Goal: Task Accomplishment & Management: Manage account settings

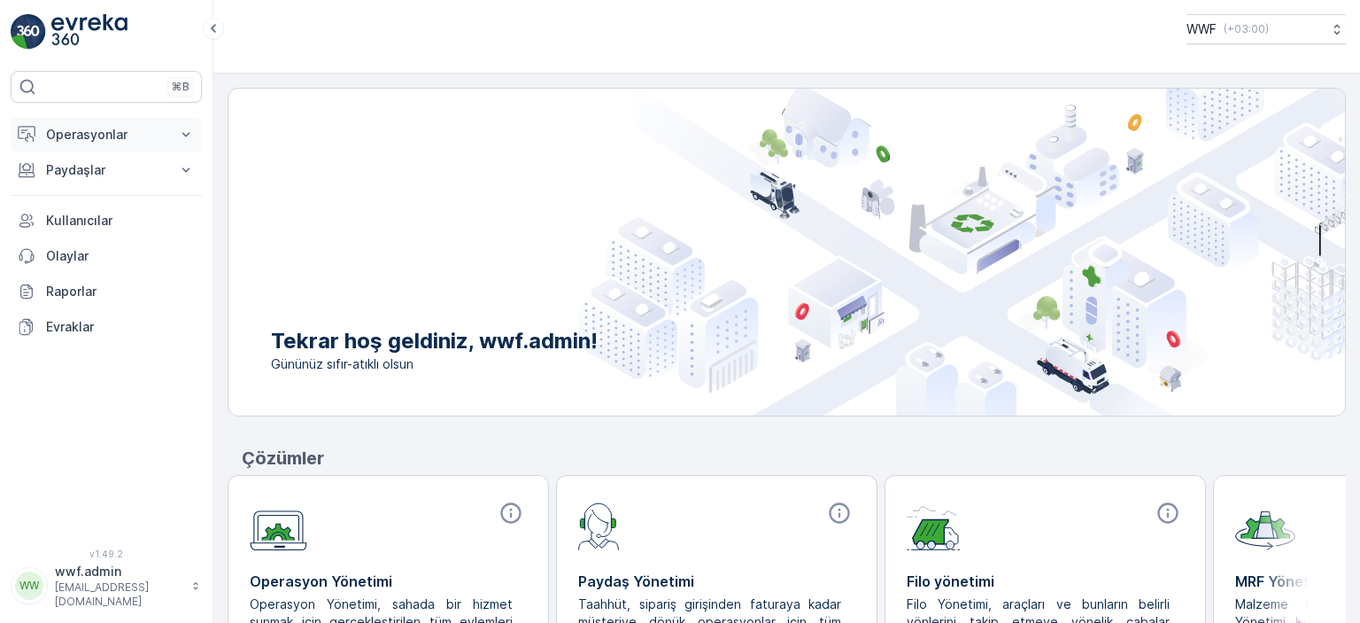
click at [111, 120] on button "Operasyonlar" at bounding box center [106, 134] width 191 height 35
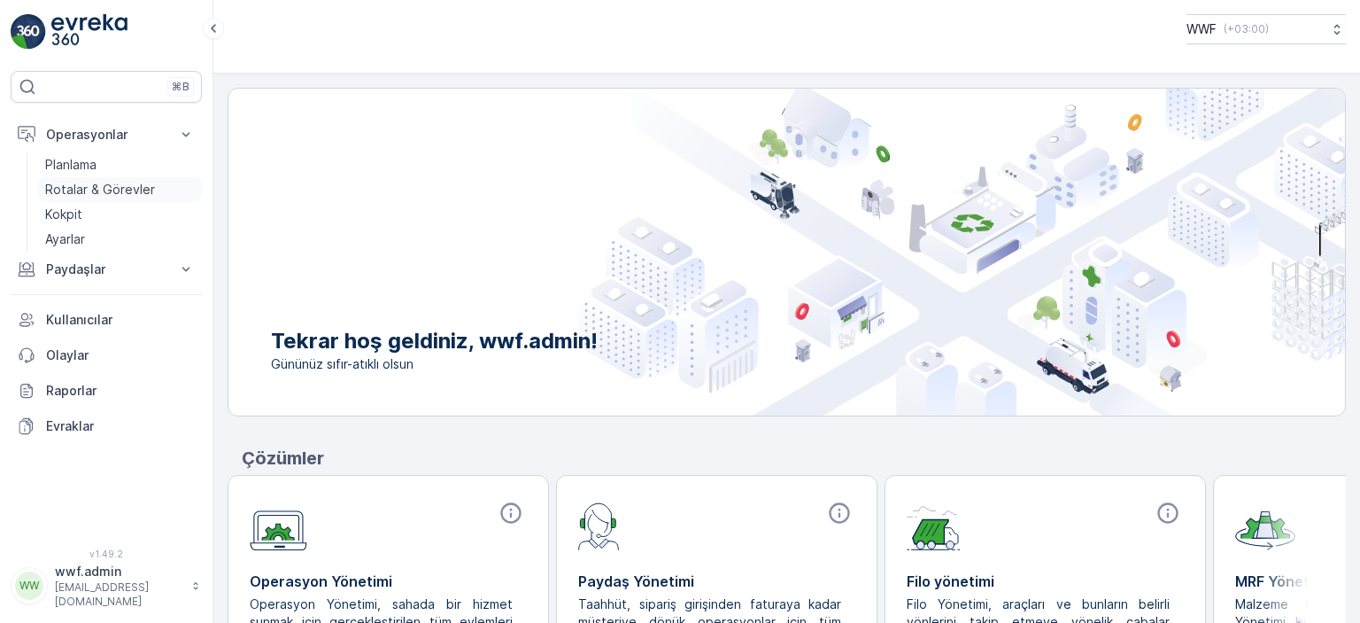
click at [85, 195] on p "Rotalar & Görevler" at bounding box center [100, 190] width 110 height 18
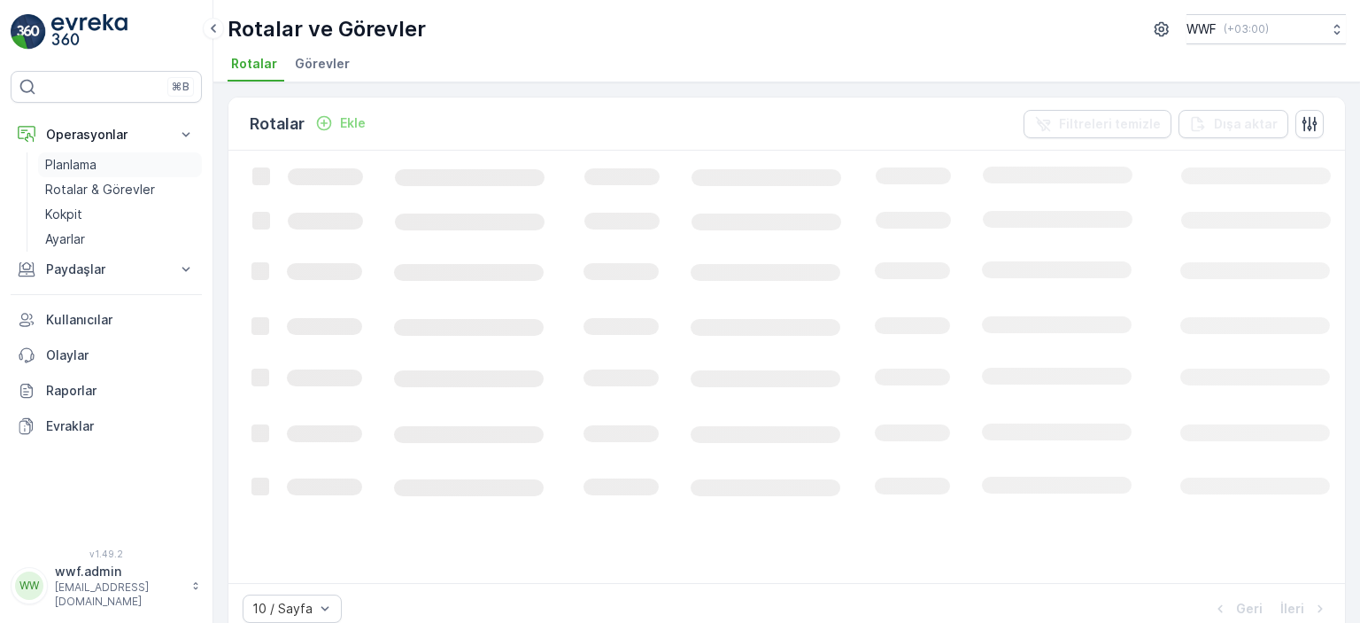
click at [89, 160] on p "Planlama" at bounding box center [70, 165] width 51 height 18
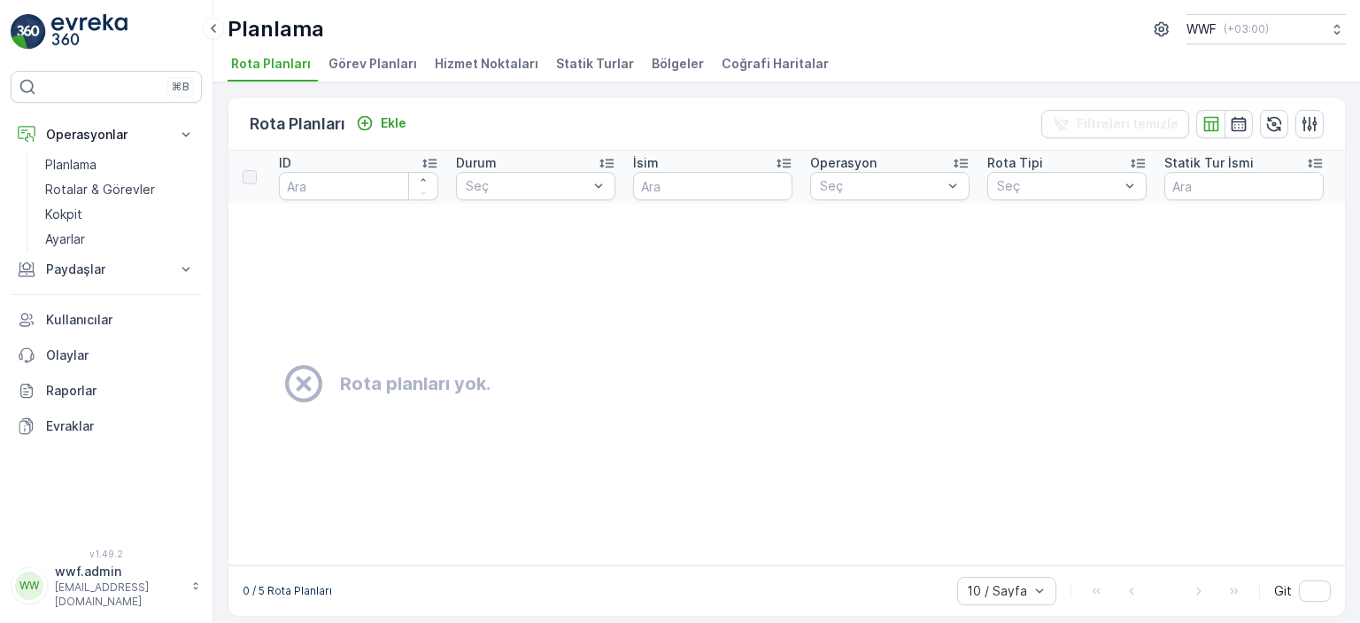
click at [363, 67] on span "Görev Planları" at bounding box center [373, 64] width 89 height 18
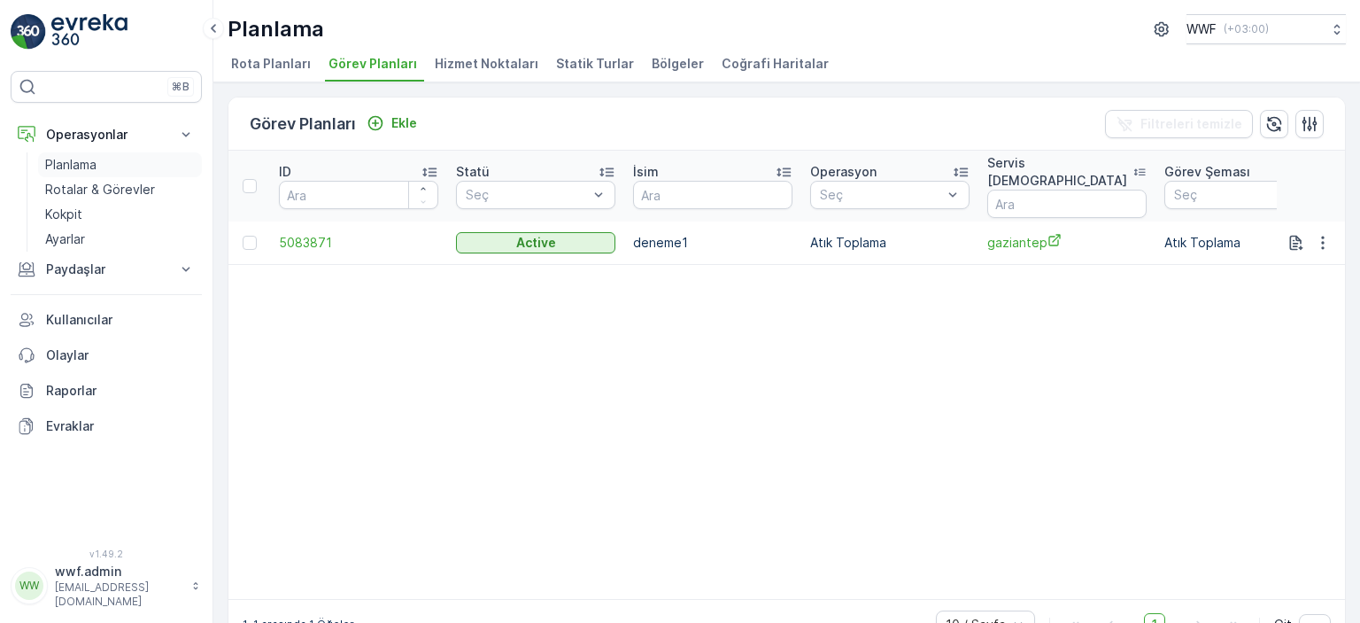
click at [112, 162] on link "Planlama" at bounding box center [120, 164] width 164 height 25
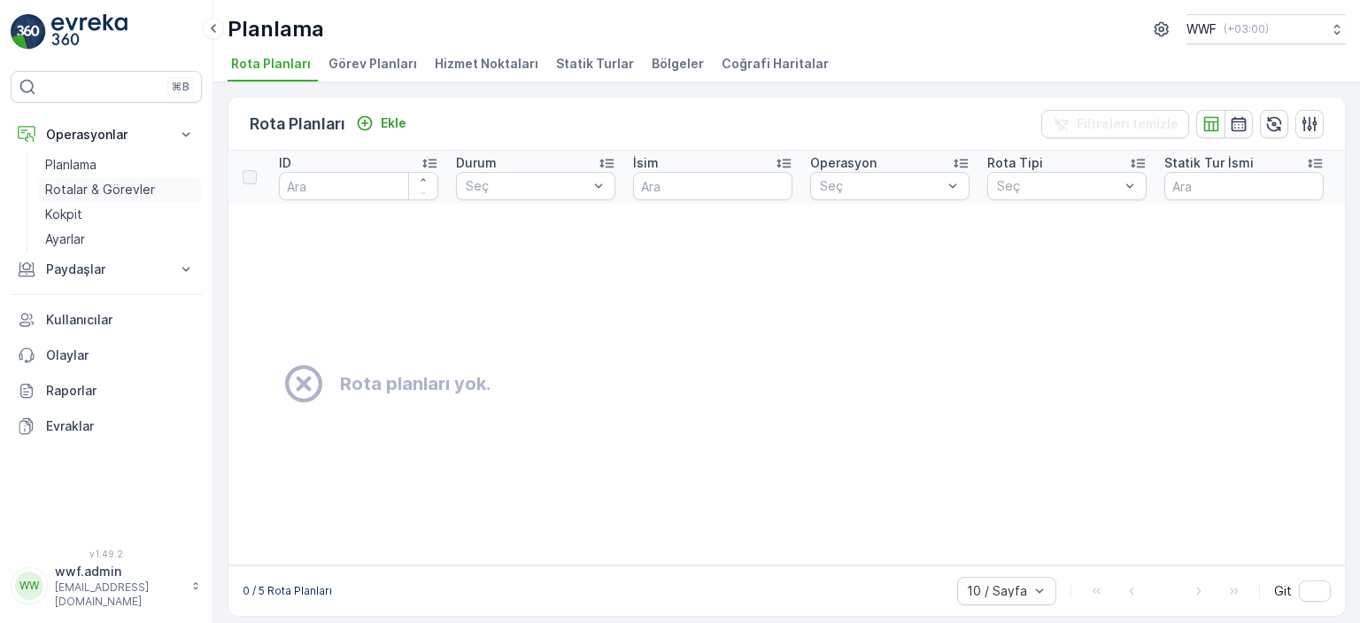
click at [124, 186] on p "Rotalar & Görevler" at bounding box center [100, 190] width 110 height 18
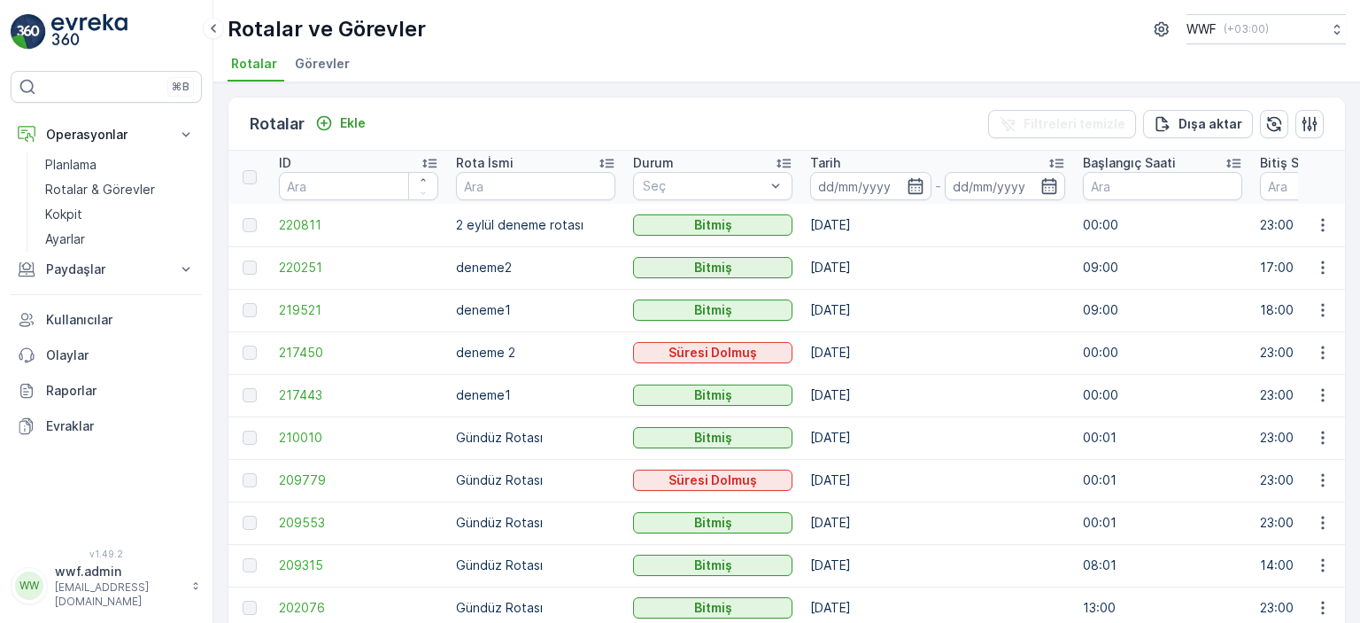
click at [313, 84] on div "Rotalar Ekle Filtreleri temizle Dışa aktar ID Rota İsmi Durum Seç Tarih - Başla…" at bounding box center [786, 352] width 1147 height 540
click at [332, 57] on span "Görevler" at bounding box center [322, 64] width 55 height 18
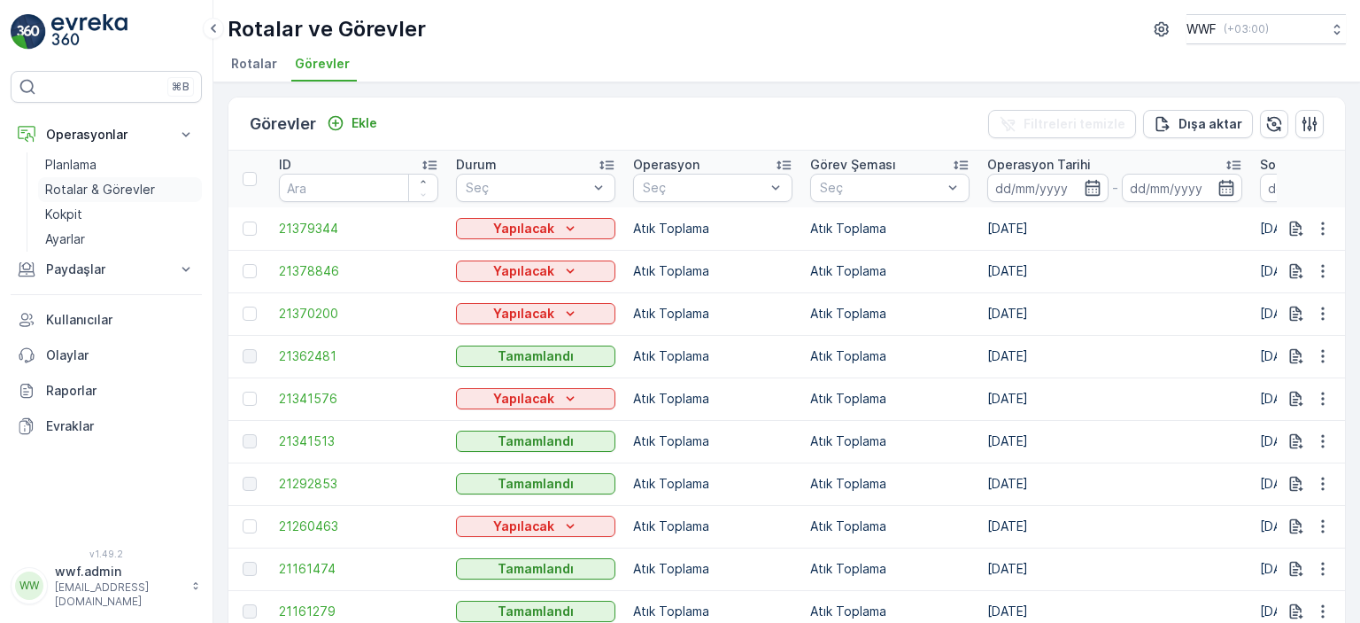
click at [71, 190] on p "Rotalar & Görevler" at bounding box center [100, 190] width 110 height 18
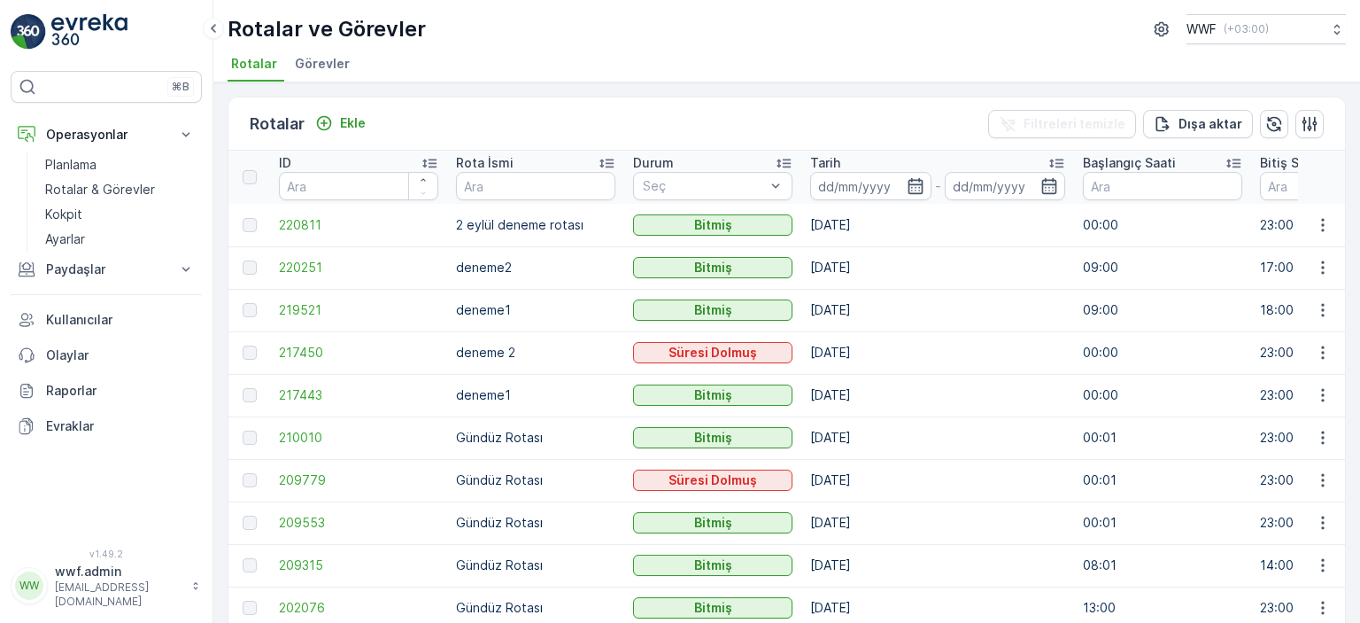
click at [314, 55] on span "Görevler" at bounding box center [322, 64] width 55 height 18
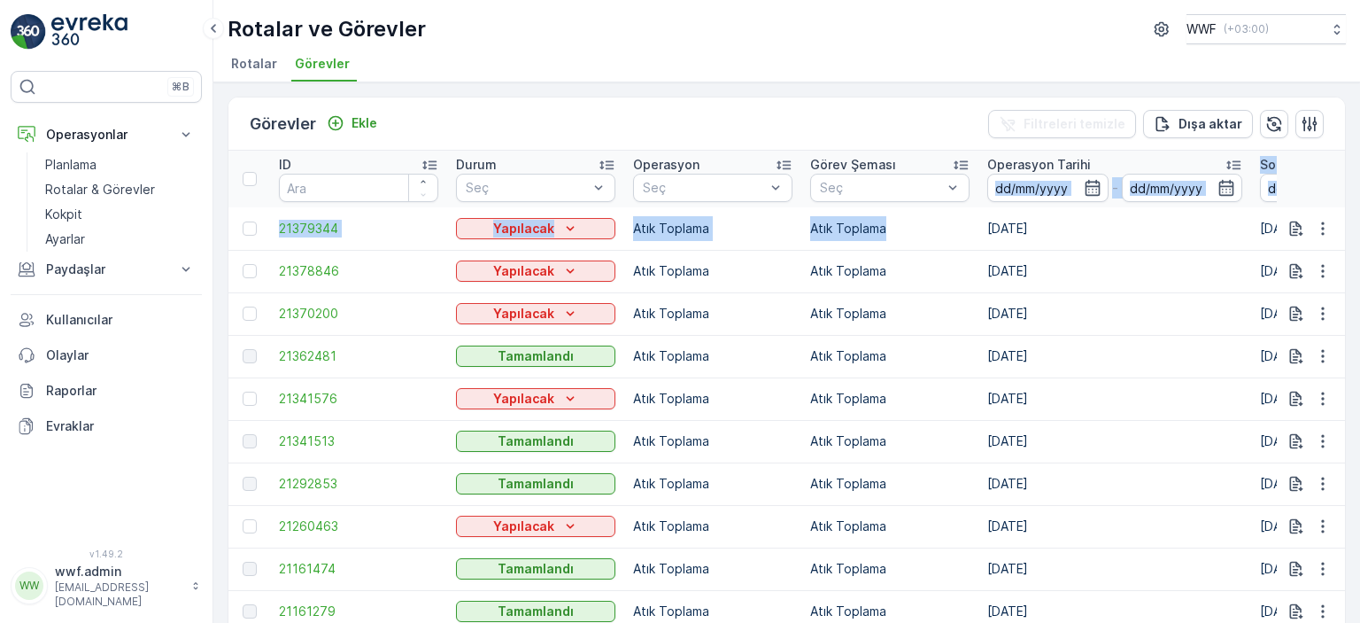
drag, startPoint x: 946, startPoint y: 223, endPoint x: 1060, endPoint y: 205, distance: 115.8
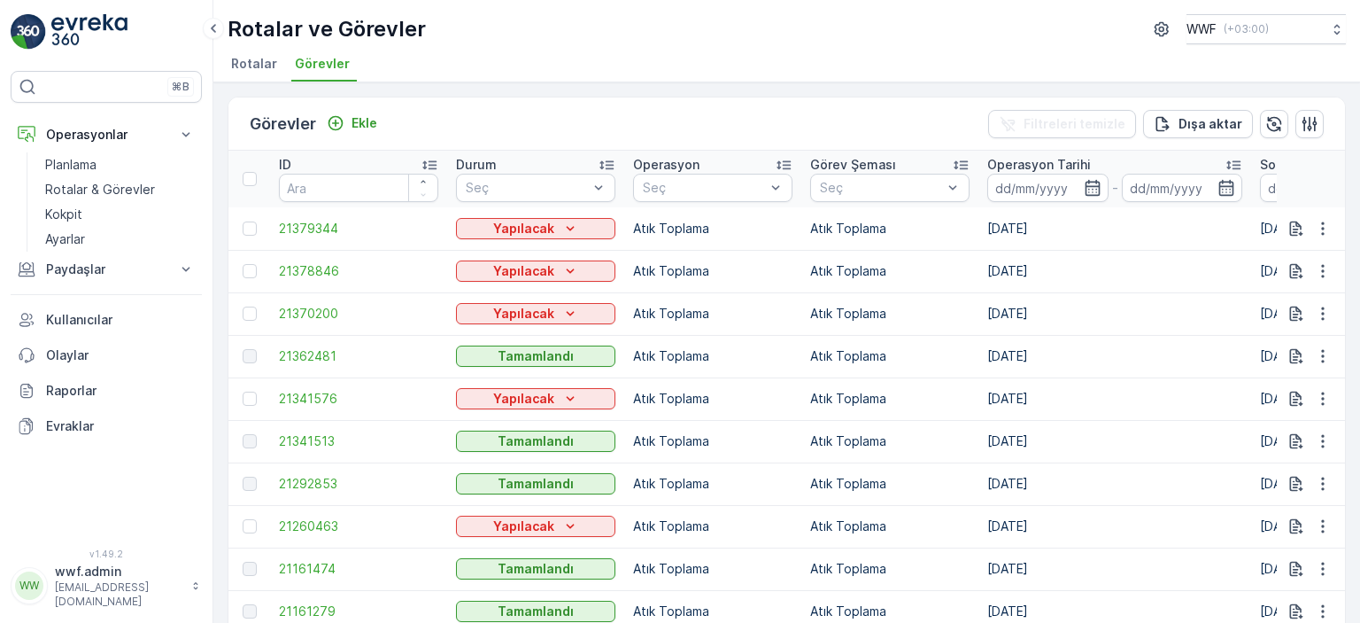
click at [1076, 268] on td "[DATE]" at bounding box center [1115, 271] width 273 height 43
drag, startPoint x: 969, startPoint y: 240, endPoint x: 1031, endPoint y: 233, distance: 62.4
drag, startPoint x: 565, startPoint y: 325, endPoint x: 556, endPoint y: 316, distance: 12.5
click at [556, 316] on td "Yapılacak" at bounding box center [535, 313] width 177 height 43
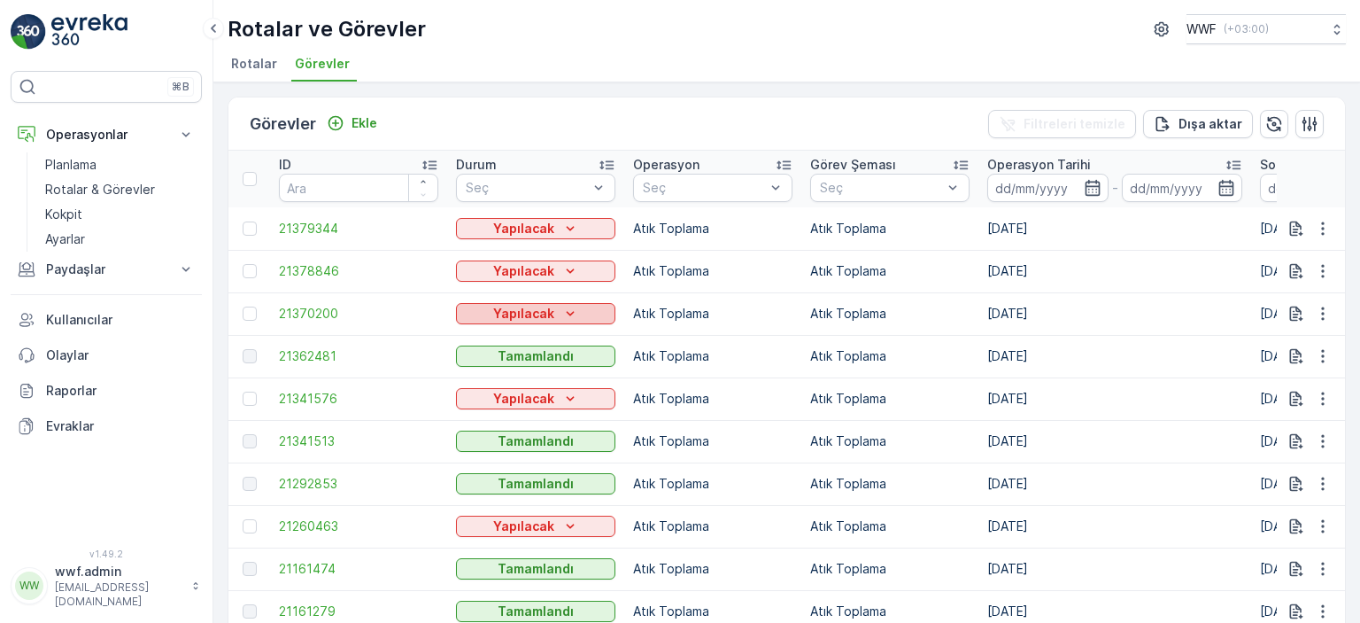
click at [556, 316] on div "Yapılacak" at bounding box center [535, 314] width 145 height 18
click at [506, 362] on span "Tamamlandı" at bounding box center [501, 363] width 69 height 18
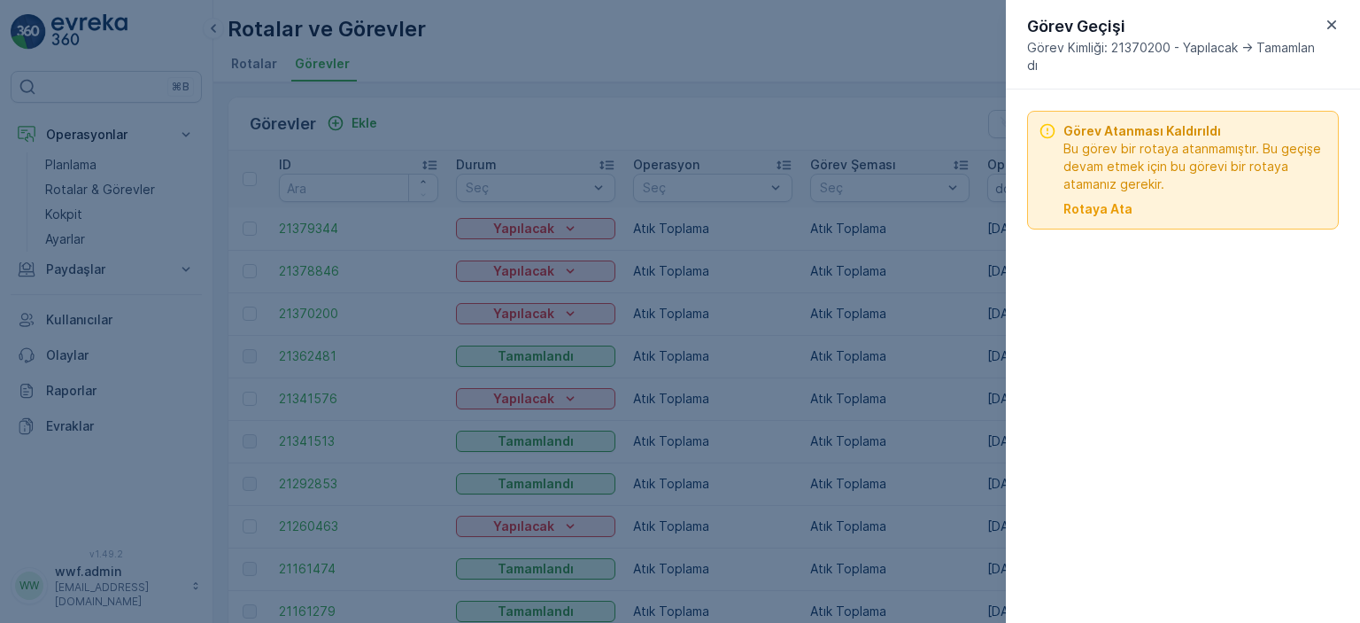
click at [1329, 20] on icon "button" at bounding box center [1332, 25] width 18 height 18
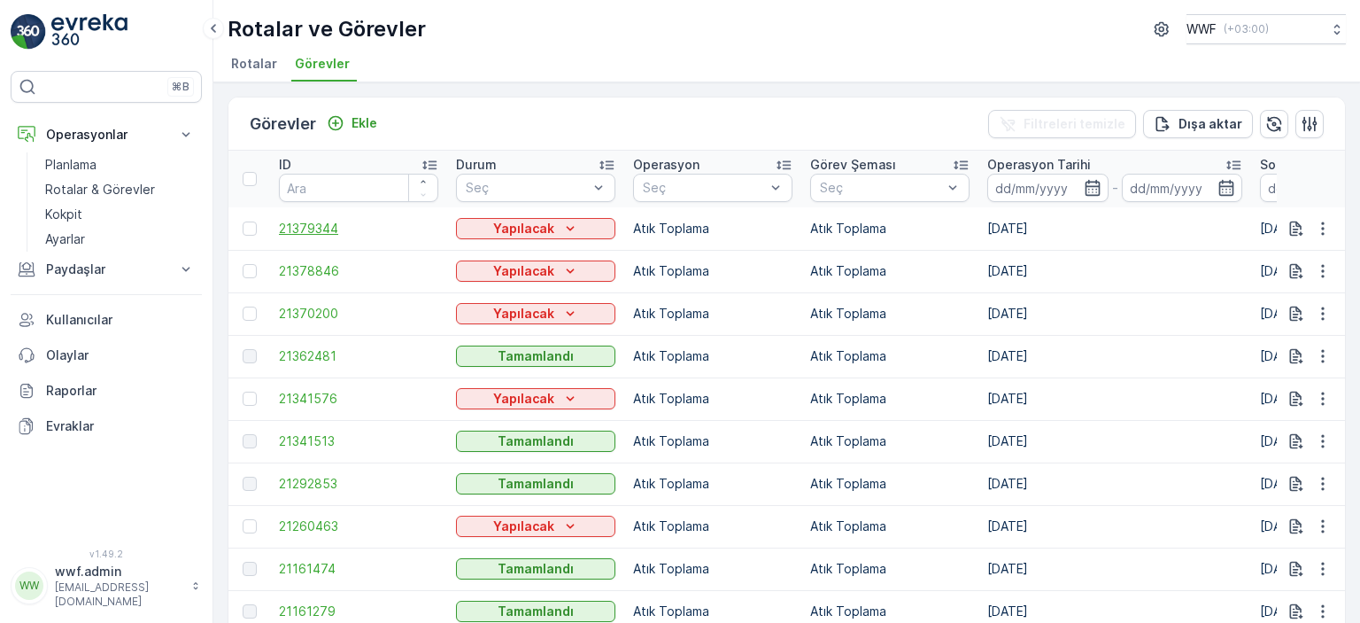
click at [309, 226] on span "21379344" at bounding box center [358, 229] width 159 height 18
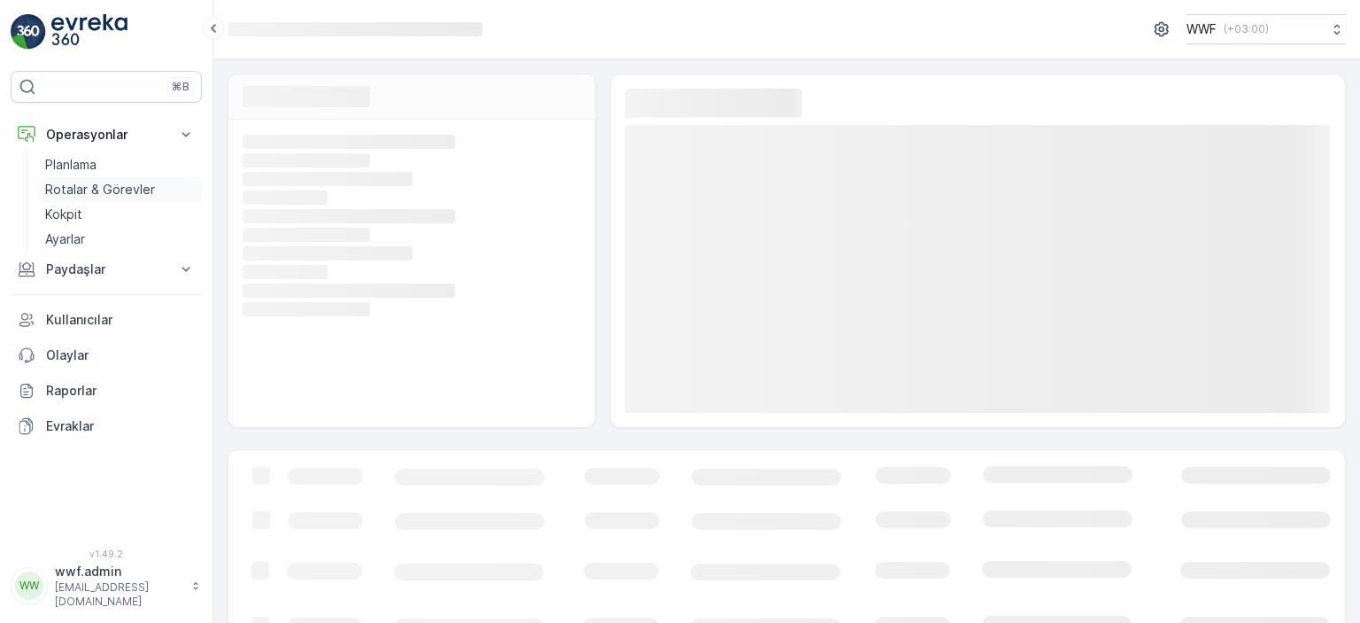
click at [85, 182] on p "Rotalar & Görevler" at bounding box center [100, 190] width 110 height 18
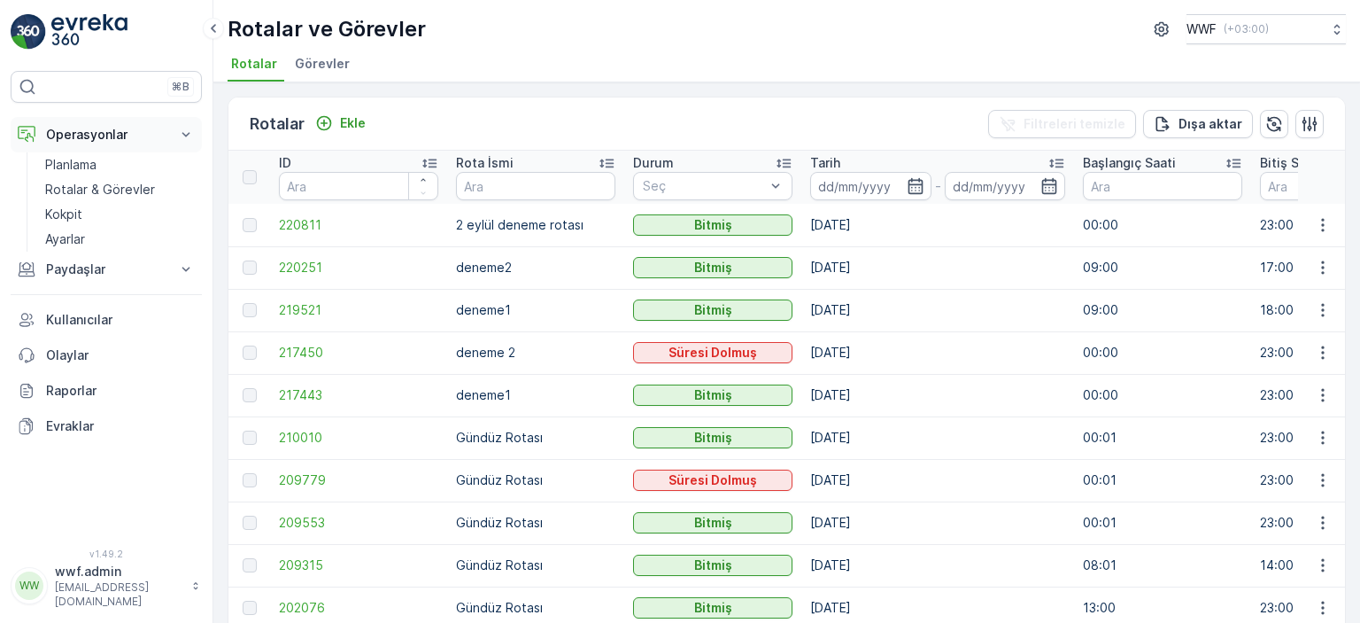
click at [177, 123] on button "Operasyonlar" at bounding box center [106, 134] width 191 height 35
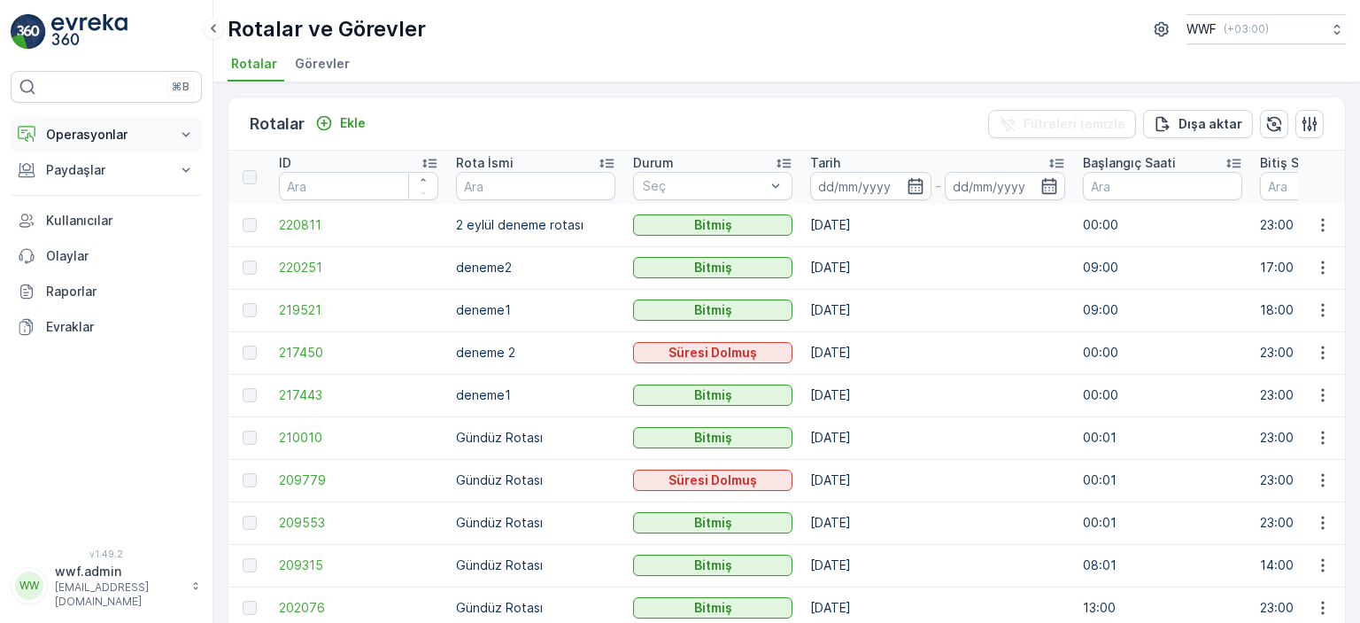
click at [163, 137] on p "Operasyonlar" at bounding box center [106, 135] width 120 height 18
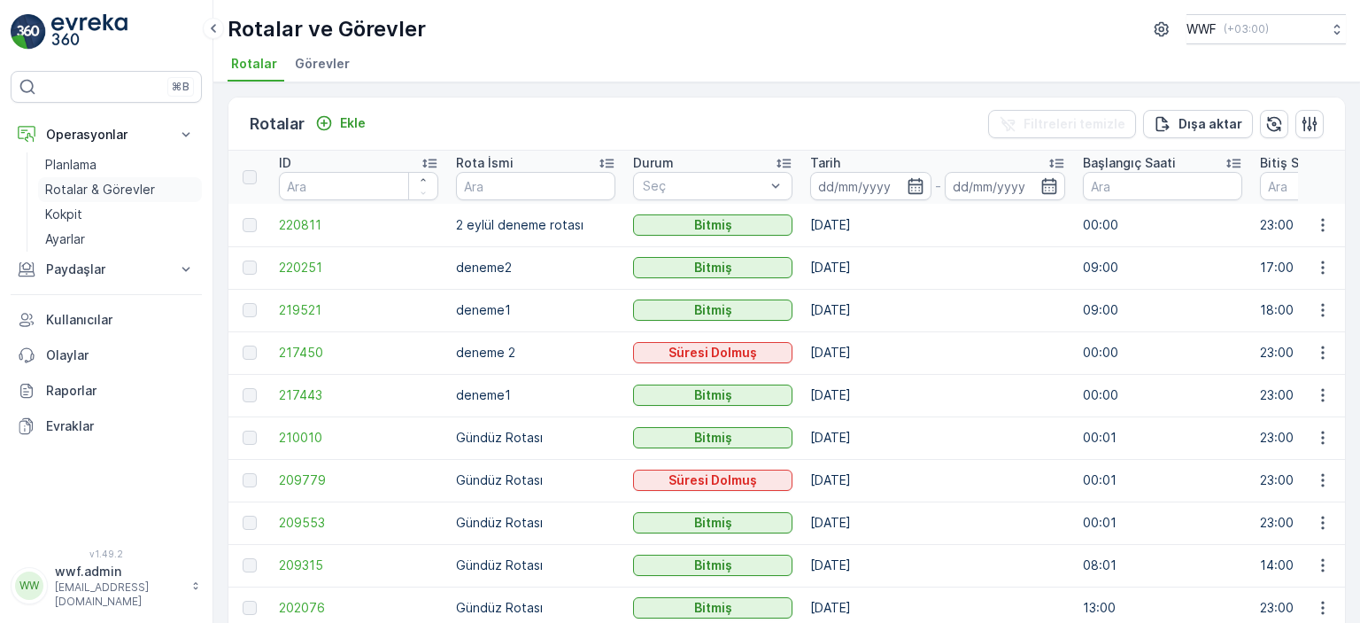
click at [111, 183] on p "Rotalar & Görevler" at bounding box center [100, 190] width 110 height 18
click at [326, 63] on span "Görevler" at bounding box center [322, 64] width 55 height 18
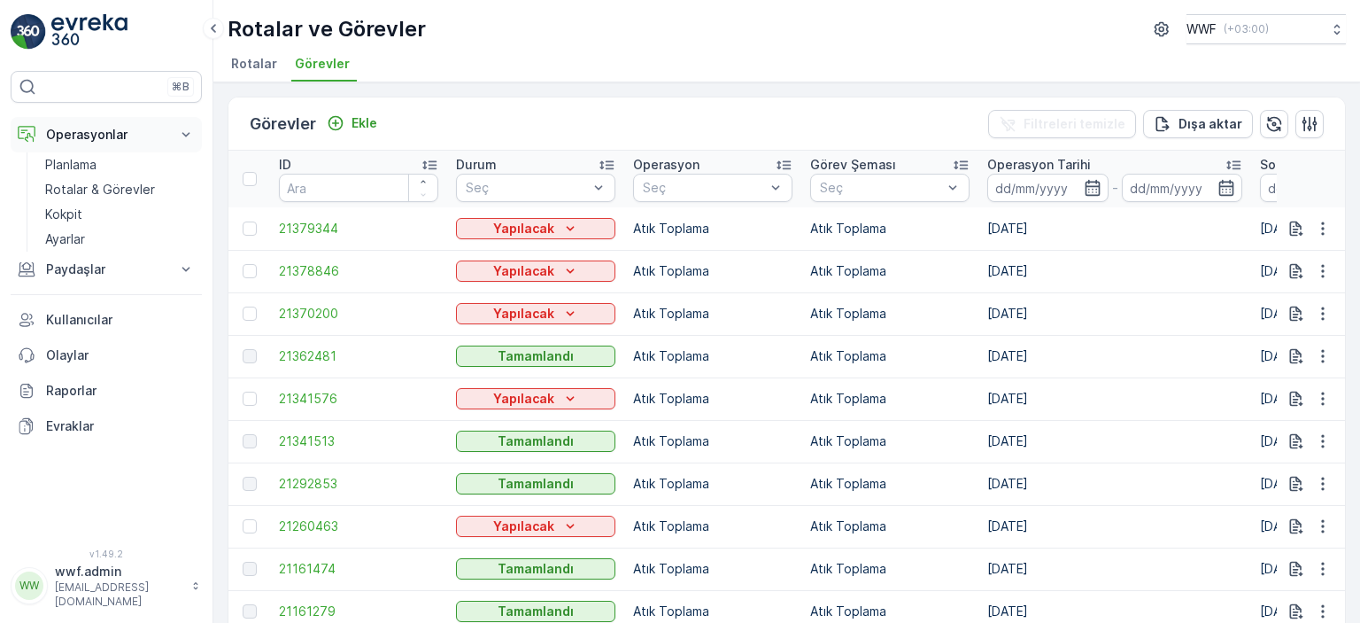
click at [105, 140] on p "Operasyonlar" at bounding box center [106, 135] width 120 height 18
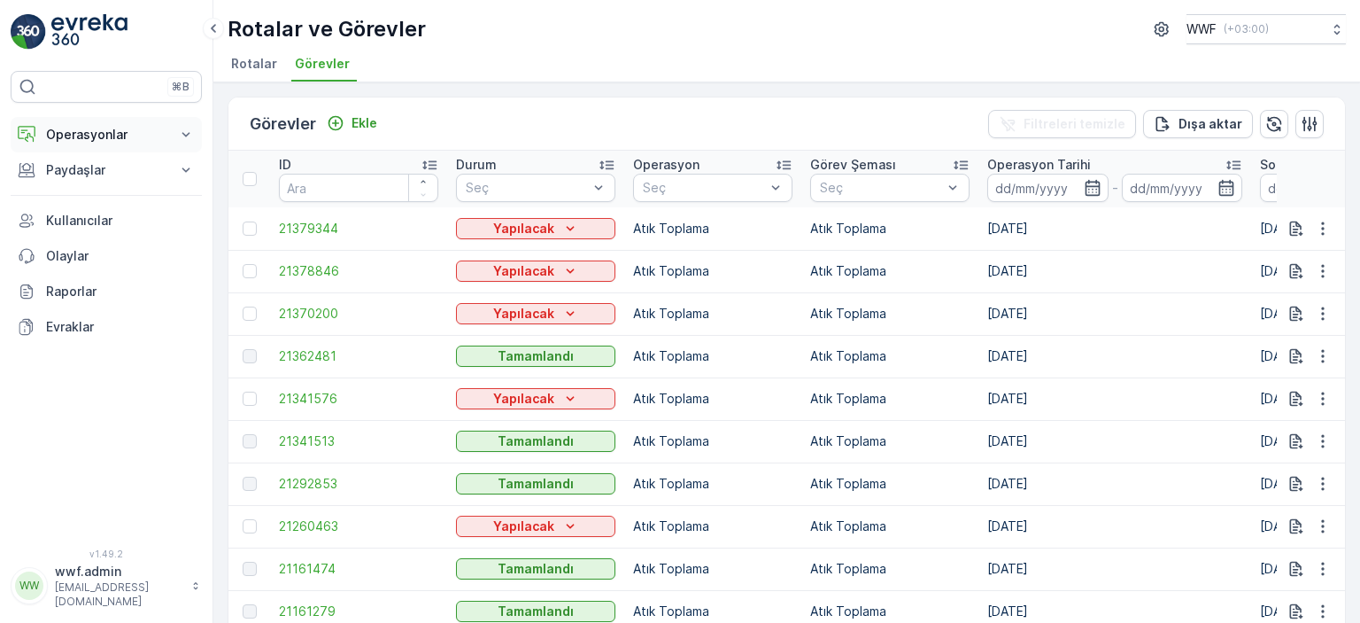
click at [105, 141] on p "Operasyonlar" at bounding box center [106, 135] width 120 height 18
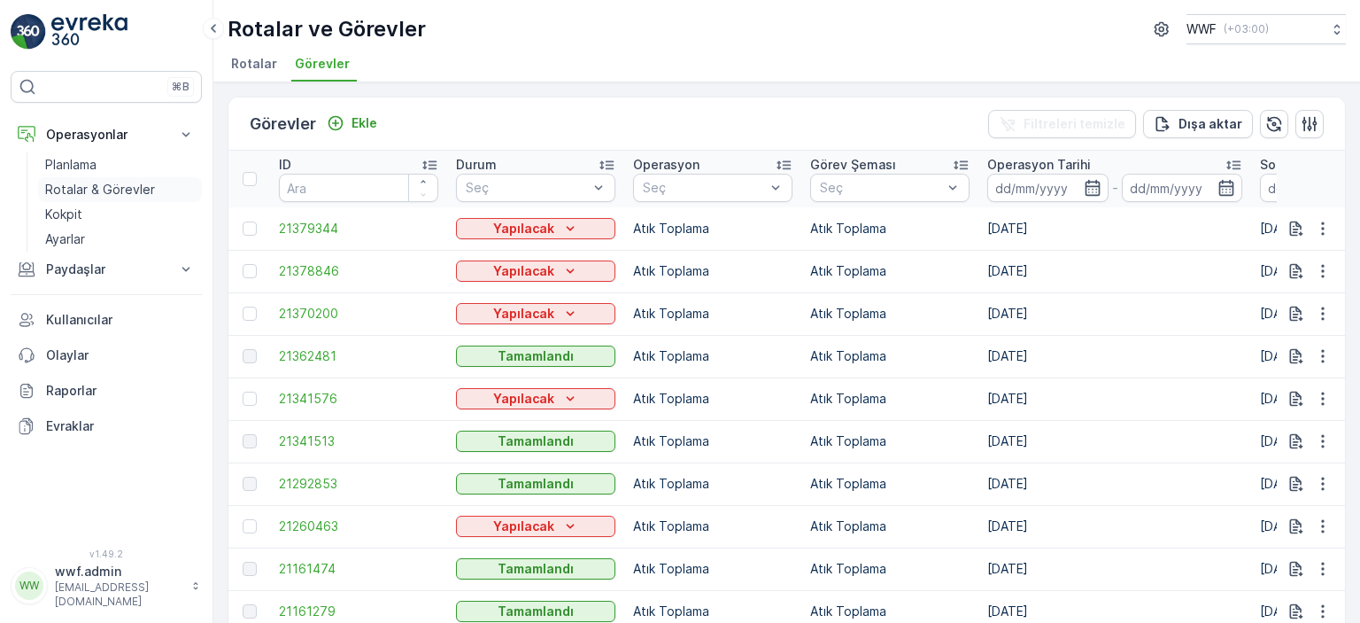
click at [89, 193] on p "Rotalar & Görevler" at bounding box center [100, 190] width 110 height 18
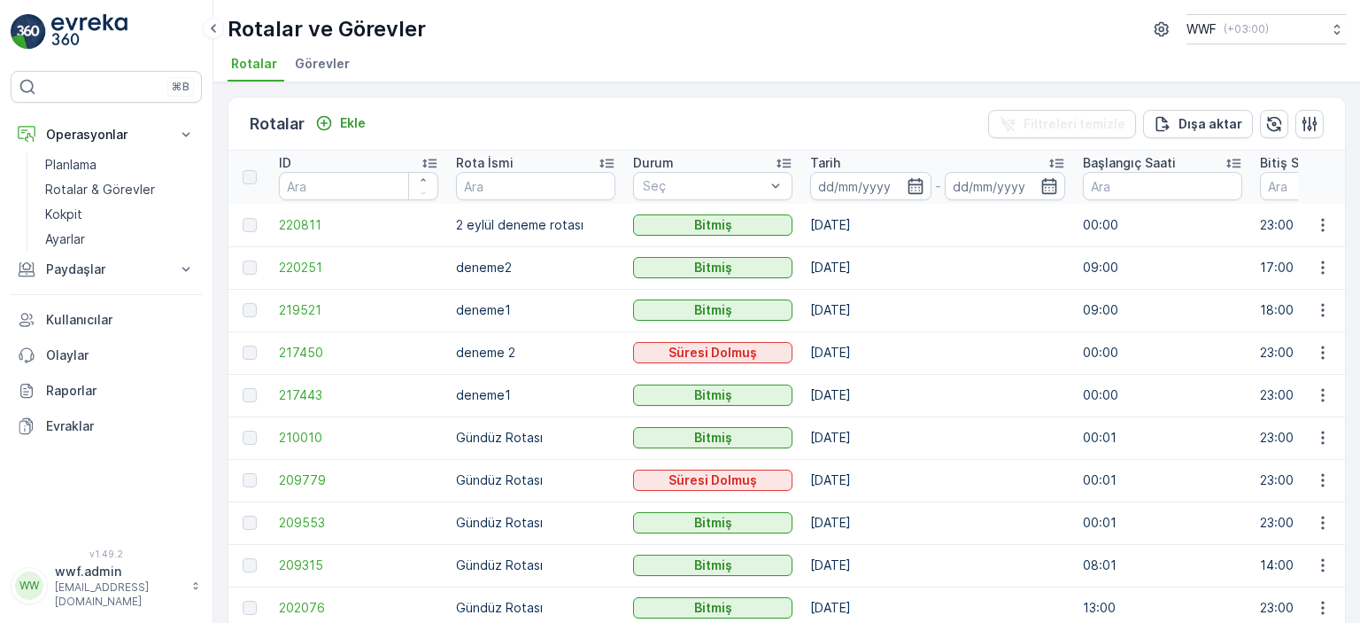
click at [337, 59] on span "Görevler" at bounding box center [322, 64] width 55 height 18
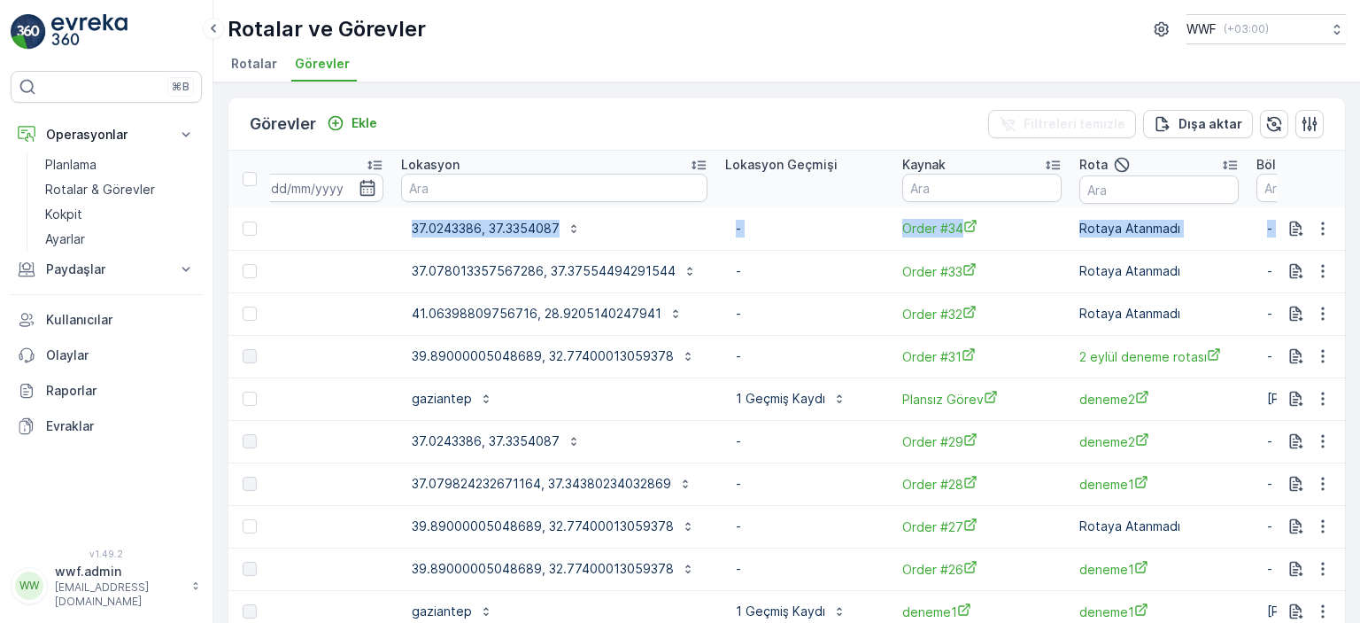
scroll to position [0, 1729]
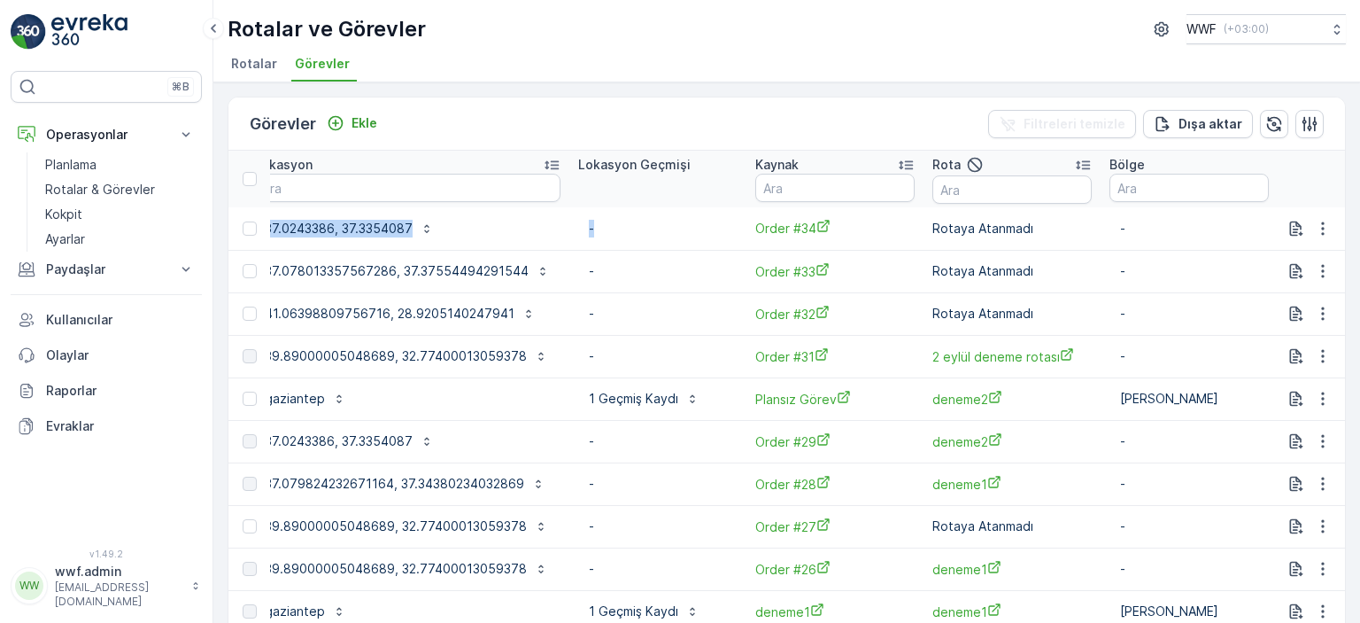
drag, startPoint x: 770, startPoint y: 221, endPoint x: 632, endPoint y: 217, distance: 138.2
click at [657, 225] on p "-" at bounding box center [658, 229] width 138 height 18
drag, startPoint x: 761, startPoint y: 237, endPoint x: 803, endPoint y: 226, distance: 44.0
click at [803, 226] on td "Order #34" at bounding box center [835, 228] width 177 height 43
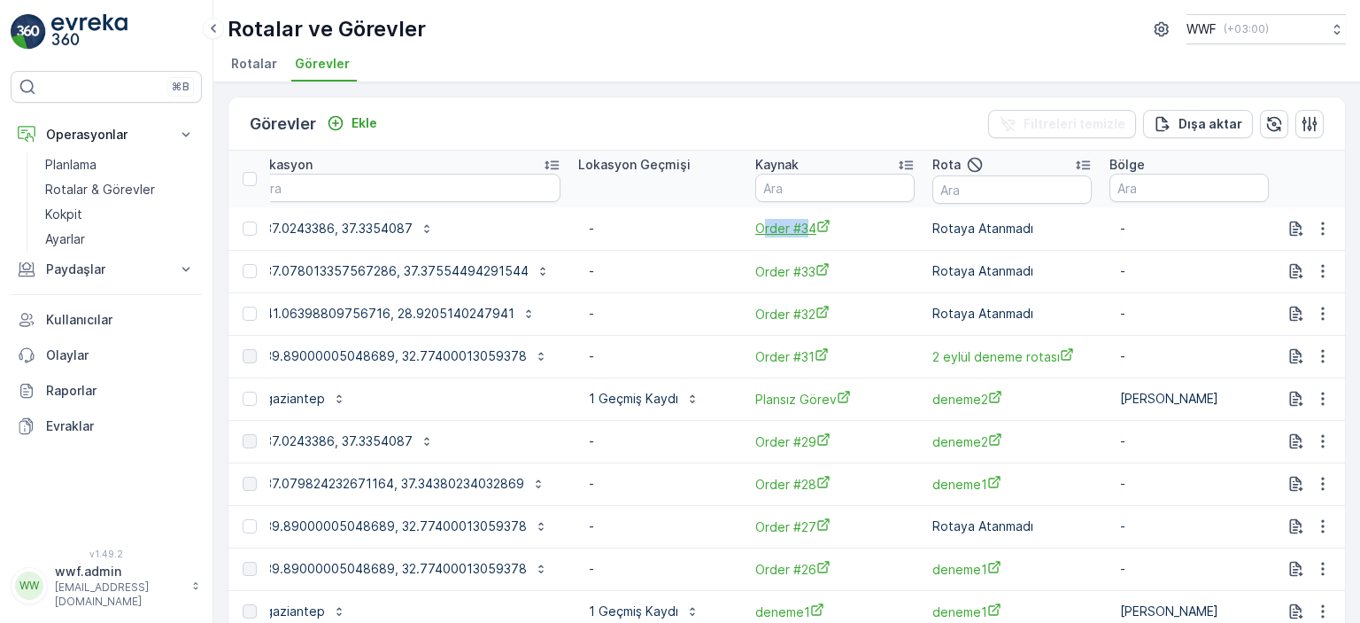
click at [865, 229] on span "Order #34" at bounding box center [835, 228] width 159 height 19
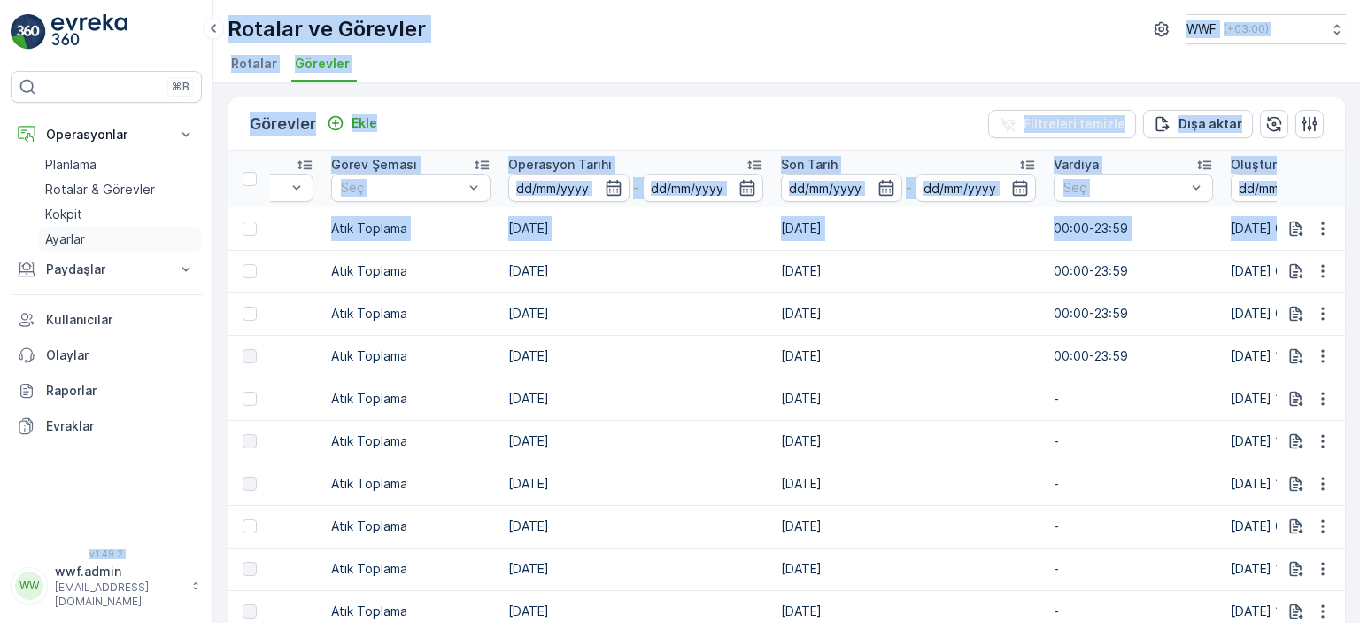
scroll to position [0, 0]
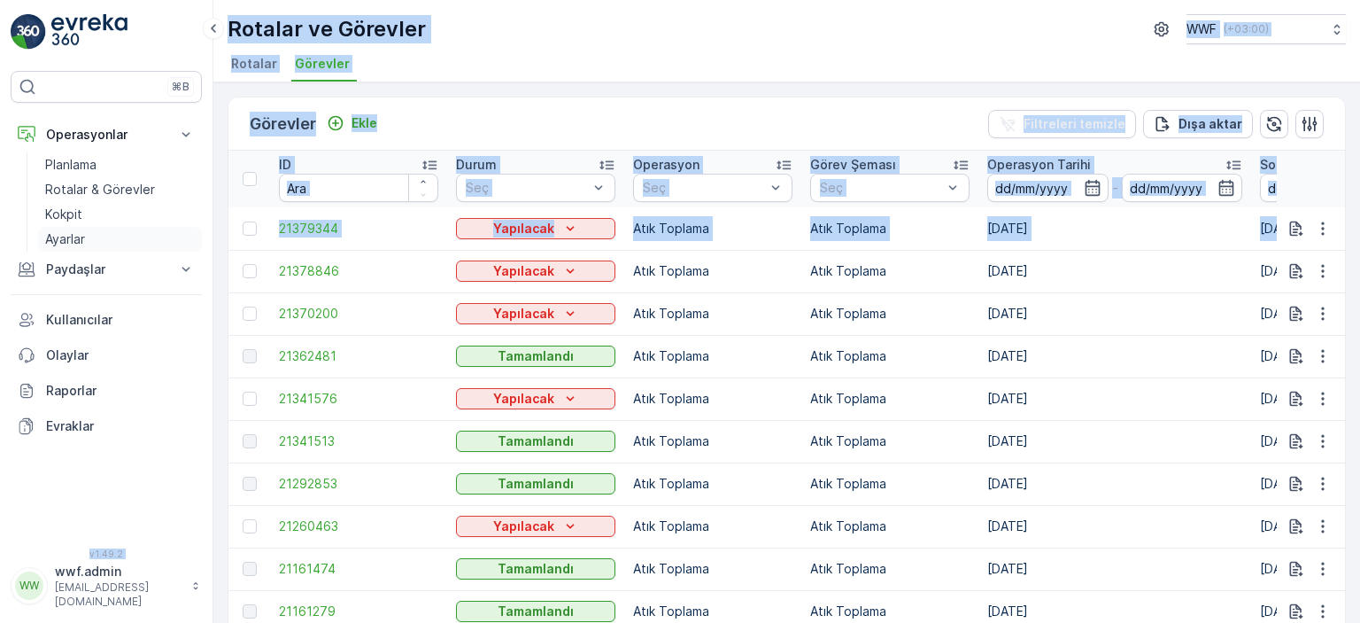
drag, startPoint x: 599, startPoint y: 221, endPoint x: 170, endPoint y: 227, distance: 428.7
click at [170, 227] on div "⌘B Operasyonlar Planlama Rotalar & Görevler Kokpit Ayarlar Paydaşlar Birimler K…" at bounding box center [680, 311] width 1360 height 623
click at [562, 94] on div "Görevler Ekle Filtreleri temizle Dışa aktar ID Durum Seç Operasyon Seç Görev Şe…" at bounding box center [786, 352] width 1147 height 540
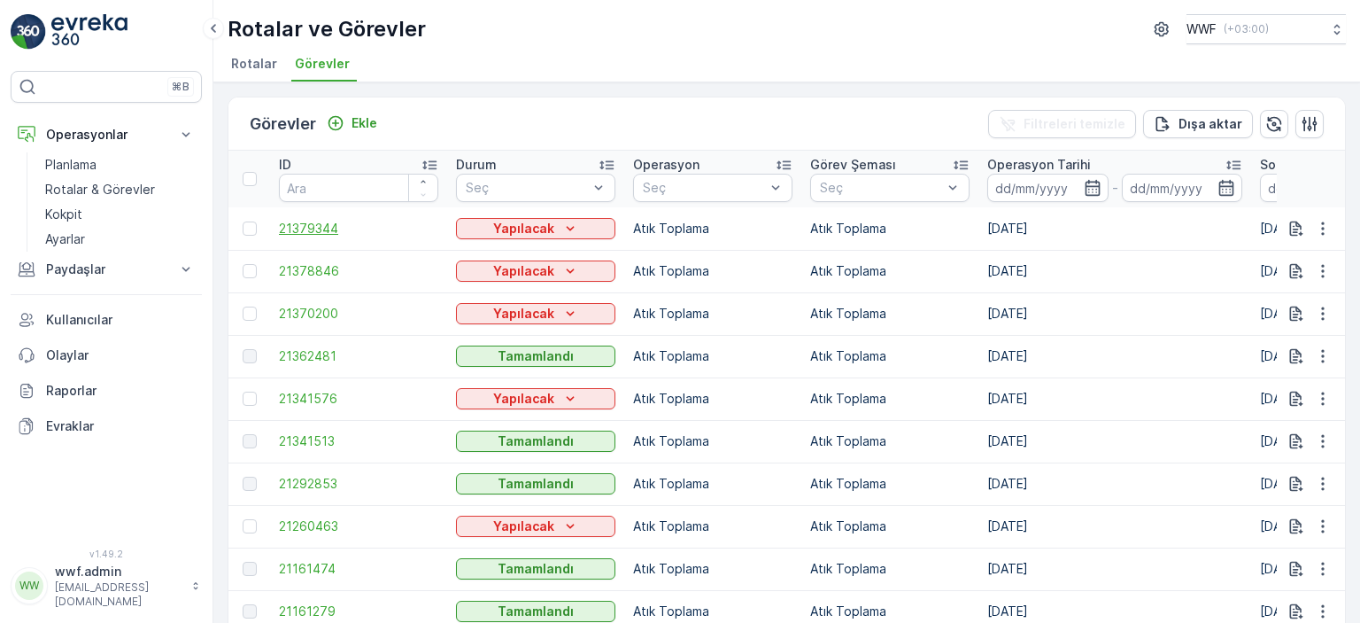
click at [323, 229] on span "21379344" at bounding box center [358, 229] width 159 height 18
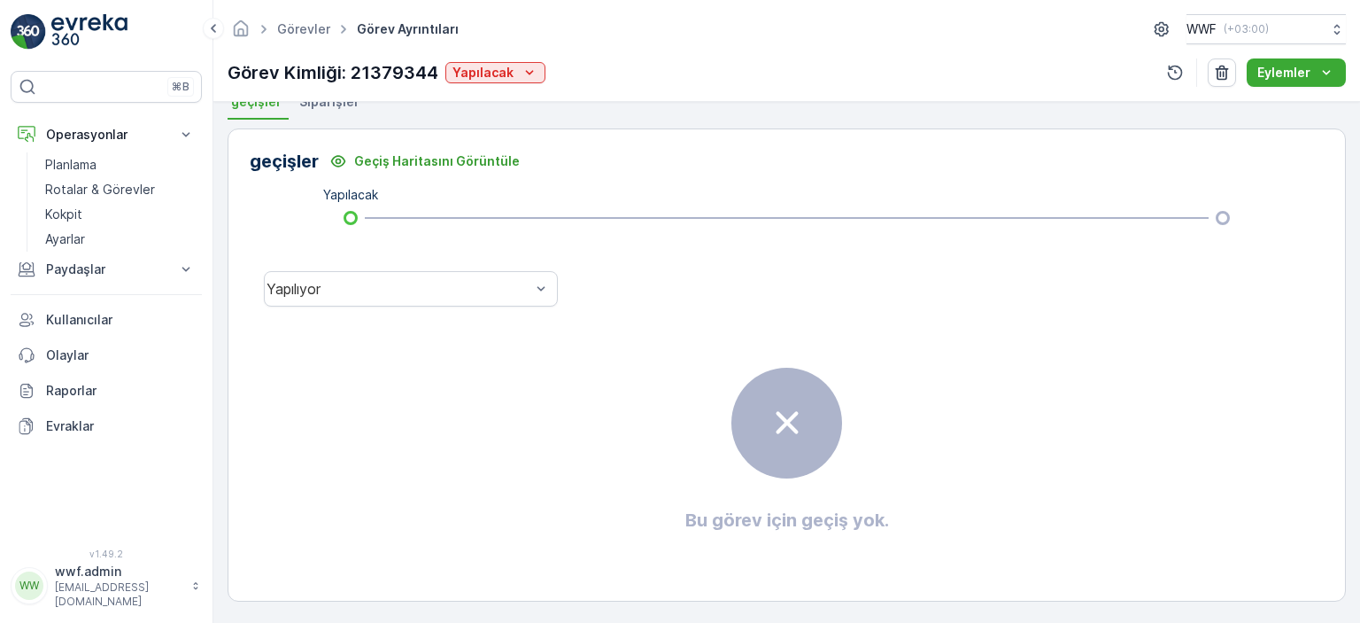
click at [319, 110] on li "Siparişler" at bounding box center [331, 104] width 71 height 30
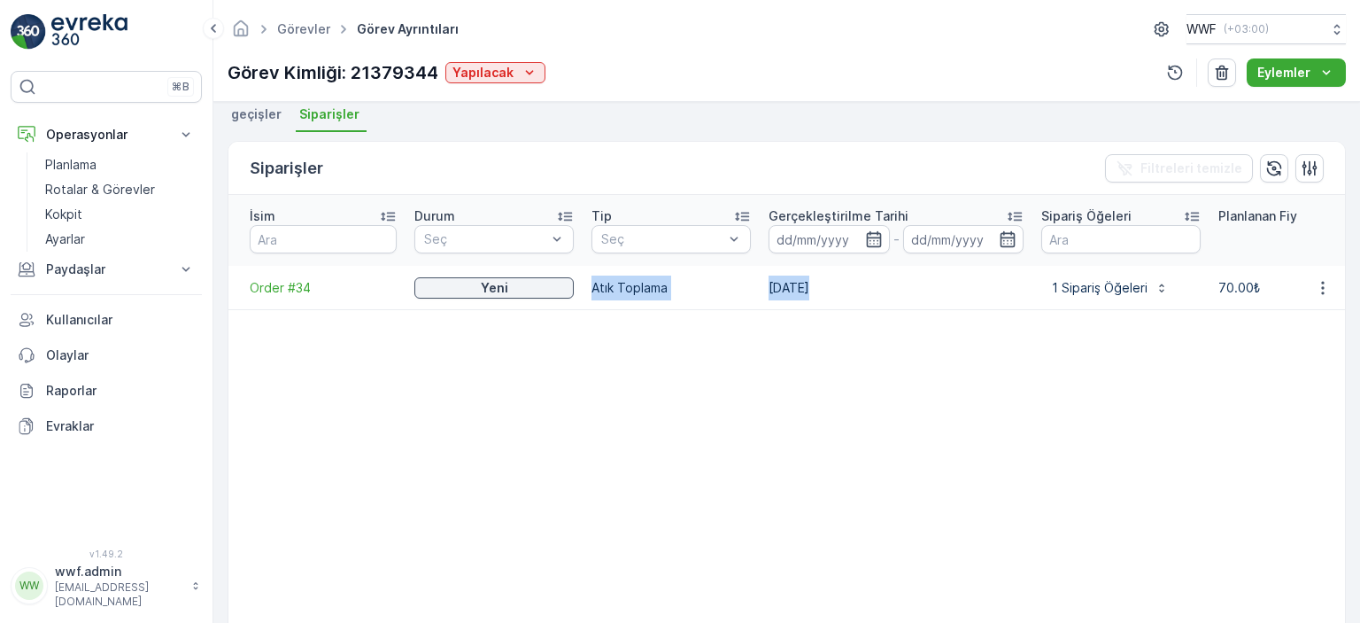
drag, startPoint x: 594, startPoint y: 266, endPoint x: 1055, endPoint y: 286, distance: 461.0
click at [619, 266] on td "Atık Toplama" at bounding box center [671, 288] width 177 height 44
drag, startPoint x: 616, startPoint y: 255, endPoint x: 626, endPoint y: 255, distance: 9.7
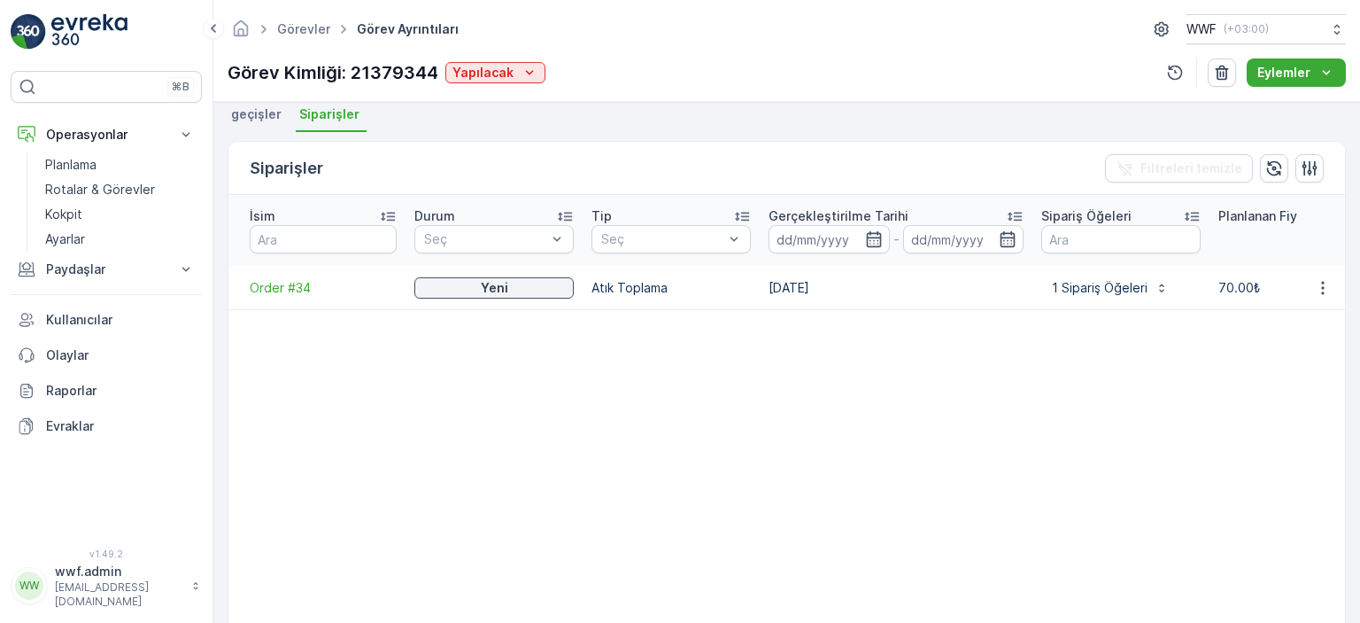
click at [617, 266] on td "Atık Toplama" at bounding box center [671, 288] width 177 height 44
drag, startPoint x: 626, startPoint y: 255, endPoint x: 1102, endPoint y: 293, distance: 477.2
click at [1108, 279] on p "1 Sipariş Öğeleri" at bounding box center [1100, 288] width 96 height 18
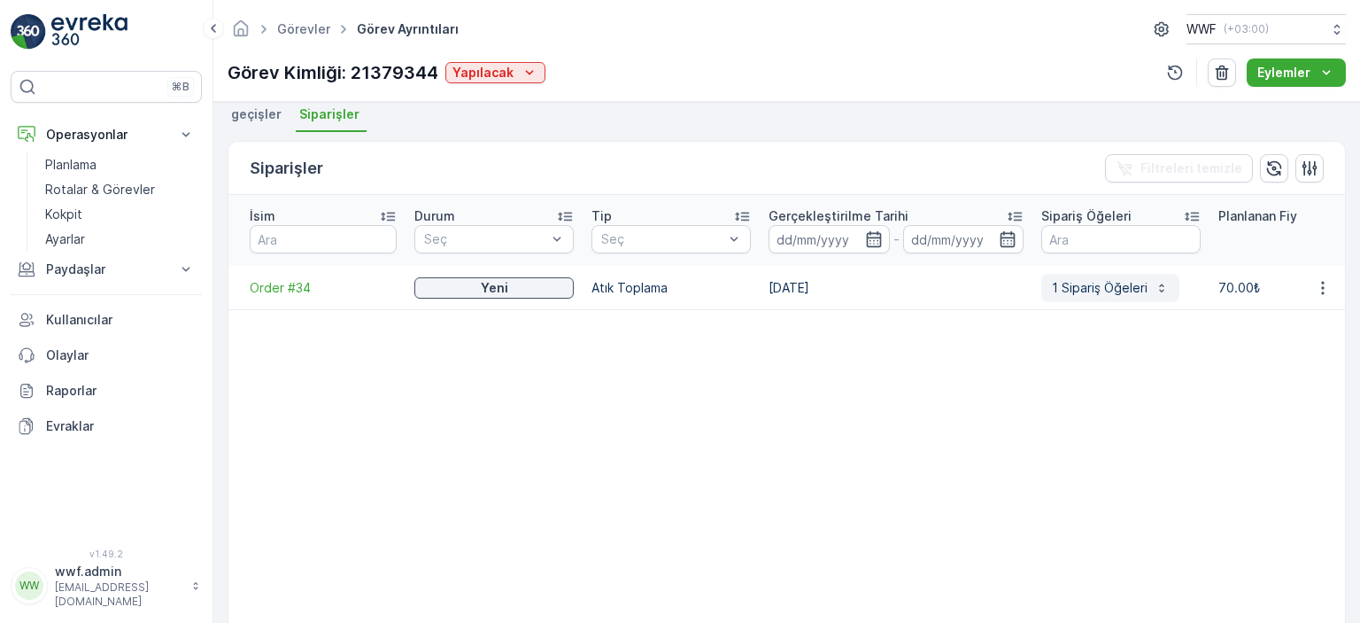
click at [1084, 279] on p "1 Sipariş Öğeleri" at bounding box center [1100, 288] width 96 height 18
drag, startPoint x: 1213, startPoint y: 260, endPoint x: 1255, endPoint y: 261, distance: 41.6
click at [1255, 266] on td "70.00₺" at bounding box center [1298, 288] width 177 height 44
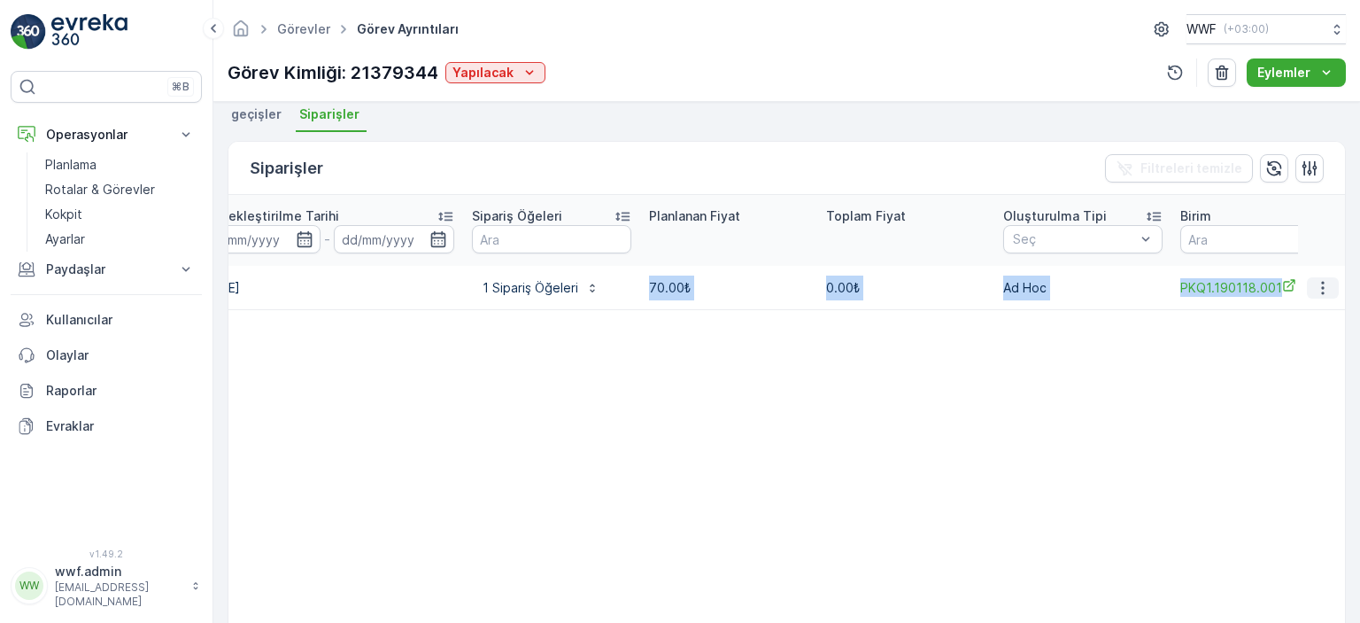
scroll to position [0, 735]
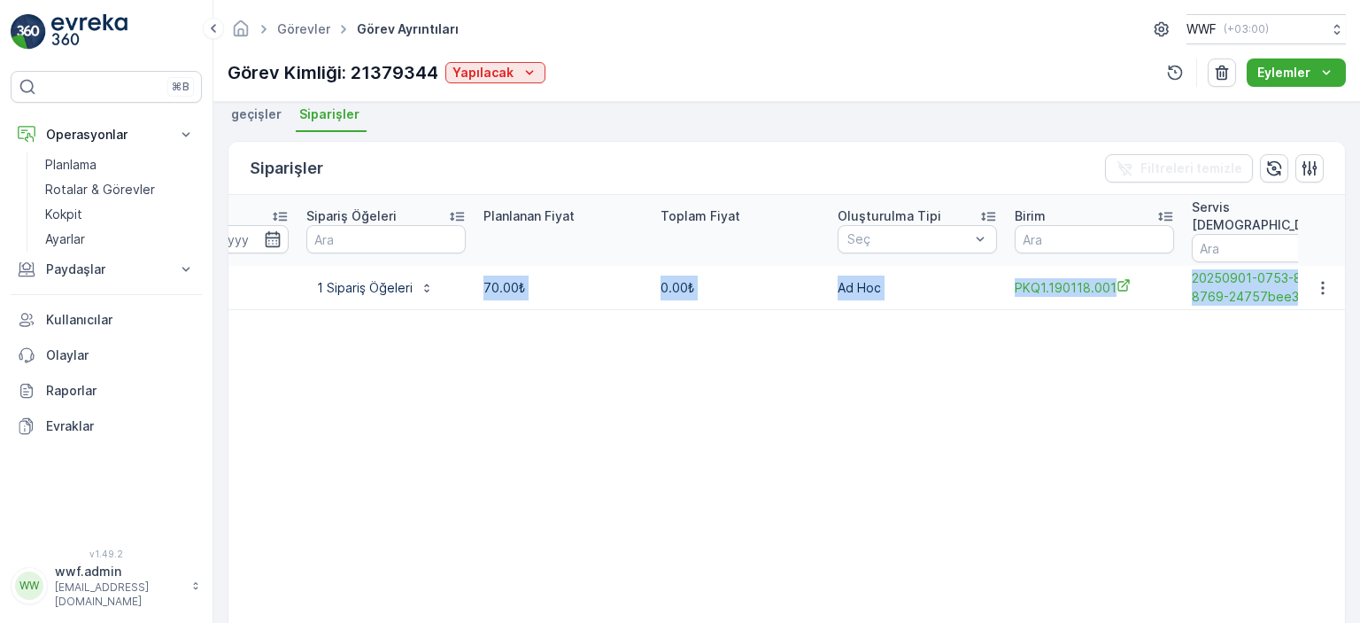
drag, startPoint x: 1218, startPoint y: 274, endPoint x: 1136, endPoint y: 295, distance: 84.2
click at [1304, 270] on tr "Order #34 Yeni Atık Toplama [DATE] 1 Sipariş Öğeleri 70.00₺ 0.00₺ Ad Hoc PKQ1.1…" at bounding box center [723, 288] width 2461 height 44
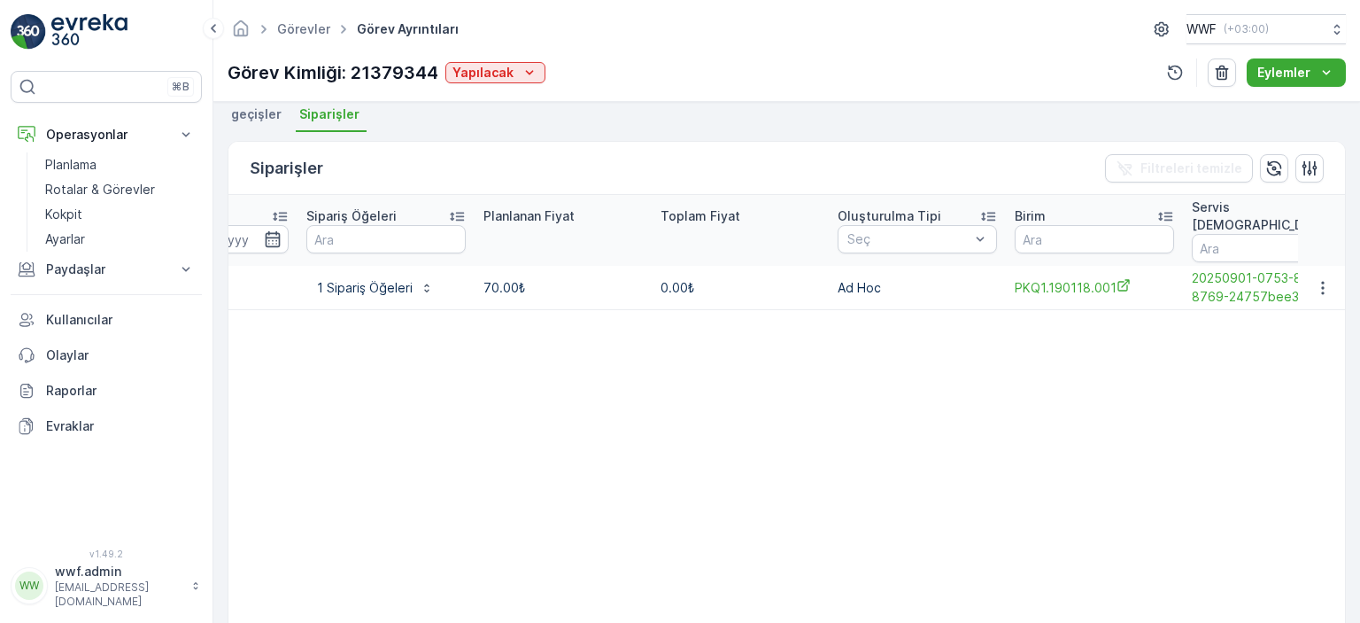
click at [1045, 356] on table "İsim Durum Seç Tip Seç Gerçekleştirilme Tarihi - Sipariş Öğeleri Planlanan Fiya…" at bounding box center [723, 420] width 2461 height 450
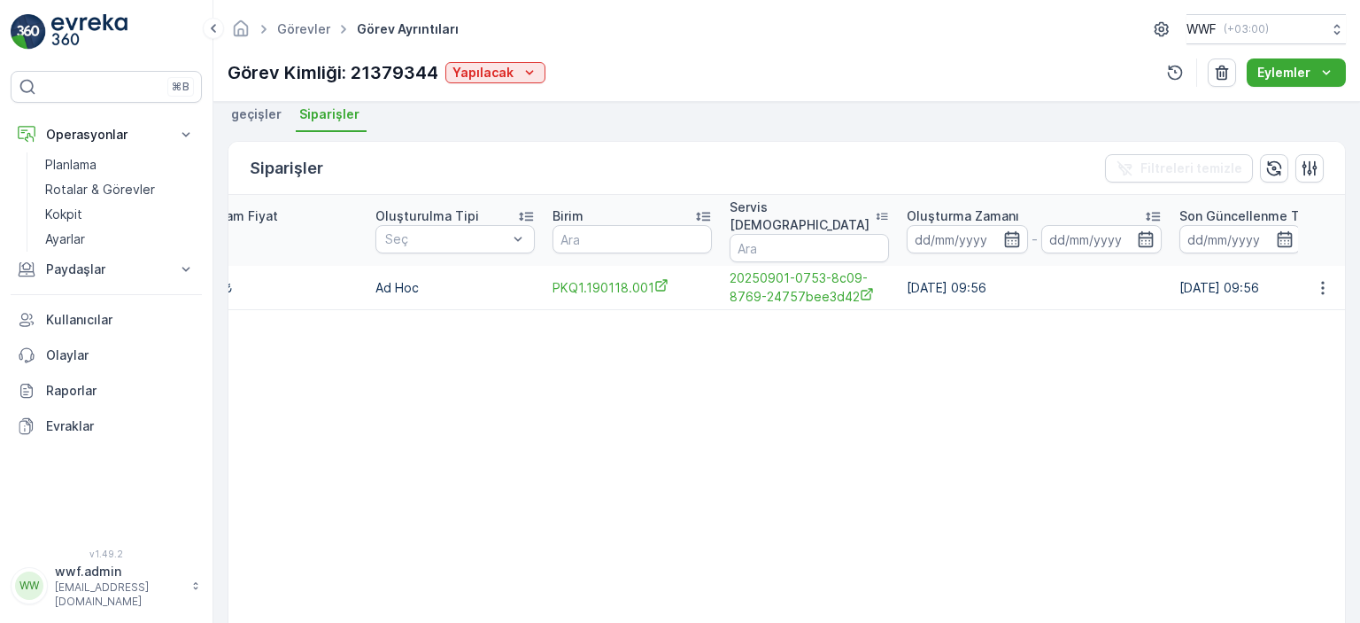
scroll to position [0, 1347]
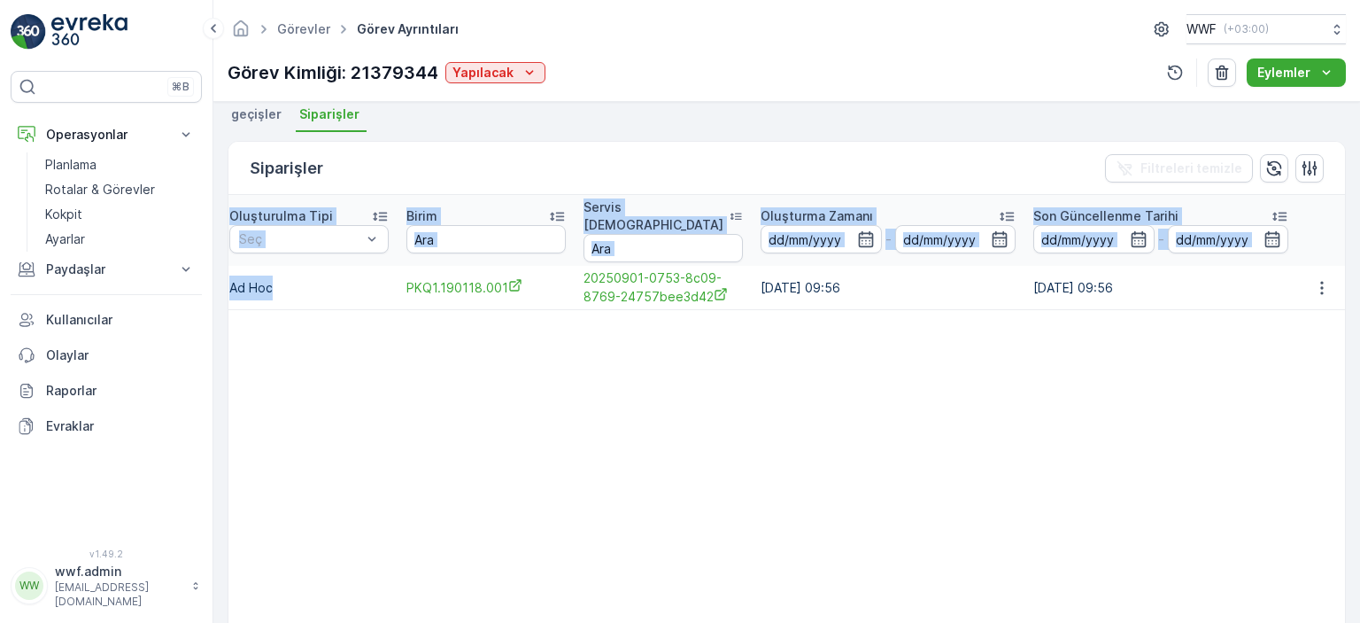
drag, startPoint x: 964, startPoint y: 273, endPoint x: 1360, endPoint y: 267, distance: 396.0
click at [1360, 267] on div "Ayrıntılar Görev ID 21379344 Servis Noktası - Operasyon Atık Toplama Görev Şema…" at bounding box center [786, 362] width 1147 height 521
click at [1189, 324] on table "İsim Durum Seç Tip Seç Gerçekleştirilme Tarihi - Sipariş Öğeleri Planlanan Fiya…" at bounding box center [115, 420] width 2461 height 450
drag, startPoint x: 1170, startPoint y: 258, endPoint x: 393, endPoint y: 279, distance: 777.1
click at [393, 279] on tr "Order #34 Yeni Atık Toplama [DATE] 1 Sipariş Öğeleri 70.00₺ 0.00₺ Ad Hoc PKQ1.1…" at bounding box center [115, 288] width 2461 height 44
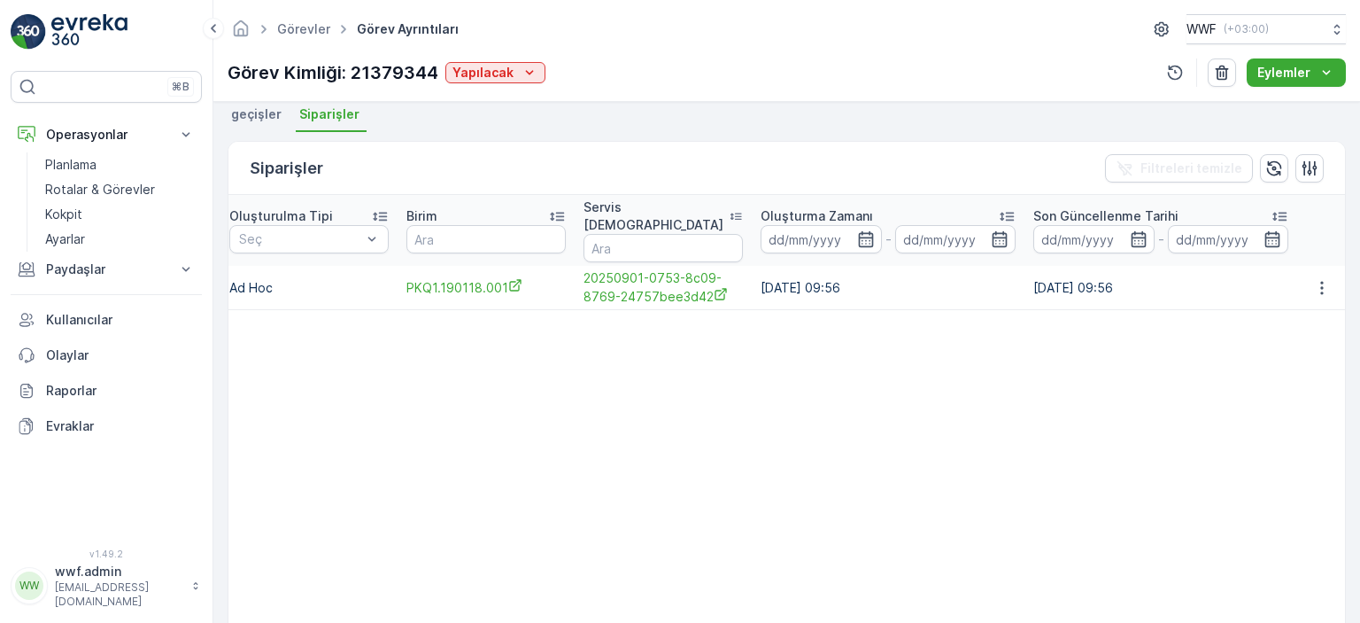
click at [543, 388] on table "İsim Durum Seç Tip Seç Gerçekleştirilme Tarihi - Sipariş Öğeleri Planlanan Fiya…" at bounding box center [115, 420] width 2461 height 450
click at [1000, 267] on td "[DATE] 09:56" at bounding box center [888, 288] width 273 height 44
click at [733, 332] on table "İsim Durum Seç Tip Seç Gerçekleştirilme Tarihi - Sipariş Öğeleri Planlanan Fiya…" at bounding box center [115, 420] width 2461 height 450
click at [1158, 266] on td "[DATE] 09:56" at bounding box center [1161, 288] width 273 height 44
drag, startPoint x: 1133, startPoint y: 265, endPoint x: 1029, endPoint y: 265, distance: 103.6
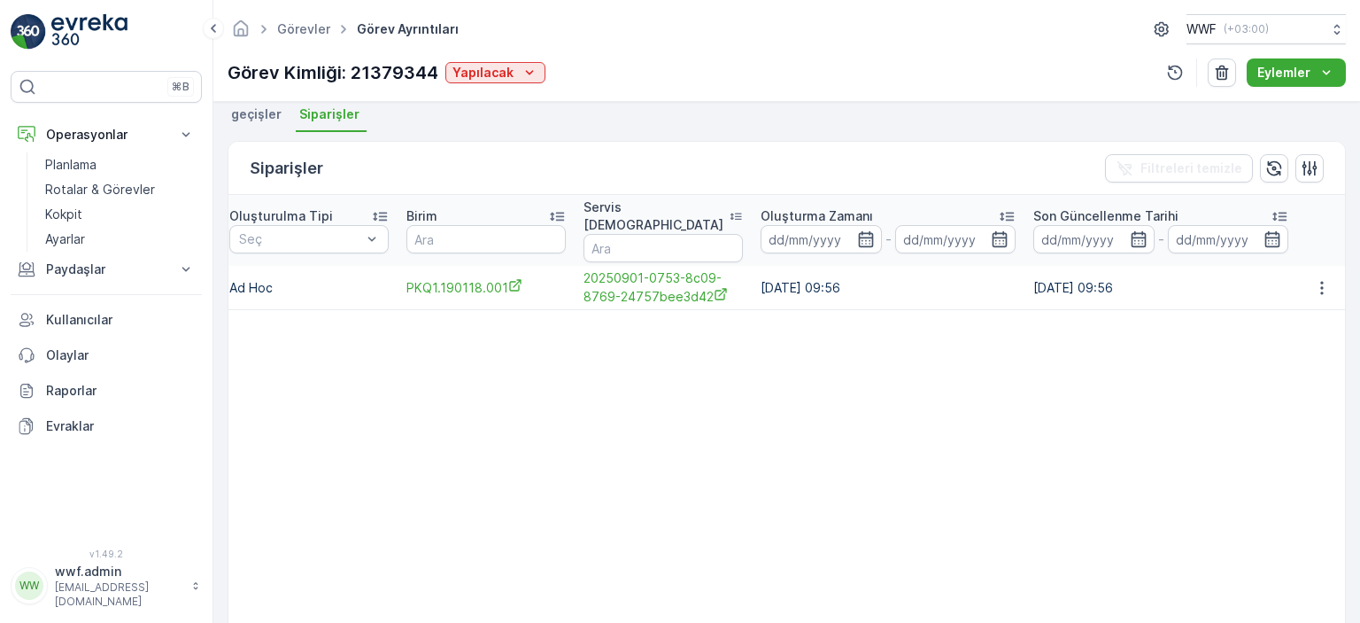
click at [1098, 266] on td "[DATE] 09:56" at bounding box center [1161, 288] width 273 height 44
click at [990, 272] on td "[DATE] 09:56" at bounding box center [888, 288] width 273 height 44
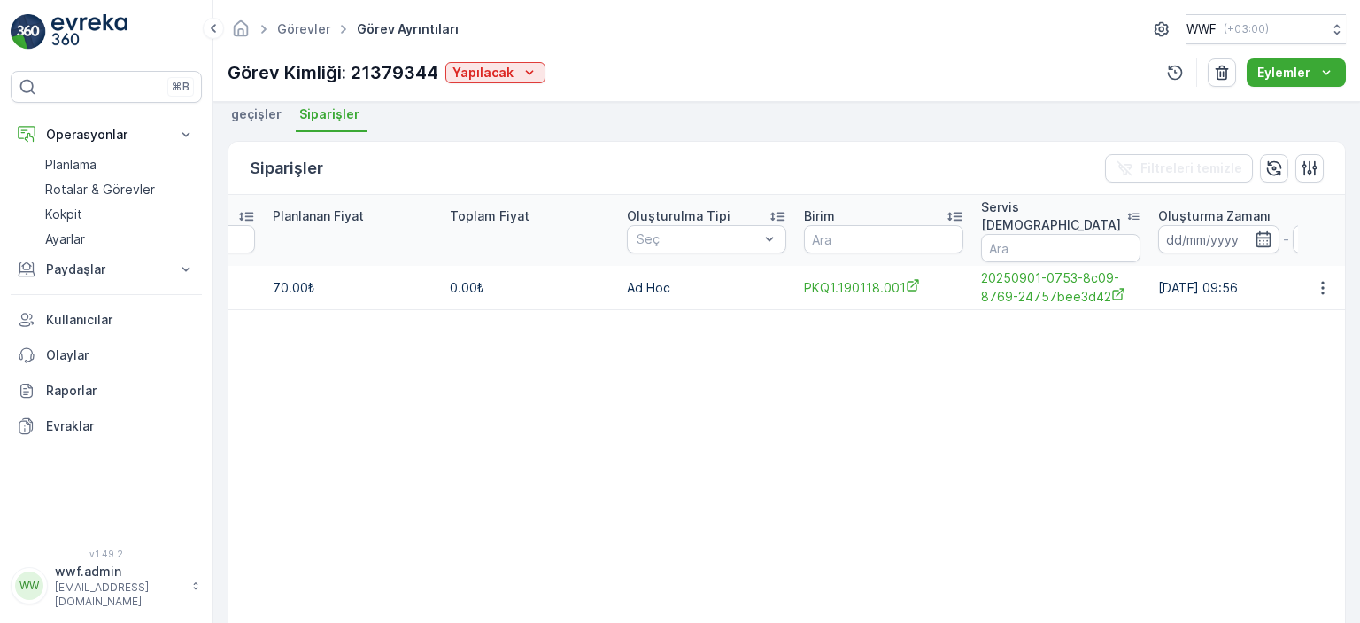
scroll to position [0, 815]
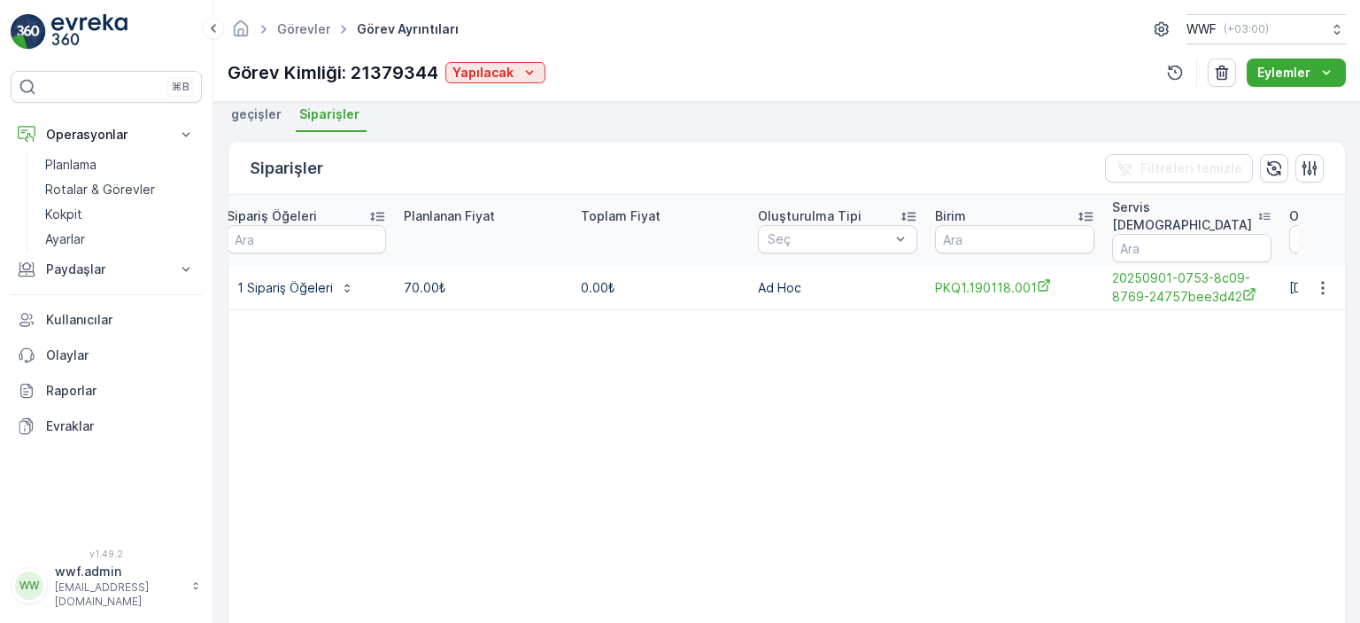
drag, startPoint x: 910, startPoint y: 261, endPoint x: 216, endPoint y: 262, distance: 693.5
click at [216, 262] on div "Ayrıntılar Görev ID 21379344 Servis Noktası - Operasyon Atık Toplama Görev Şema…" at bounding box center [786, 362] width 1147 height 521
click at [525, 349] on table "İsim Durum Seç Tip Seç Gerçekleştirilme Tarihi - Sipariş Öğeleri Planlanan Fiya…" at bounding box center [644, 420] width 2461 height 450
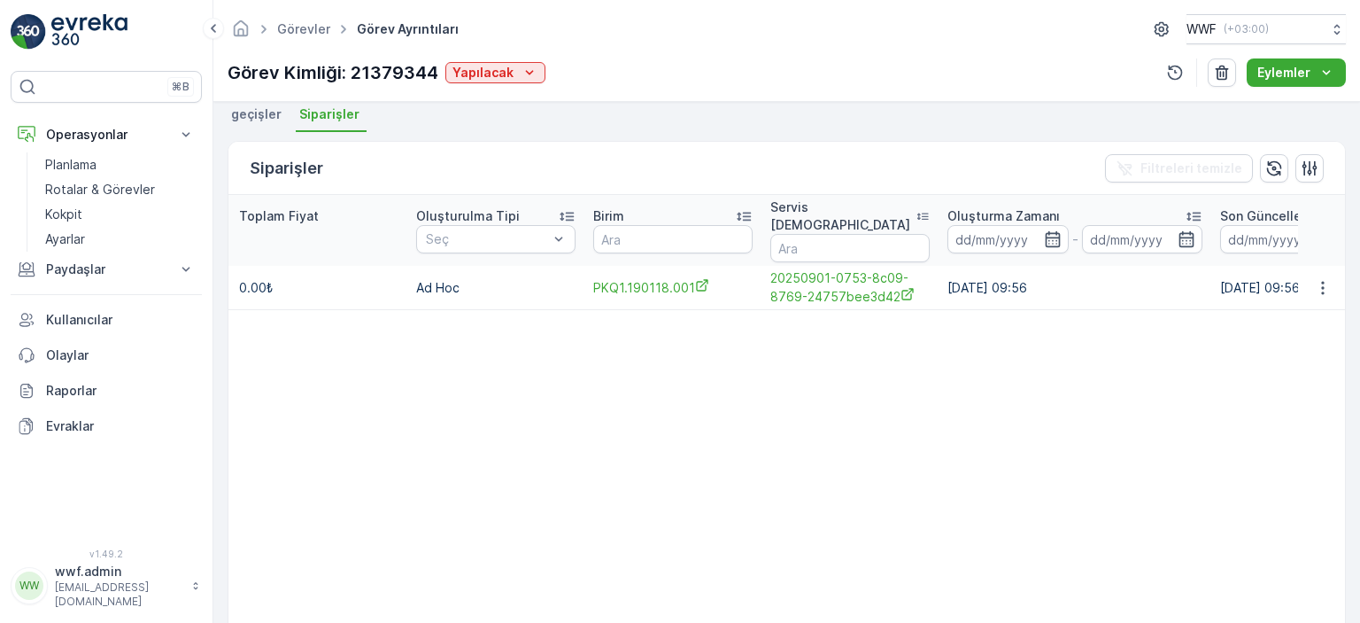
scroll to position [0, 1347]
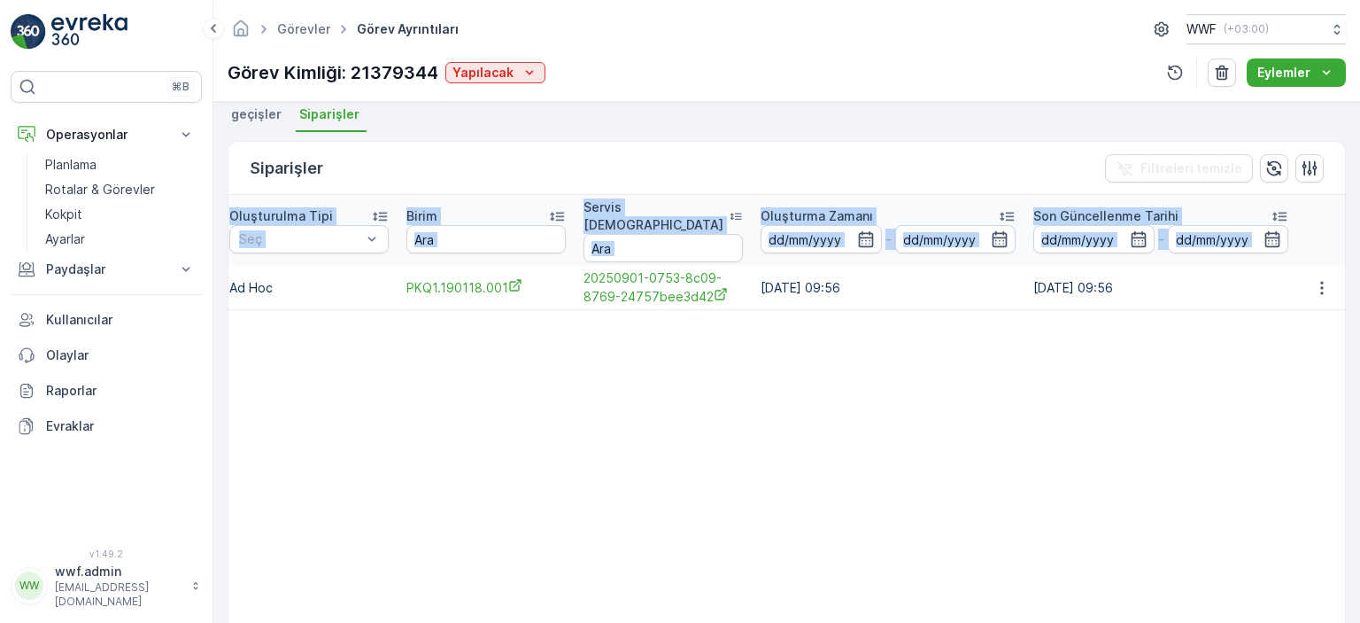
drag, startPoint x: 563, startPoint y: 271, endPoint x: 1360, endPoint y: 258, distance: 796.4
click at [1360, 258] on div "Ayrıntılar Görev ID 21379344 Servis Noktası - Operasyon Atık Toplama Görev Şema…" at bounding box center [786, 362] width 1147 height 521
click at [1009, 350] on table "İsim Durum Seç Tip Seç Gerçekleştirilme Tarihi - Sipariş Öğeleri Planlanan Fiya…" at bounding box center [115, 420] width 2461 height 450
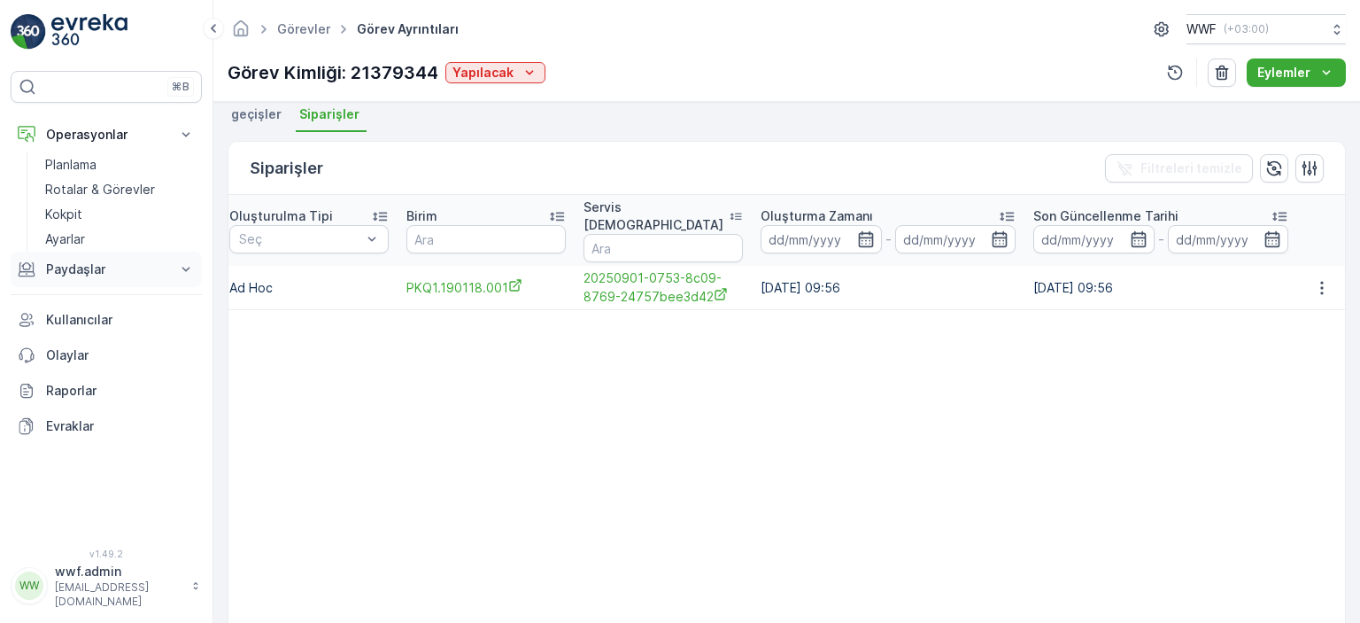
click at [69, 272] on p "Paydaşlar" at bounding box center [106, 269] width 120 height 18
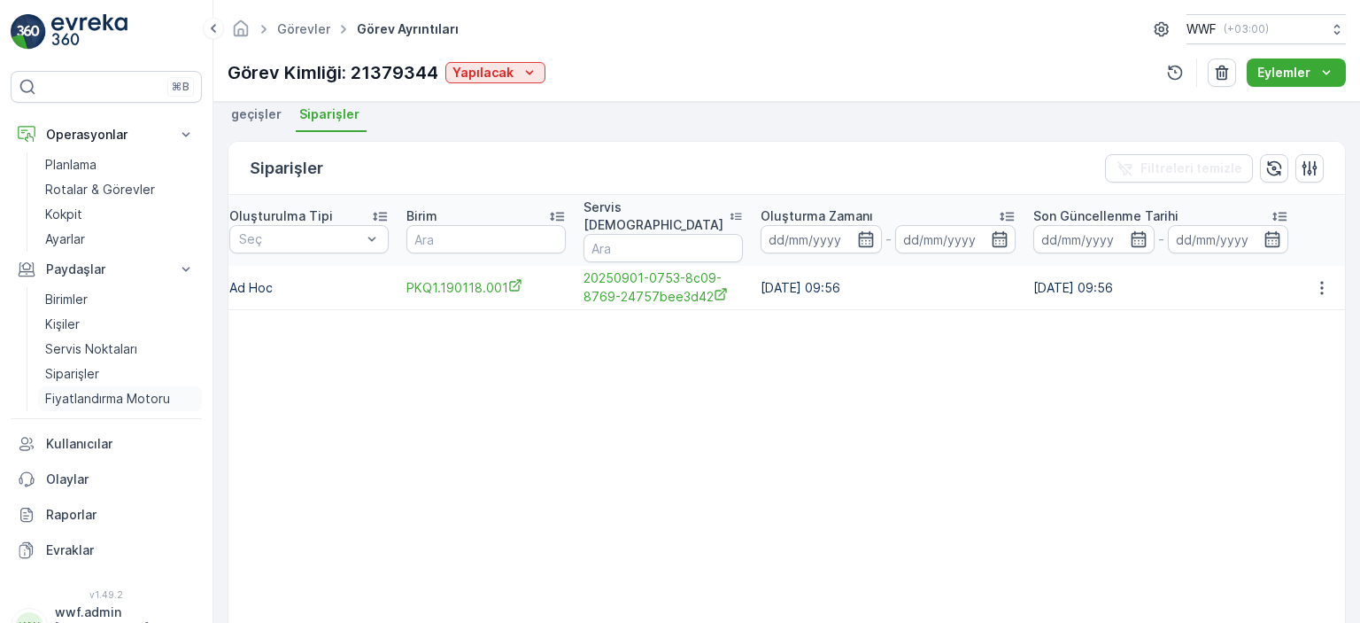
click at [81, 396] on p "Fiyatlandırma Motoru" at bounding box center [107, 399] width 125 height 18
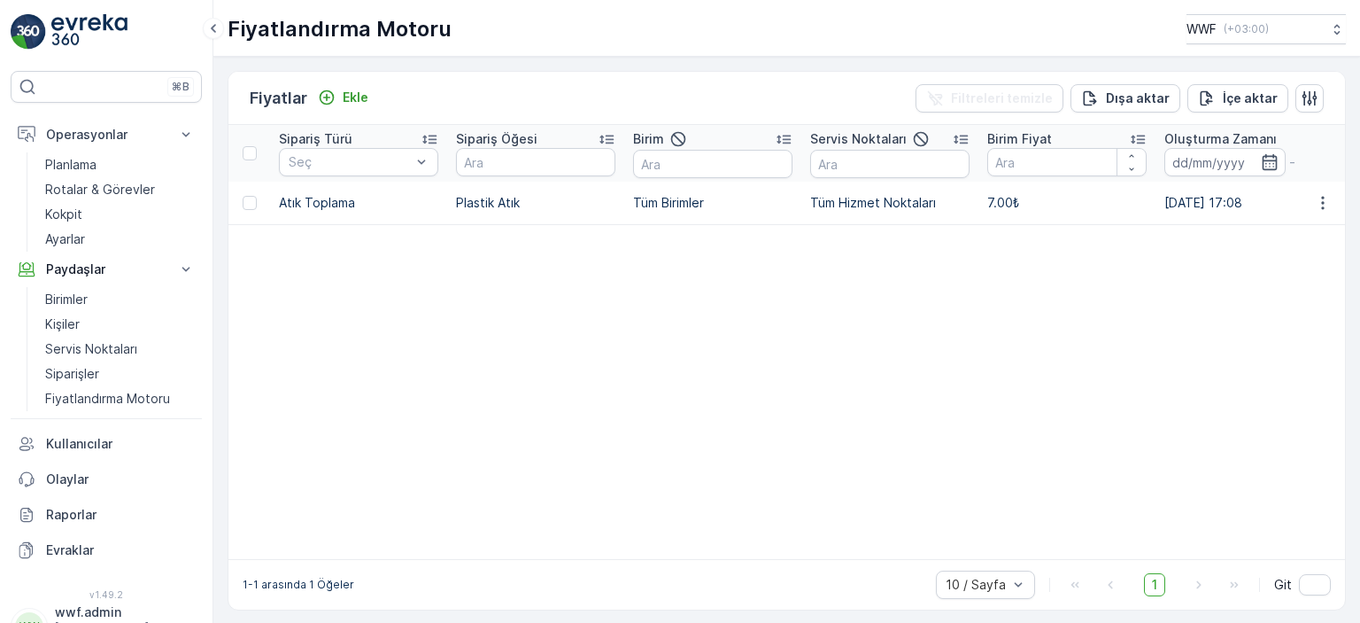
drag, startPoint x: 601, startPoint y: 573, endPoint x: 624, endPoint y: 577, distance: 22.4
click at [624, 577] on div "1-1 arasında 1 Öğeler 10 / Sayfa 1 Git" at bounding box center [787, 584] width 1117 height 50
click at [362, 102] on p "Ekle" at bounding box center [356, 98] width 26 height 18
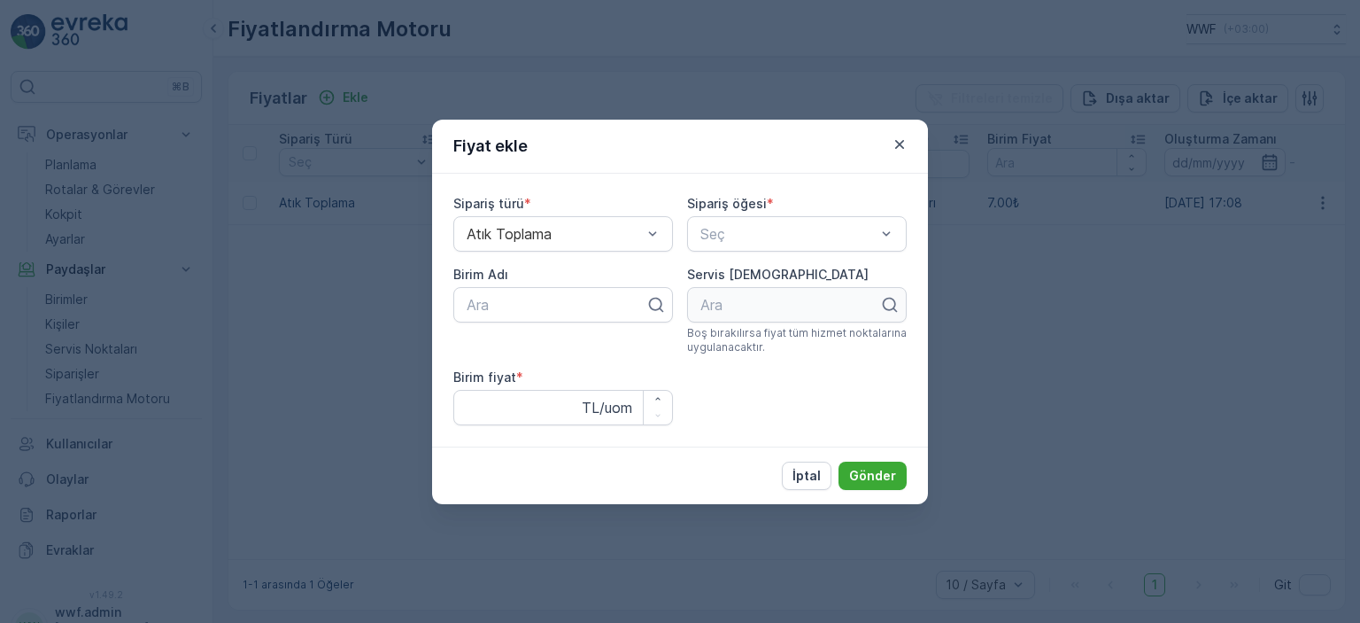
click at [666, 233] on div "Atık Toplama" at bounding box center [563, 233] width 220 height 35
click at [690, 231] on div "Seç" at bounding box center [797, 233] width 220 height 35
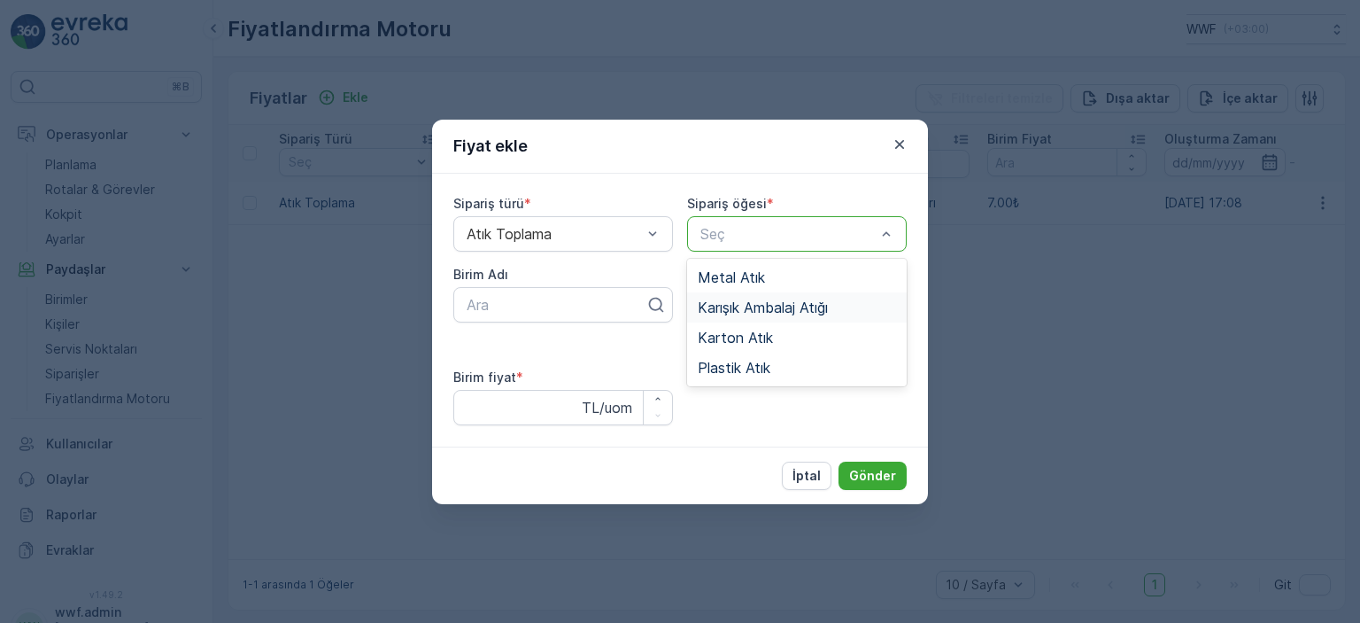
click at [758, 313] on span "Karışık Ambalaj Atığı" at bounding box center [763, 307] width 130 height 16
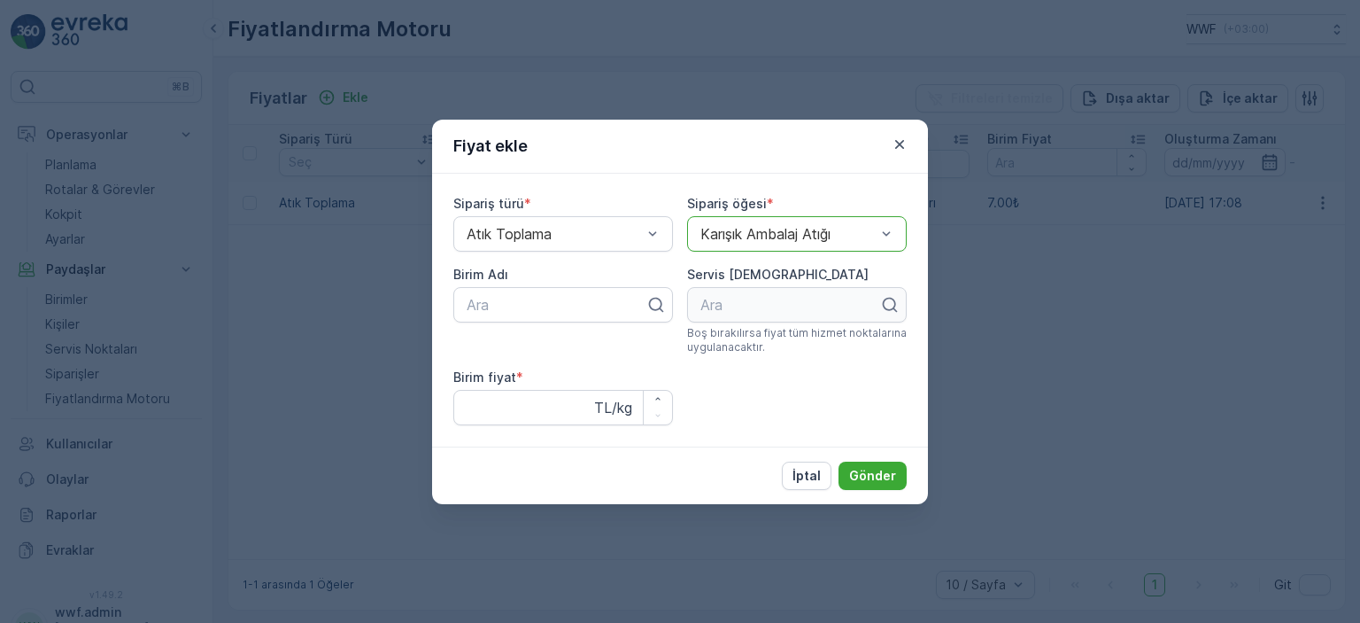
click at [727, 233] on div at bounding box center [788, 234] width 179 height 16
click at [535, 304] on div at bounding box center [556, 305] width 182 height 16
click at [567, 291] on div "Ara" at bounding box center [563, 304] width 220 height 35
click at [1027, 298] on div "Fiyat ekle Sipariş türü * Atık Toplama Sipariş öğesi * Karışık Ambalaj Atığı Bi…" at bounding box center [680, 311] width 1360 height 623
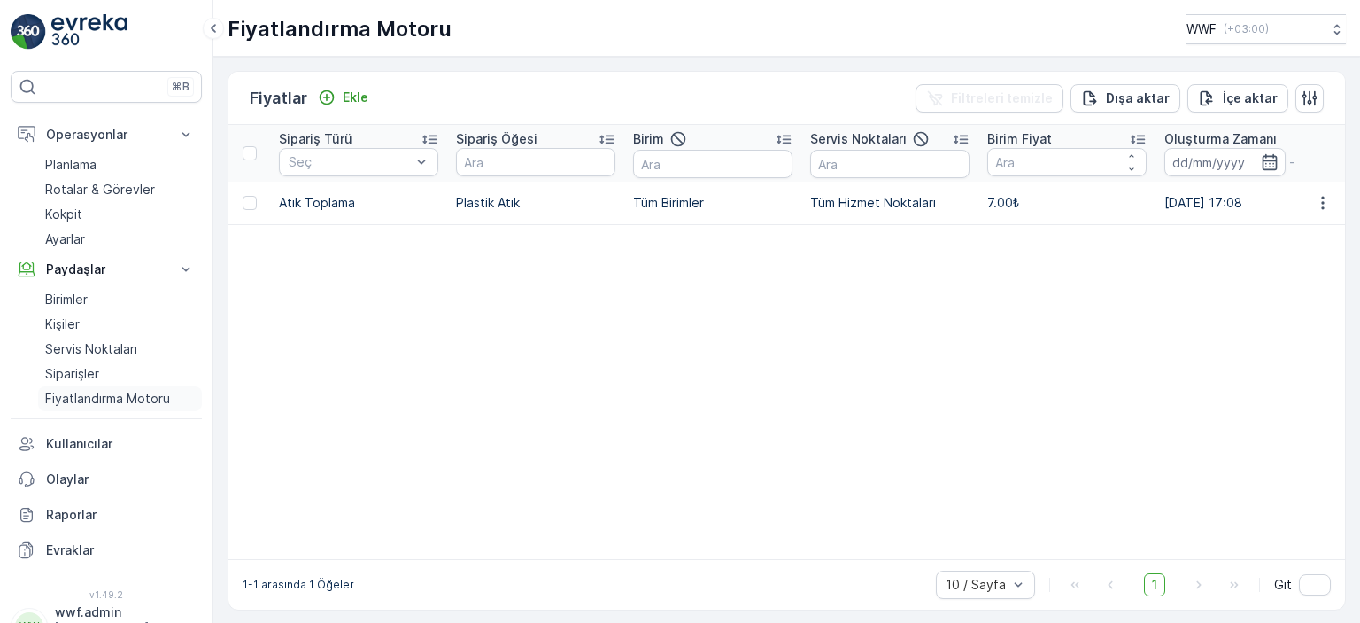
click at [78, 392] on p "Fiyatlandırma Motoru" at bounding box center [107, 399] width 125 height 18
click at [340, 101] on div "Ekle" at bounding box center [343, 98] width 50 height 18
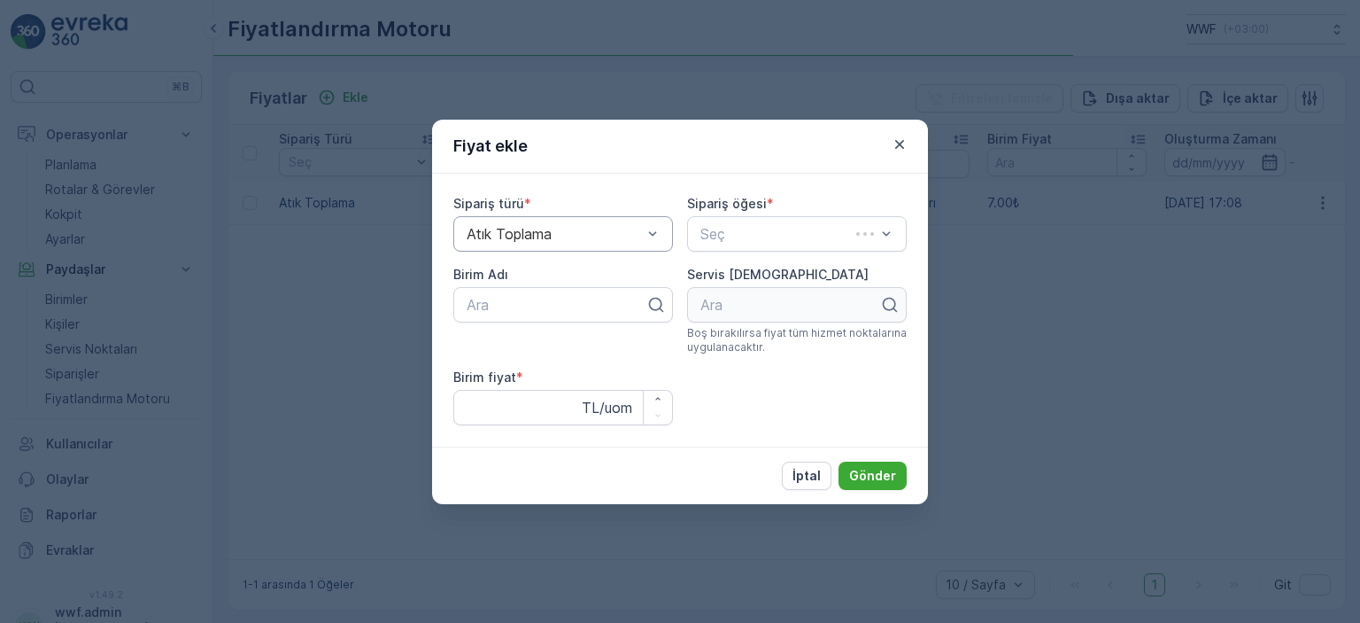
click at [581, 199] on div "Sipariş türü *" at bounding box center [563, 204] width 220 height 18
click at [717, 251] on div "Seç" at bounding box center [797, 233] width 220 height 35
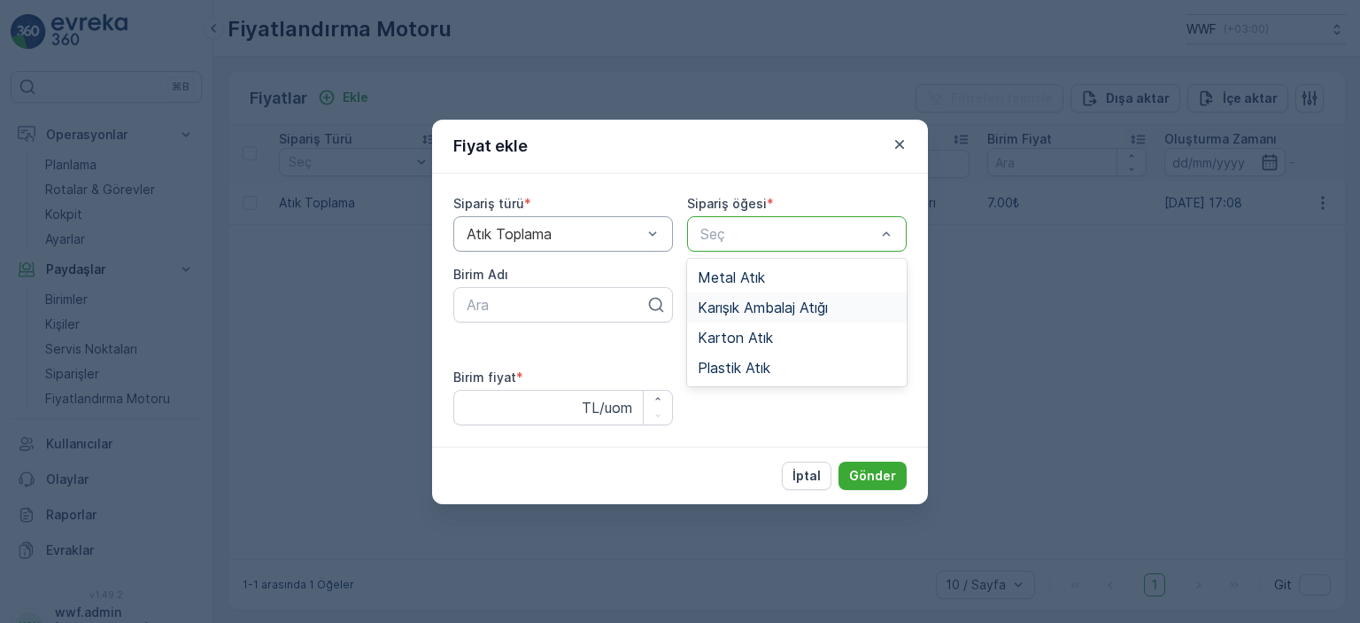
click at [741, 299] on span "Karışık Ambalaj Atığı" at bounding box center [763, 307] width 130 height 16
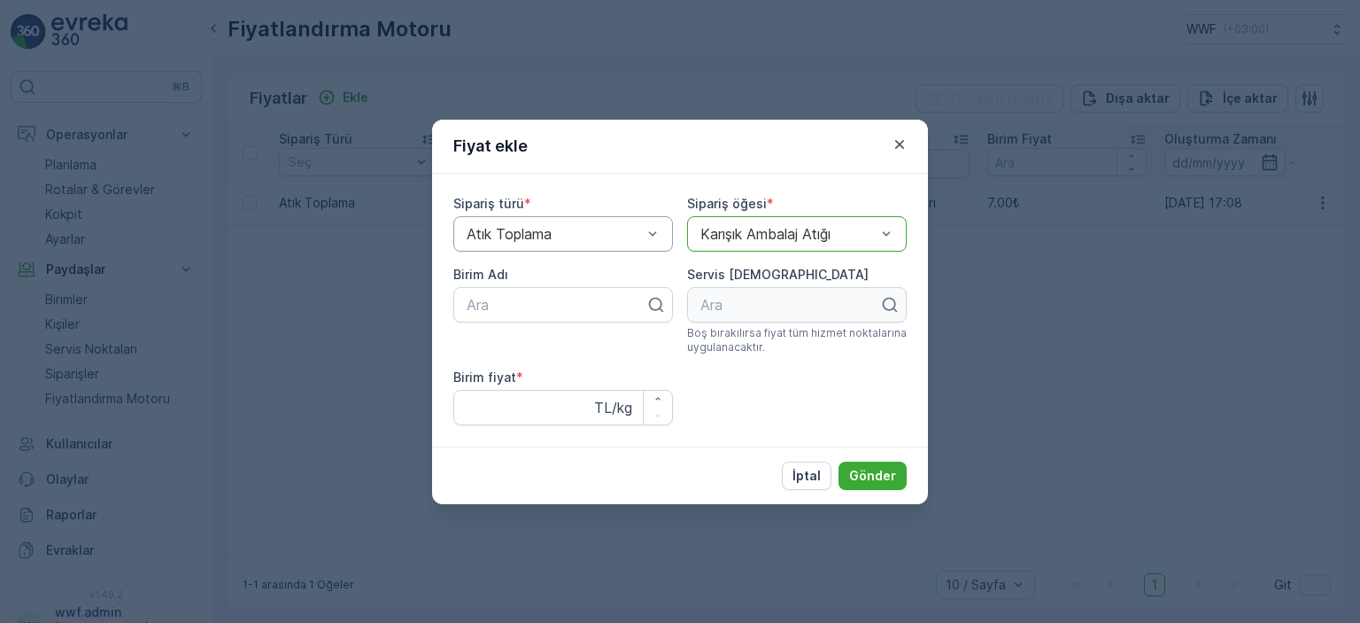
click at [730, 306] on div "Ara" at bounding box center [797, 304] width 220 height 35
click at [614, 307] on div at bounding box center [556, 305] width 182 height 16
click at [565, 399] on fiyat "Birim fiyat" at bounding box center [563, 407] width 220 height 35
click at [715, 244] on div "Karışık Ambalaj Atığı" at bounding box center [797, 233] width 220 height 35
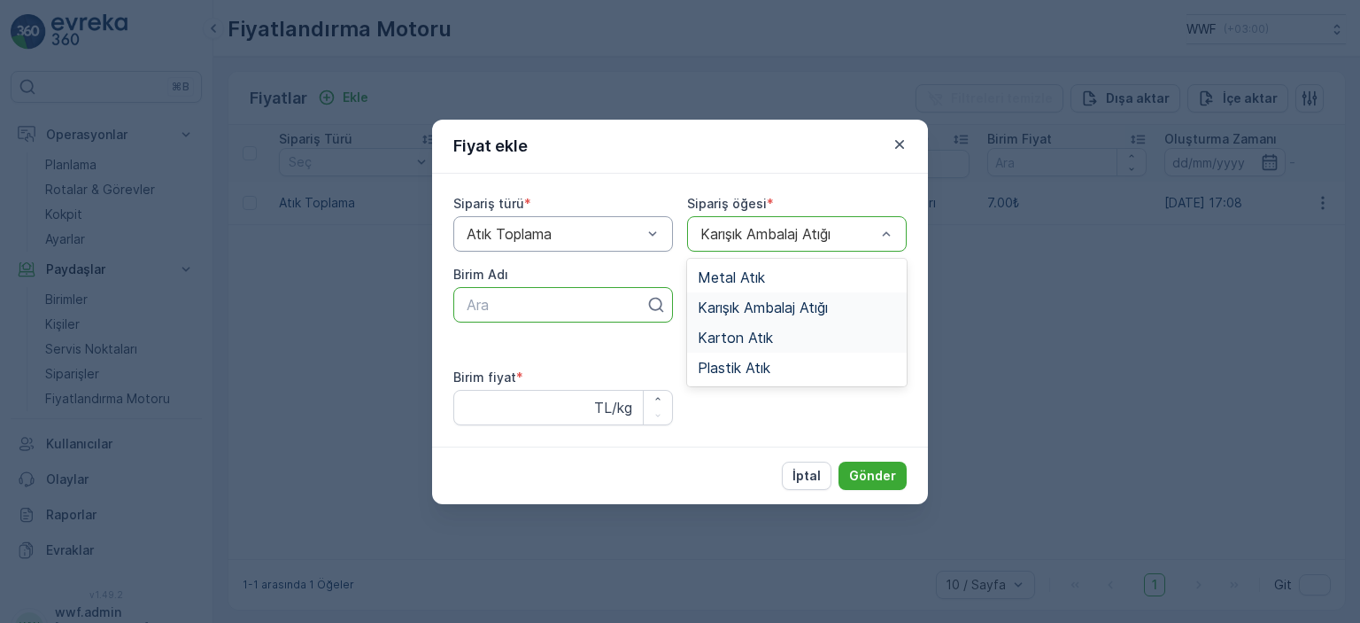
click at [746, 339] on span "Karton Atık" at bounding box center [735, 337] width 75 height 16
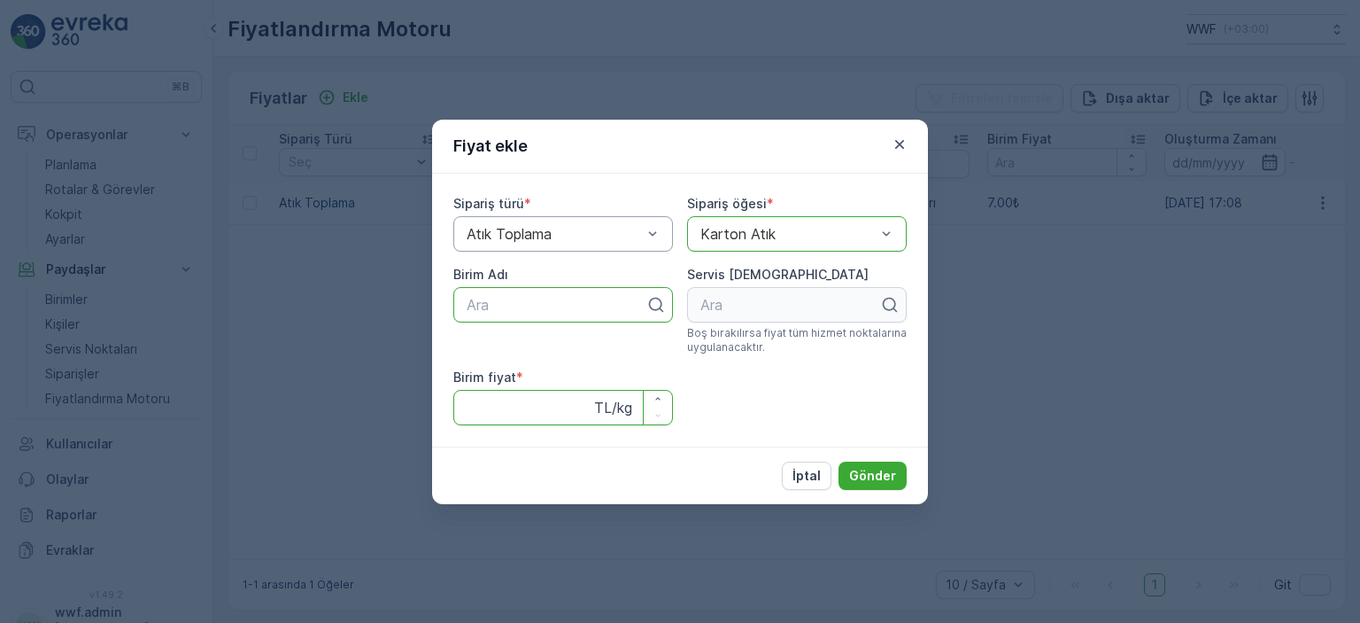
click at [526, 420] on fiyat "Birim fiyat" at bounding box center [563, 407] width 220 height 35
type fiyat "4"
click at [569, 298] on div at bounding box center [556, 305] width 182 height 16
click at [884, 477] on p "Gönder" at bounding box center [872, 476] width 47 height 18
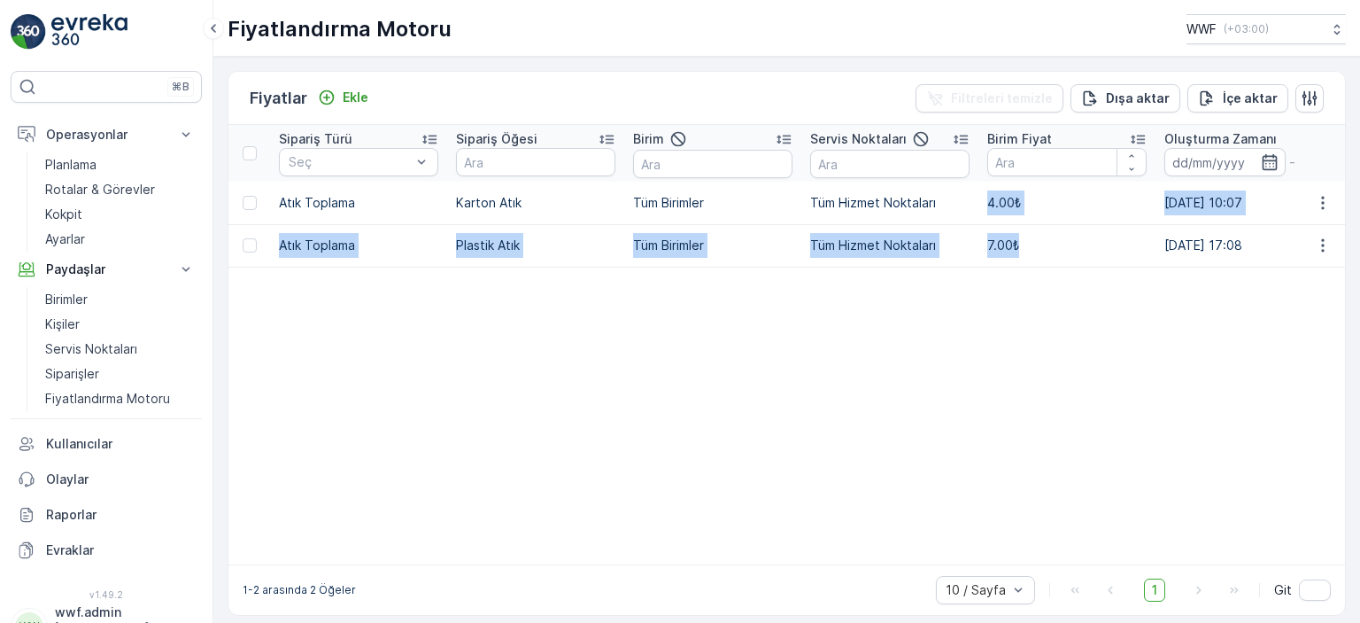
drag, startPoint x: 1038, startPoint y: 249, endPoint x: 984, endPoint y: 205, distance: 69.3
click at [984, 205] on tbody "Atık Toplama Karton Atık Tüm Birimler Tüm Hizmet Noktaları 4.00₺ [DATE] 10:07 […" at bounding box center [989, 373] width 1521 height 383
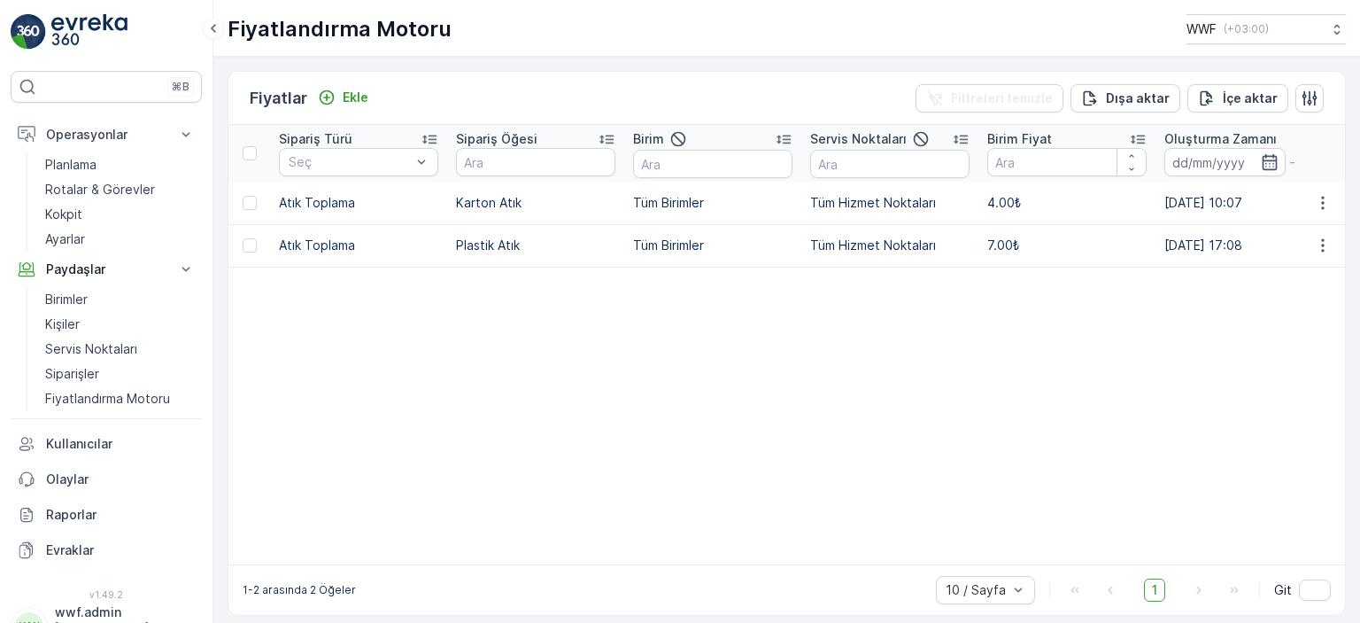
click at [989, 305] on table "Sipariş Türü Seç Sipariş Öğesi Birim Servis Noktaları Birim Fiyat Oluşturma Zam…" at bounding box center [989, 344] width 1521 height 439
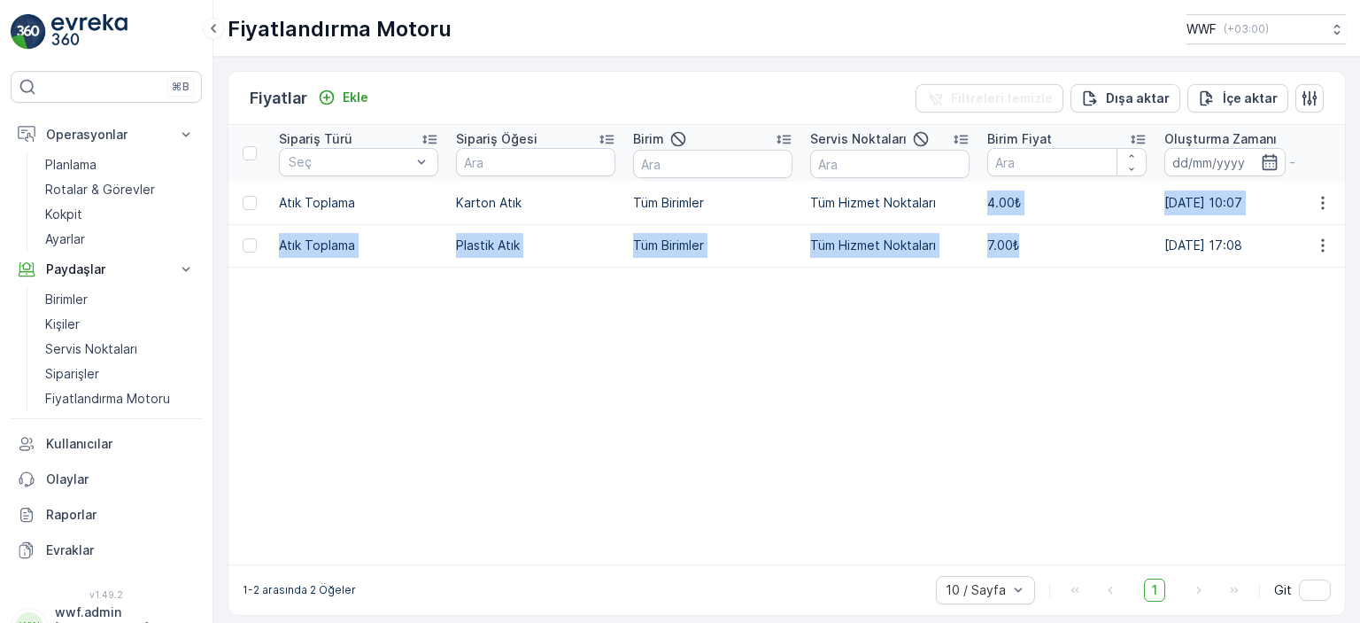
drag, startPoint x: 1035, startPoint y: 248, endPoint x: 987, endPoint y: 205, distance: 65.2
click at [987, 205] on tbody "Atık Toplama Karton Atık Tüm Birimler Tüm Hizmet Noktaları 4.00₺ [DATE] 10:07 […" at bounding box center [989, 373] width 1521 height 383
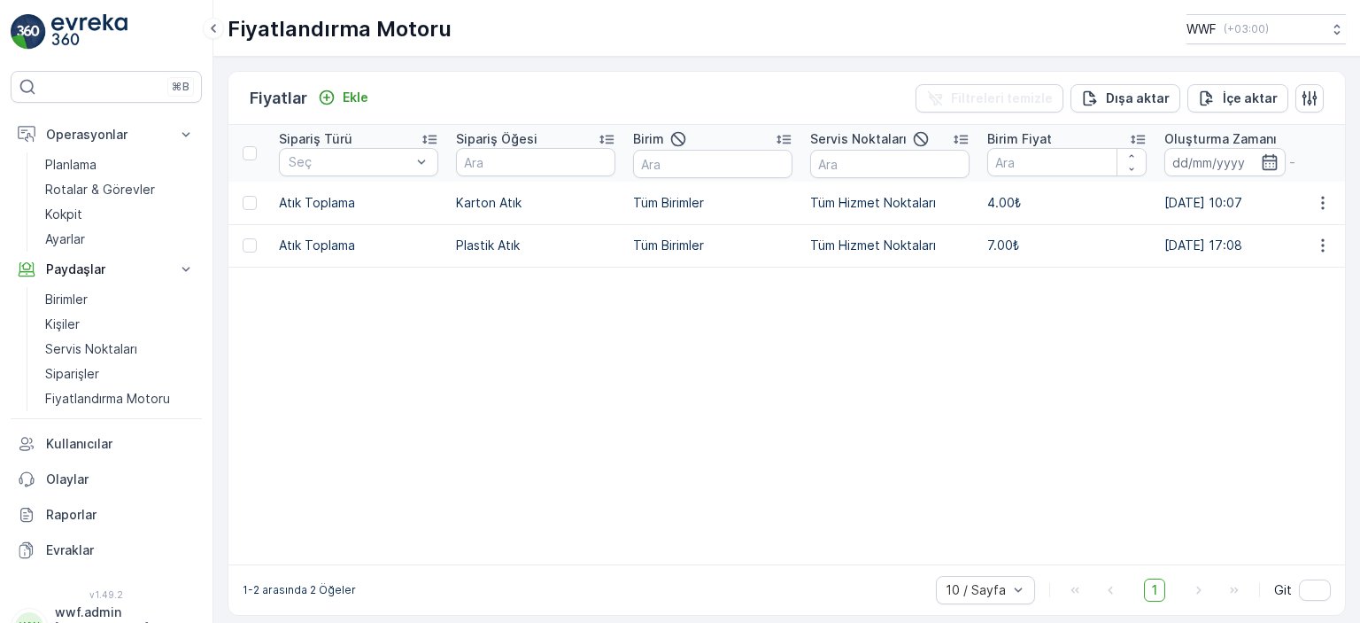
click at [982, 345] on table "Sipariş Türü Seç Sipariş Öğesi Birim Servis Noktaları Birim Fiyat Oluşturma Zam…" at bounding box center [989, 344] width 1521 height 439
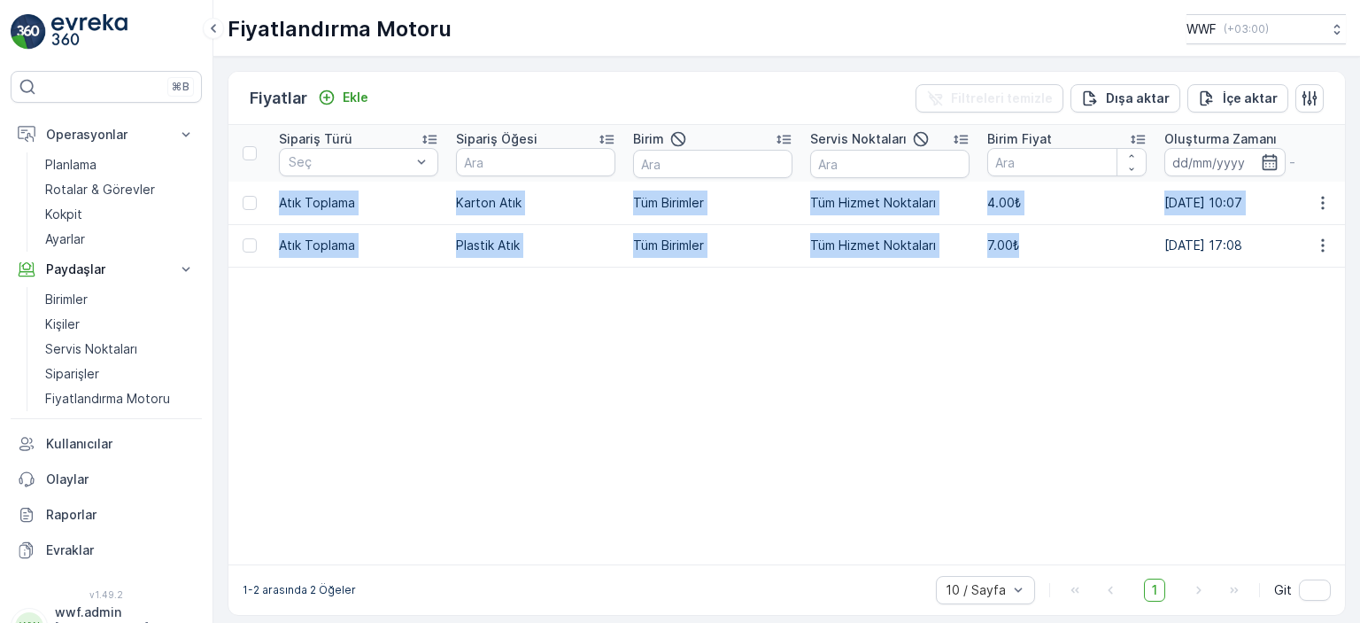
drag, startPoint x: 1020, startPoint y: 250, endPoint x: 274, endPoint y: 210, distance: 747.7
click at [274, 210] on tbody "Atık Toplama Karton Atık Tüm Birimler Tüm Hizmet Noktaları 4.00₺ [DATE] 10:07 […" at bounding box center [989, 373] width 1521 height 383
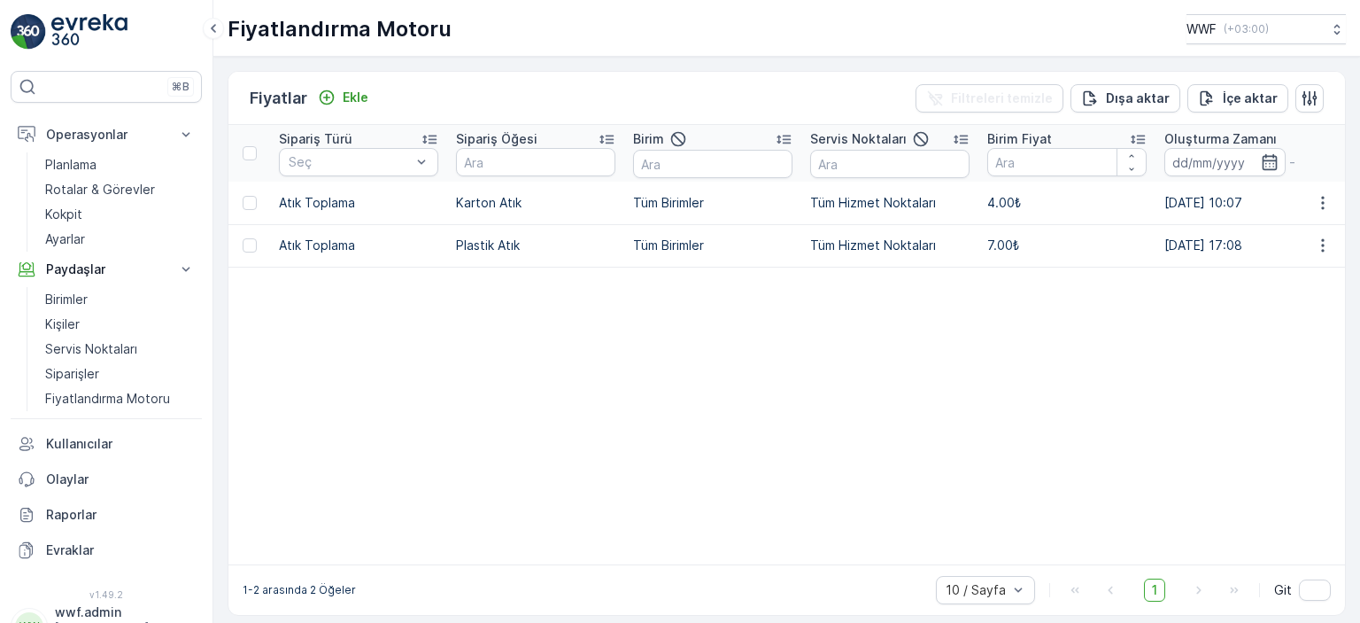
click at [368, 337] on table "Sipariş Türü Seç Sipariş Öğesi Birim Servis Noktaları Birim Fiyat Oluşturma Zam…" at bounding box center [989, 344] width 1521 height 439
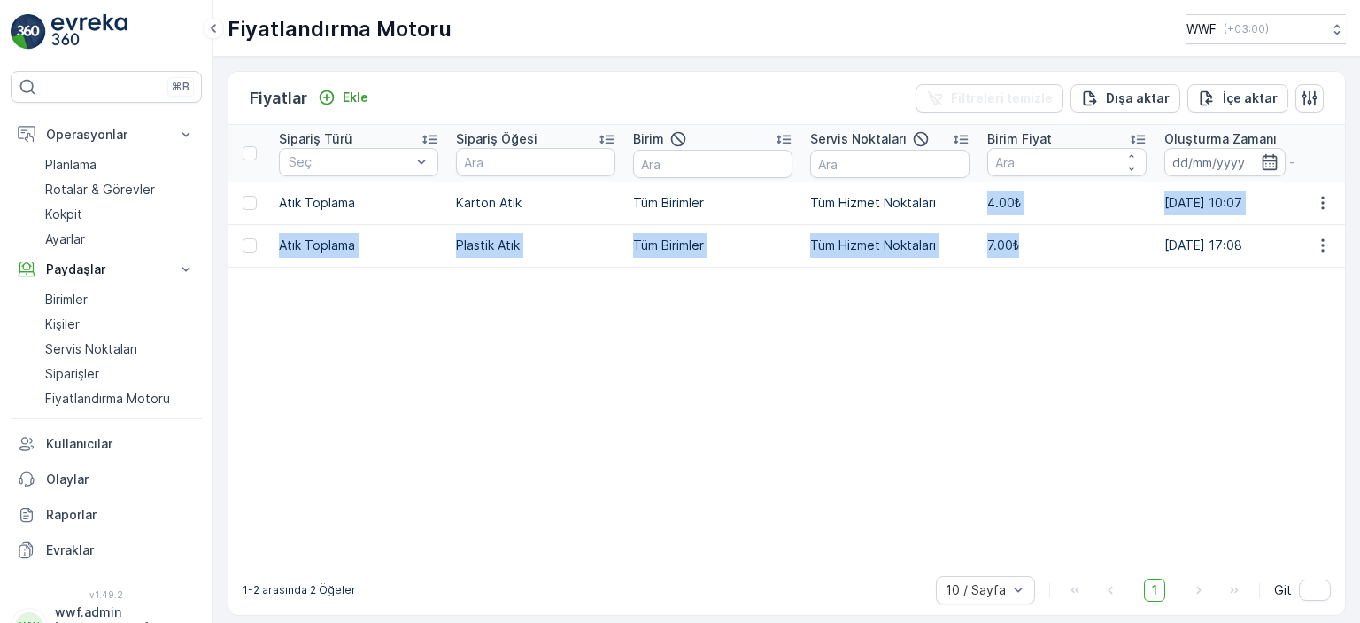
drag, startPoint x: 1033, startPoint y: 254, endPoint x: 987, endPoint y: 204, distance: 68.3
click at [987, 204] on tbody "Atık Toplama Karton Atık Tüm Birimler Tüm Hizmet Noktaları 4.00₺ [DATE] 10:07 […" at bounding box center [989, 373] width 1521 height 383
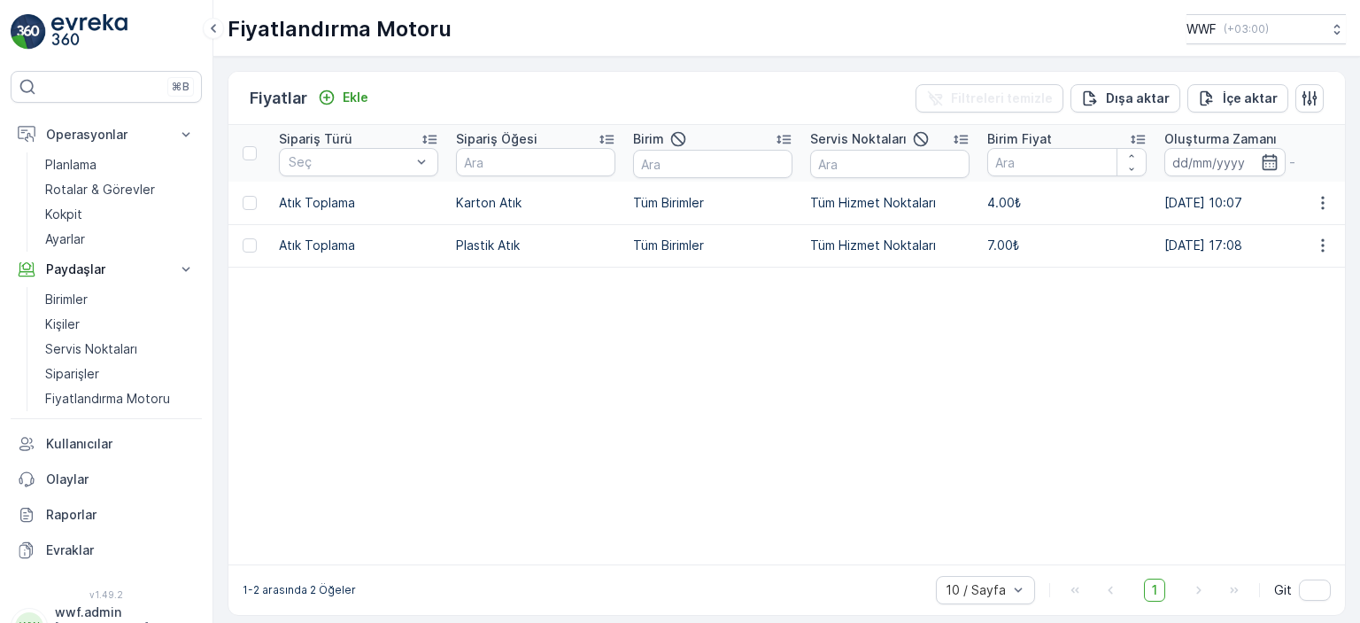
click at [948, 407] on table "Sipariş Türü Seç Sipariş Öğesi Birim Servis Noktaları Birim Fiyat Oluşturma Zam…" at bounding box center [989, 344] width 1521 height 439
click at [77, 181] on p "Rotalar & Görevler" at bounding box center [100, 190] width 110 height 18
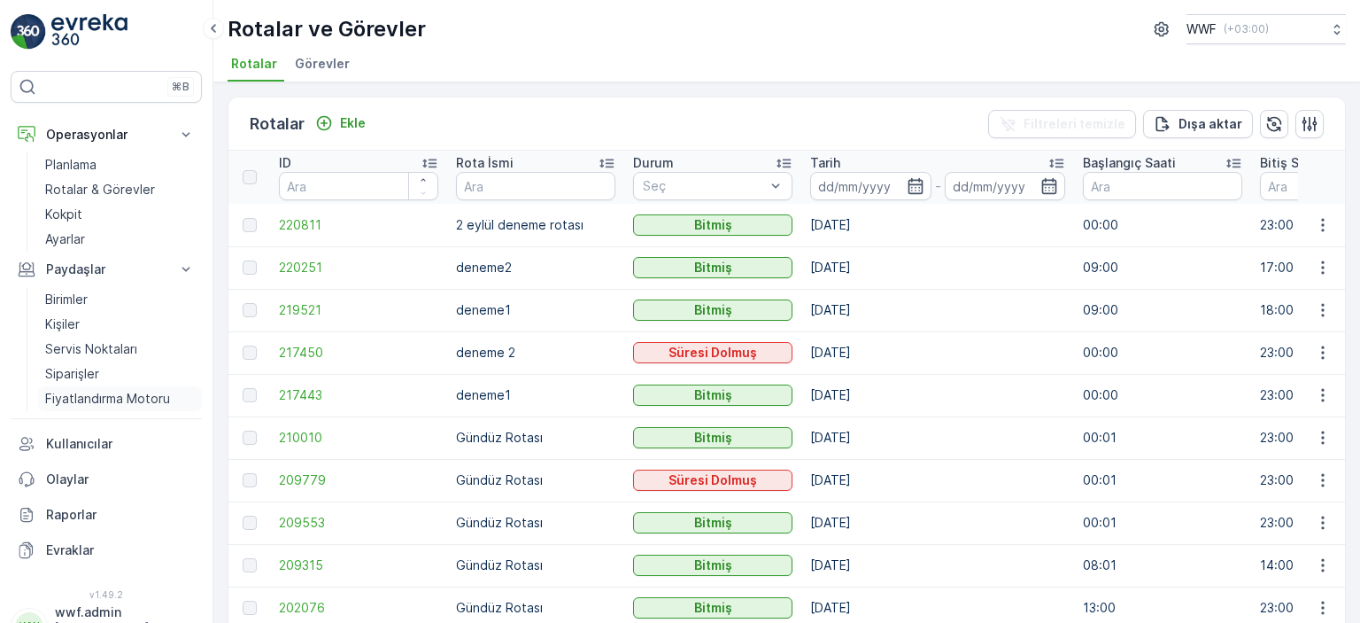
drag, startPoint x: 262, startPoint y: 455, endPoint x: 92, endPoint y: 397, distance: 179.8
click at [92, 397] on p "Fiyatlandırma Motoru" at bounding box center [107, 399] width 125 height 18
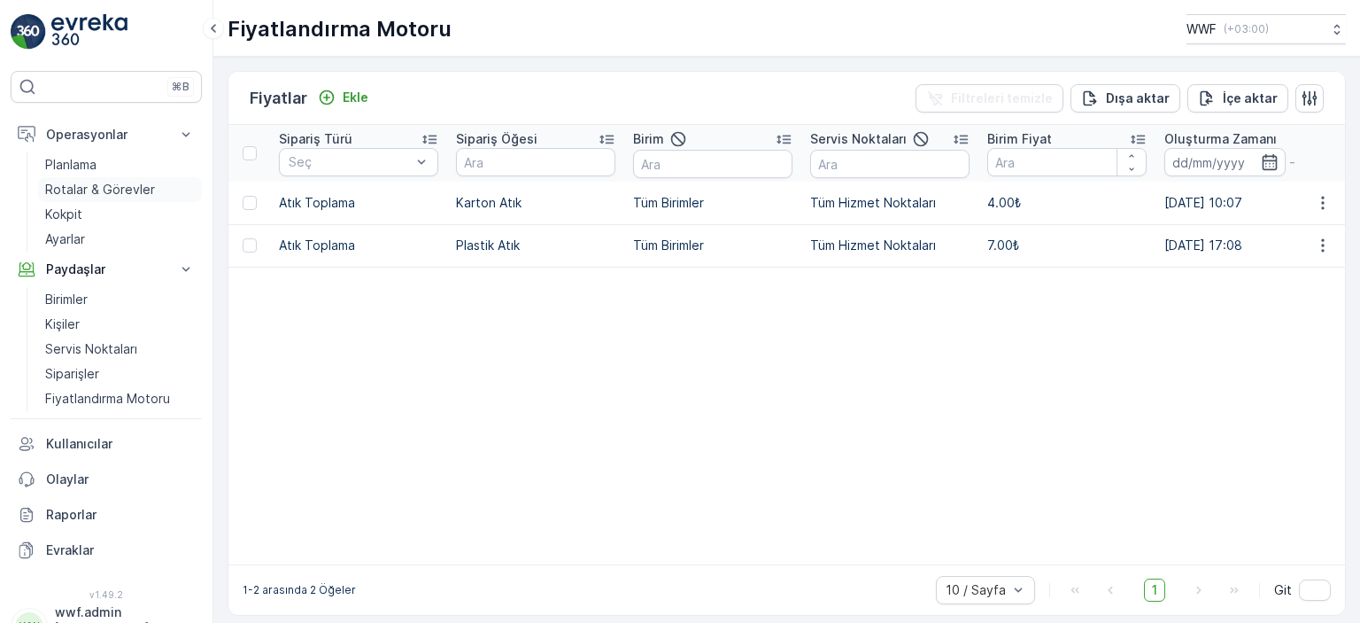
click at [71, 186] on p "Rotalar & Görevler" at bounding box center [100, 190] width 110 height 18
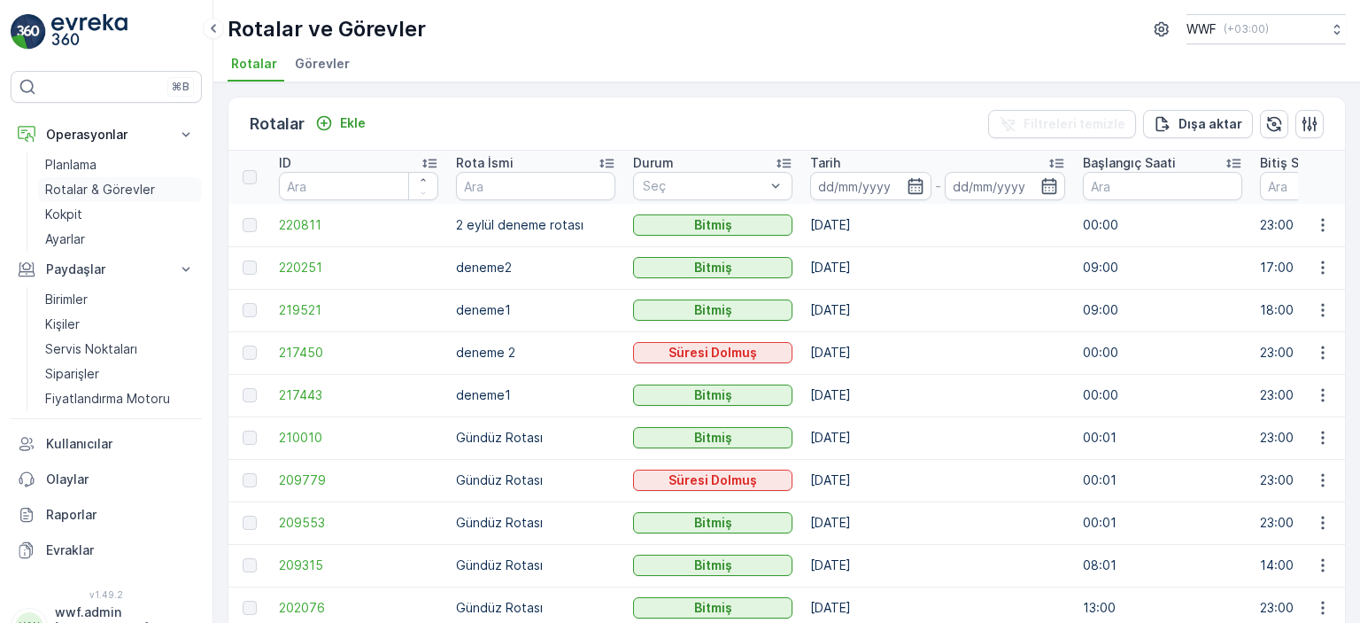
click at [81, 188] on p "Rotalar & Görevler" at bounding box center [100, 190] width 110 height 18
click at [83, 167] on p "Planlama" at bounding box center [70, 165] width 51 height 18
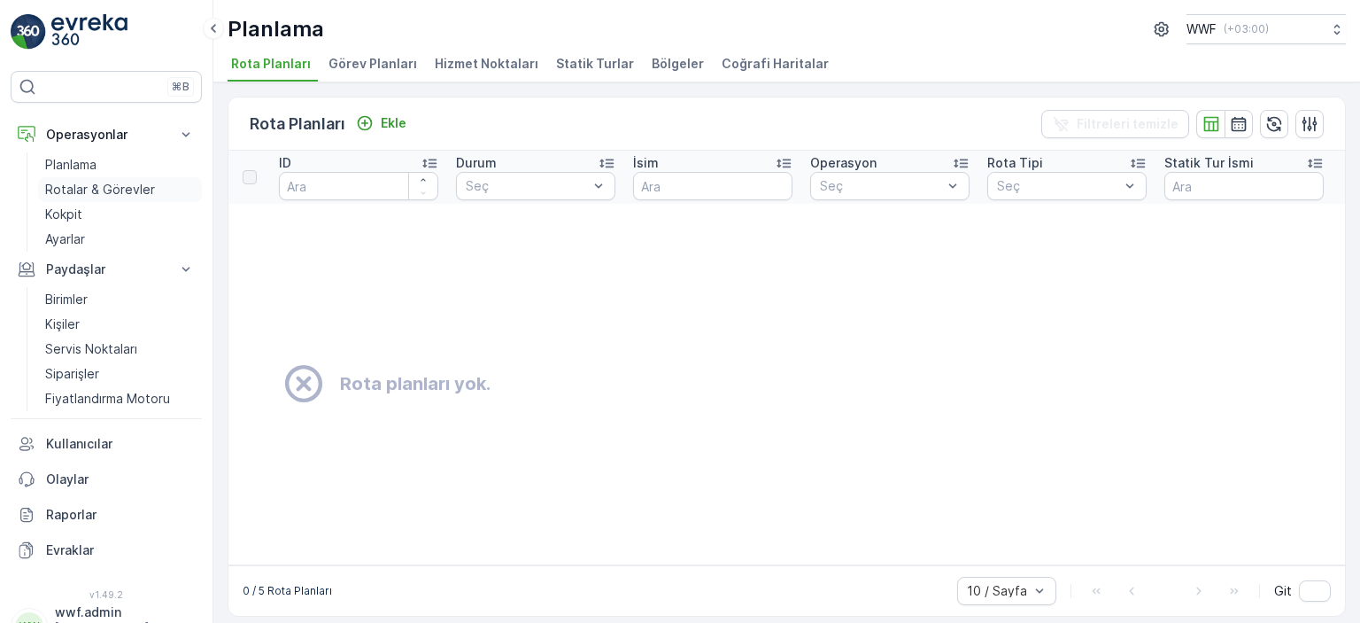
click at [99, 181] on p "Rotalar & Görevler" at bounding box center [100, 190] width 110 height 18
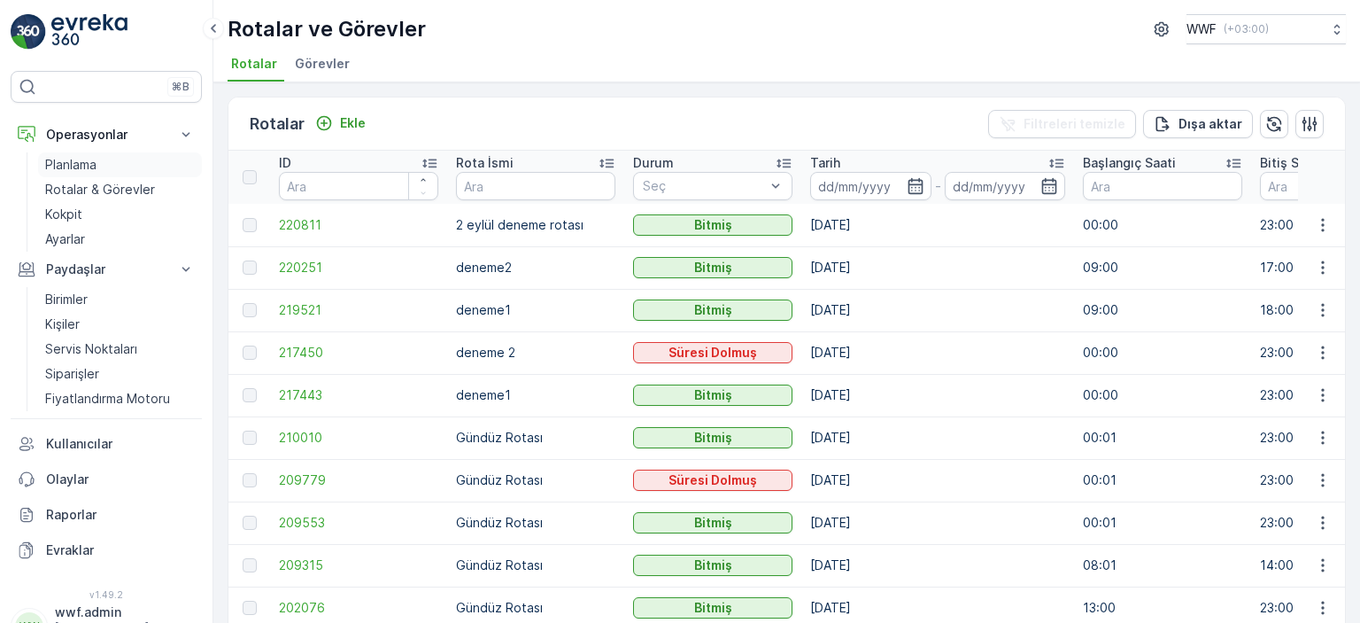
click at [106, 168] on link "Planlama" at bounding box center [120, 164] width 164 height 25
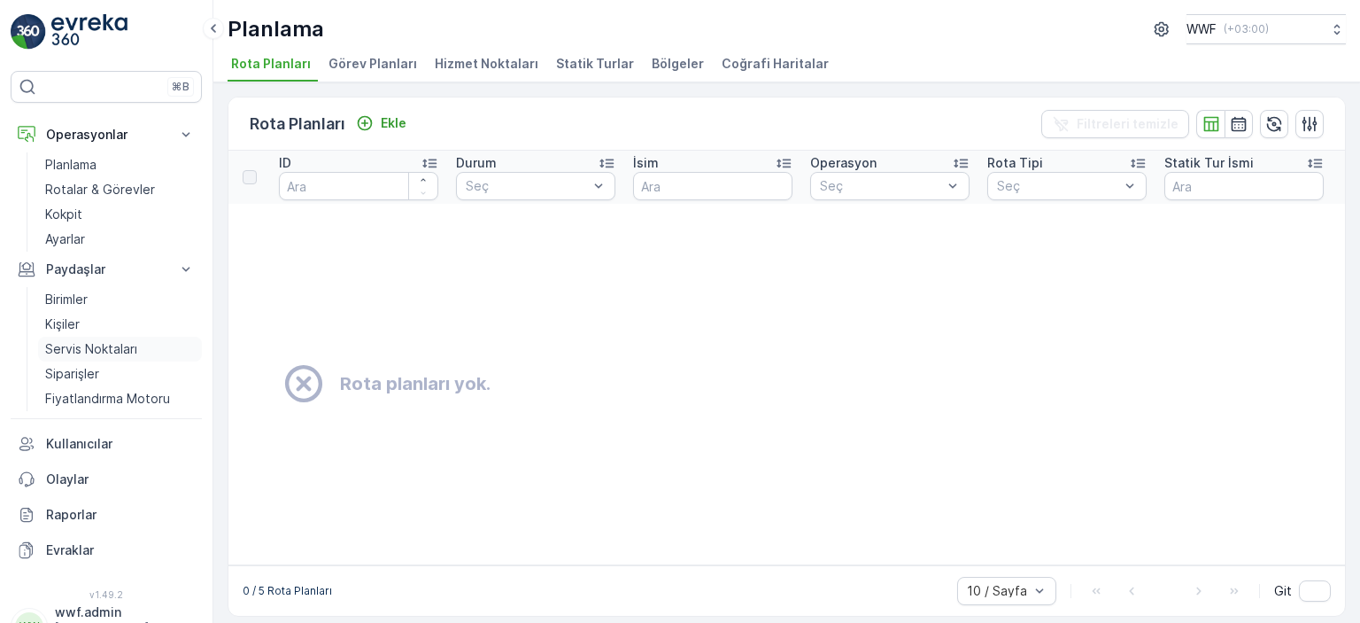
click at [81, 351] on p "Servis Noktaları" at bounding box center [91, 349] width 92 height 18
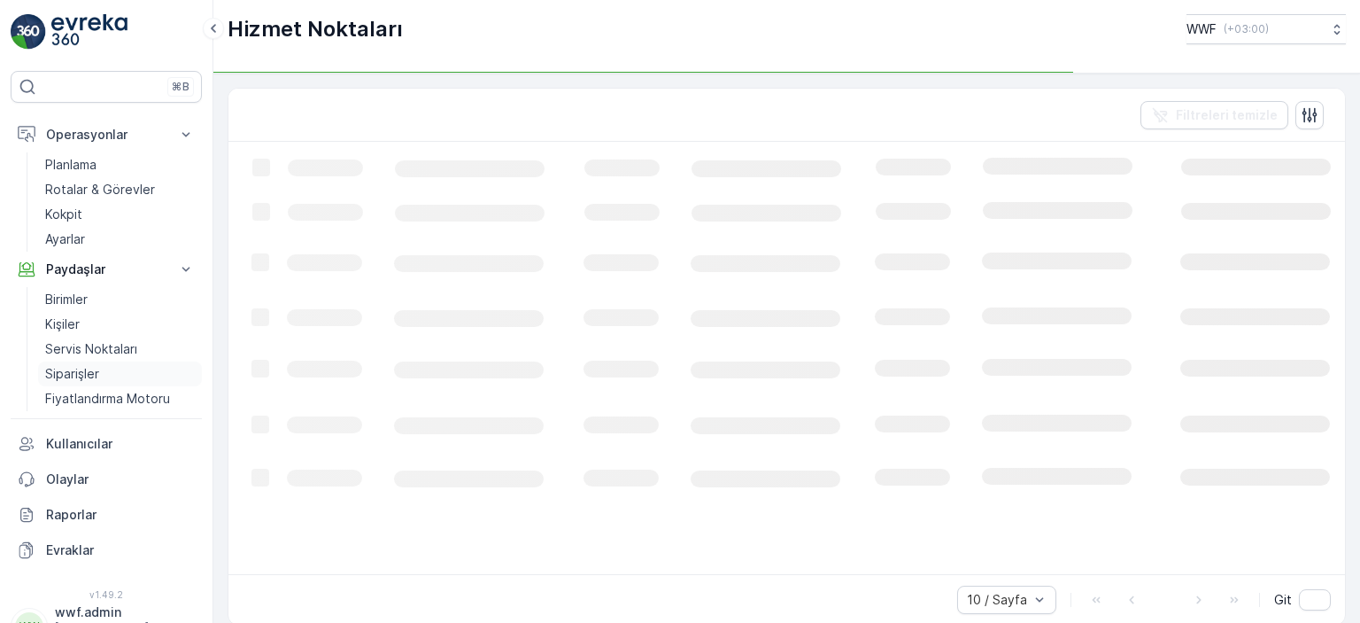
click at [85, 374] on p "Siparişler" at bounding box center [72, 374] width 54 height 18
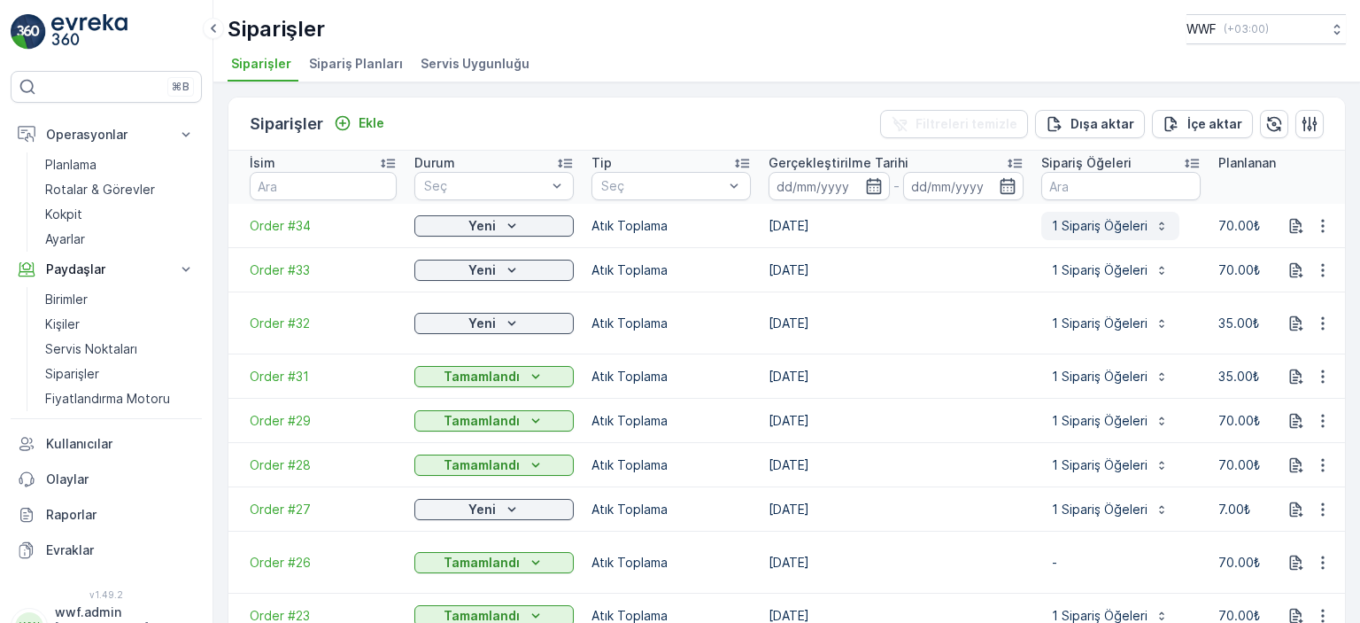
click at [1136, 232] on p "1 Sipariş Öğeleri" at bounding box center [1100, 226] width 96 height 18
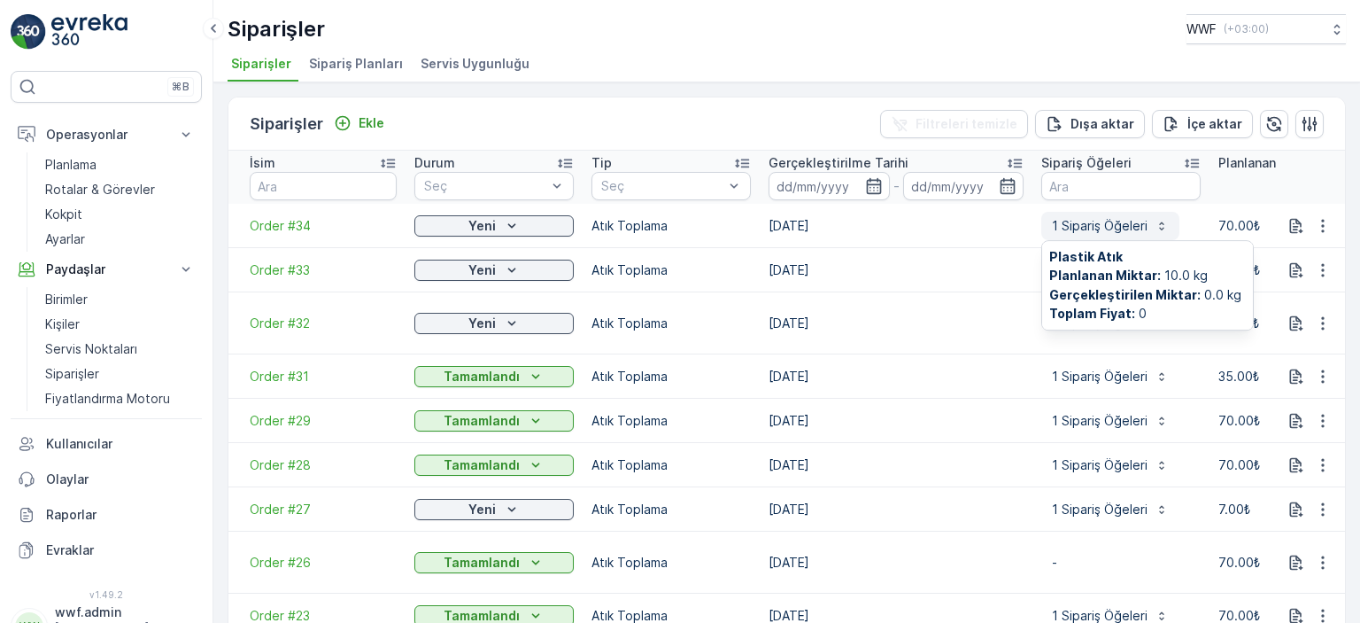
click at [1074, 223] on p "1 Sipariş Öğeleri" at bounding box center [1100, 226] width 96 height 18
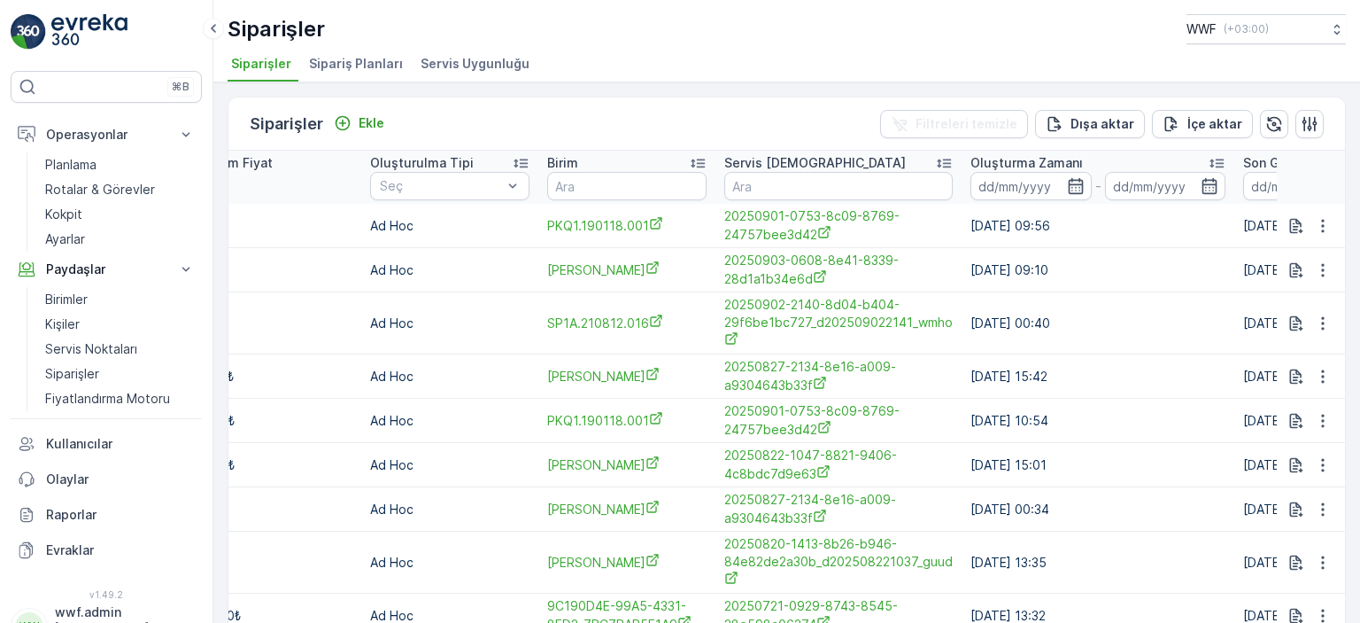
scroll to position [0, 1435]
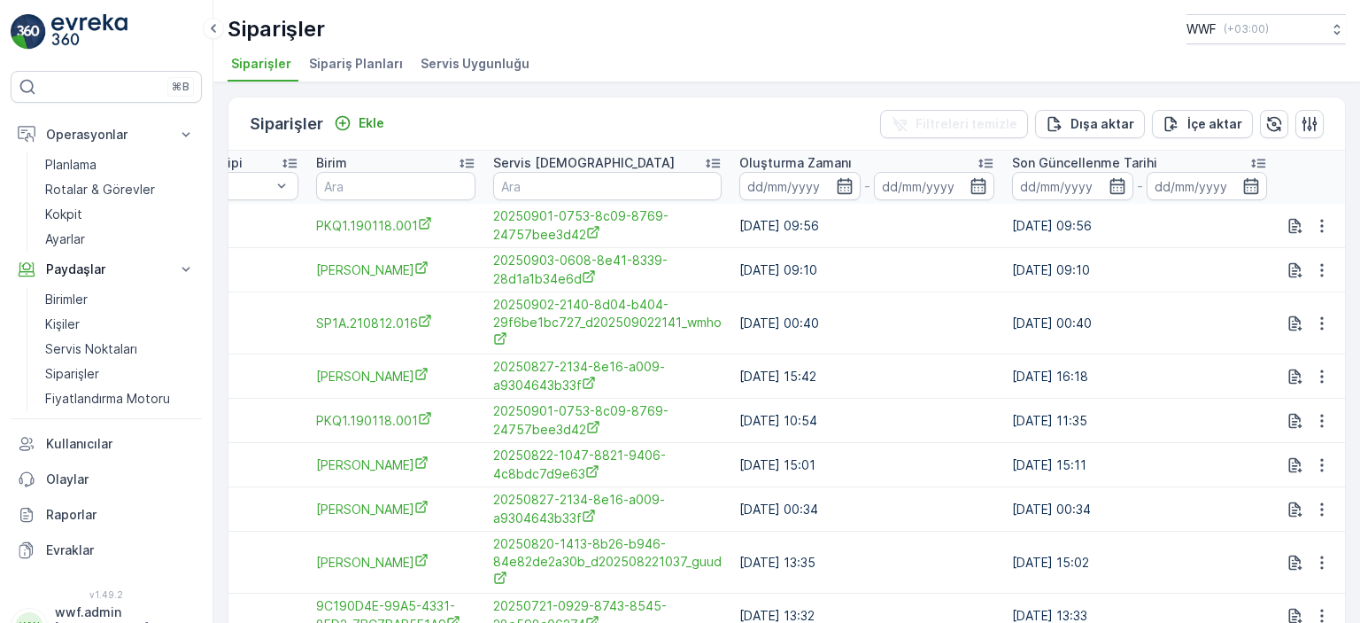
drag, startPoint x: 1027, startPoint y: 221, endPoint x: 313, endPoint y: 215, distance: 713.9
click at [313, 215] on tr "Order #34 Yeni Atık Toplama [DATE] 1 Sipariş Öğeleri 70.00₺ 0.00₺ Ad Hoc PKQ1.1…" at bounding box center [70, 226] width 2551 height 44
click at [537, 143] on div "Siparişler Ekle Filtreleri temizle Dışa aktar İçe aktar" at bounding box center [787, 123] width 1117 height 53
click at [341, 59] on span "Sipariş Planları" at bounding box center [356, 64] width 94 height 18
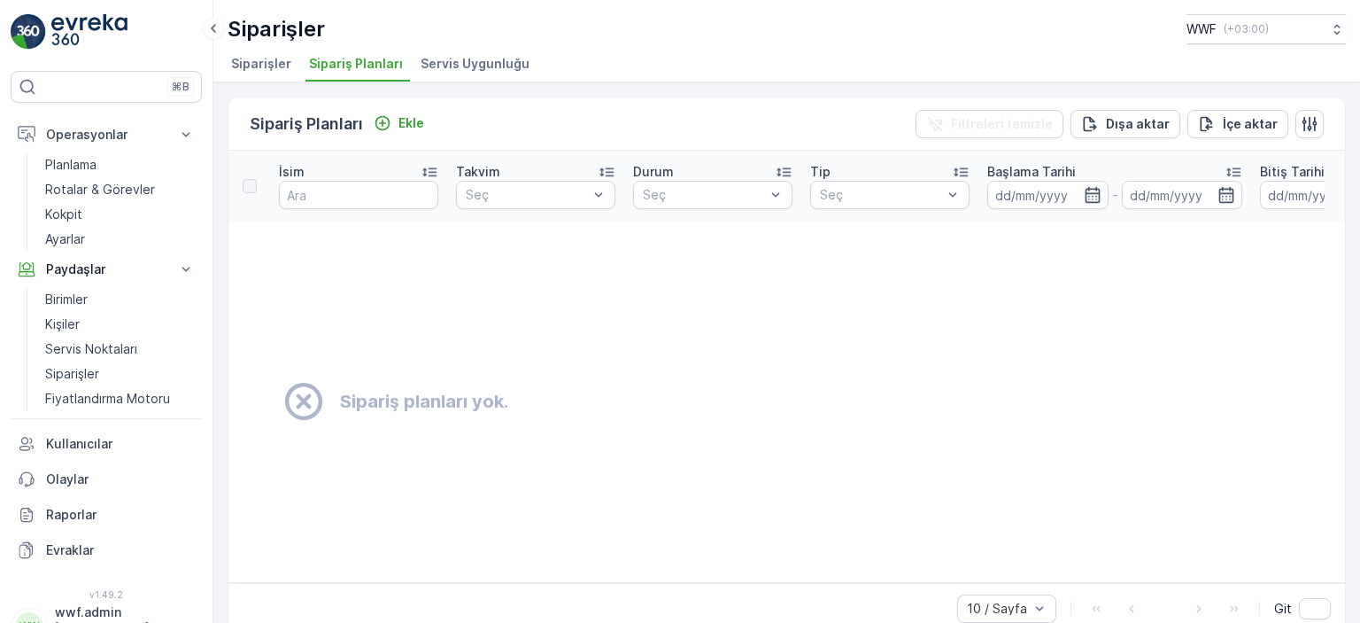
click at [421, 70] on span "Servis Uygunluğu" at bounding box center [475, 64] width 109 height 18
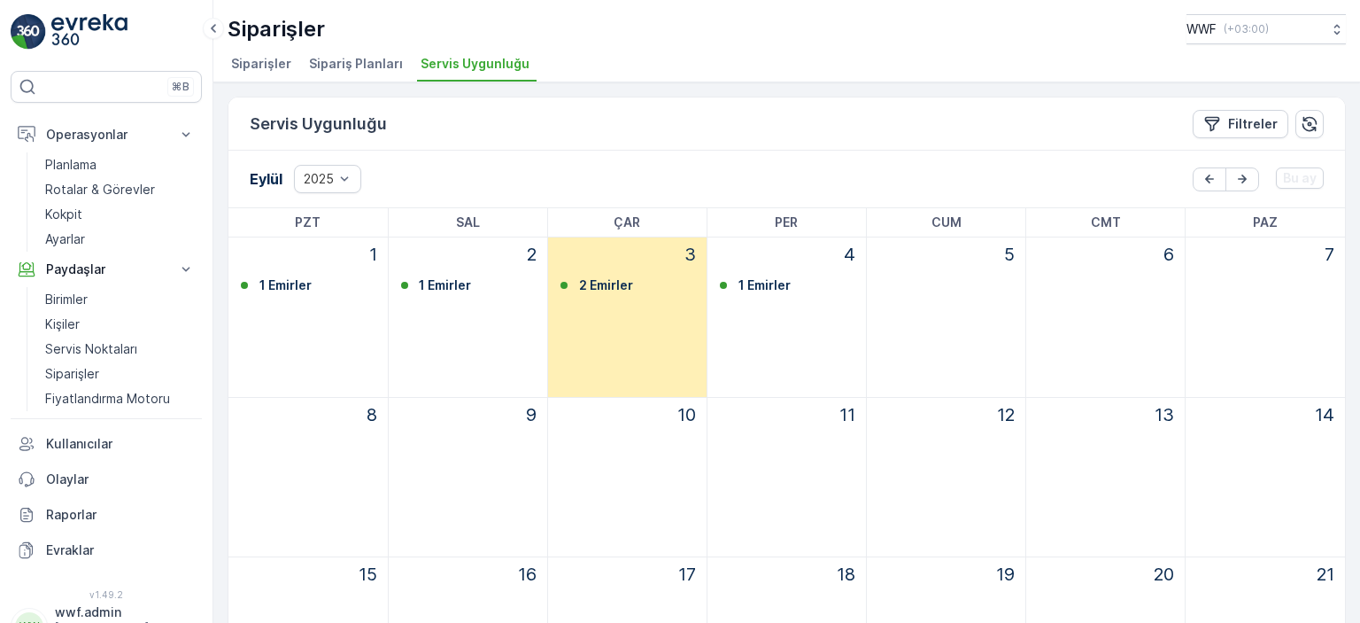
click at [338, 67] on span "Sipariş Planları" at bounding box center [356, 64] width 94 height 18
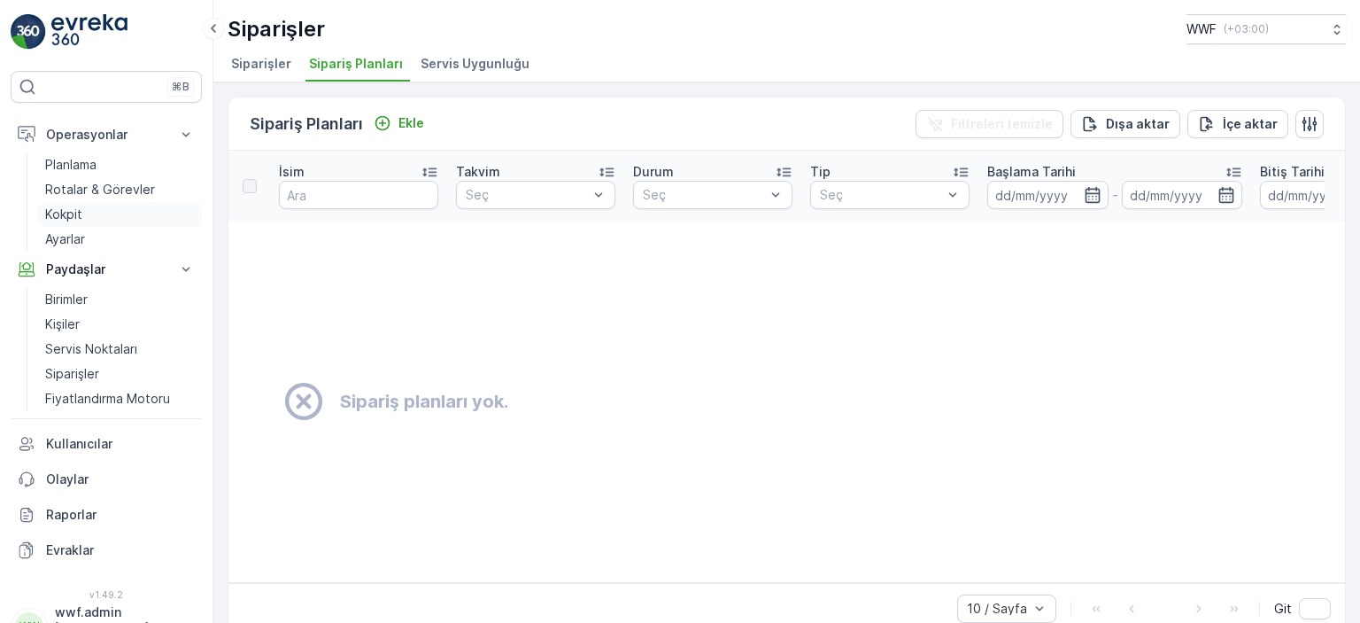
click at [120, 202] on link "Kokpit" at bounding box center [120, 214] width 164 height 25
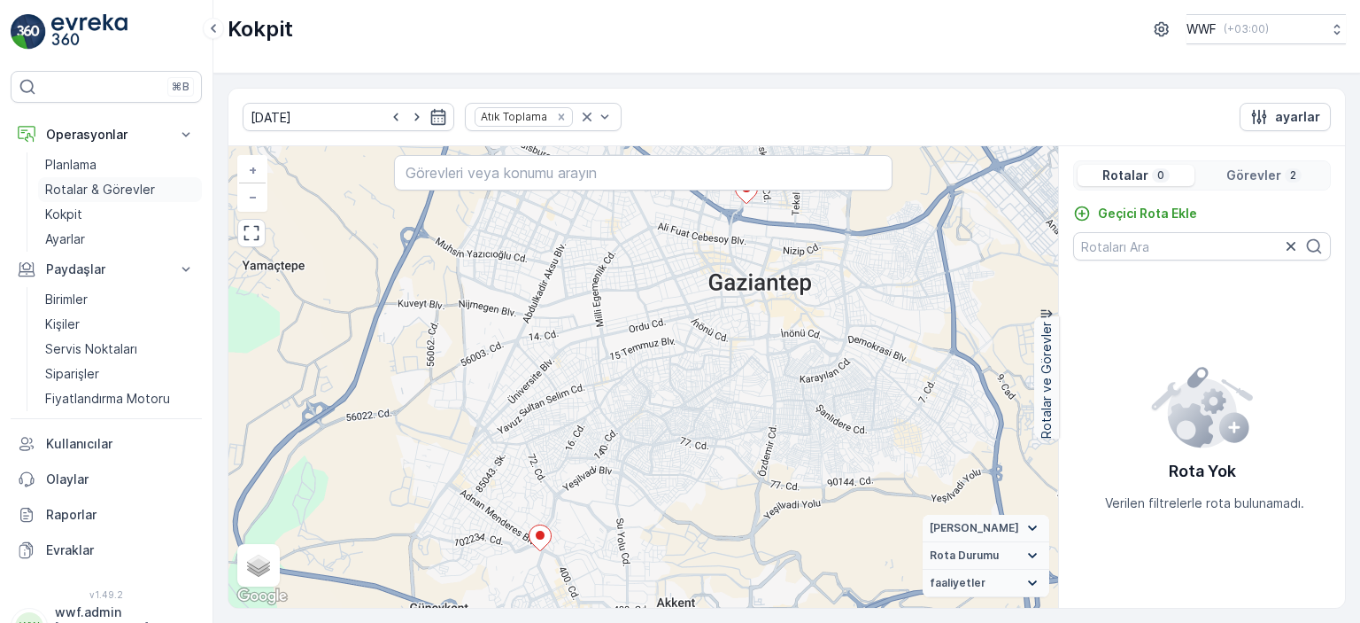
click at [130, 183] on p "Rotalar & Görevler" at bounding box center [100, 190] width 110 height 18
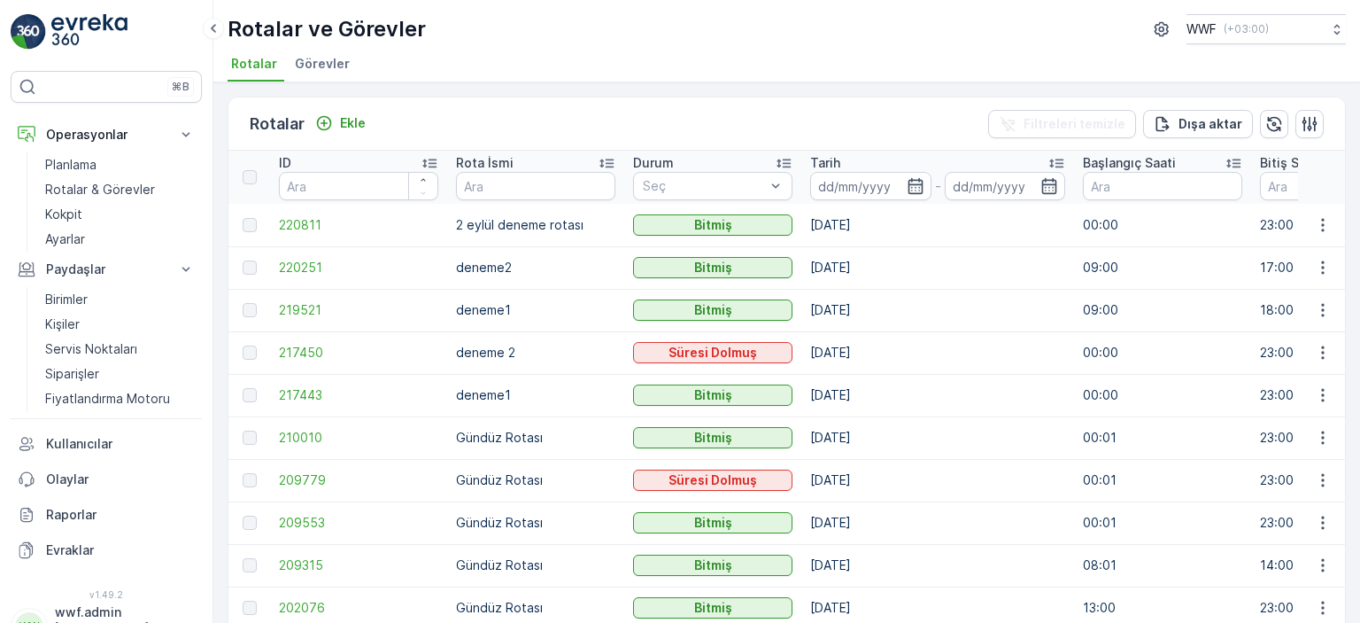
click at [325, 66] on span "Görevler" at bounding box center [322, 64] width 55 height 18
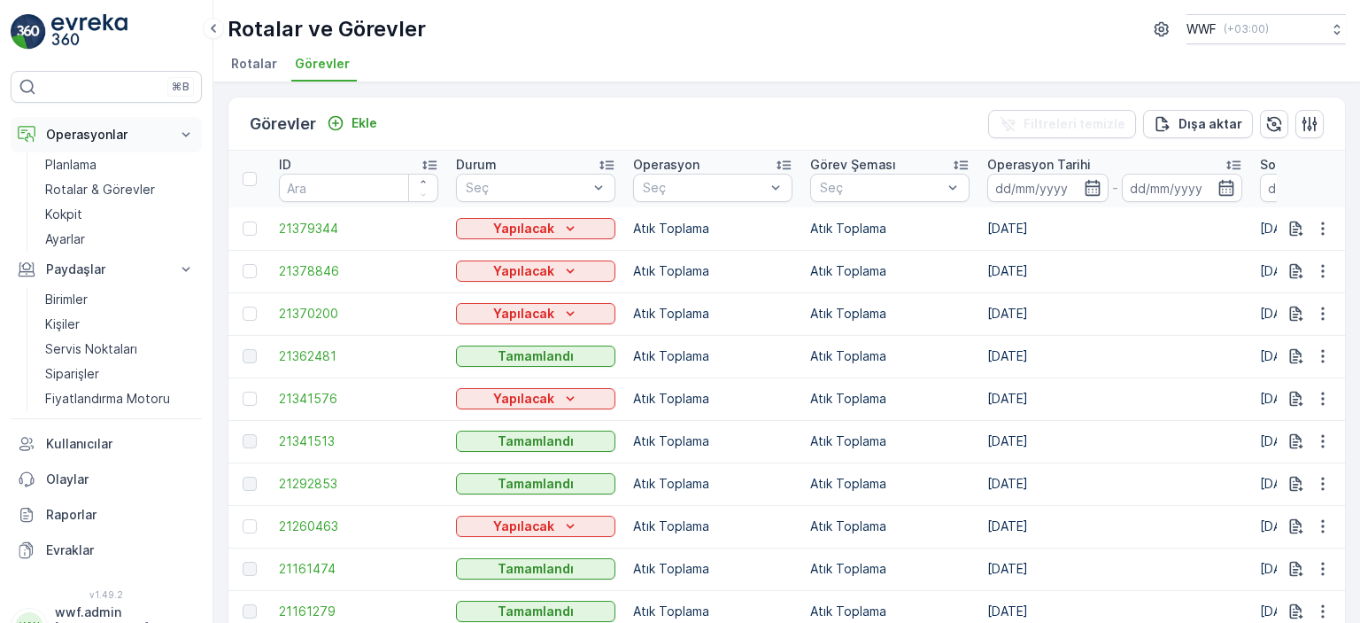
click at [105, 134] on p "Operasyonlar" at bounding box center [106, 135] width 120 height 18
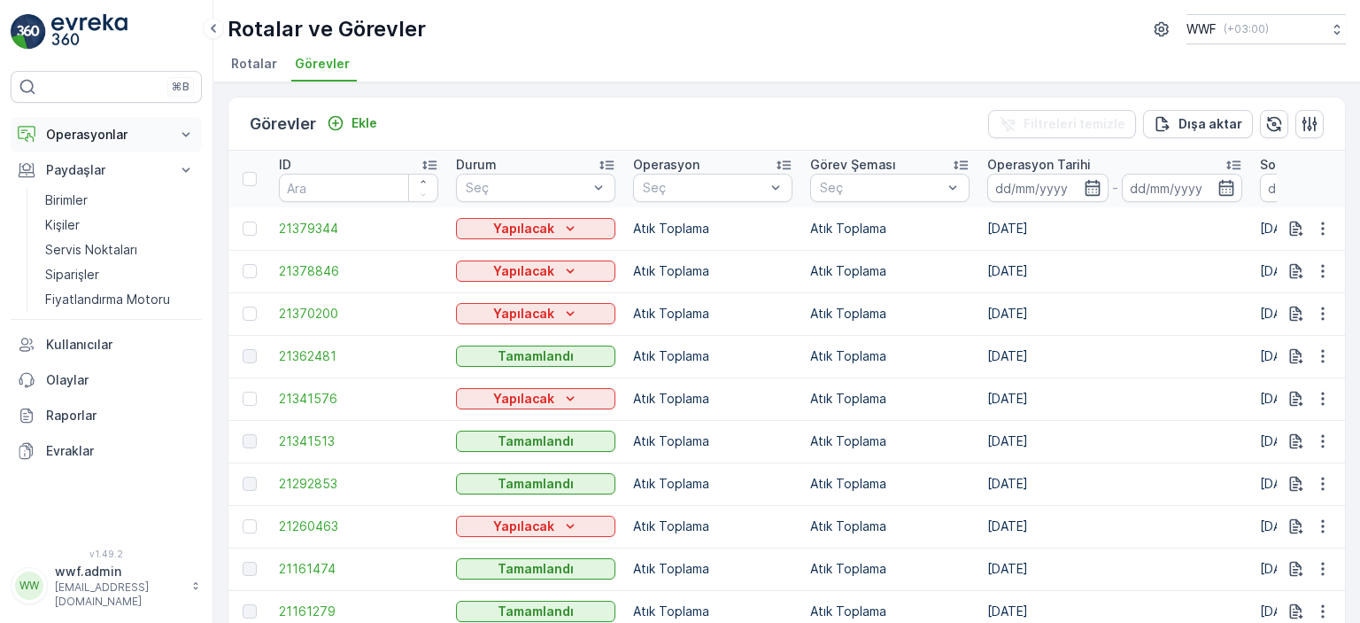
click at [105, 134] on p "Operasyonlar" at bounding box center [106, 135] width 120 height 18
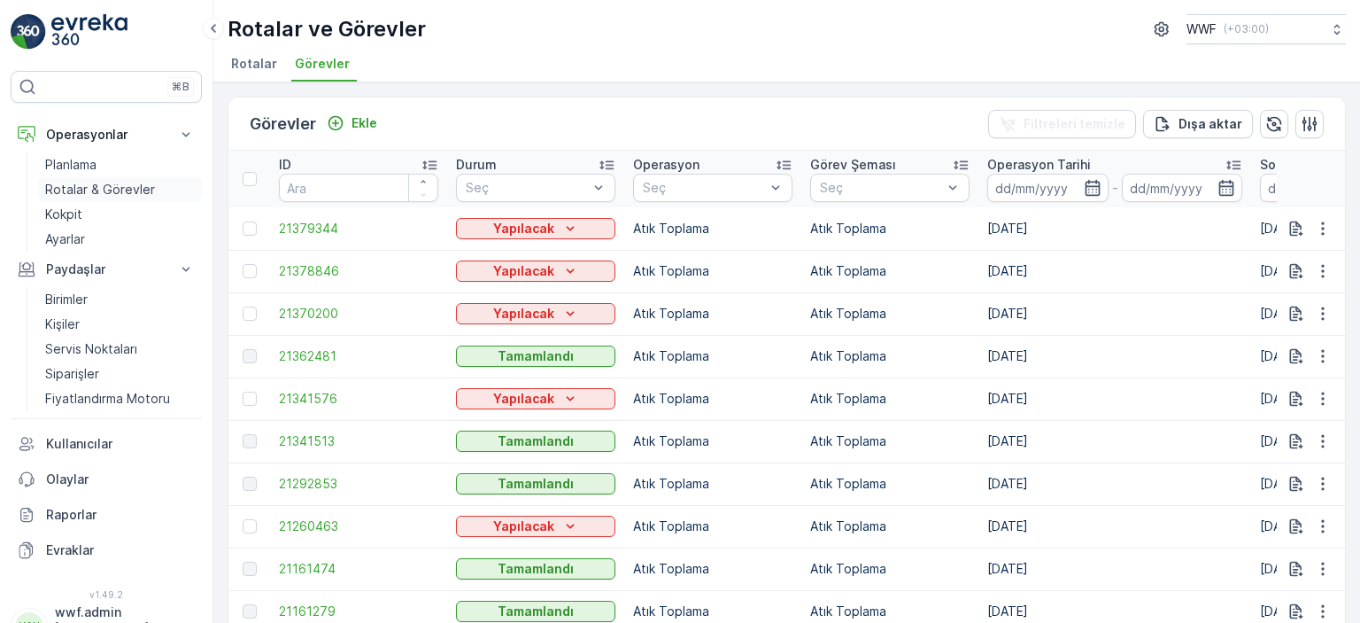
click at [111, 181] on p "Rotalar & Görevler" at bounding box center [100, 190] width 110 height 18
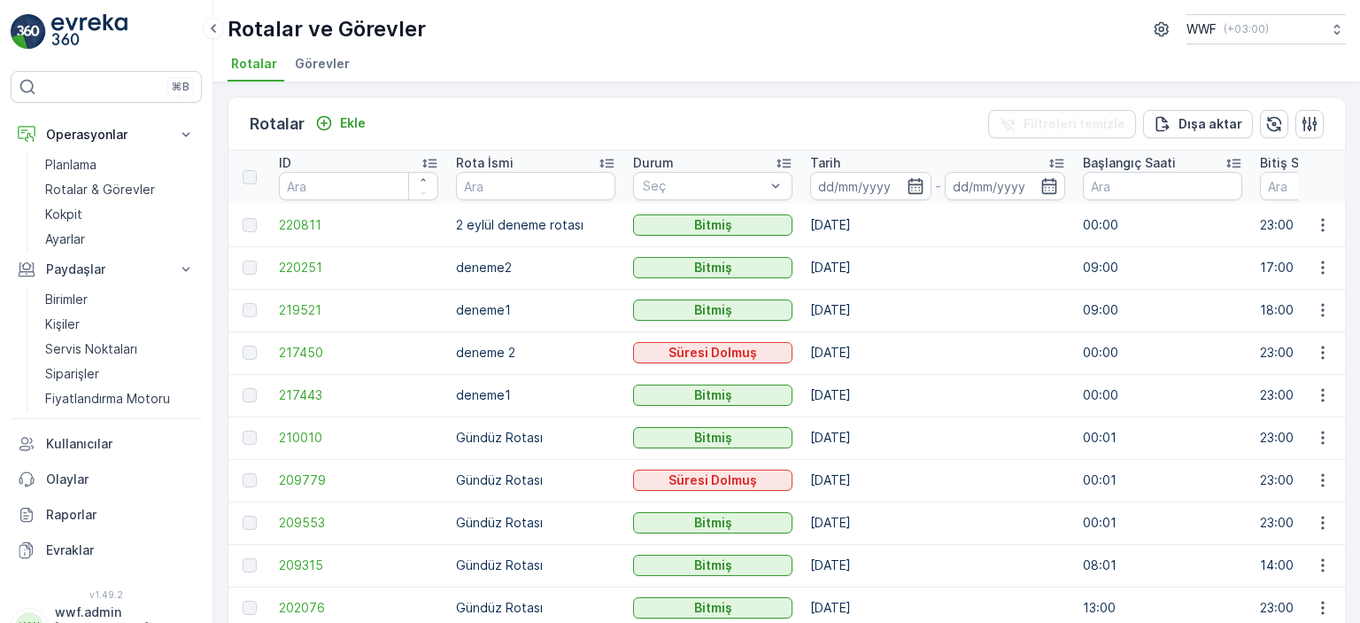
click at [328, 47] on div "Rotalar ve Görevler WWF ( +03:00 ) Rotalar Görevler" at bounding box center [786, 41] width 1147 height 82
click at [325, 60] on span "Görevler" at bounding box center [322, 64] width 55 height 18
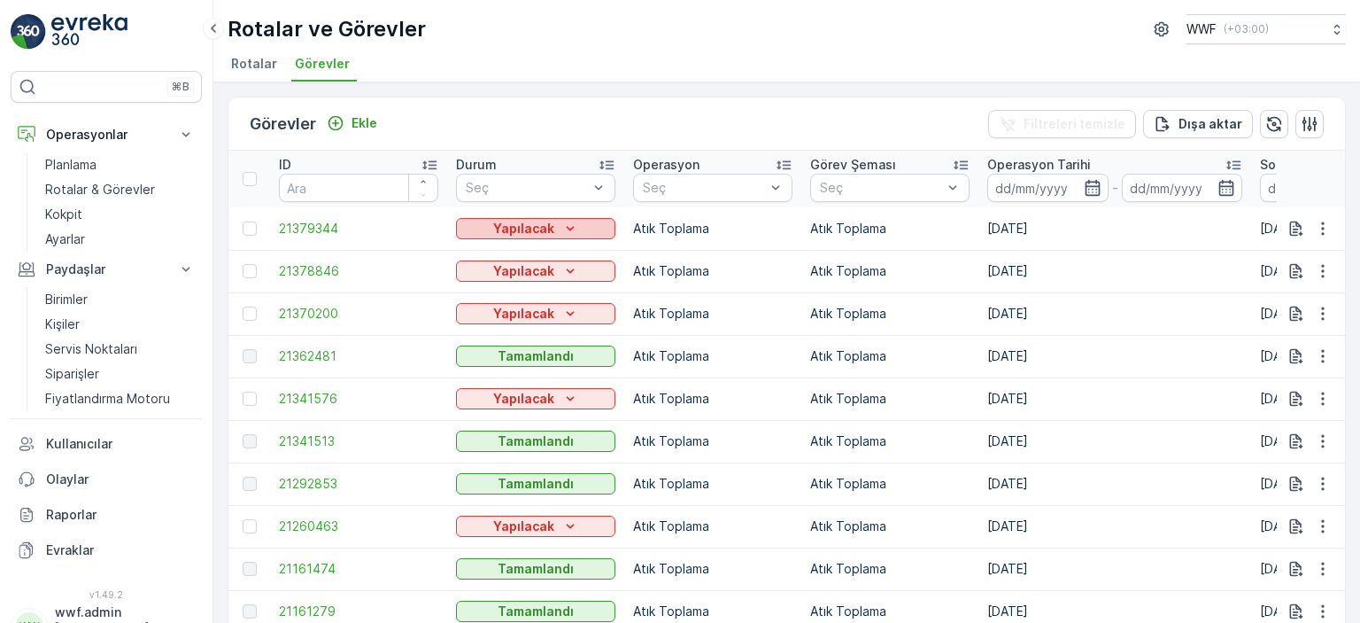
click at [496, 221] on p "Yapılacak" at bounding box center [523, 229] width 61 height 18
click at [511, 246] on span "Yapılıyor" at bounding box center [492, 253] width 50 height 18
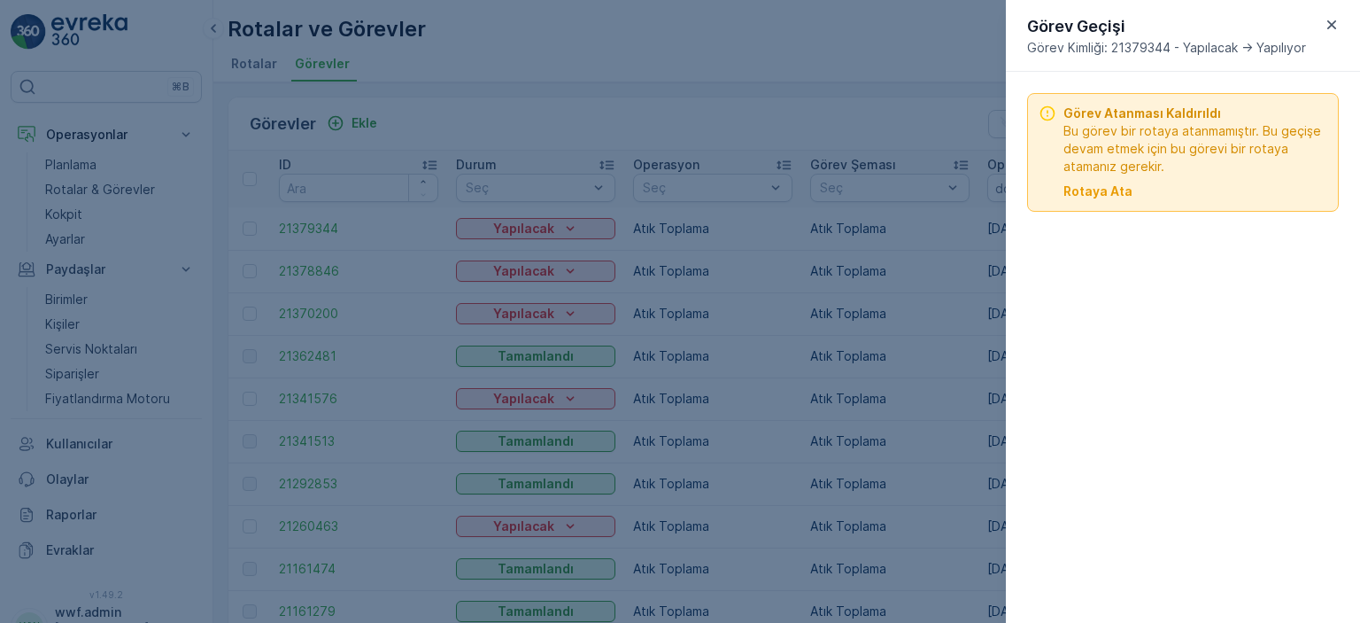
click at [758, 135] on div at bounding box center [680, 311] width 1360 height 623
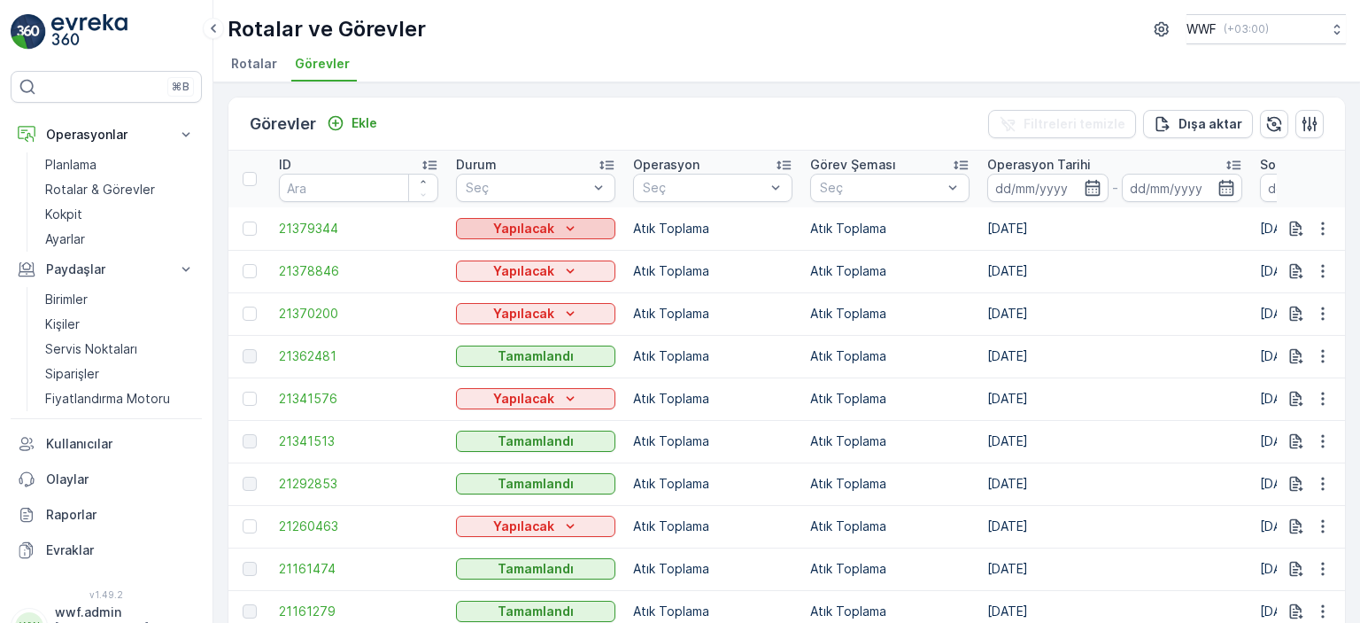
click at [514, 233] on p "Yapılacak" at bounding box center [523, 229] width 61 height 18
click at [502, 258] on span "Yapılıyor" at bounding box center [492, 253] width 50 height 18
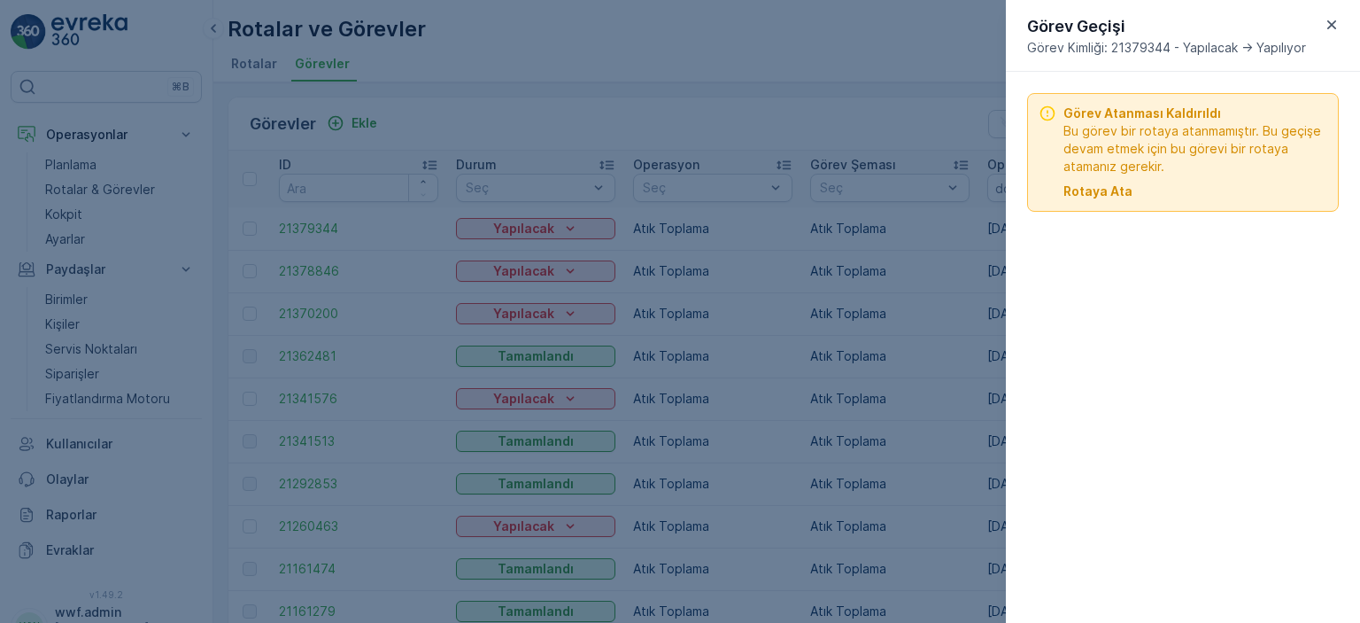
click at [1100, 188] on p "Rotaya Ata" at bounding box center [1098, 191] width 69 height 18
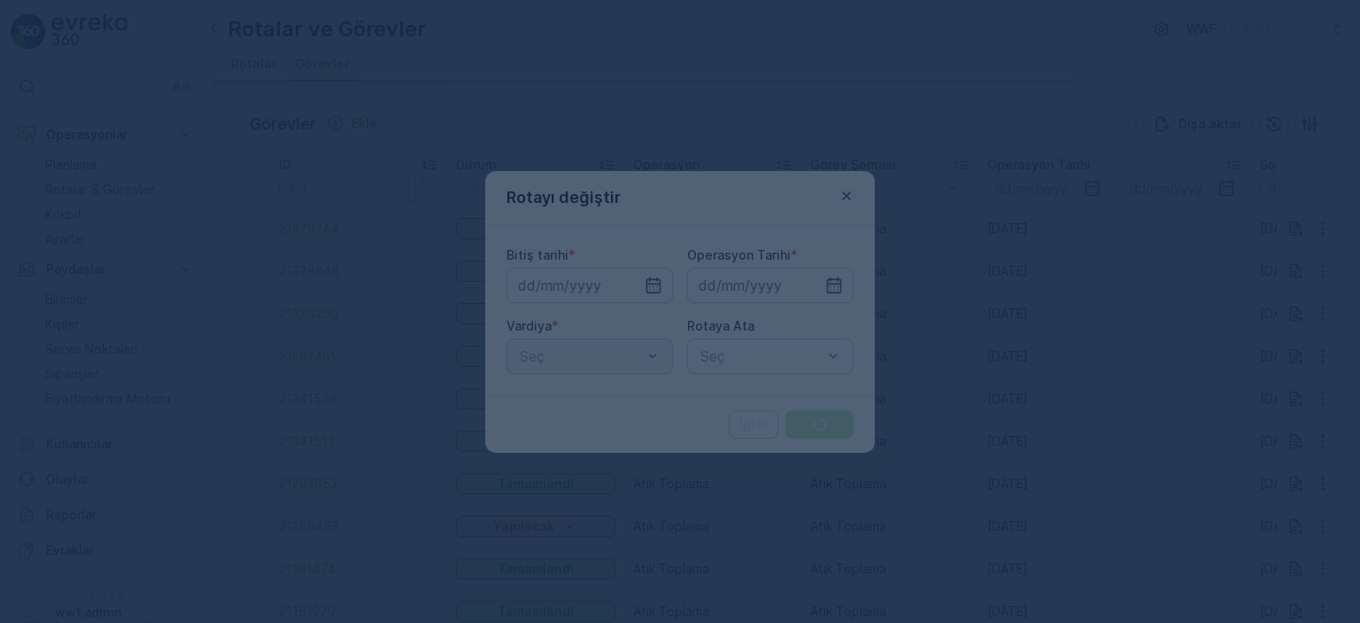
type input "[DATE]"
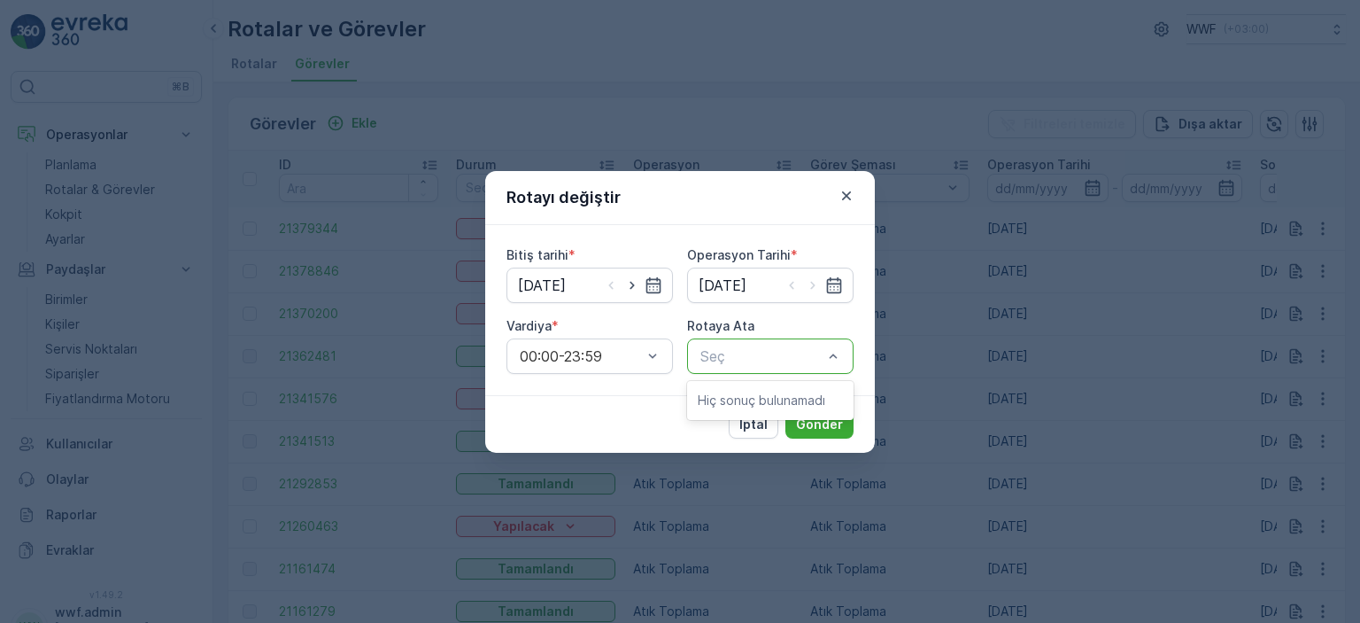
click at [677, 320] on div "Bitiş tarihi * [DATE] Operasyon Tarihi * [DATE] Vardiya * 00:00-23:59 Rotaya At…" at bounding box center [680, 310] width 347 height 128
click at [673, 315] on div "Bitiş tarihi * [DATE] Operasyon Tarihi * [DATE] Vardiya * 00:00-23:59 Rotaya At…" at bounding box center [680, 310] width 347 height 128
click at [686, 203] on div "Rotayı değiştir" at bounding box center [680, 198] width 390 height 54
click at [808, 430] on p "Gönder" at bounding box center [819, 424] width 47 height 18
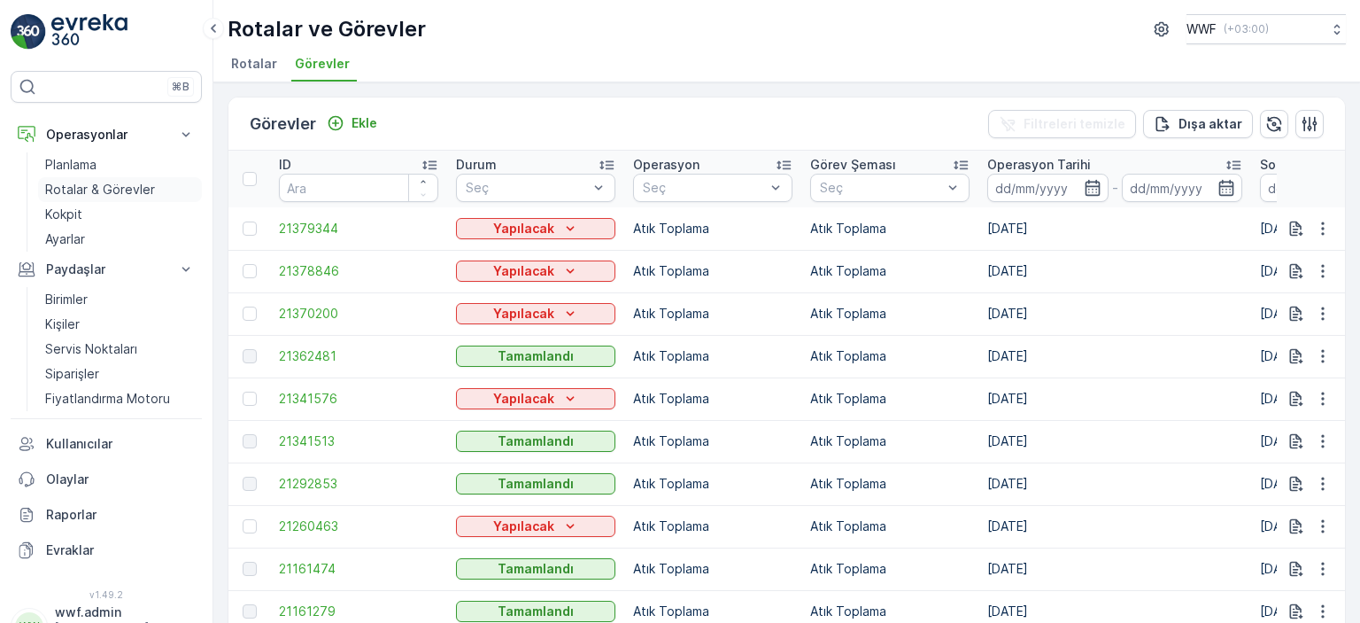
click at [119, 183] on p "Rotalar & Görevler" at bounding box center [100, 190] width 110 height 18
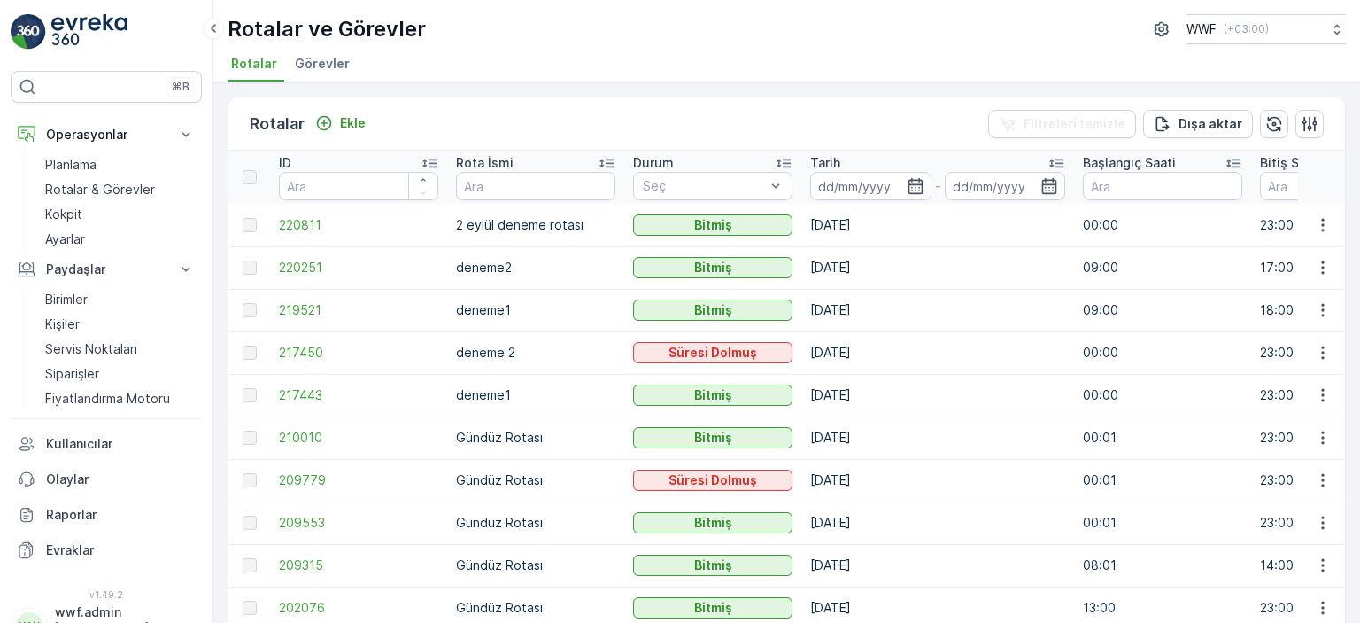
click at [310, 66] on span "Görevler" at bounding box center [322, 64] width 55 height 18
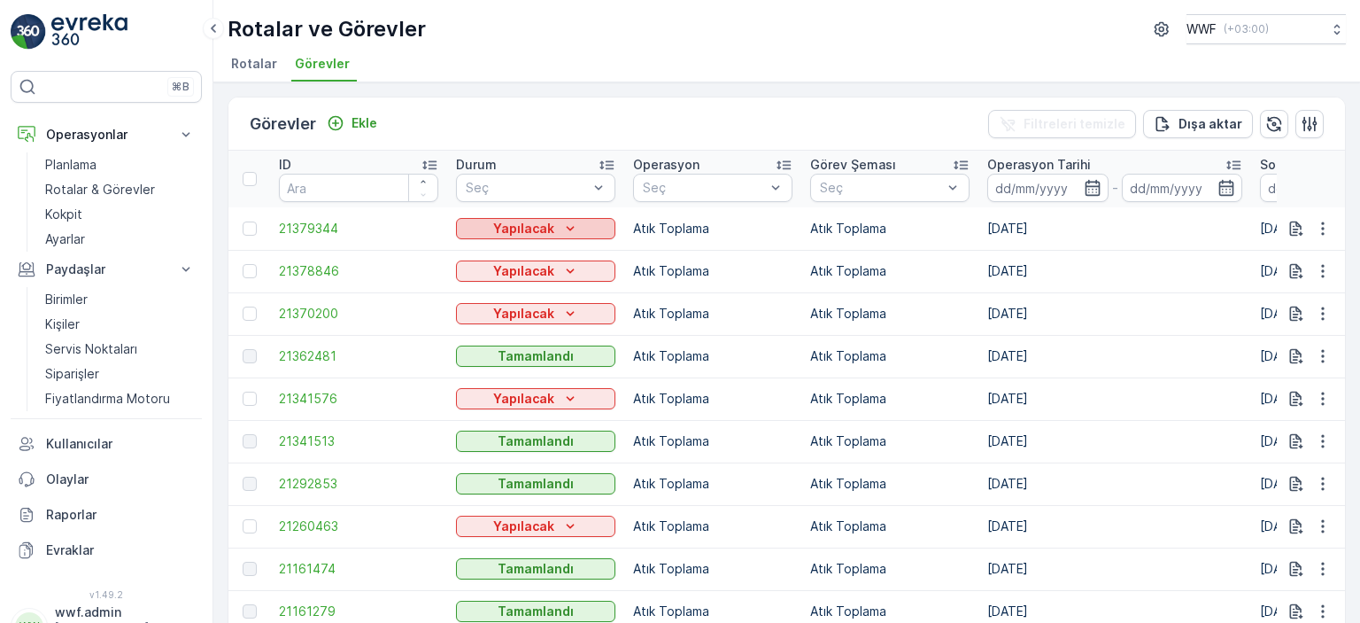
click at [522, 229] on p "Yapılacak" at bounding box center [523, 229] width 61 height 18
click at [494, 258] on span "Yapılıyor" at bounding box center [492, 253] width 50 height 18
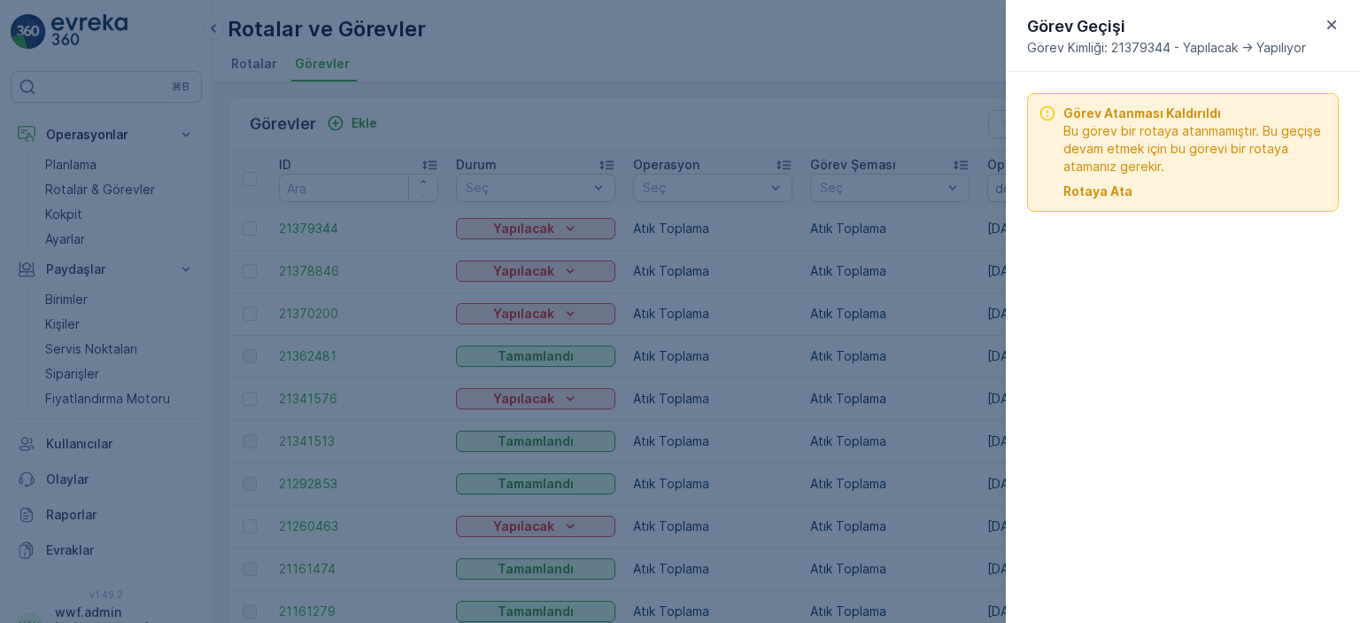
click at [1097, 197] on p "Rotaya Ata" at bounding box center [1098, 191] width 69 height 18
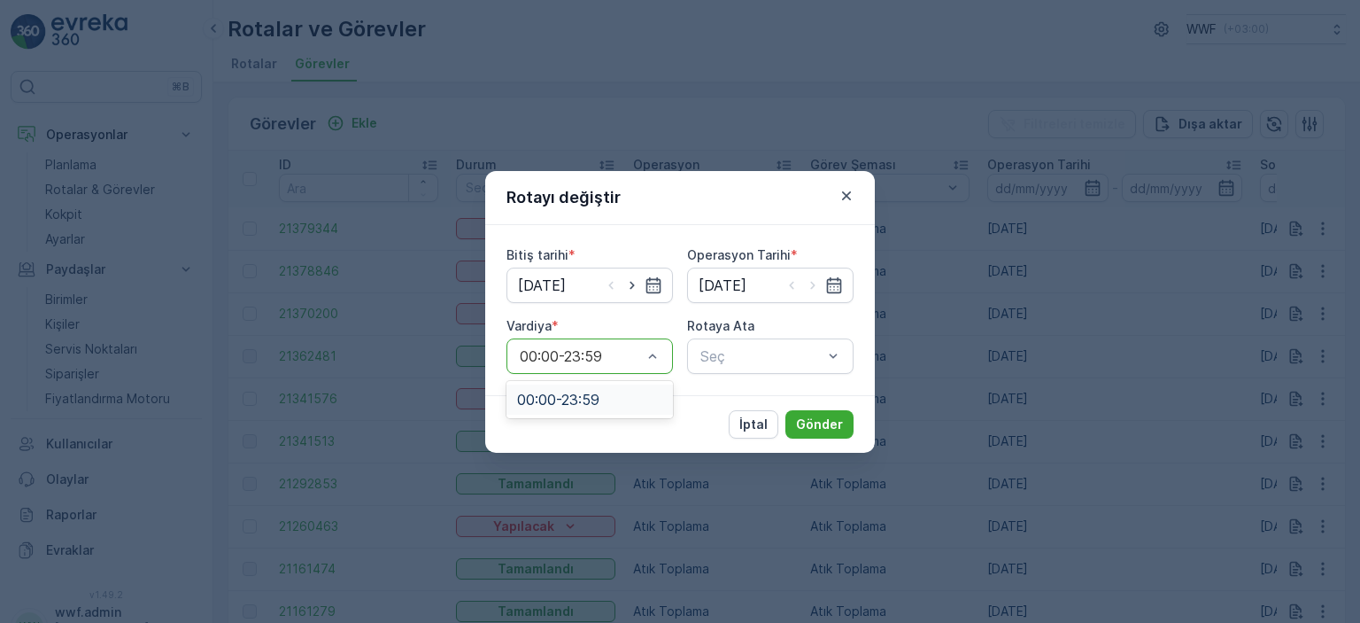
click at [524, 371] on div "00:00-23:59" at bounding box center [590, 355] width 167 height 35
click at [661, 390] on div "Bitiş tarihi * [DATE] Operasyon Tarihi * [DATE] Vardiya * 00:00-23:59 Rotaya At…" at bounding box center [680, 310] width 390 height 170
click at [794, 418] on button "Gönder" at bounding box center [820, 424] width 68 height 28
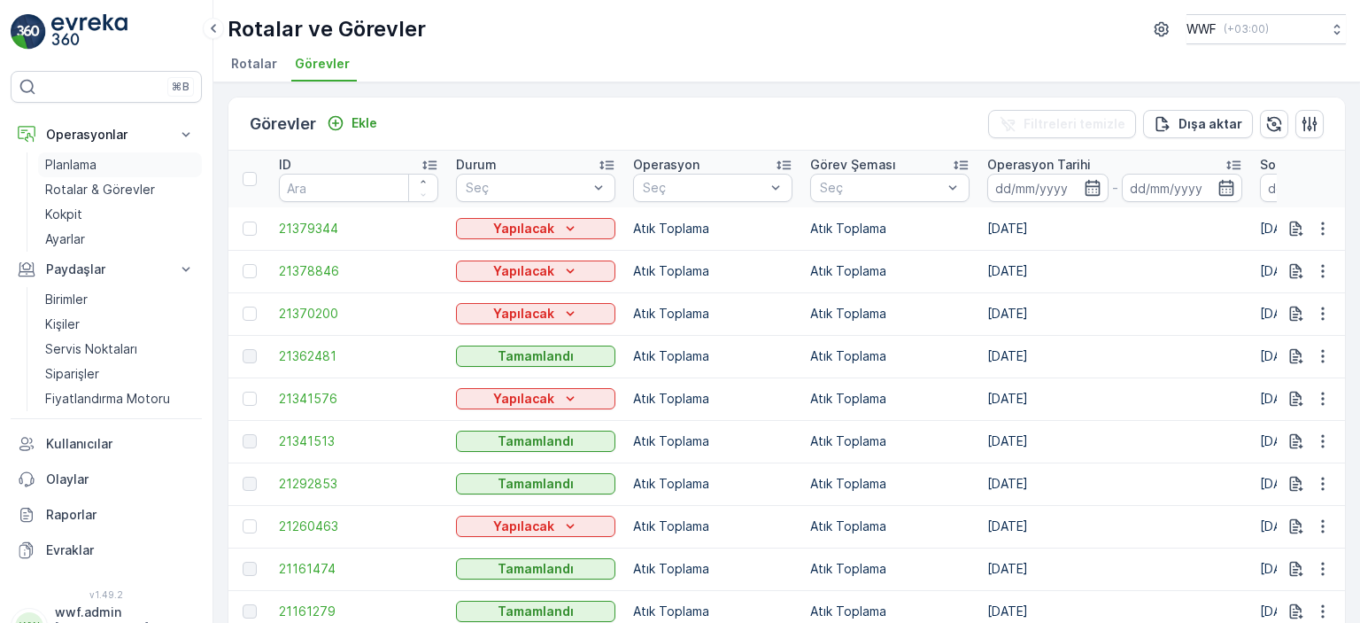
click at [71, 162] on p "Planlama" at bounding box center [70, 165] width 51 height 18
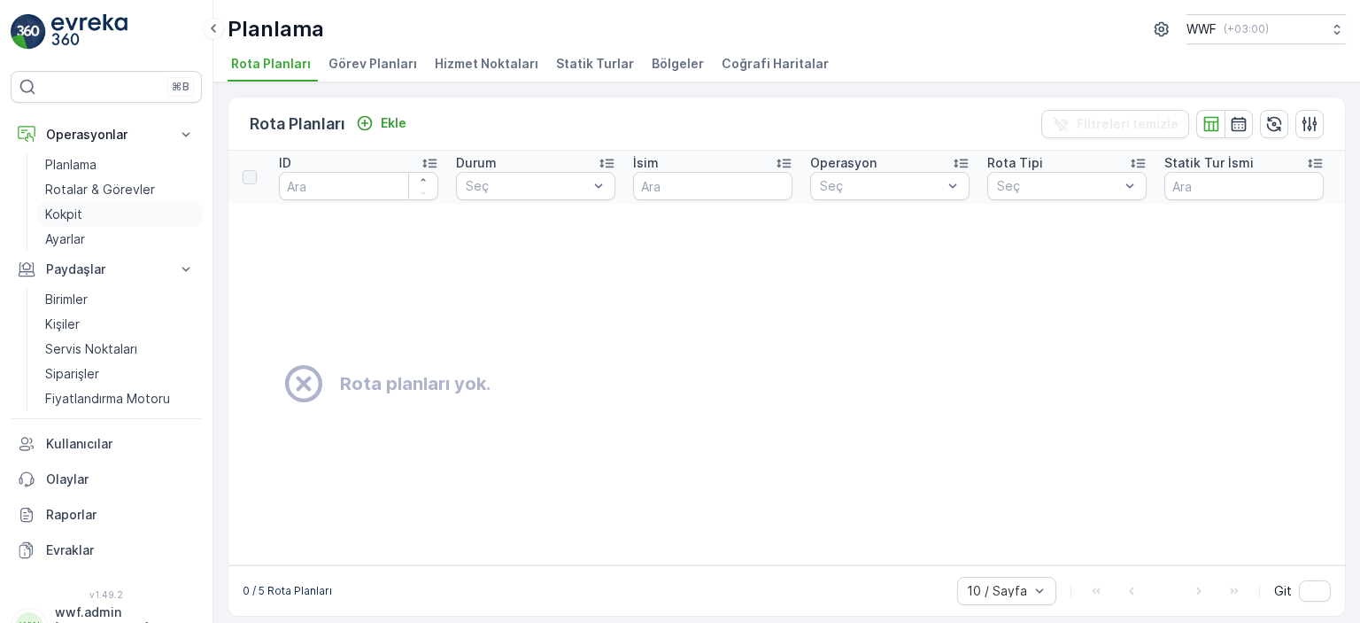
click at [89, 209] on link "Kokpit" at bounding box center [120, 214] width 164 height 25
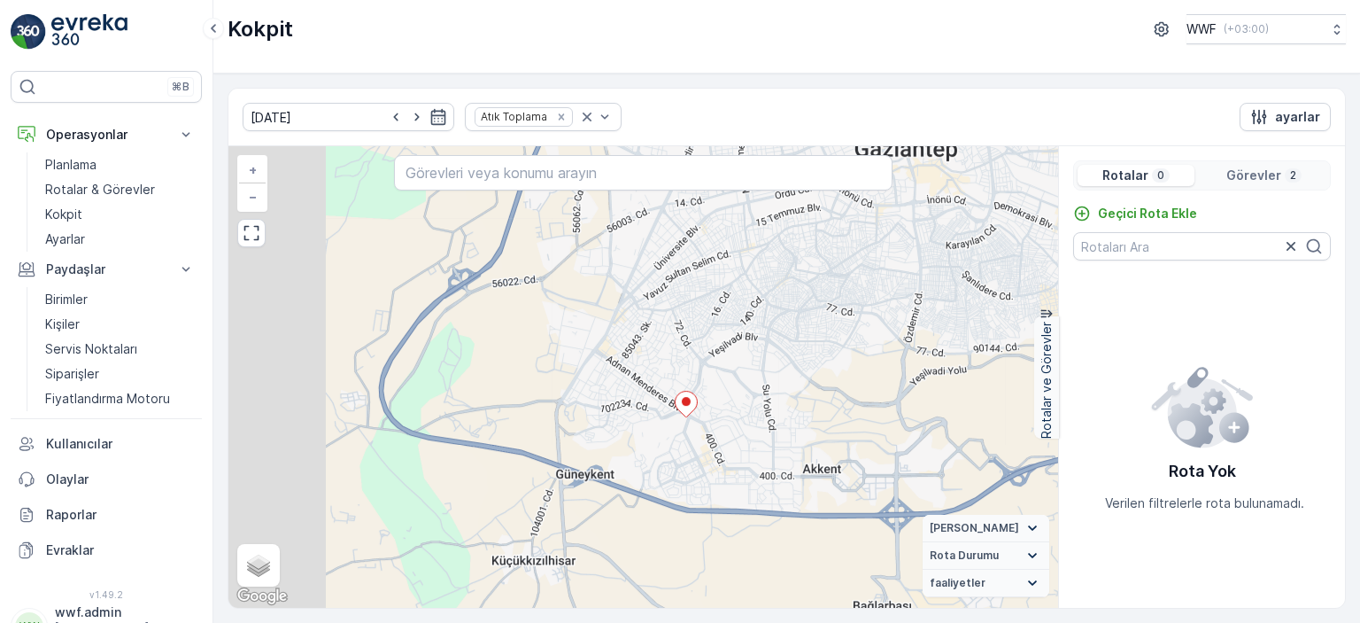
drag, startPoint x: 672, startPoint y: 363, endPoint x: 818, endPoint y: 229, distance: 198.1
click at [818, 229] on div "+ − Uydu Yol haritası Arazi Karışık Leaflet Klavye kısayolları Harita Verileri …" at bounding box center [644, 376] width 830 height 461
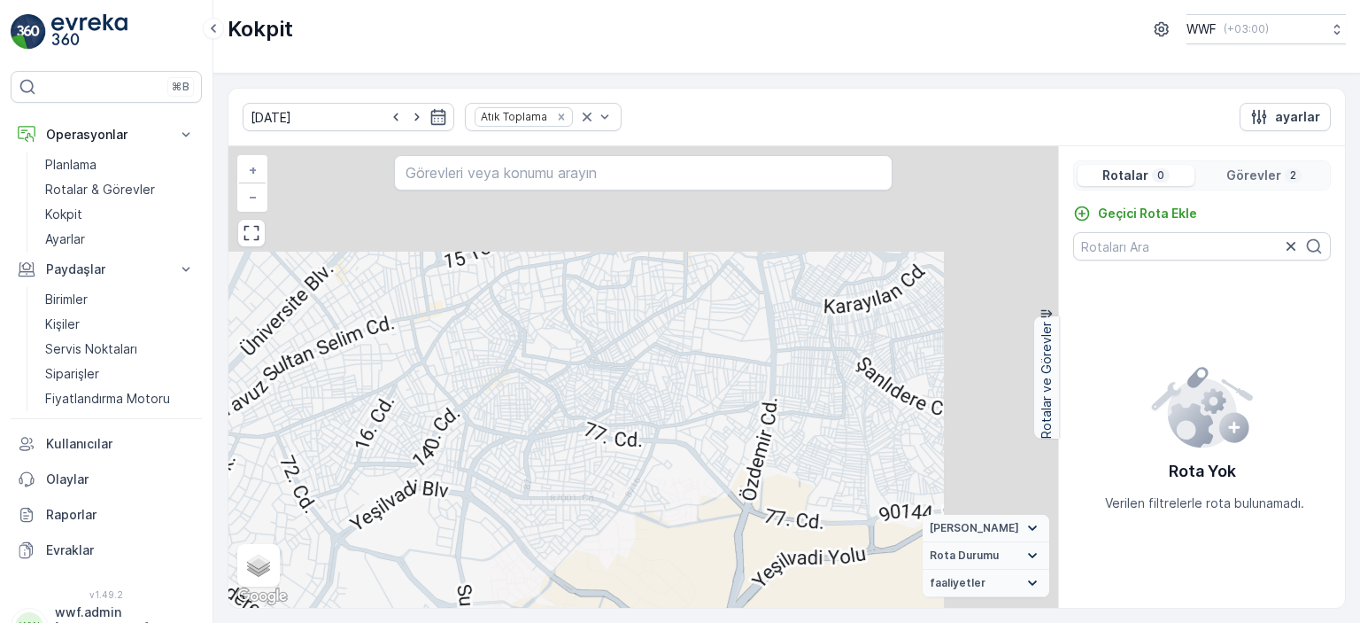
drag, startPoint x: 804, startPoint y: 288, endPoint x: 443, endPoint y: 423, distance: 386.0
click at [443, 423] on div "+ − Uydu Yol haritası Arazi Karışık Leaflet Klavye kısayolları Harita Verileri …" at bounding box center [644, 376] width 830 height 461
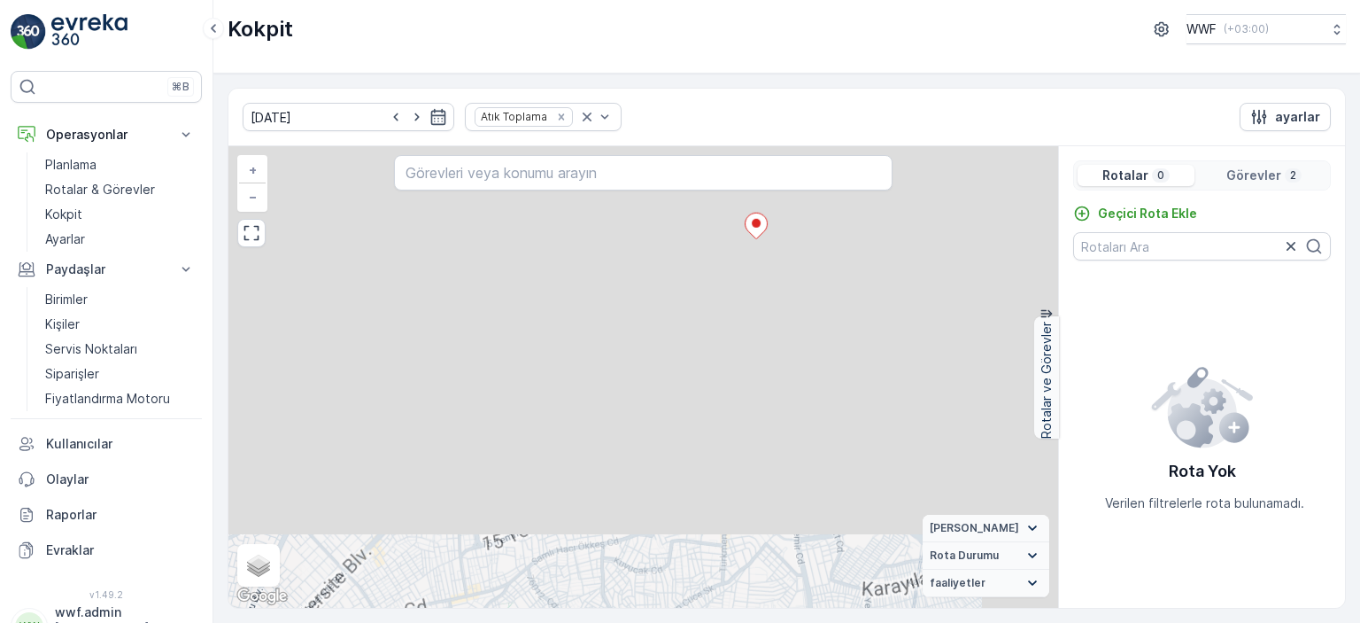
drag, startPoint x: 677, startPoint y: 271, endPoint x: 737, endPoint y: 547, distance: 282.8
click at [745, 547] on div "+ − Uydu Yol haritası Arazi Karışık Leaflet Klavye kısayolları Harita Verileri …" at bounding box center [644, 376] width 830 height 461
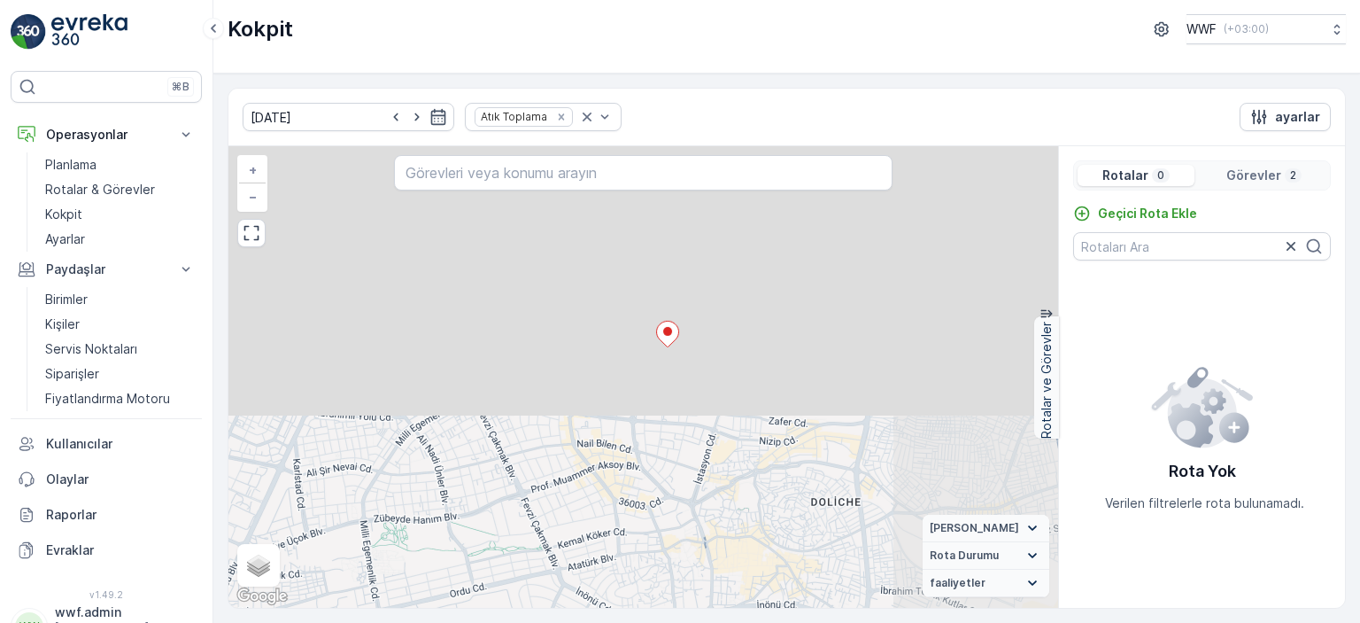
drag, startPoint x: 761, startPoint y: 395, endPoint x: 678, endPoint y: 528, distance: 156.8
click at [678, 530] on div "+ − Uydu Yol haritası Arazi Karışık Leaflet Klavye kısayolları Harita Verileri …" at bounding box center [644, 376] width 830 height 461
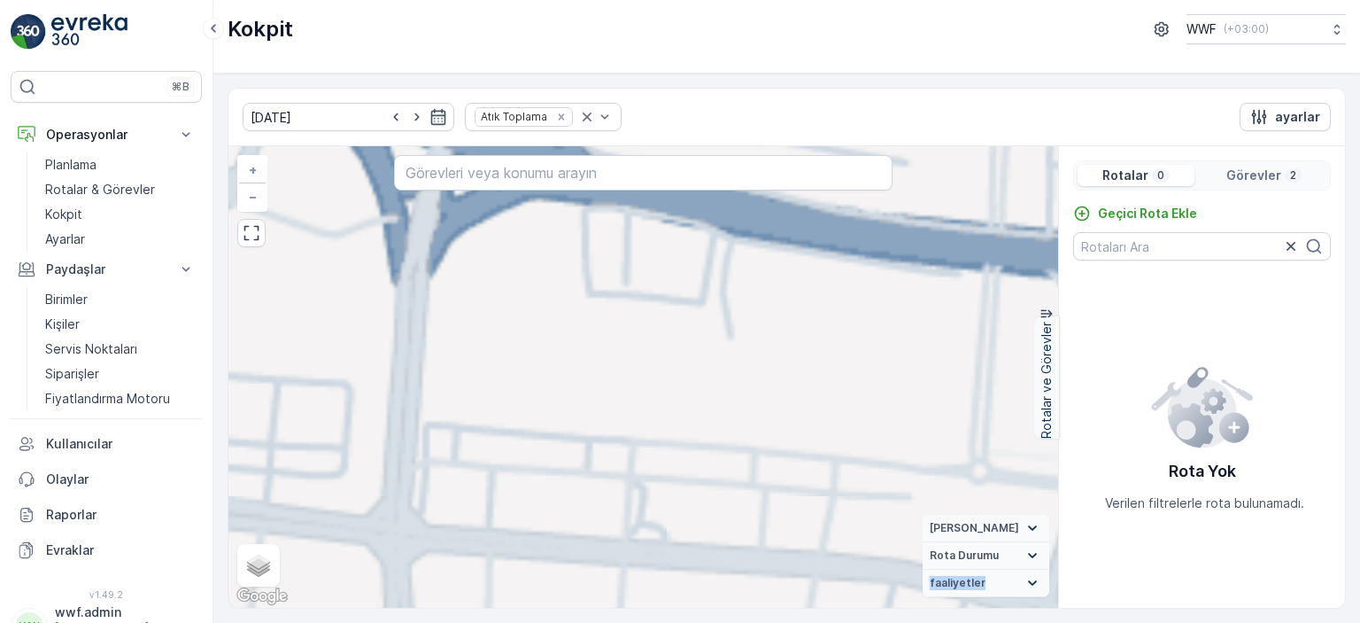
drag, startPoint x: 713, startPoint y: 331, endPoint x: 717, endPoint y: 527, distance: 195.8
click at [711, 622] on html "⌘B Operasyonlar Planlama Rotalar & Görevler Kokpit Ayarlar Paydaşlar Birimler K…" at bounding box center [680, 311] width 1360 height 623
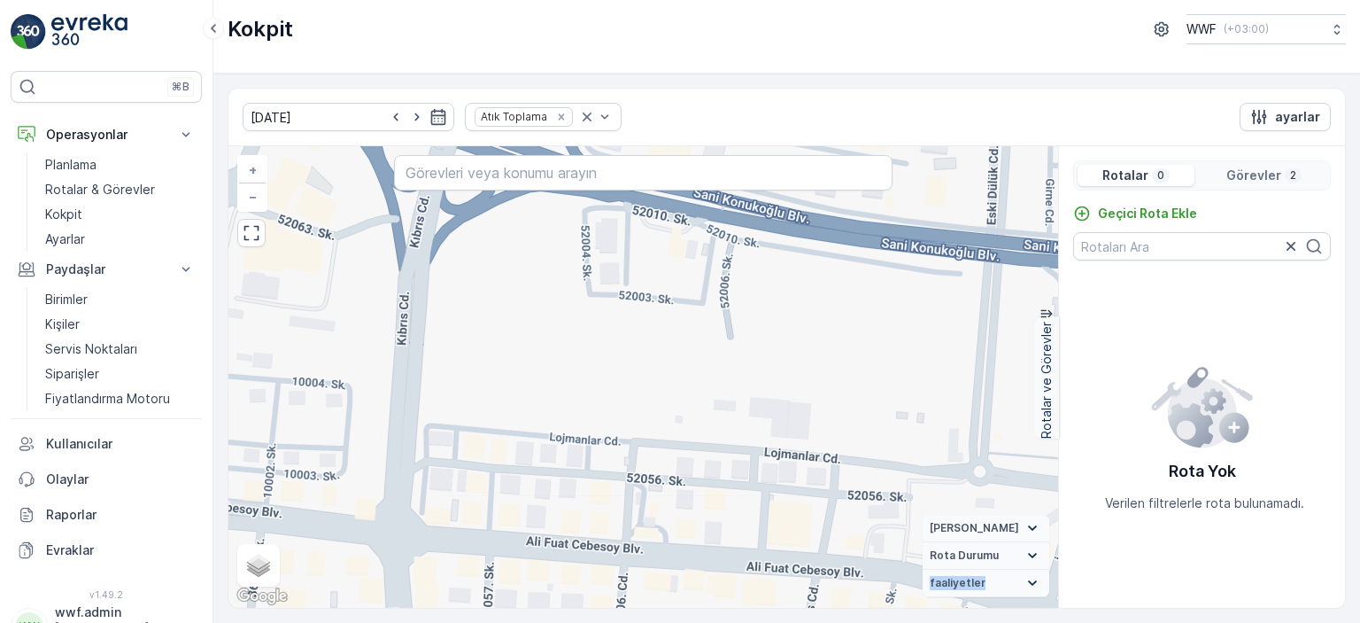
drag, startPoint x: 780, startPoint y: 312, endPoint x: 748, endPoint y: 510, distance: 200.9
click at [750, 509] on div "+ − Uydu Yol haritası Arazi Karışık Leaflet Klavye kısayolları Harita Verileri …" at bounding box center [644, 376] width 830 height 461
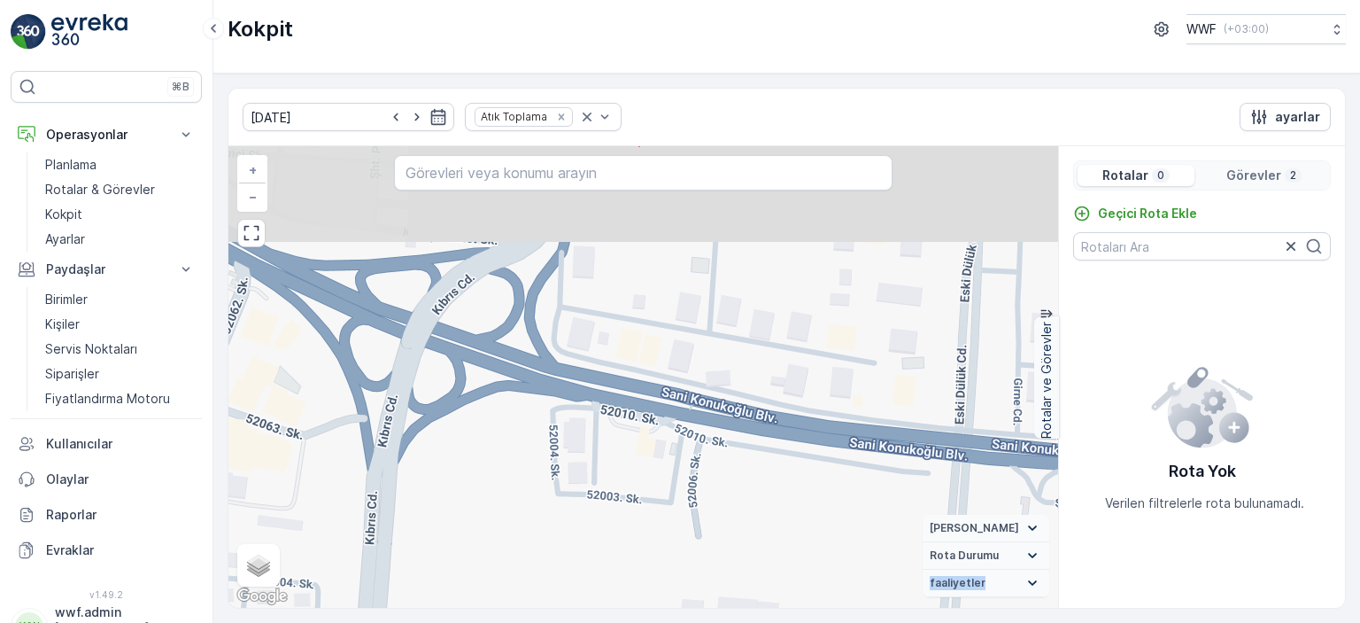
drag, startPoint x: 748, startPoint y: 311, endPoint x: 725, endPoint y: 494, distance: 184.8
click at [725, 494] on div "+ − Uydu Yol haritası Arazi Karışık Leaflet Klavye kısayolları Harita Verileri …" at bounding box center [644, 376] width 830 height 461
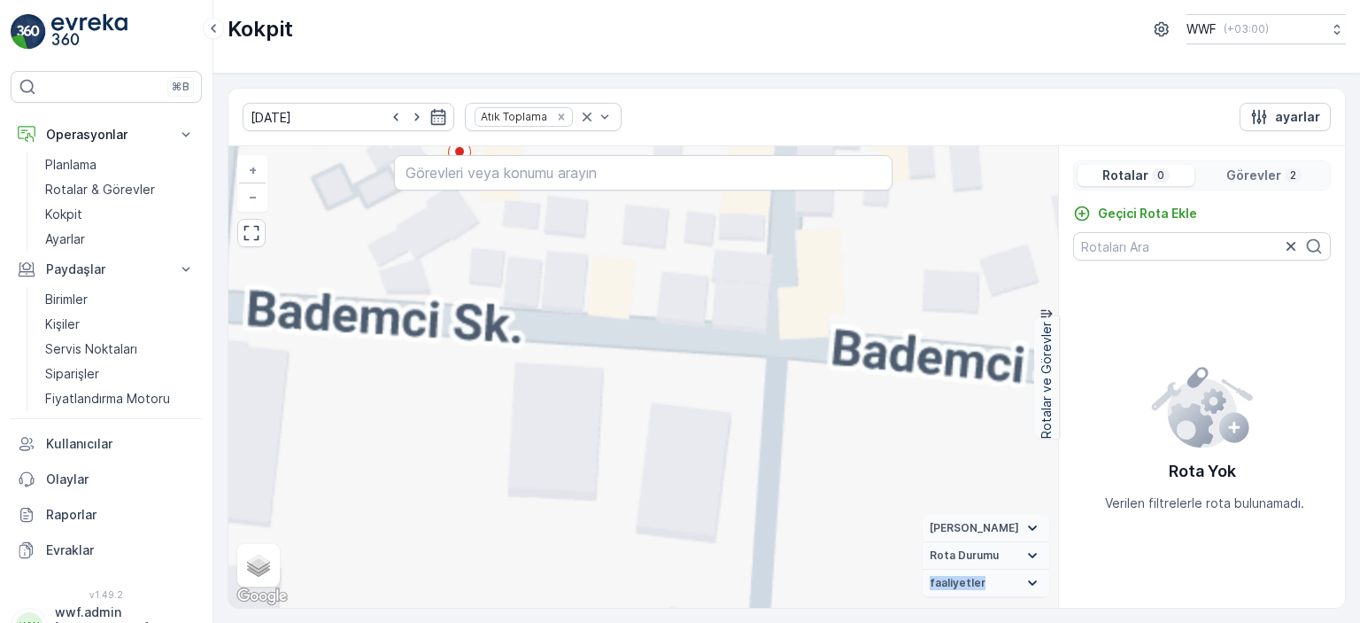
drag, startPoint x: 618, startPoint y: 340, endPoint x: 659, endPoint y: 542, distance: 206.0
click at [659, 542] on div "+ − Uydu Yol haritası Arazi Karışık Leaflet Klavye kısayolları Harita Verileri …" at bounding box center [644, 376] width 830 height 461
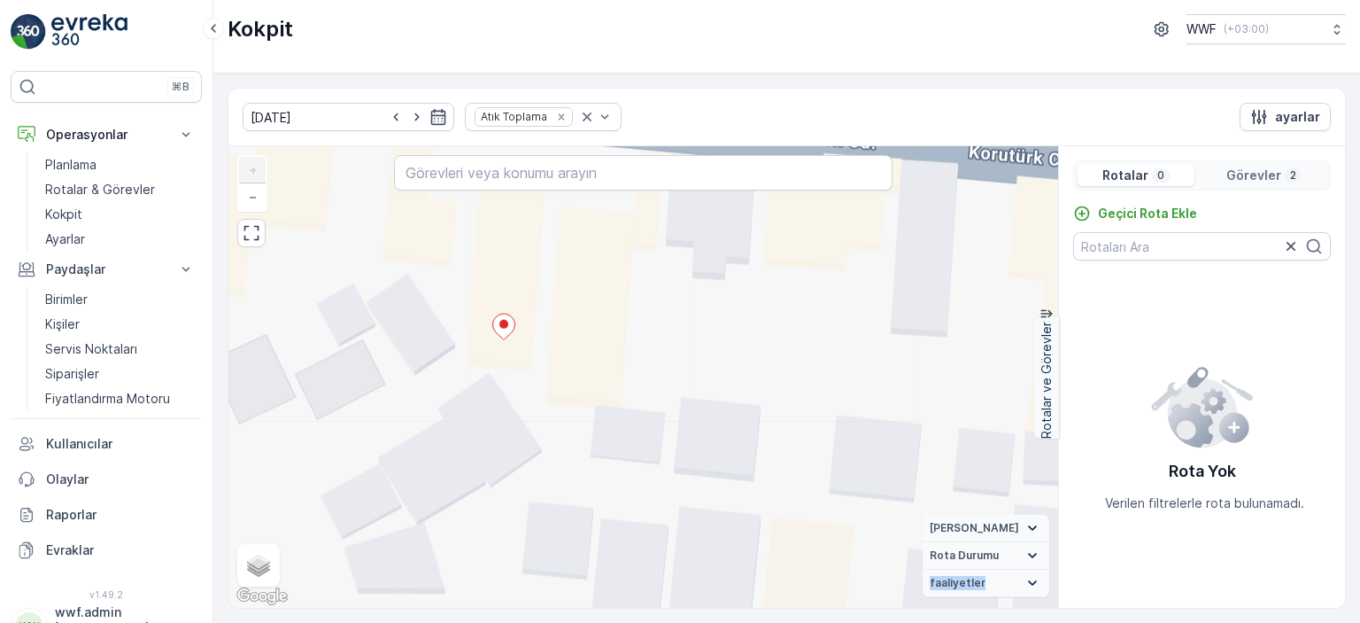
drag, startPoint x: 539, startPoint y: 353, endPoint x: 684, endPoint y: 378, distance: 146.5
click at [684, 378] on div "+ − Uydu Yol haritası Arazi Karışık Leaflet Klavye kısayolları Harita Verileri …" at bounding box center [644, 376] width 830 height 461
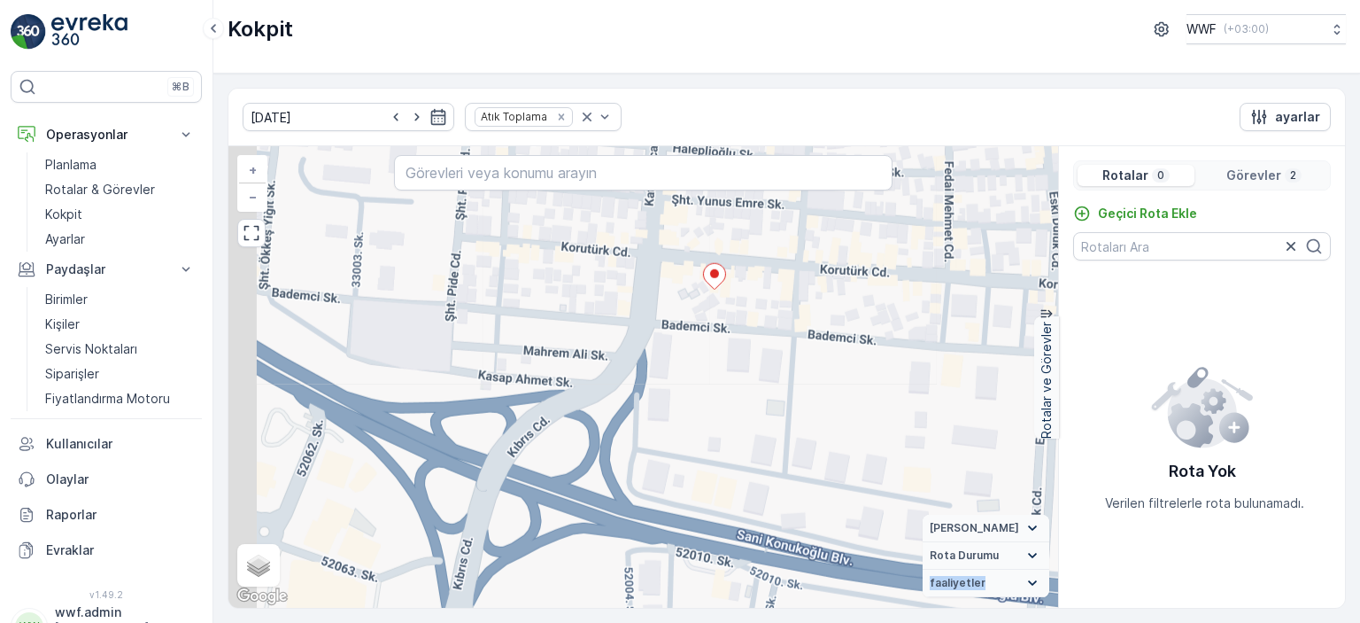
drag, startPoint x: 662, startPoint y: 388, endPoint x: 759, endPoint y: 229, distance: 186.1
click at [756, 230] on div "+ − Uydu Yol haritası Arazi Karışık Leaflet Klavye kısayolları Harita Verileri …" at bounding box center [644, 376] width 830 height 461
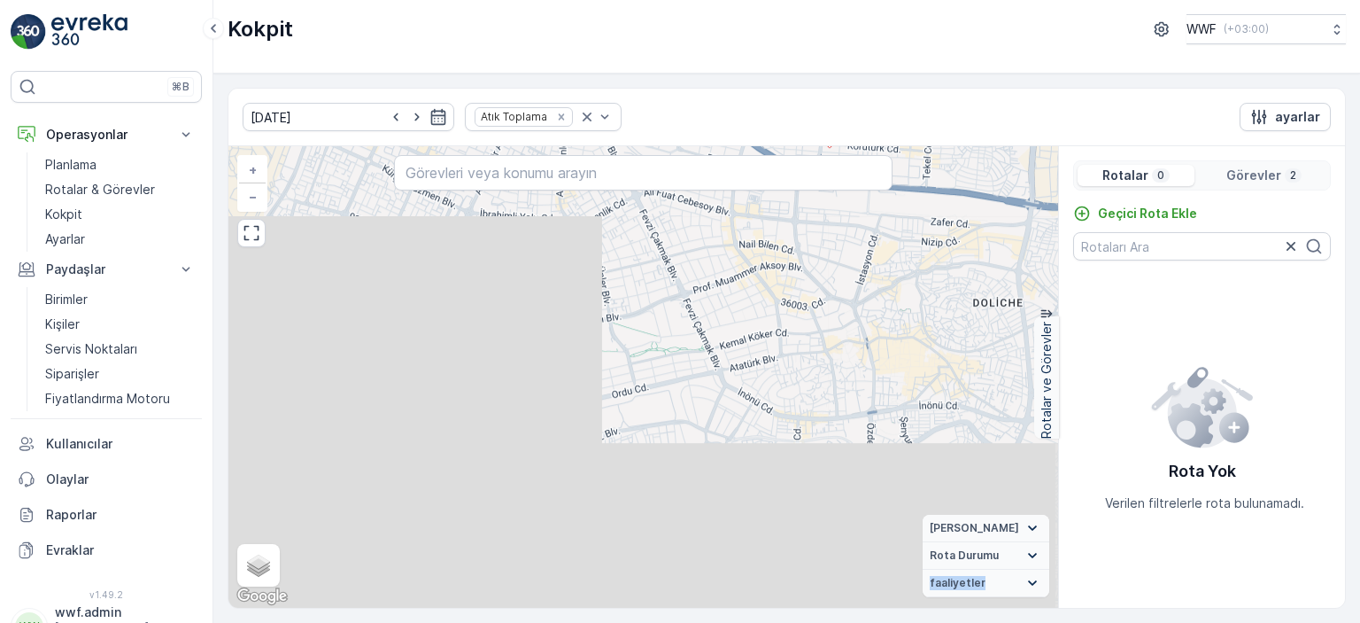
drag, startPoint x: 663, startPoint y: 422, endPoint x: 708, endPoint y: 360, distance: 75.5
click at [779, 234] on div "+ − Uydu Yol haritası Arazi Karışık Leaflet Klavye kısayolları Harita Verileri …" at bounding box center [644, 376] width 830 height 461
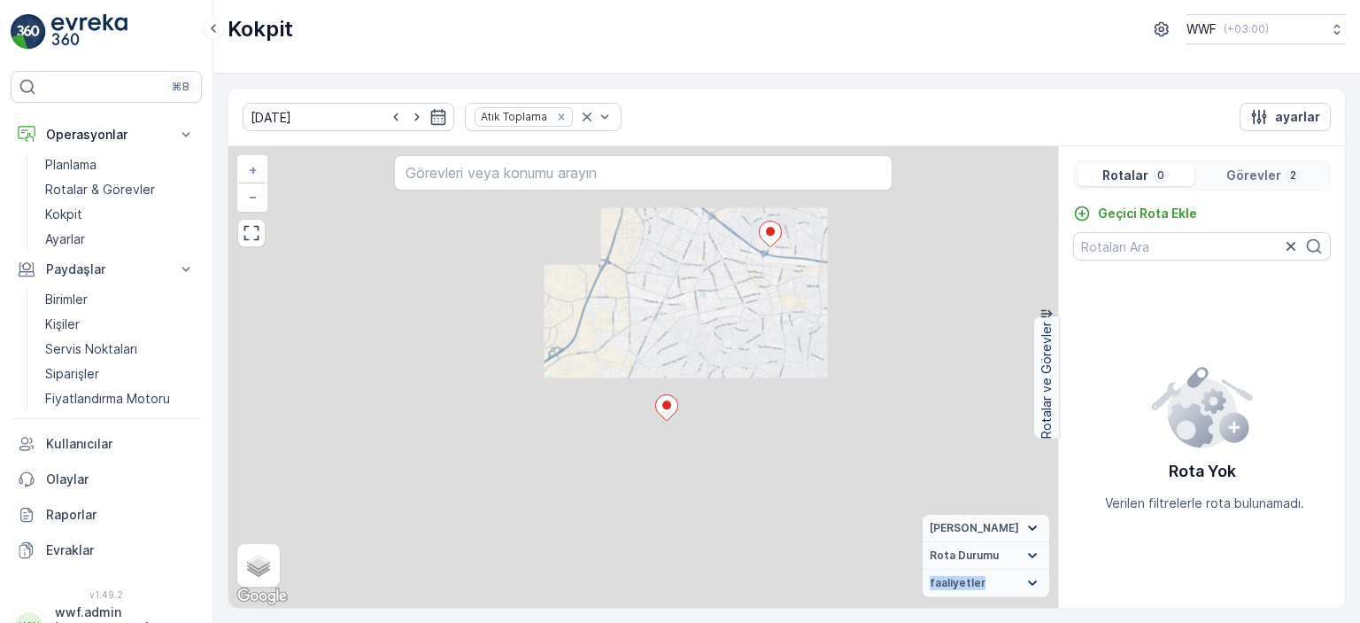
drag, startPoint x: 661, startPoint y: 449, endPoint x: 805, endPoint y: 296, distance: 210.5
click at [804, 298] on div "+ − Uydu Yol haritası Arazi Karışık Leaflet Klavye kısayolları Harita Verileri …" at bounding box center [644, 376] width 830 height 461
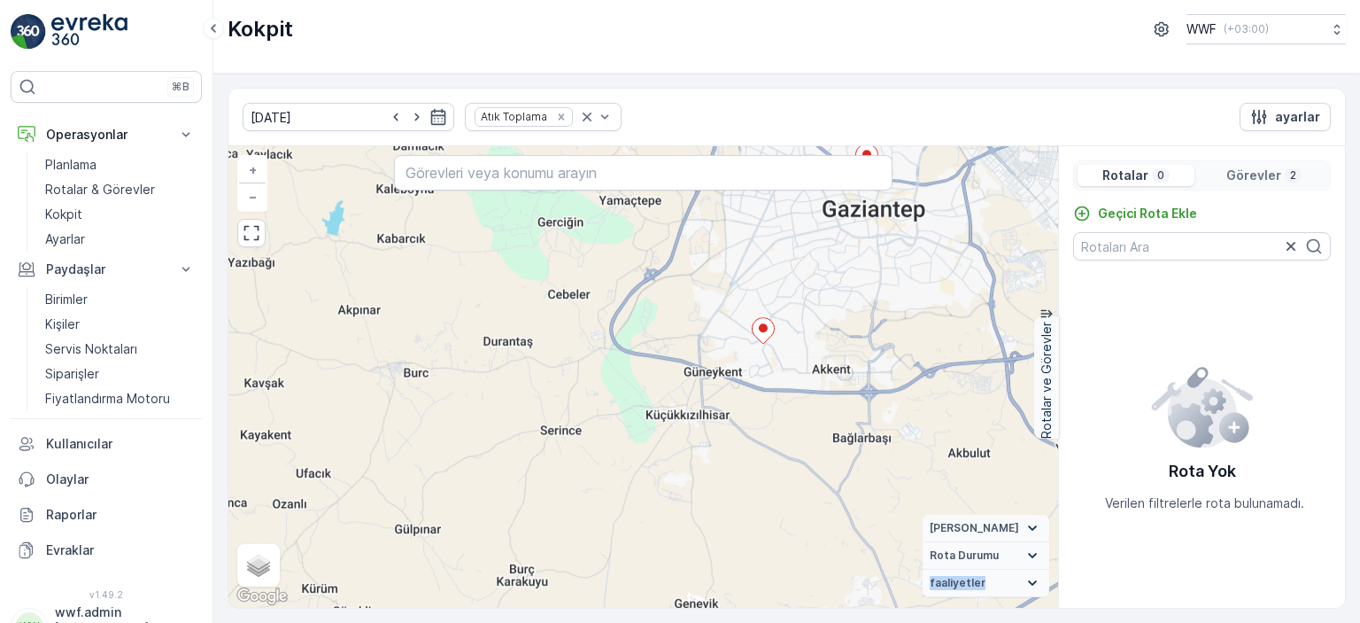
drag, startPoint x: 810, startPoint y: 298, endPoint x: 709, endPoint y: 407, distance: 149.1
click at [709, 407] on div "+ − Uydu Yol haritası Arazi Karışık Leaflet Klavye kısayolları Harita Verileri …" at bounding box center [644, 376] width 830 height 461
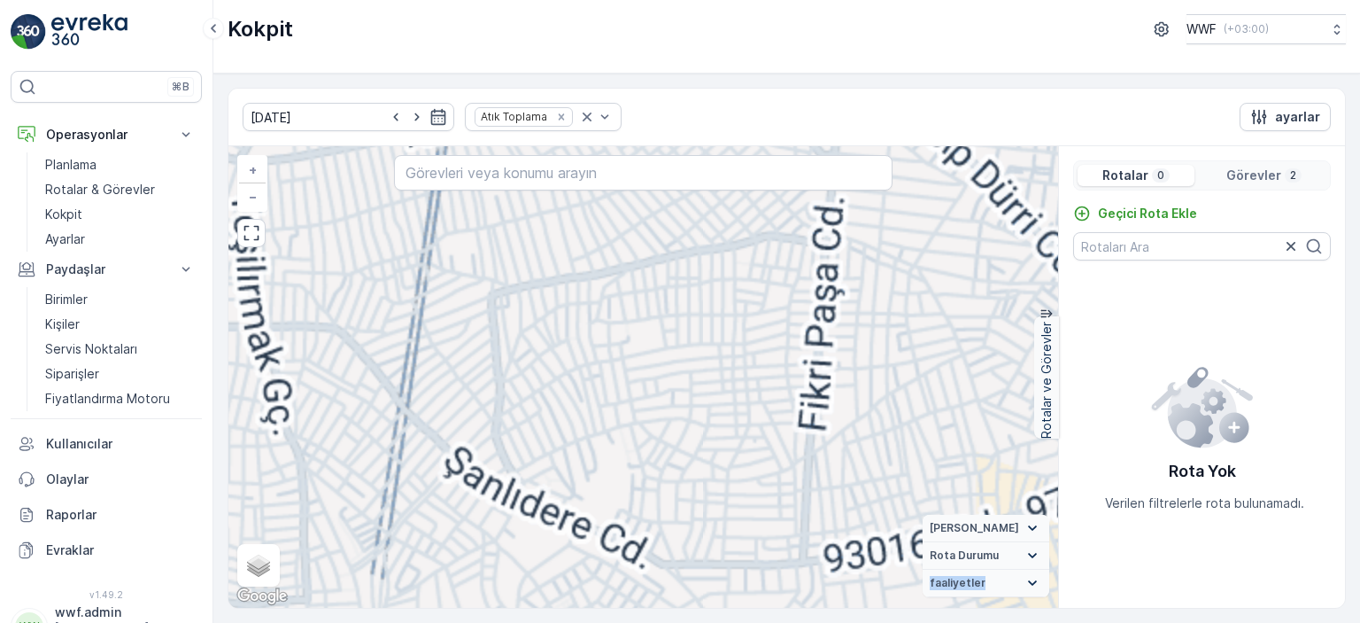
drag, startPoint x: 835, startPoint y: 334, endPoint x: 745, endPoint y: 413, distance: 119.9
click at [747, 413] on div "+ − Uydu Yol haritası Arazi Karışık Leaflet Klavye kısayolları Harita Verileri …" at bounding box center [644, 376] width 830 height 461
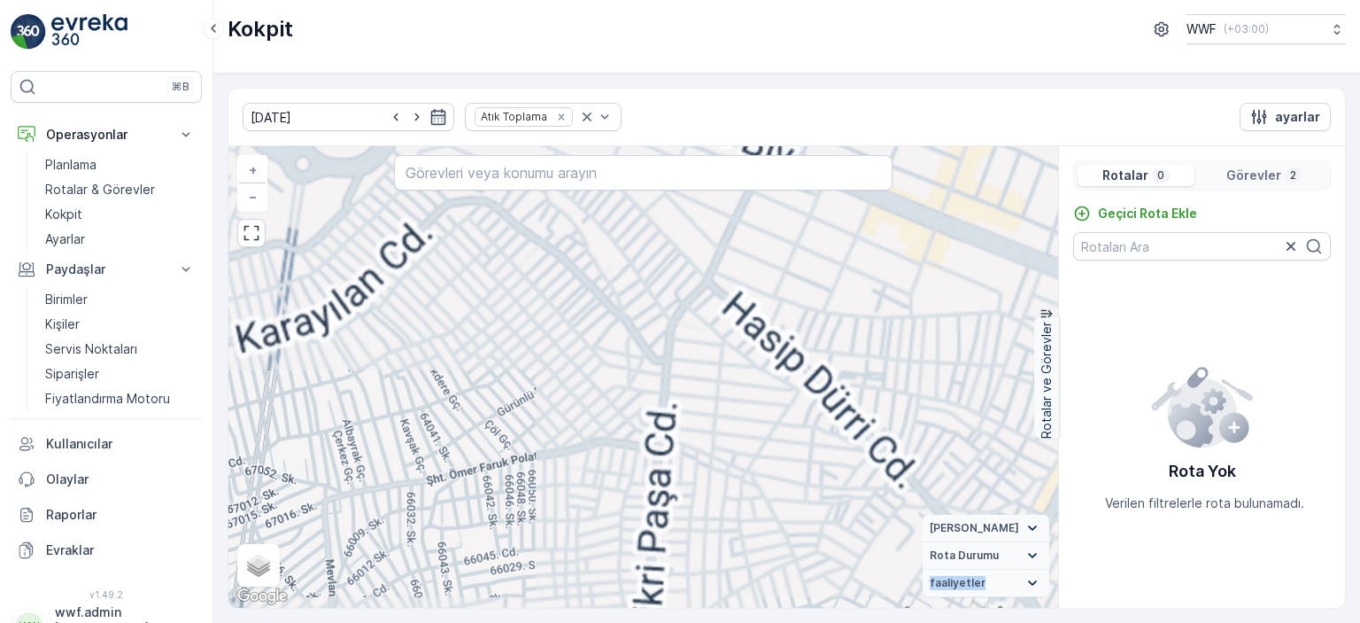
drag, startPoint x: 886, startPoint y: 215, endPoint x: 759, endPoint y: 358, distance: 190.7
click at [772, 370] on div "+ − Uydu Yol haritası Arazi Karışık Leaflet Klavye kısayolları Harita Verileri …" at bounding box center [644, 376] width 830 height 461
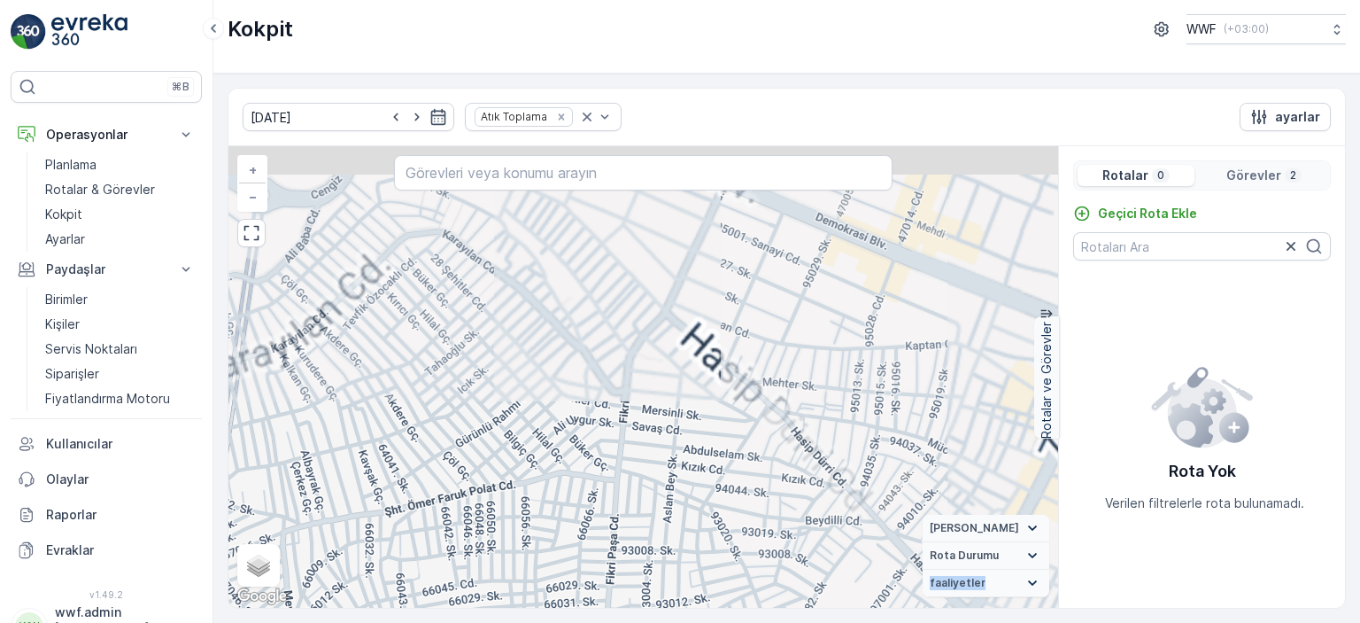
drag, startPoint x: 836, startPoint y: 257, endPoint x: 767, endPoint y: 314, distance: 89.9
click at [772, 314] on div "+ − Uydu Yol haritası Arazi Karışık Leaflet Klavye kısayolları Harita Verileri …" at bounding box center [644, 376] width 830 height 461
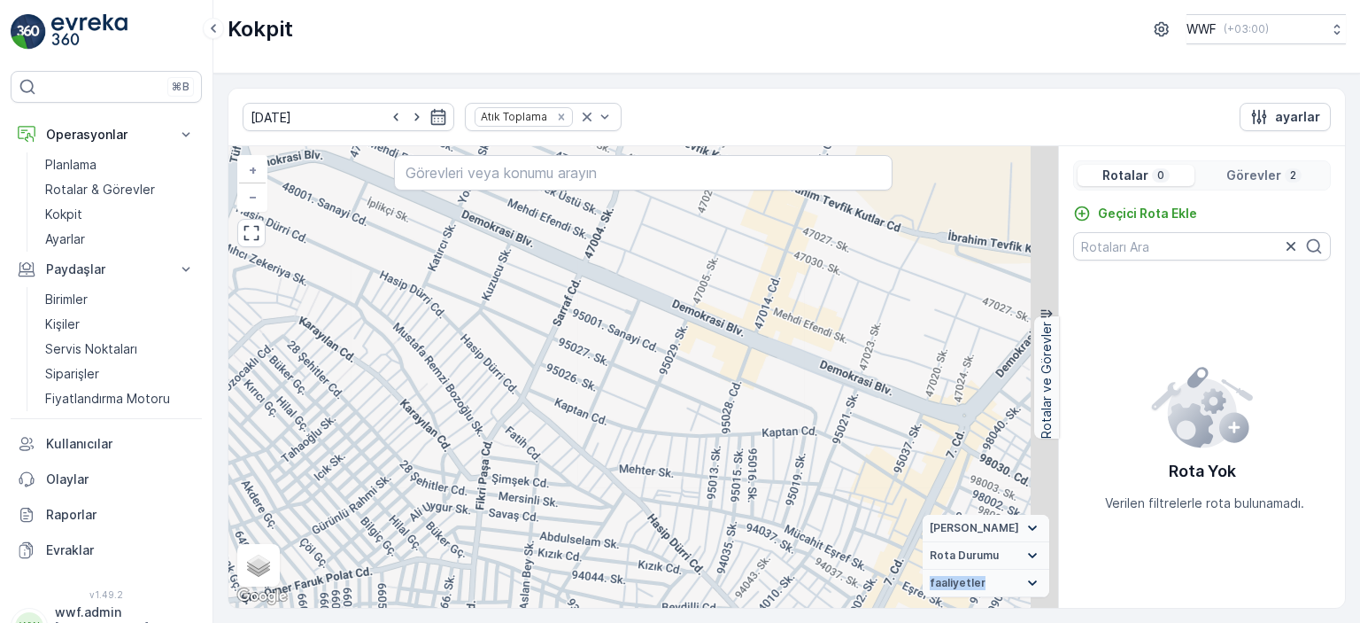
drag, startPoint x: 767, startPoint y: 279, endPoint x: 670, endPoint y: 323, distance: 107.0
click at [670, 323] on div "+ − Uydu Yol haritası Arazi Karışık Leaflet Klavye kısayolları Harita Verileri …" at bounding box center [644, 376] width 830 height 461
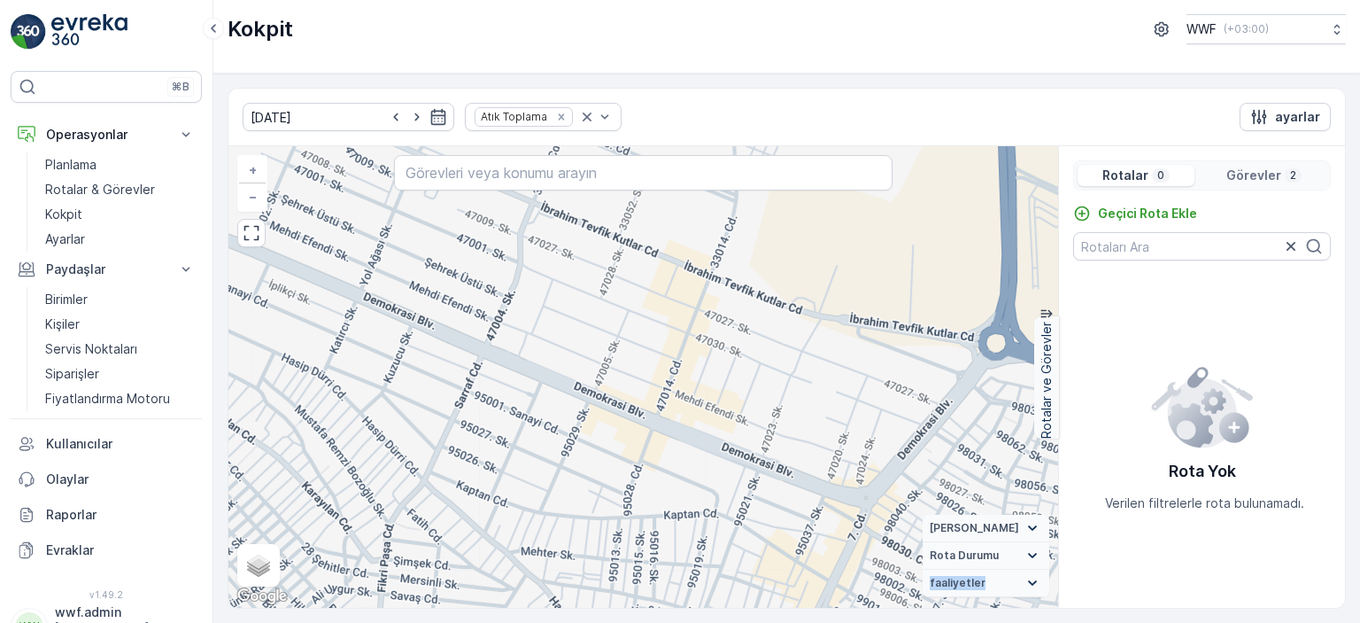
drag, startPoint x: 810, startPoint y: 313, endPoint x: 716, endPoint y: 388, distance: 120.3
click at [716, 388] on div "+ − Uydu Yol haritası Arazi Karışık Leaflet Klavye kısayolları Harita Verileri …" at bounding box center [644, 376] width 830 height 461
click at [640, 174] on input "text" at bounding box center [643, 172] width 498 height 35
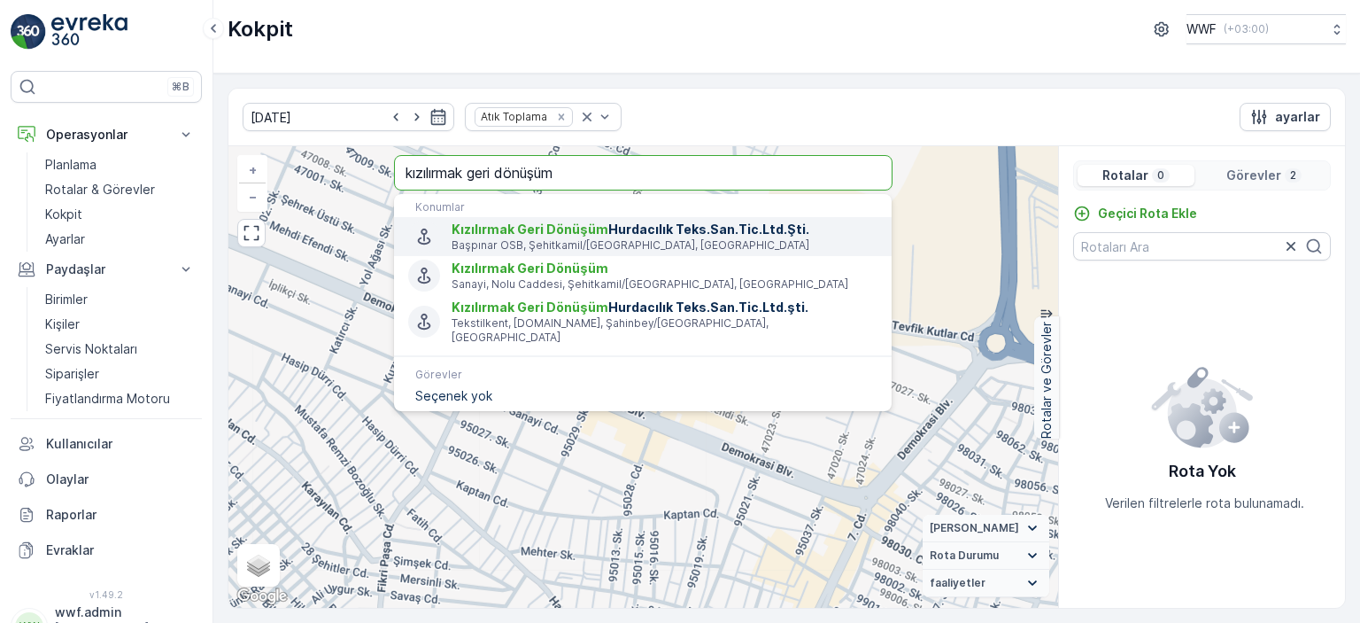
type input "kızılırmak geri dönüşüm"
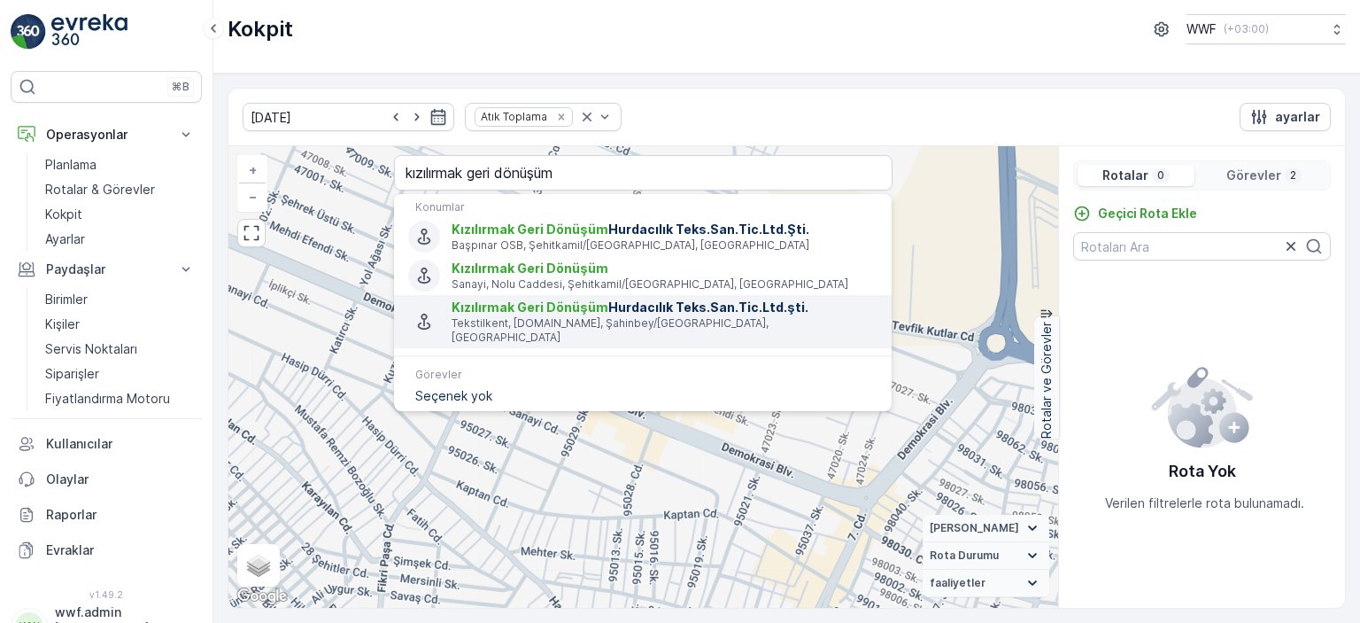
click at [611, 316] on p "Tekstilkent, [DOMAIN_NAME], Şahinbey/[GEOGRAPHIC_DATA], [GEOGRAPHIC_DATA]" at bounding box center [665, 330] width 426 height 28
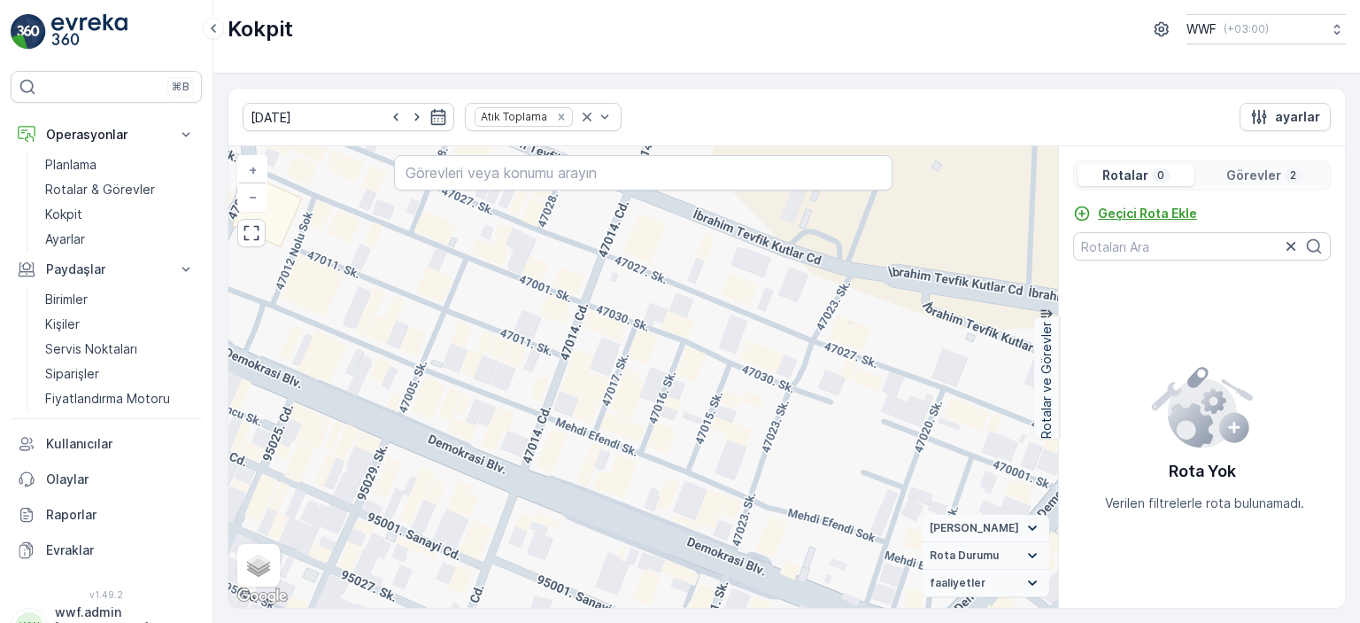
click at [1100, 221] on div "Geçici Rota Ekle" at bounding box center [1203, 215] width 258 height 20
click at [1102, 215] on p "Geçici Rota Ekle" at bounding box center [1147, 214] width 99 height 18
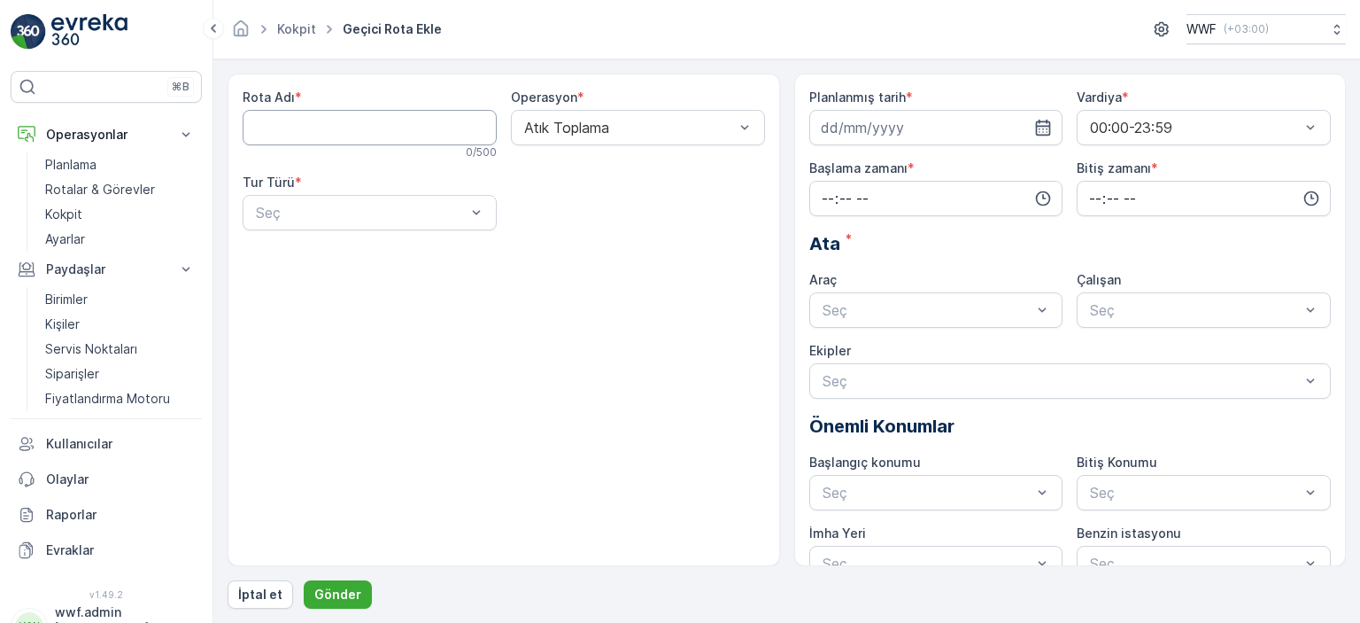
click at [419, 118] on Adı "Rota Adı" at bounding box center [370, 127] width 254 height 35
type Adı "kızılırmak"
click at [394, 198] on div "Seç" at bounding box center [370, 212] width 254 height 35
click at [329, 248] on div "Statik" at bounding box center [369, 256] width 233 height 16
click at [520, 212] on div "Seç" at bounding box center [638, 212] width 254 height 35
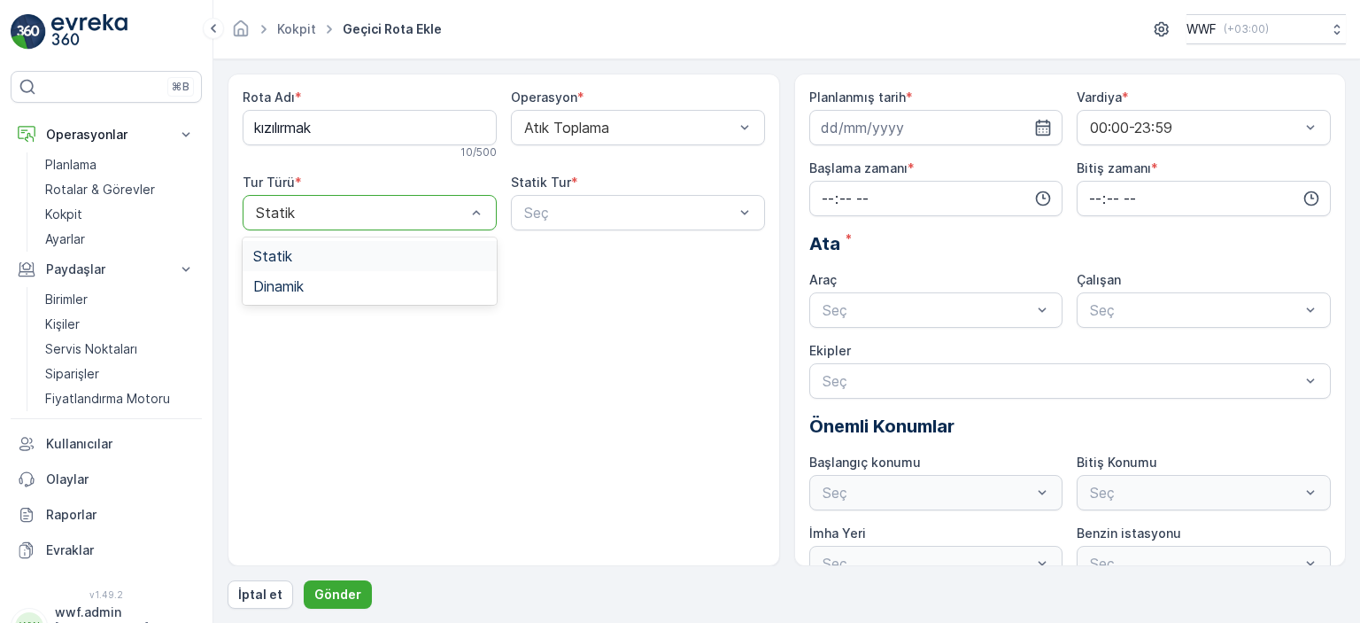
click at [399, 208] on div at bounding box center [360, 213] width 213 height 16
click at [371, 288] on div "Dinamik" at bounding box center [369, 286] width 233 height 16
click at [560, 228] on div "Seç" at bounding box center [638, 212] width 254 height 35
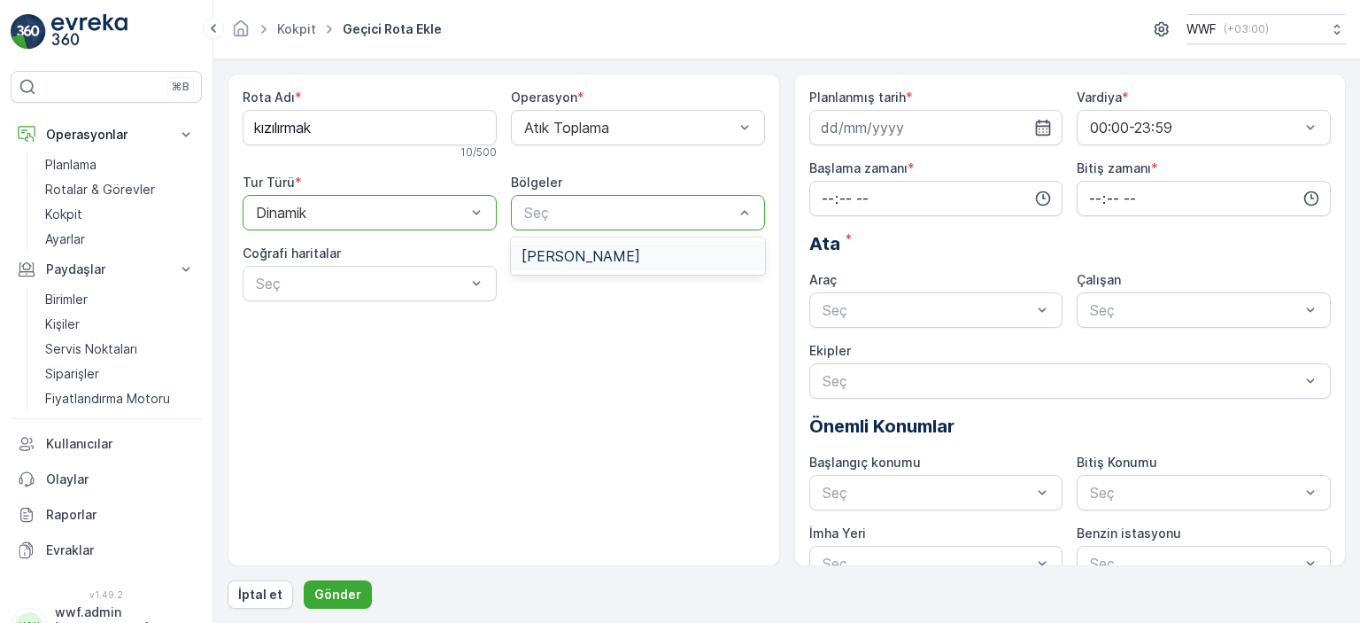
click at [545, 250] on span "[PERSON_NAME]" at bounding box center [581, 256] width 119 height 16
click at [447, 332] on div "Rota Adı * kızılırmak 10 / 500 Operasyon * Atık Toplama Tur Türü * option Dinam…" at bounding box center [504, 320] width 553 height 492
click at [365, 123] on Adı "kızılırmak" at bounding box center [370, 127] width 254 height 35
click at [299, 26] on link "Kokpit" at bounding box center [296, 28] width 39 height 15
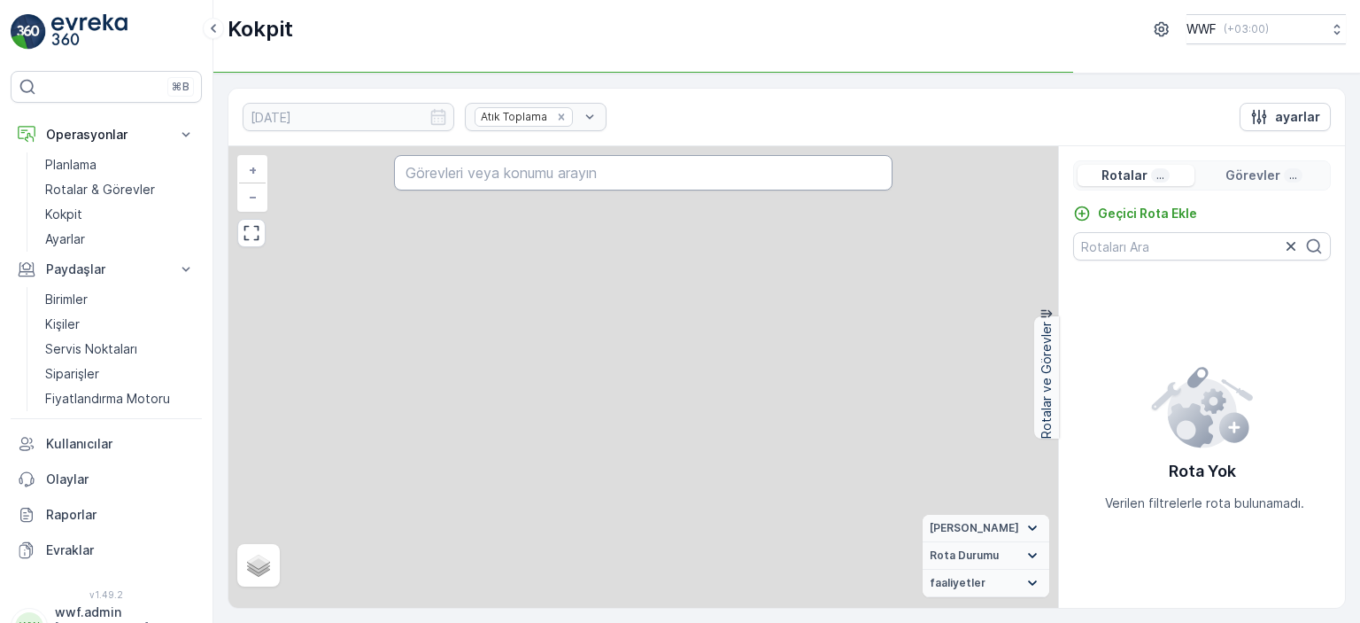
click at [558, 176] on input "text" at bounding box center [643, 172] width 498 height 35
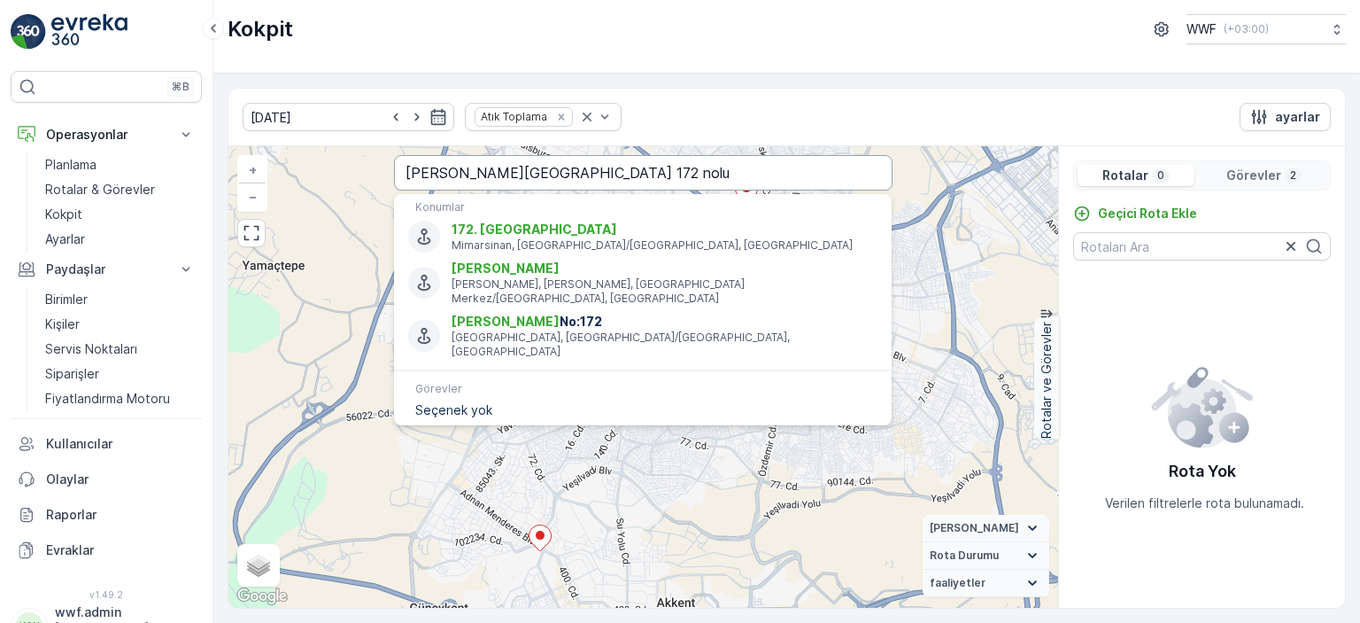
click at [673, 169] on input "[PERSON_NAME][GEOGRAPHIC_DATA] 172 nolu" at bounding box center [643, 172] width 498 height 35
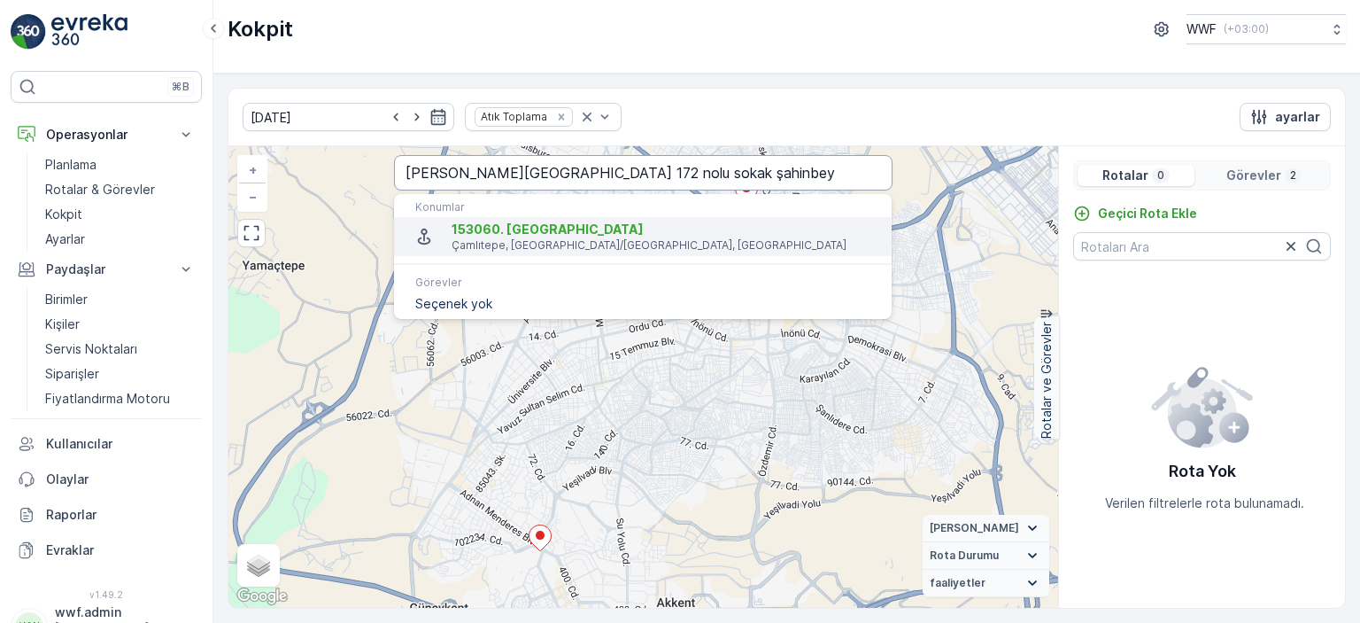
drag, startPoint x: 672, startPoint y: 234, endPoint x: 746, endPoint y: 179, distance: 91.8
click at [746, 179] on div "[PERSON_NAME][GEOGRAPHIC_DATA] 172 nolu sokak şahinbey Konumlar 153060. [GEOGRA…" at bounding box center [643, 174] width 498 height 39
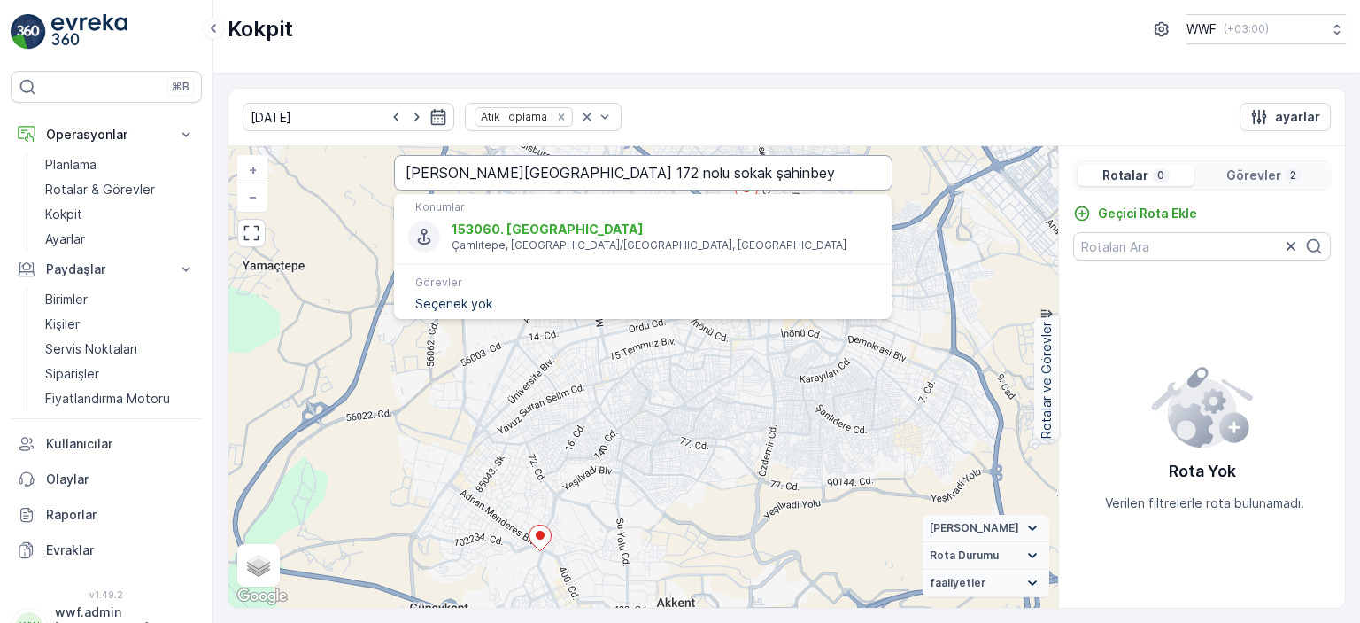
click at [746, 179] on input "[PERSON_NAME][GEOGRAPHIC_DATA] 172 nolu sokak şahinbey" at bounding box center [643, 172] width 498 height 35
click at [1260, 174] on p "Görevler" at bounding box center [1254, 176] width 55 height 18
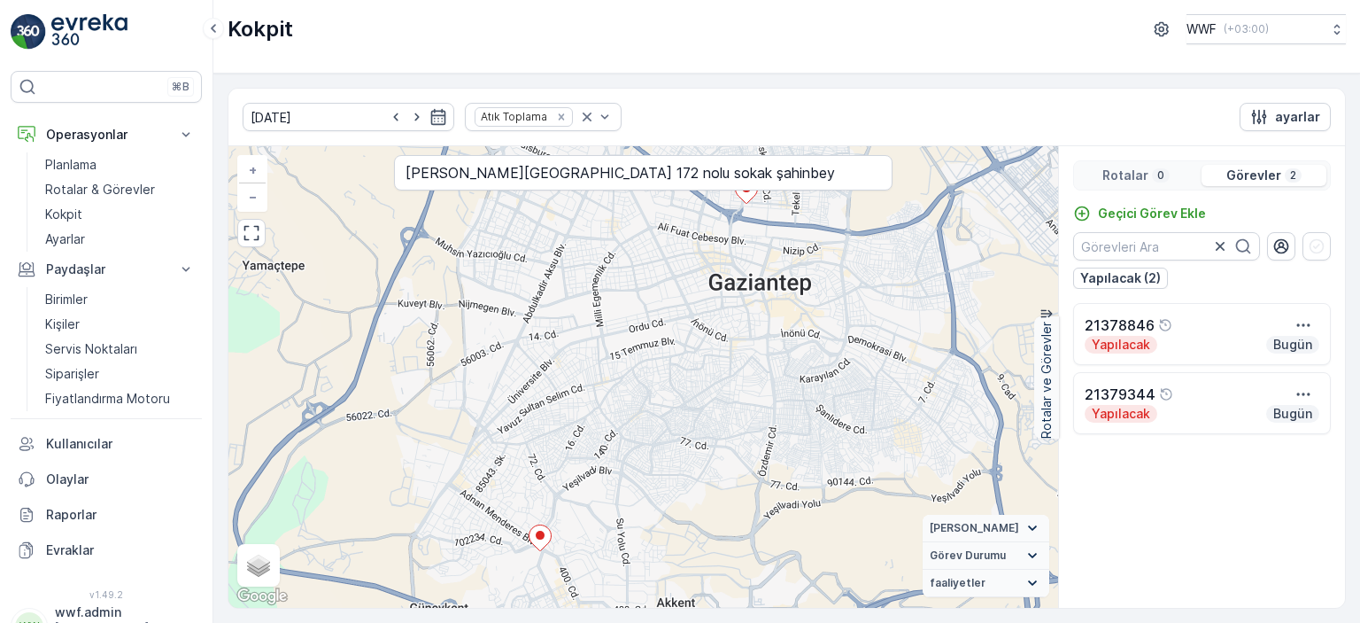
click at [1251, 174] on p "Görevler" at bounding box center [1254, 176] width 55 height 18
click at [822, 163] on input "[PERSON_NAME][GEOGRAPHIC_DATA] 172 nolu sokak şahinbey" at bounding box center [643, 172] width 498 height 35
drag, startPoint x: 751, startPoint y: 166, endPoint x: 557, endPoint y: 167, distance: 194.0
click at [557, 167] on input "[PERSON_NAME][GEOGRAPHIC_DATA] 172 nolu sokak şahinbey" at bounding box center [643, 172] width 498 height 35
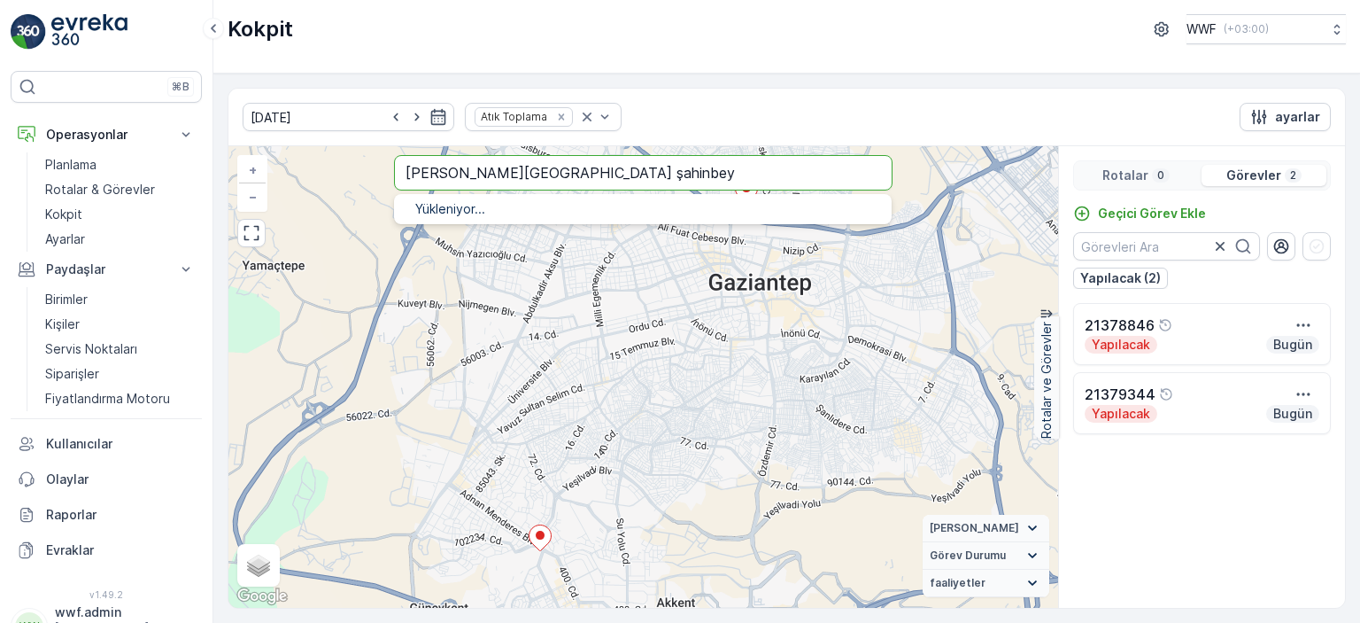
type input "[PERSON_NAME][GEOGRAPHIC_DATA] şahinbey"
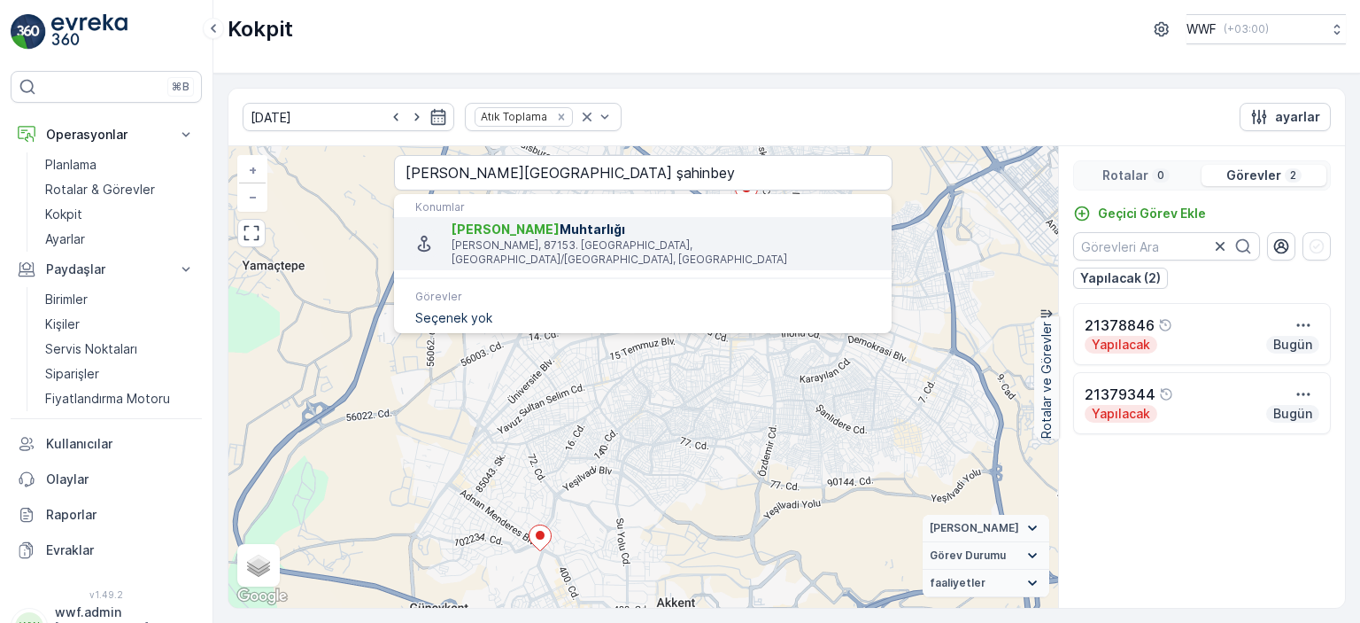
click at [587, 244] on p "[PERSON_NAME], 87153. [GEOGRAPHIC_DATA], [GEOGRAPHIC_DATA]/[GEOGRAPHIC_DATA], […" at bounding box center [665, 252] width 426 height 28
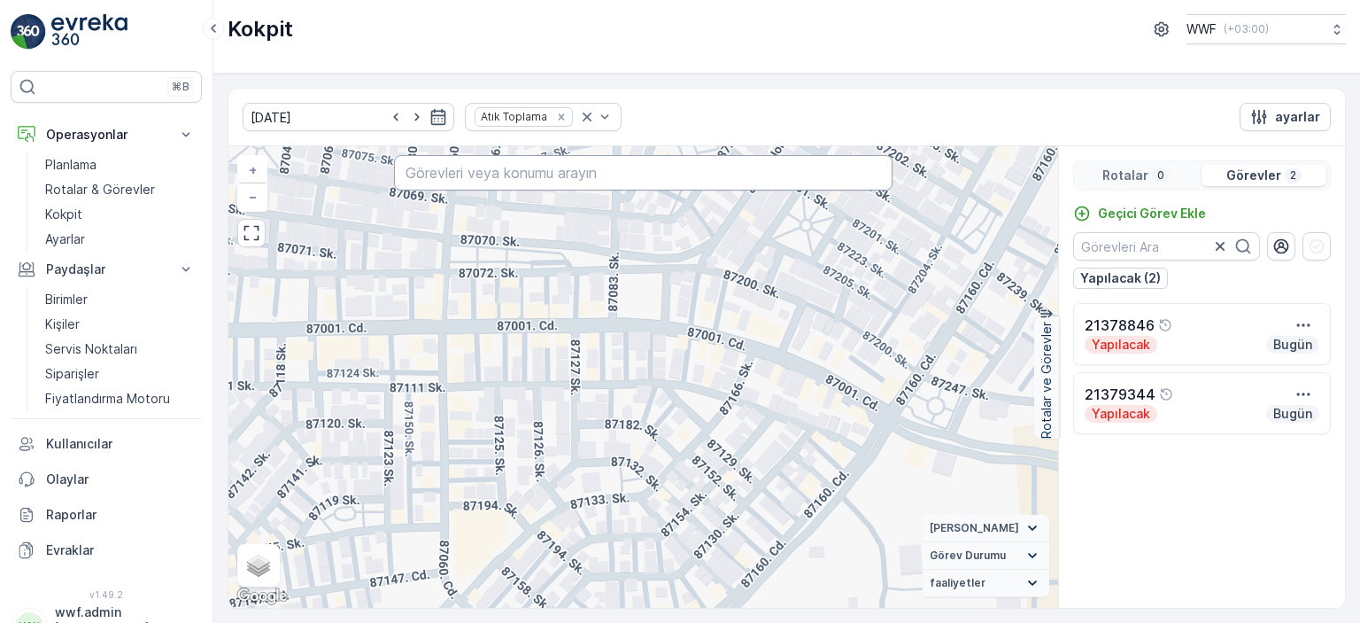
click at [600, 176] on input "text" at bounding box center [643, 172] width 498 height 35
click at [608, 174] on input "text" at bounding box center [643, 172] width 498 height 35
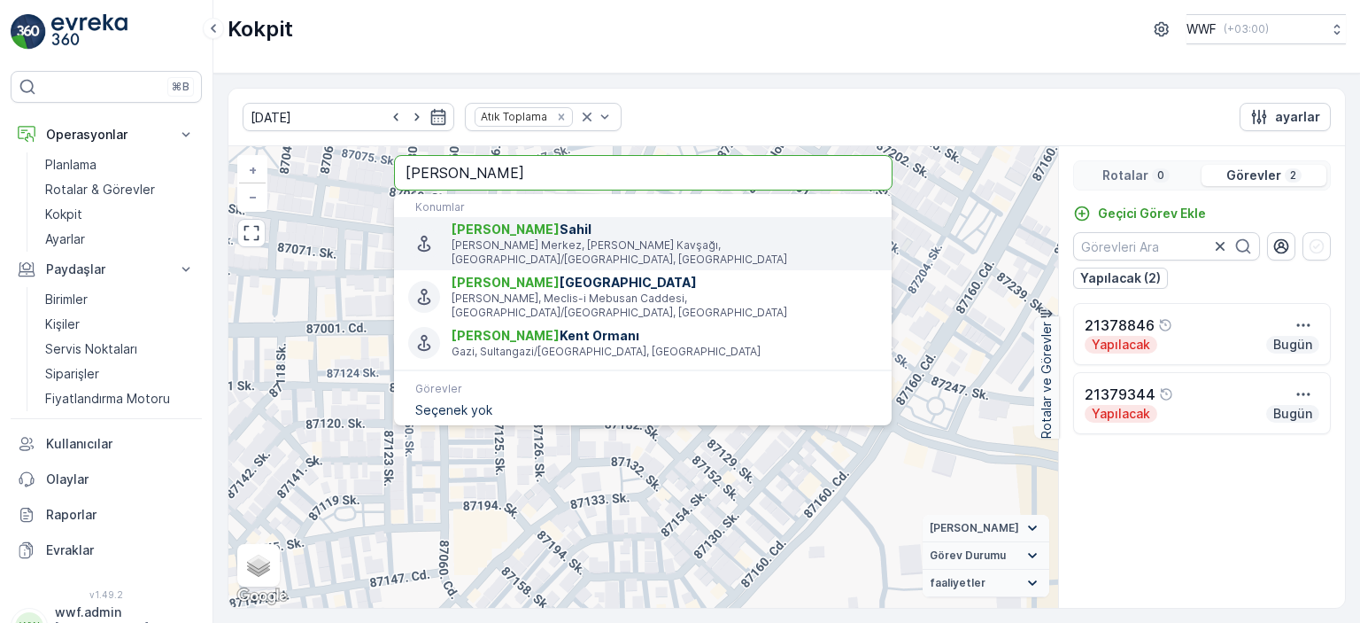
type input "[PERSON_NAME]"
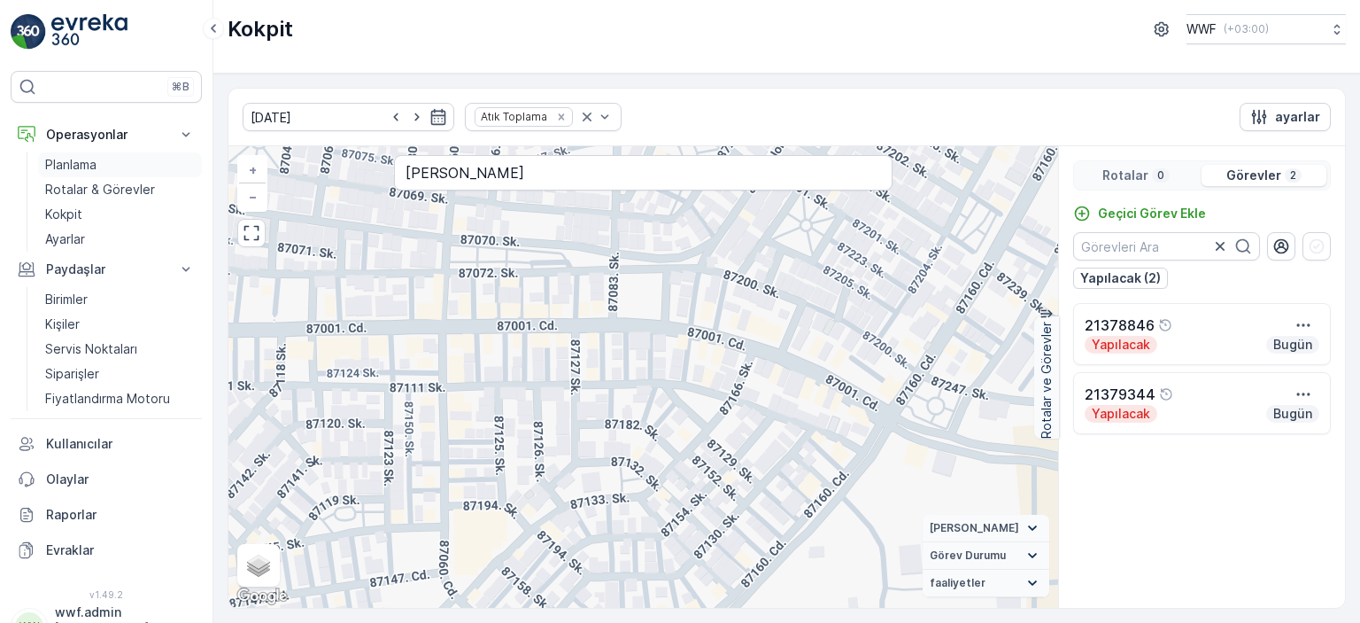
click at [135, 164] on link "Planlama" at bounding box center [120, 164] width 164 height 25
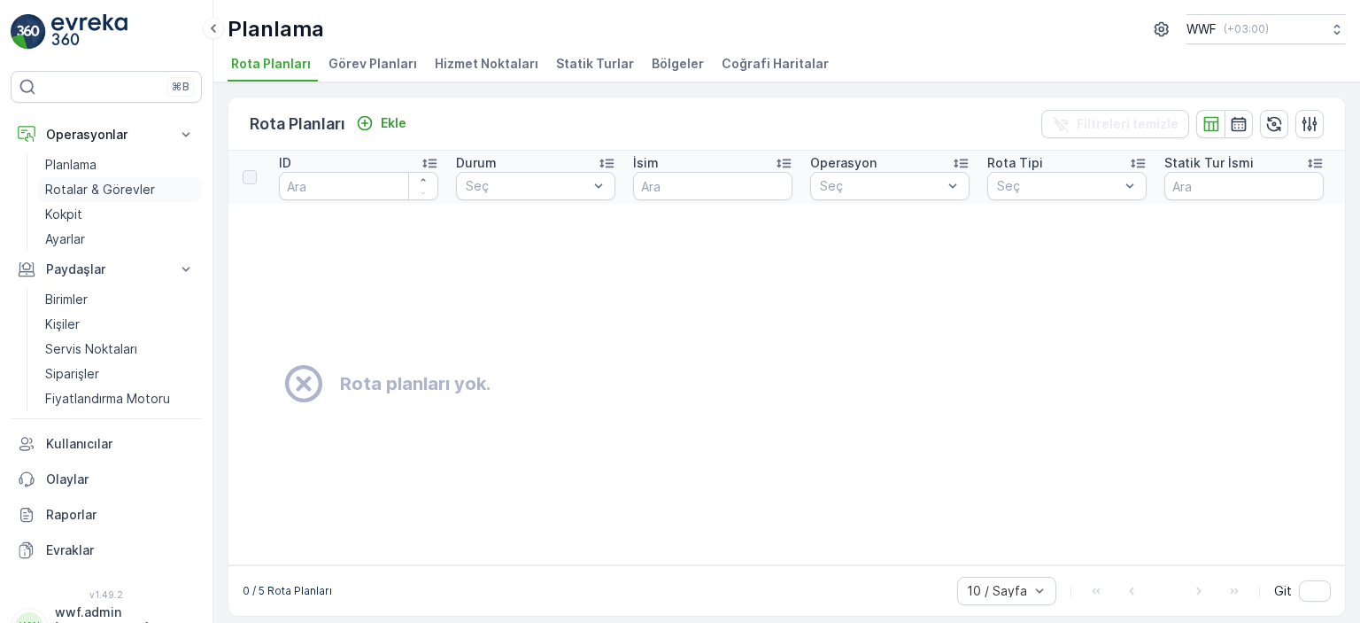
click at [110, 194] on p "Rotalar & Görevler" at bounding box center [100, 190] width 110 height 18
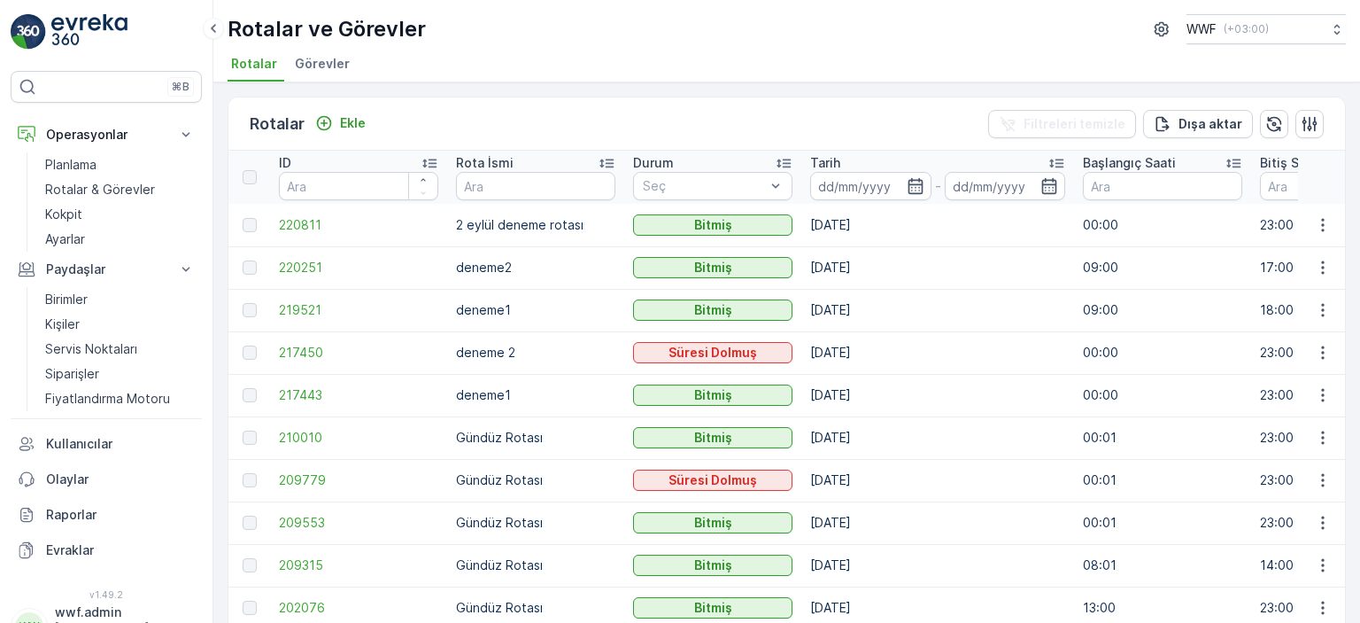
click at [326, 63] on span "Görevler" at bounding box center [322, 64] width 55 height 18
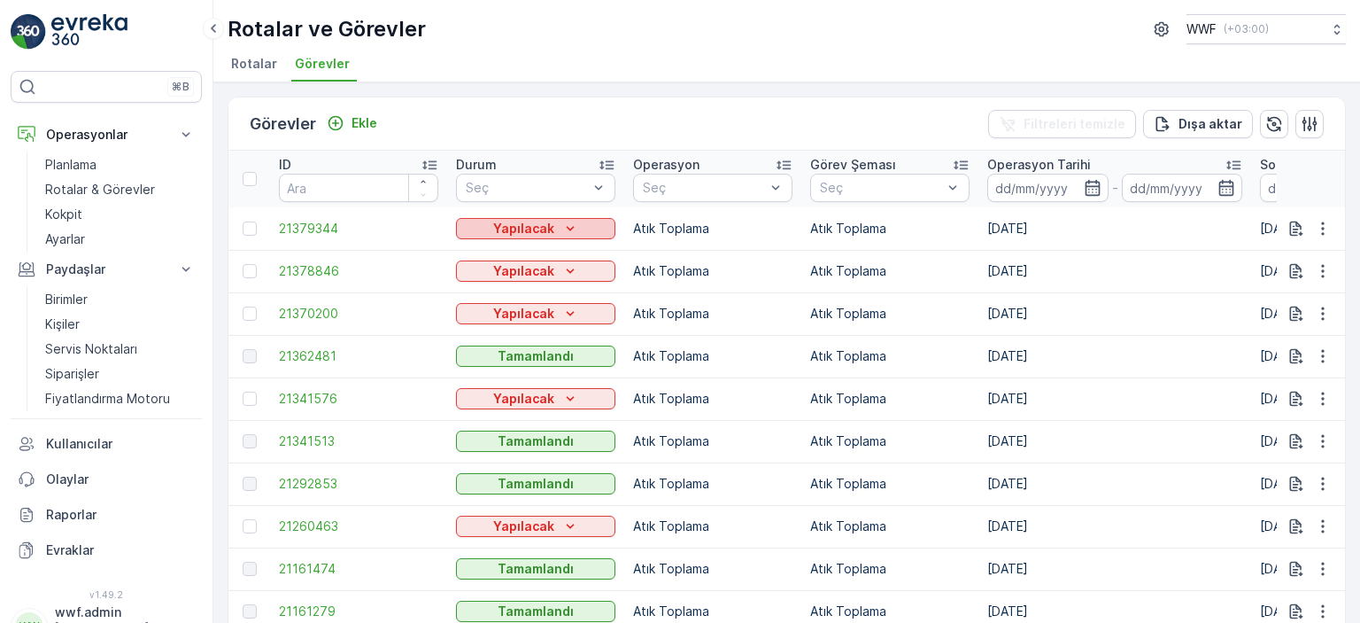
click at [507, 233] on p "Yapılacak" at bounding box center [523, 229] width 61 height 18
click at [493, 256] on span "Yapılıyor" at bounding box center [492, 253] width 50 height 18
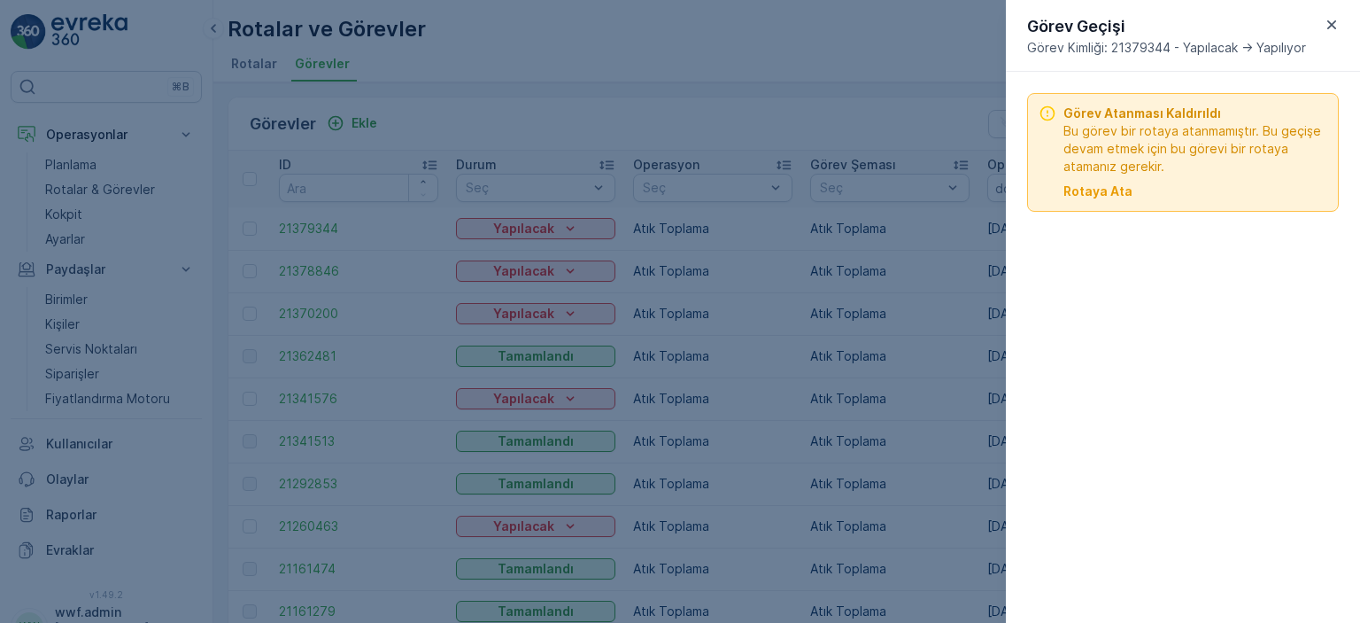
click at [1081, 208] on div "Görev Atanması Kaldırıldı Bu görev bir rotaya atanmamıştır. Bu geçişe devam etm…" at bounding box center [1183, 152] width 312 height 119
click at [1081, 201] on div "Görev Atanması Kaldırıldı Bu görev bir rotaya atanmamıştır. Bu geçişe devam etm…" at bounding box center [1183, 152] width 312 height 119
click at [1081, 198] on p "Rotaya Ata" at bounding box center [1098, 191] width 69 height 18
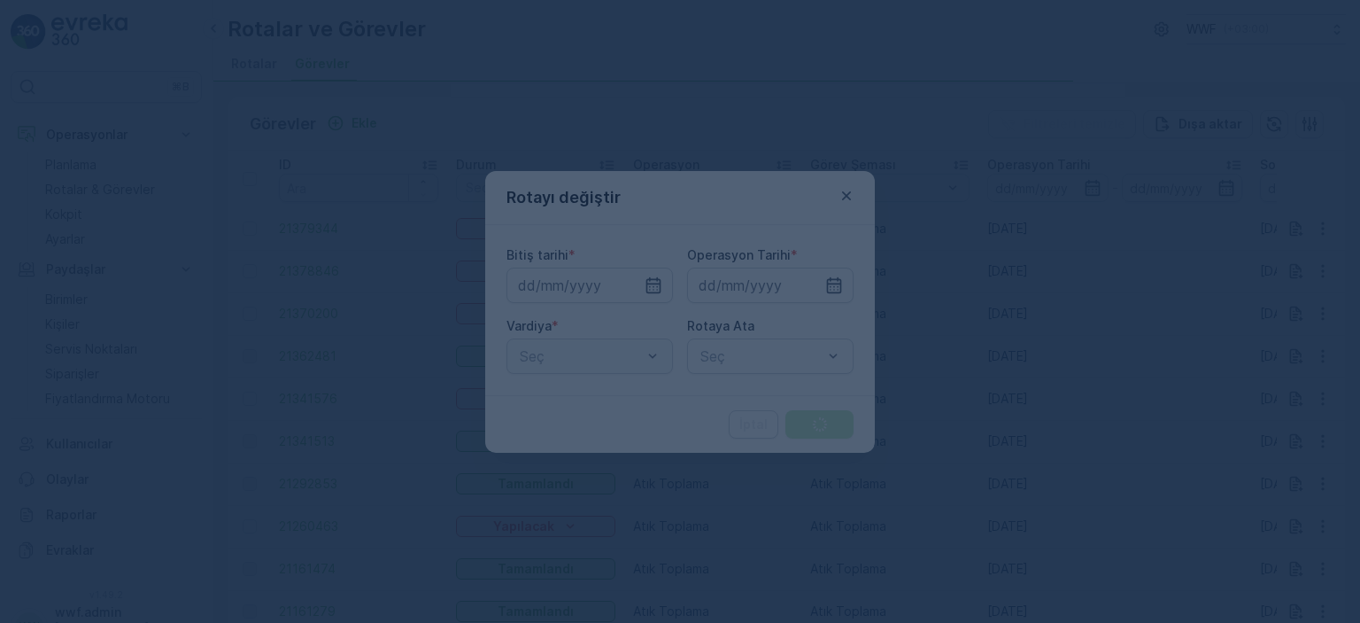
type input "[DATE]"
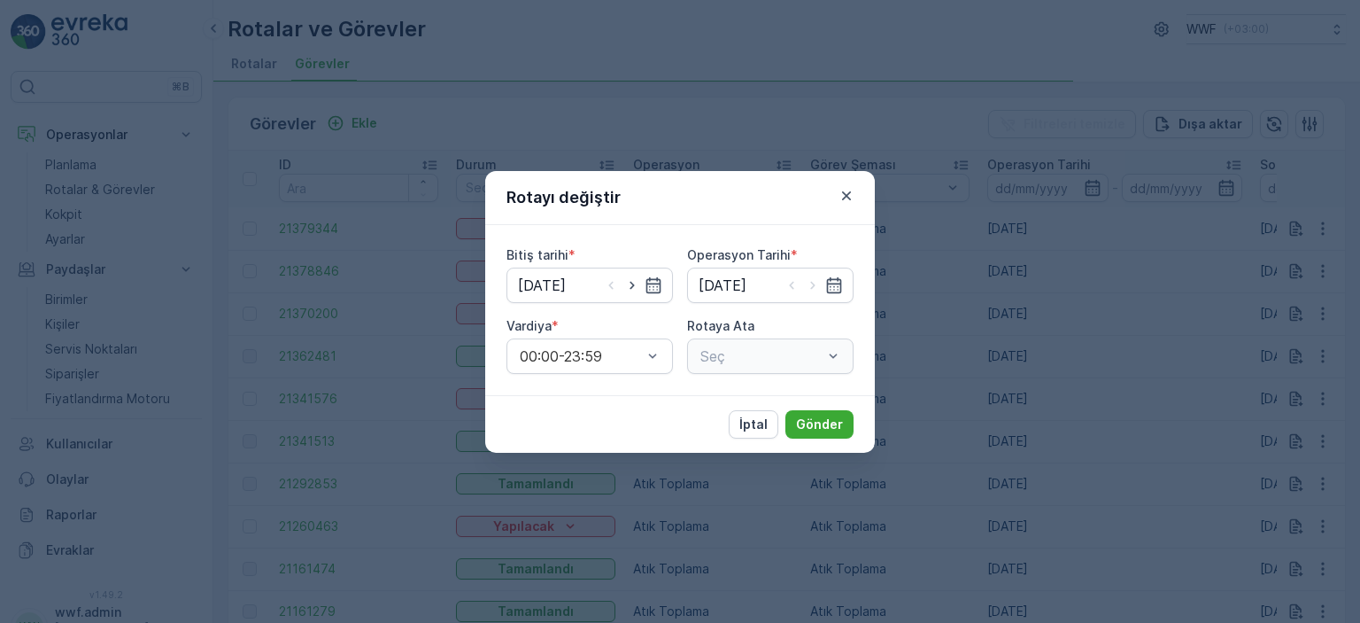
click at [719, 357] on div "Seç" at bounding box center [770, 355] width 167 height 35
click at [974, 294] on div "Rotayı değiştir Bitiş tarihi * [DATE] Operasyon Tarihi * [DATE] Vardiya * 00:00…" at bounding box center [680, 311] width 1360 height 623
click at [851, 194] on icon "button" at bounding box center [847, 196] width 18 height 18
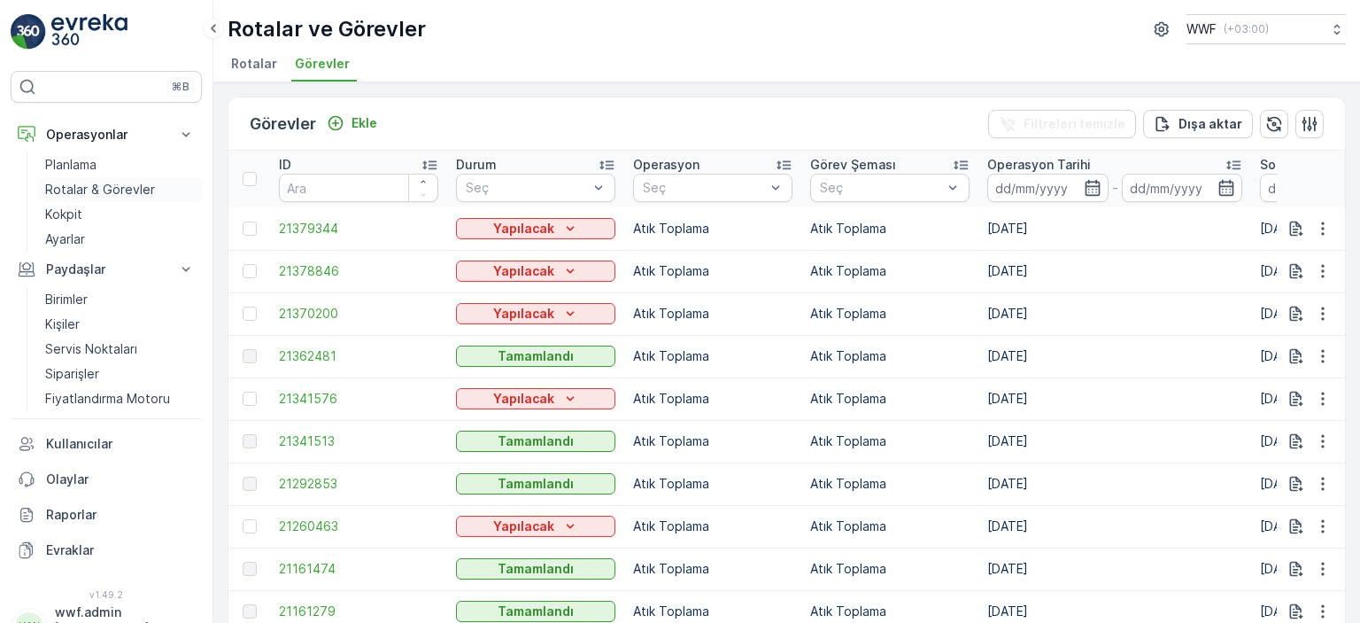
click at [100, 191] on p "Rotalar & Görevler" at bounding box center [100, 190] width 110 height 18
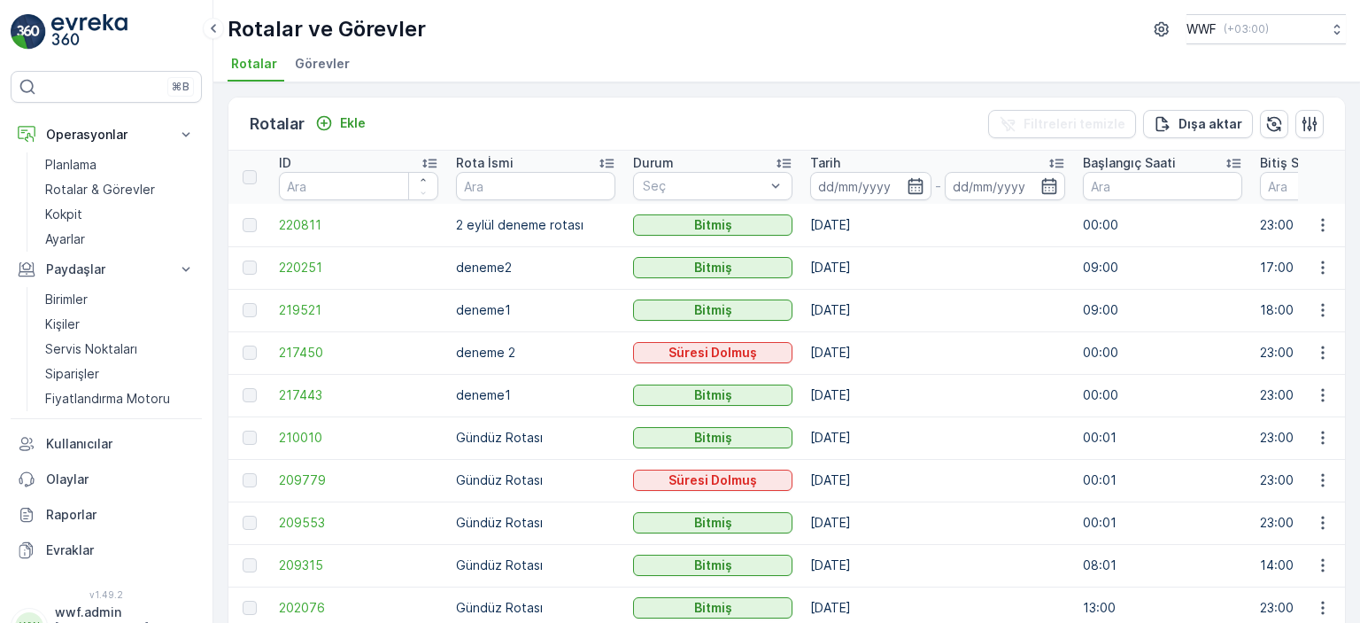
click at [308, 63] on span "Görevler" at bounding box center [322, 64] width 55 height 18
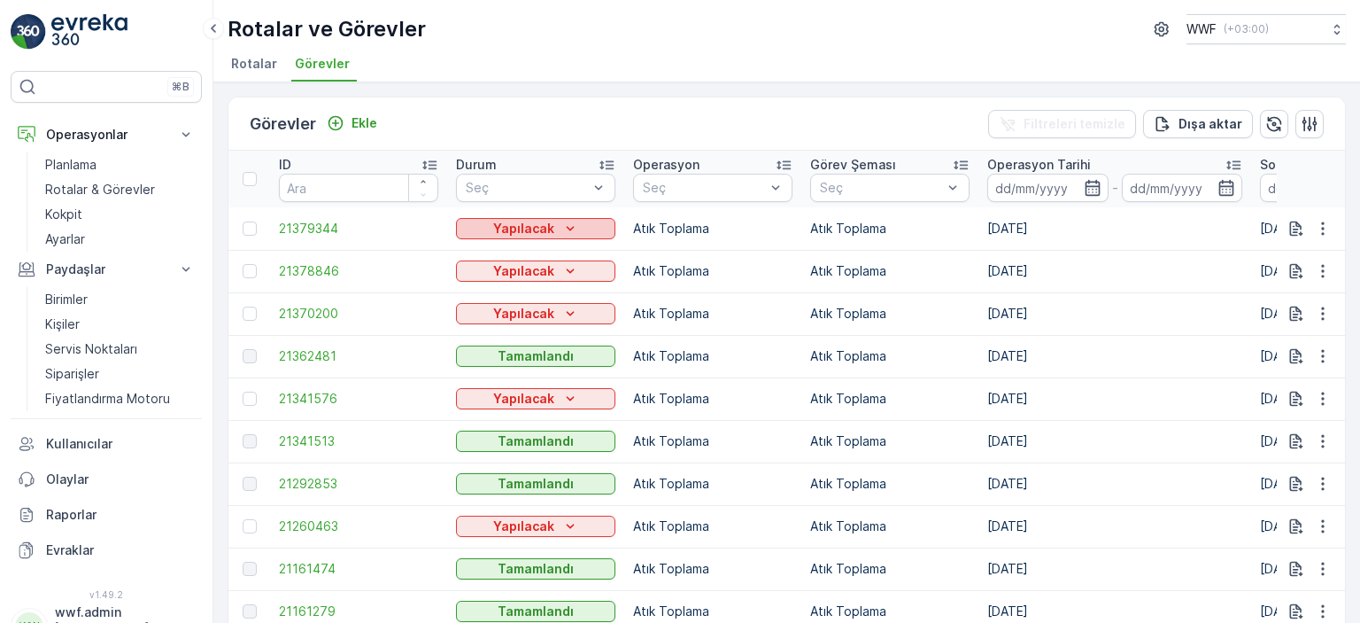
click at [490, 225] on div "Yapılacak" at bounding box center [535, 229] width 145 height 18
click at [484, 259] on span "Yapılıyor" at bounding box center [492, 253] width 50 height 18
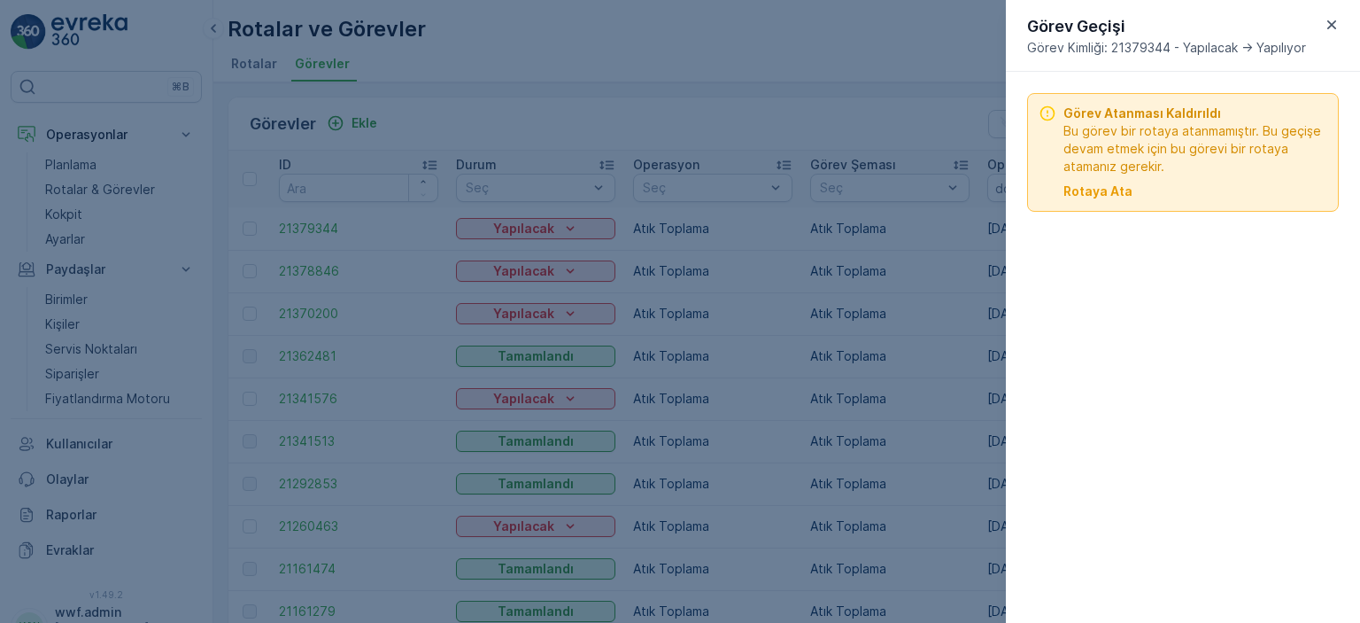
click at [693, 116] on div at bounding box center [680, 311] width 1360 height 623
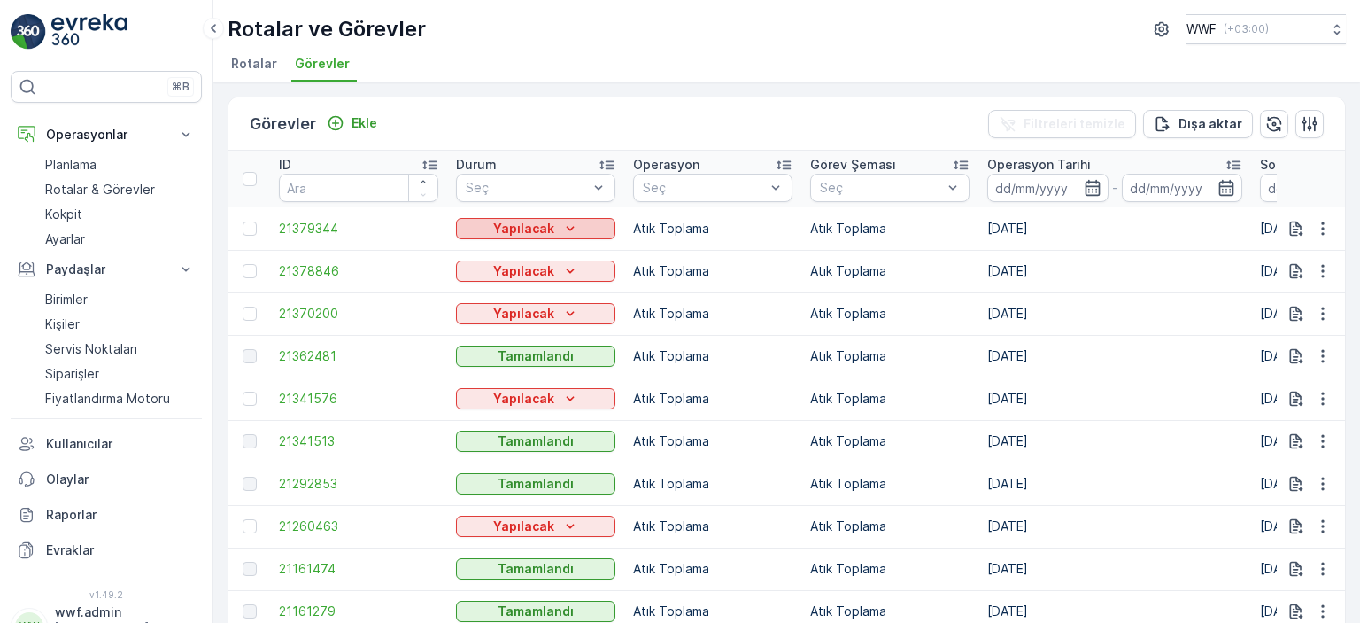
click at [523, 225] on p "Yapılacak" at bounding box center [523, 229] width 61 height 18
click at [496, 159] on div "Durum" at bounding box center [535, 165] width 159 height 18
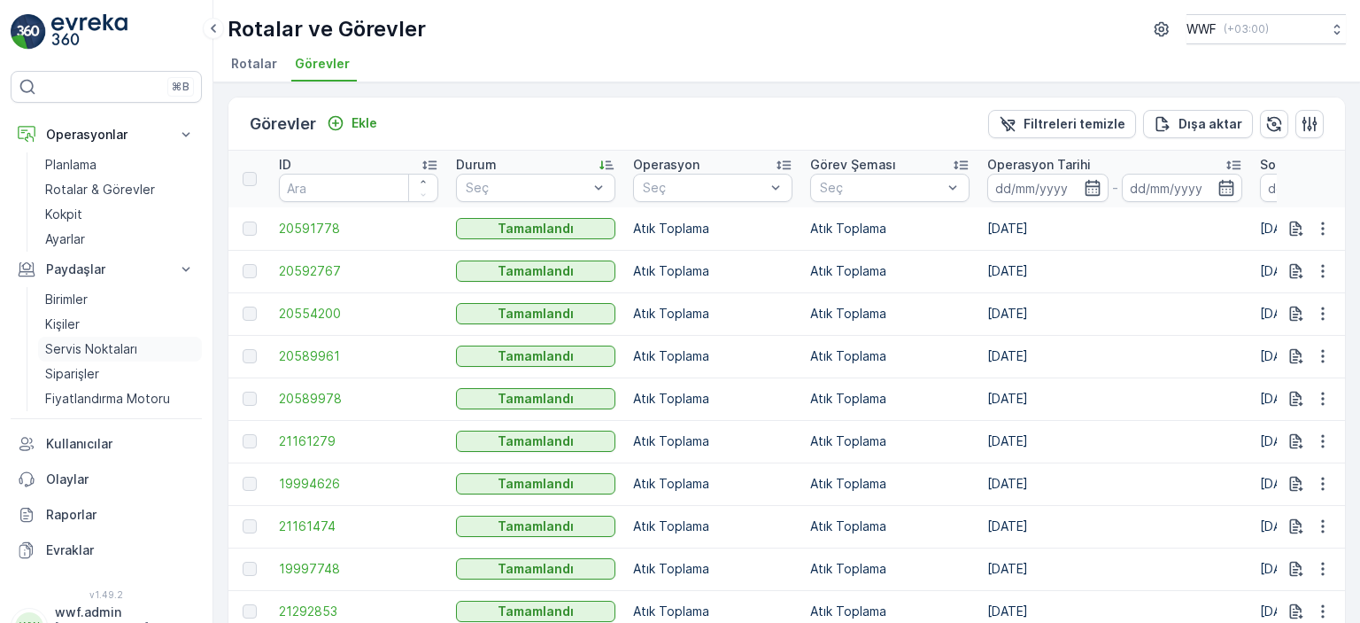
click at [81, 353] on p "Servis Noktaları" at bounding box center [91, 349] width 92 height 18
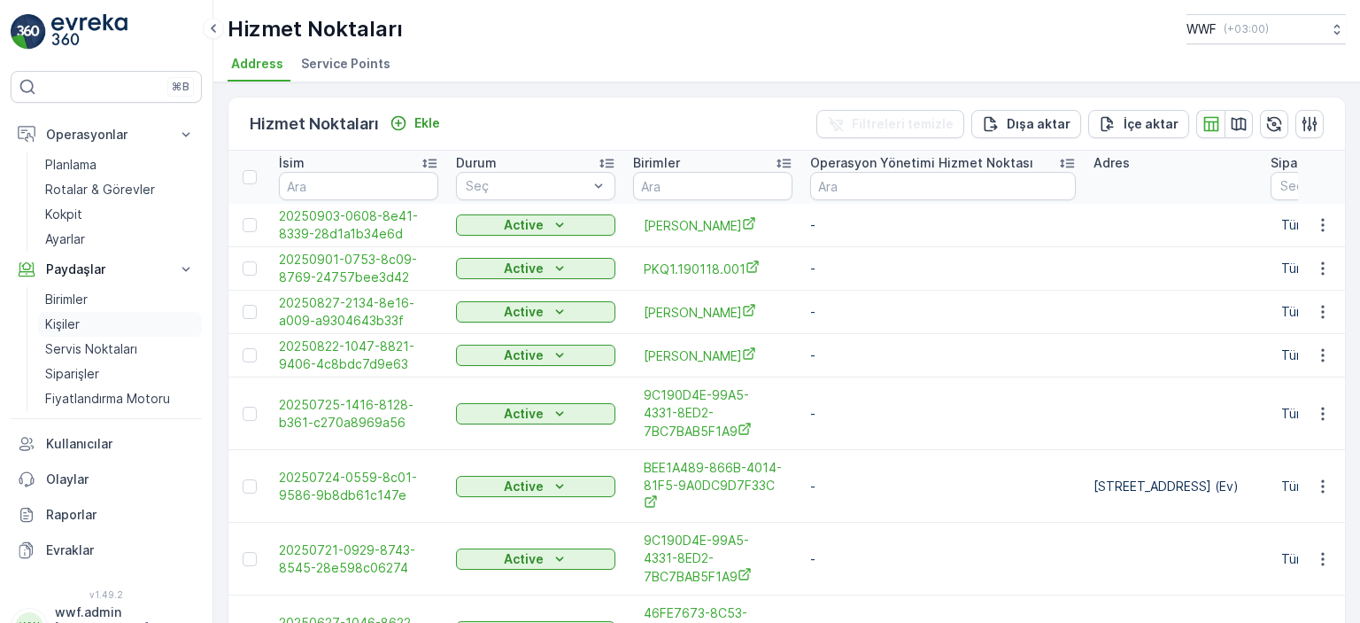
click at [81, 315] on link "Kişiler" at bounding box center [120, 324] width 164 height 25
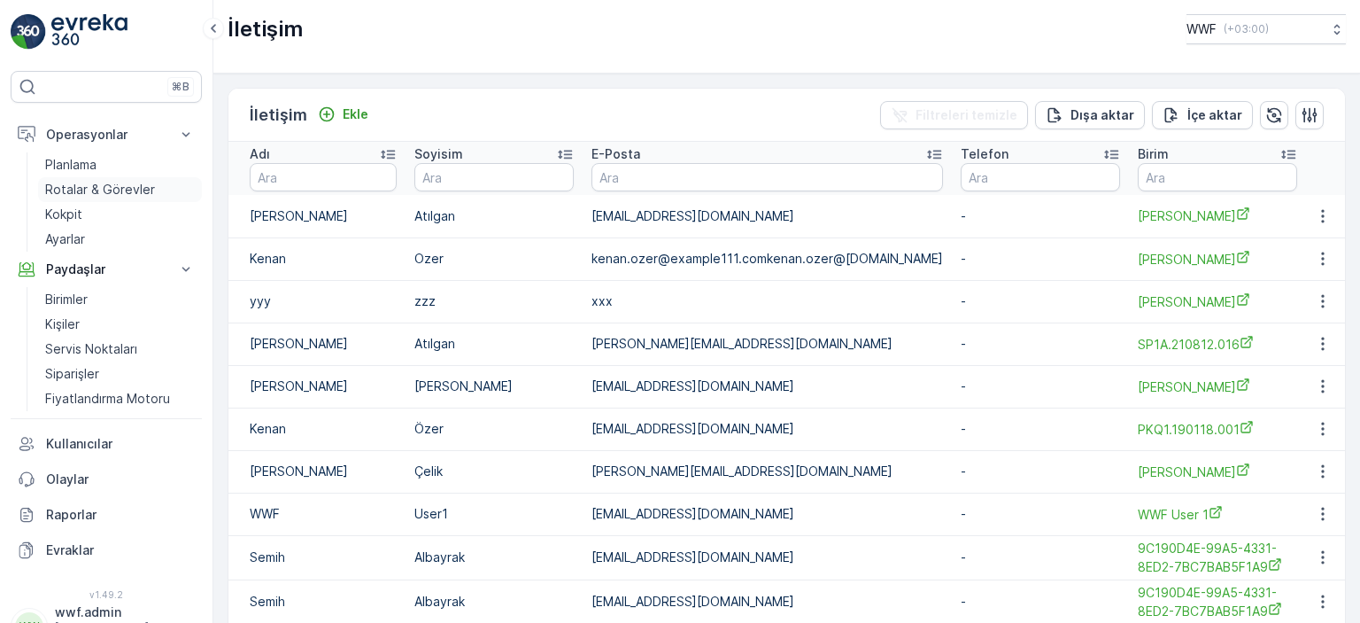
click at [96, 190] on p "Rotalar & Görevler" at bounding box center [100, 190] width 110 height 18
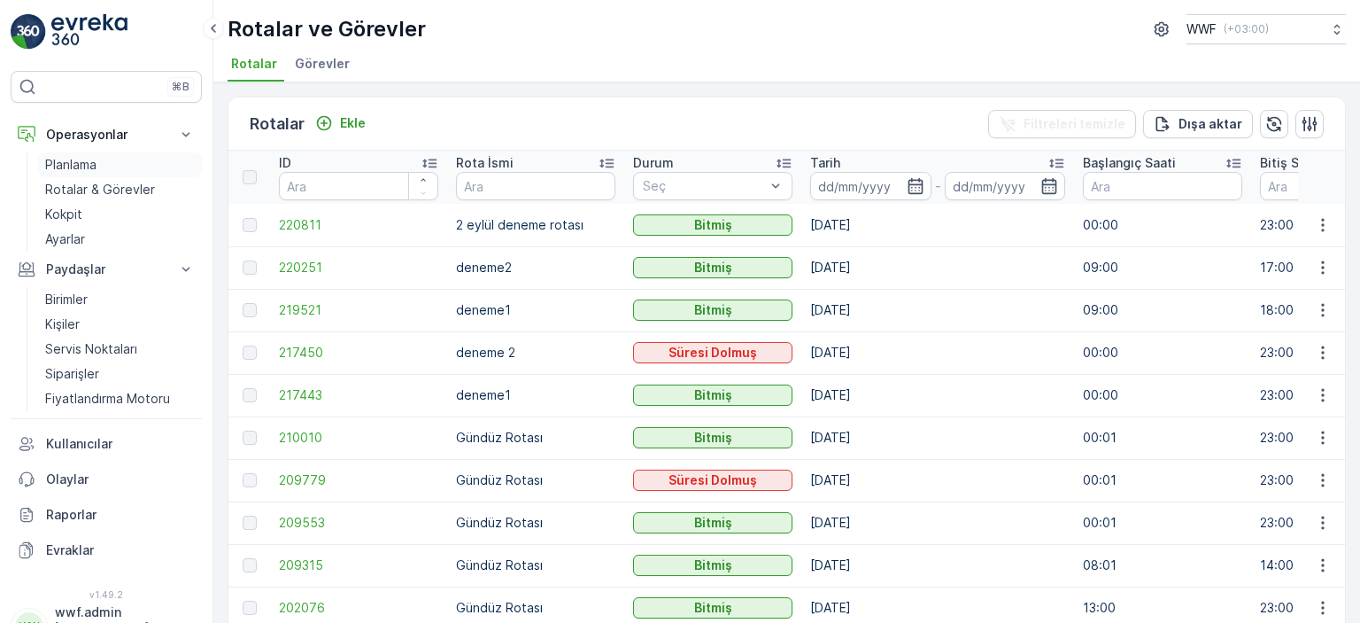
click at [100, 165] on link "Planlama" at bounding box center [120, 164] width 164 height 25
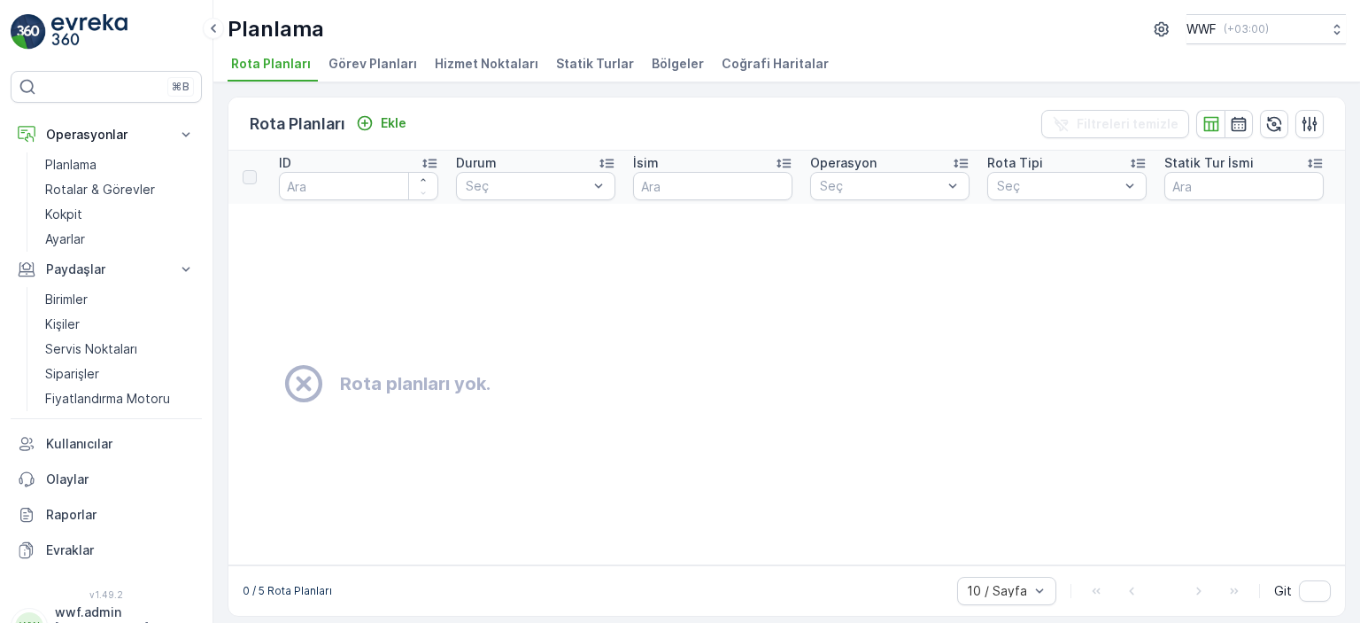
click at [376, 70] on span "Görev Planları" at bounding box center [373, 64] width 89 height 18
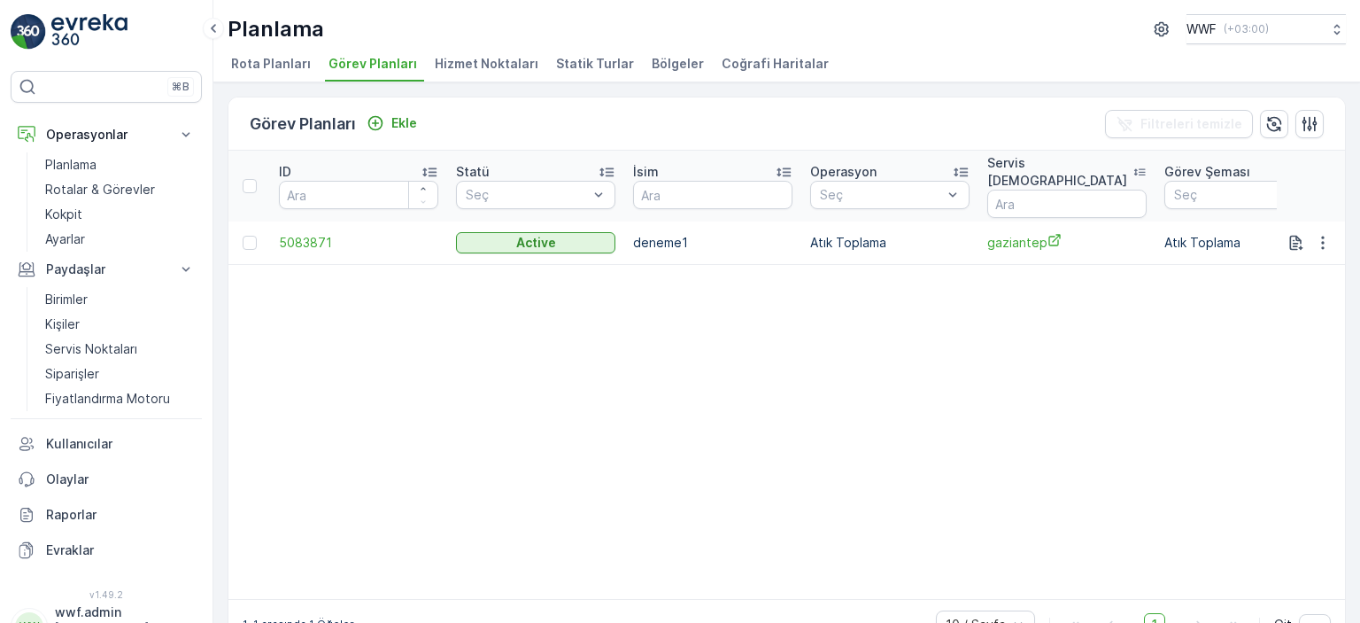
click at [414, 58] on li "Görev Planları" at bounding box center [374, 66] width 99 height 30
click at [412, 45] on div "Planlama WWF ( +03:00 ) Rota Planları Görev Planları Hizmet Noktaları Statik Tu…" at bounding box center [786, 41] width 1147 height 82
click at [431, 51] on li "Hizmet Noktaları" at bounding box center [488, 66] width 114 height 30
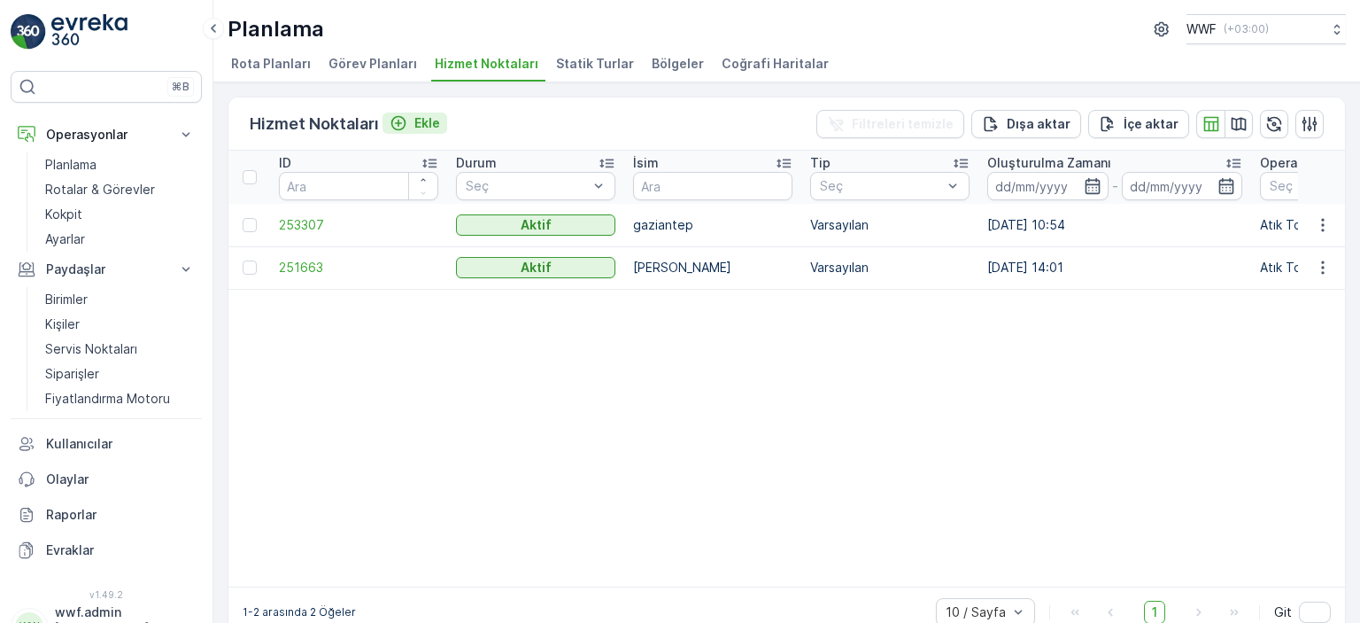
click at [423, 119] on p "Ekle" at bounding box center [428, 123] width 26 height 18
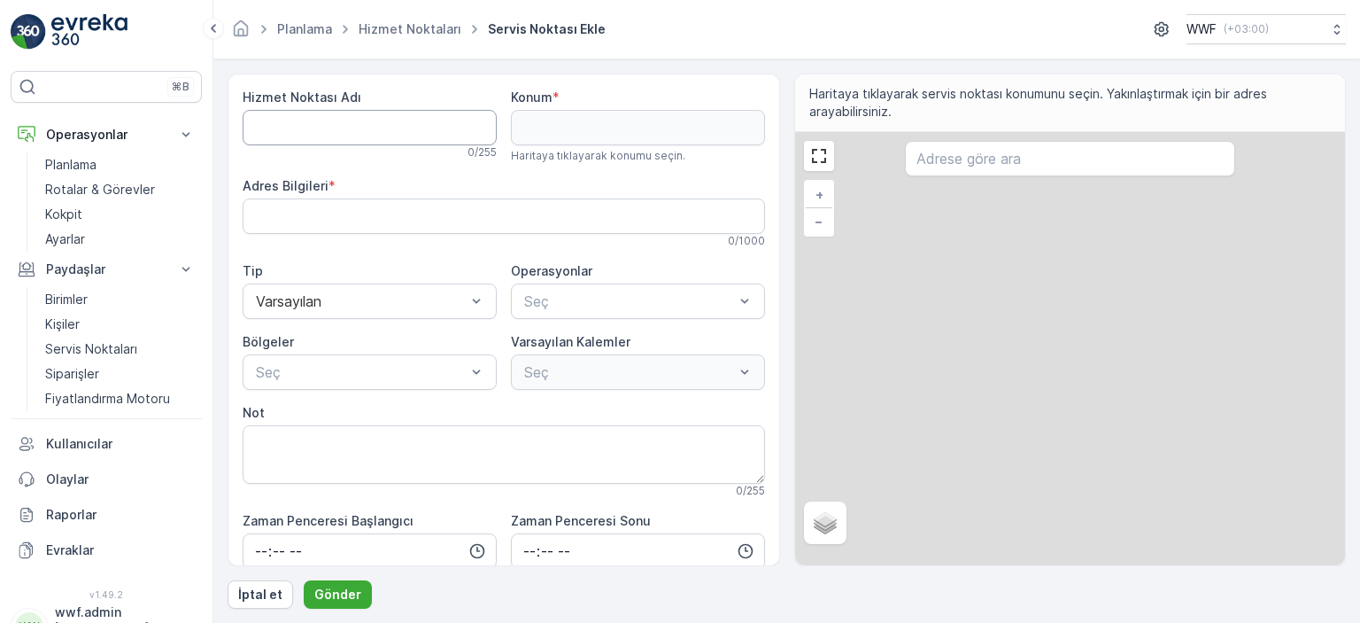
click at [417, 116] on Adı "Hizmet Noktası Adı" at bounding box center [370, 127] width 254 height 35
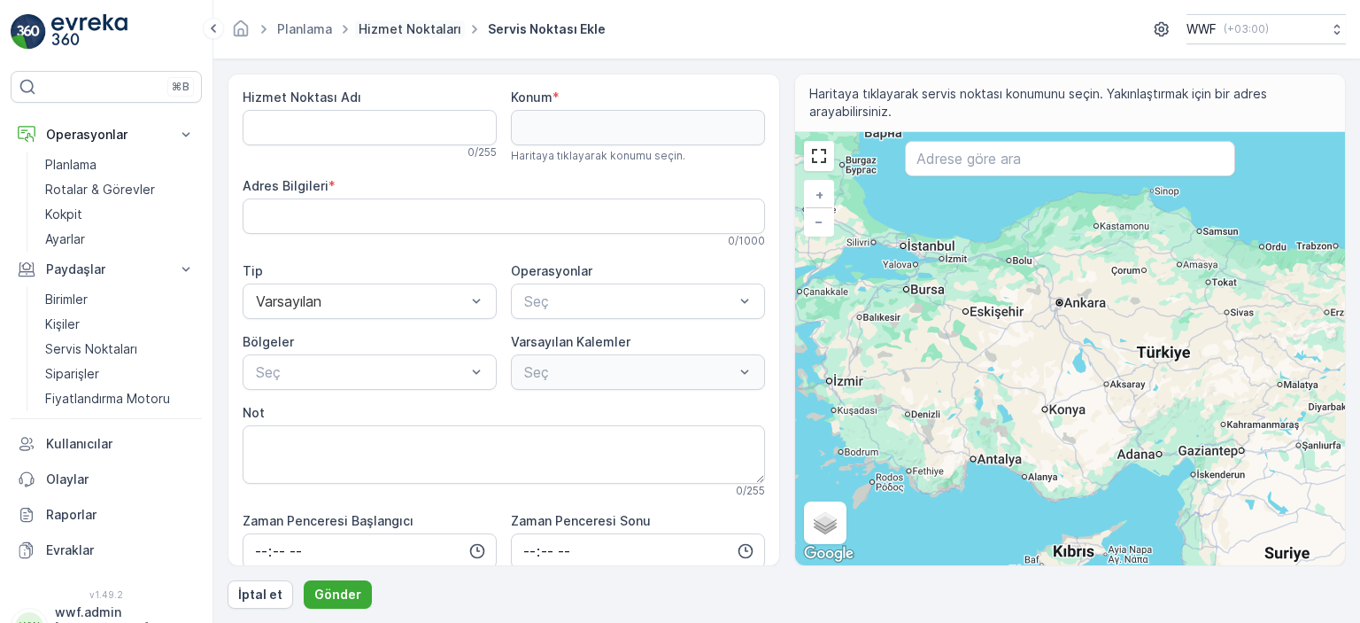
click at [393, 35] on link "Hizmet Noktaları" at bounding box center [410, 28] width 103 height 15
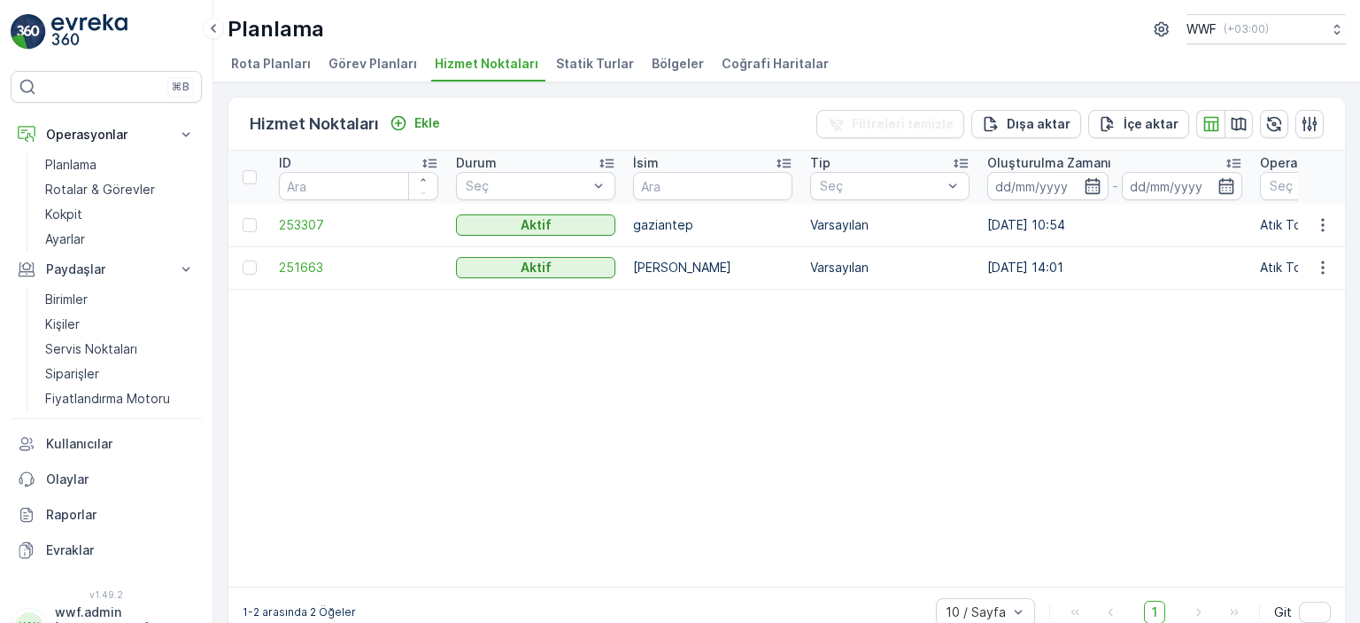
click at [367, 69] on span "Görev Planları" at bounding box center [373, 64] width 89 height 18
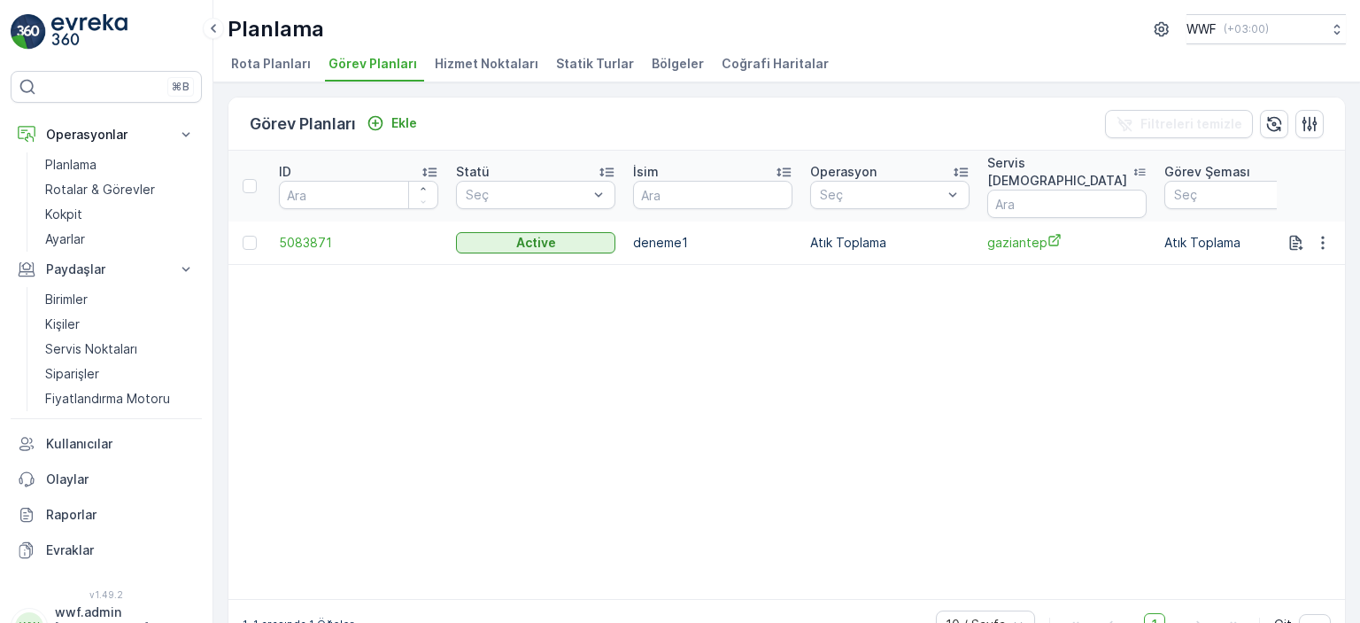
click at [298, 63] on span "Rota Planları" at bounding box center [271, 64] width 80 height 18
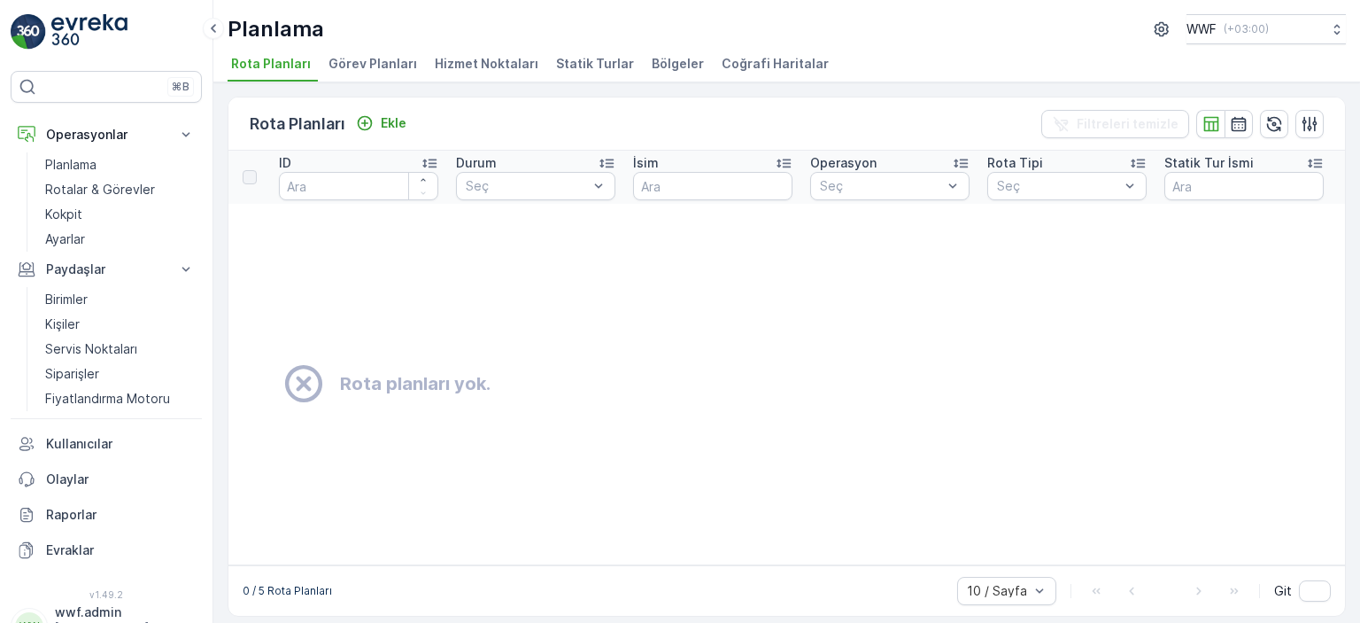
click at [500, 60] on span "Hizmet Noktaları" at bounding box center [487, 64] width 104 height 18
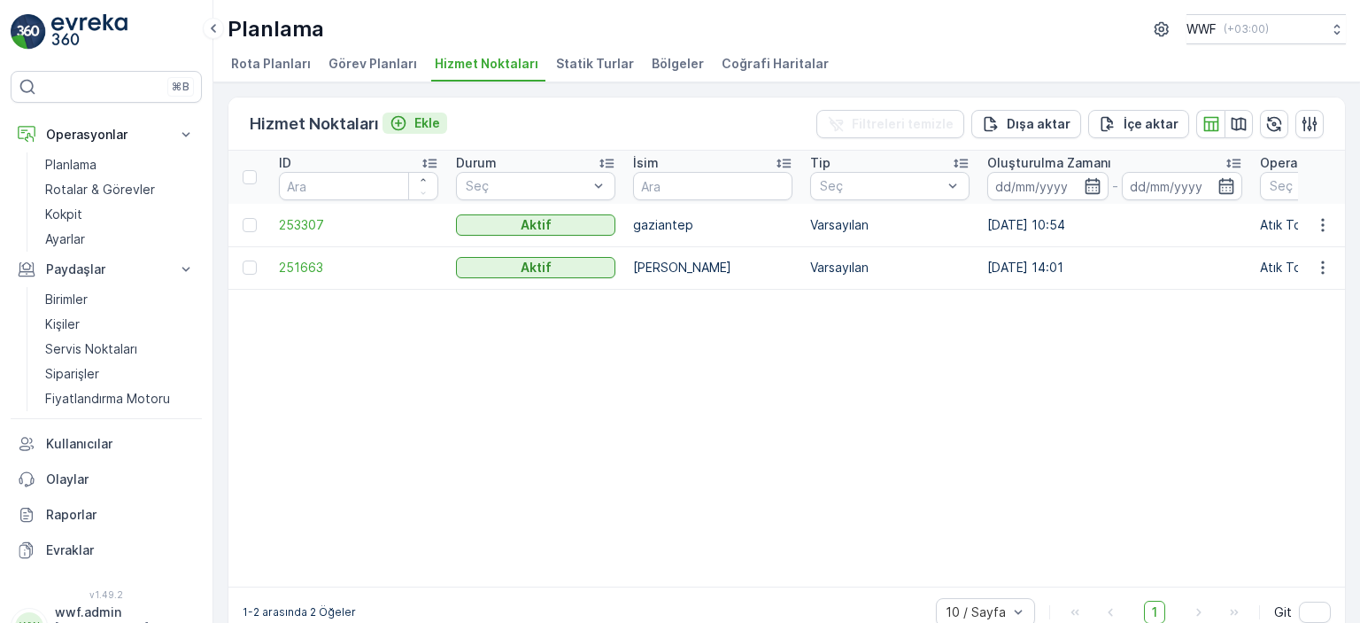
click at [401, 120] on icon "Ekle" at bounding box center [399, 123] width 18 height 18
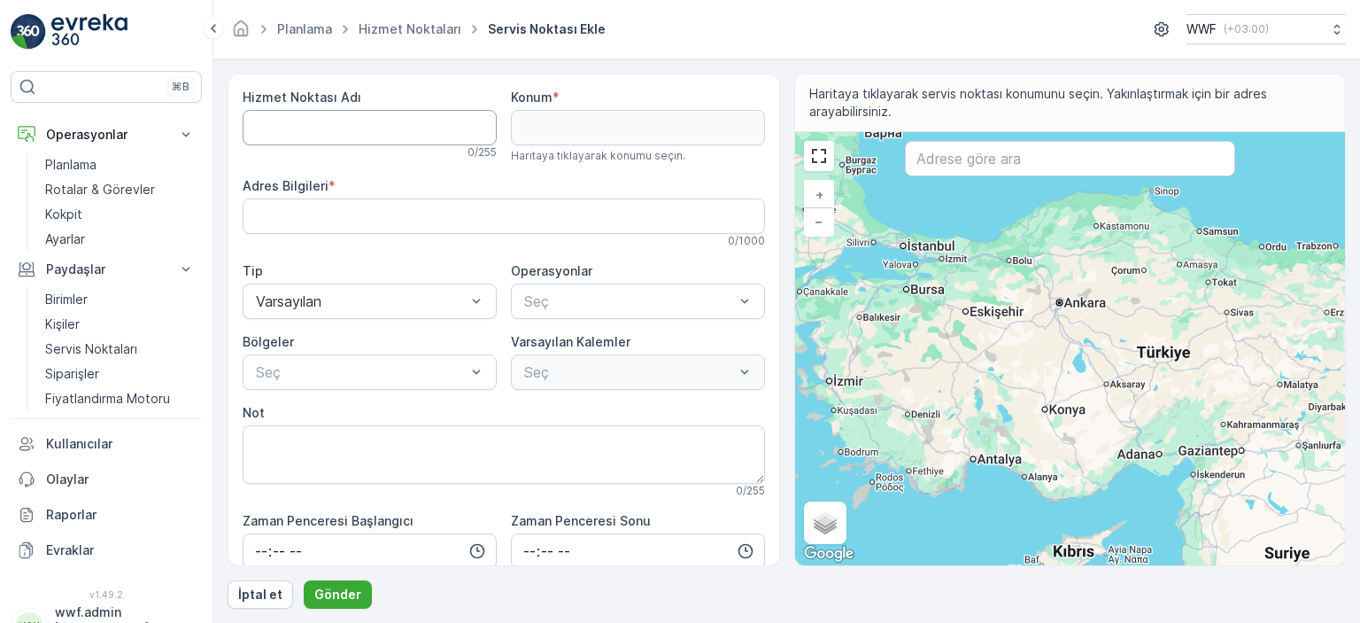
click at [330, 105] on span "Hizmet Noktası Adı" at bounding box center [302, 98] width 119 height 18
click at [330, 130] on Adı "Hizmet Noktası Adı" at bounding box center [370, 127] width 254 height 35
click at [328, 36] on span "Planlama" at bounding box center [305, 29] width 62 height 18
click at [327, 31] on link "Planlama" at bounding box center [304, 28] width 55 height 15
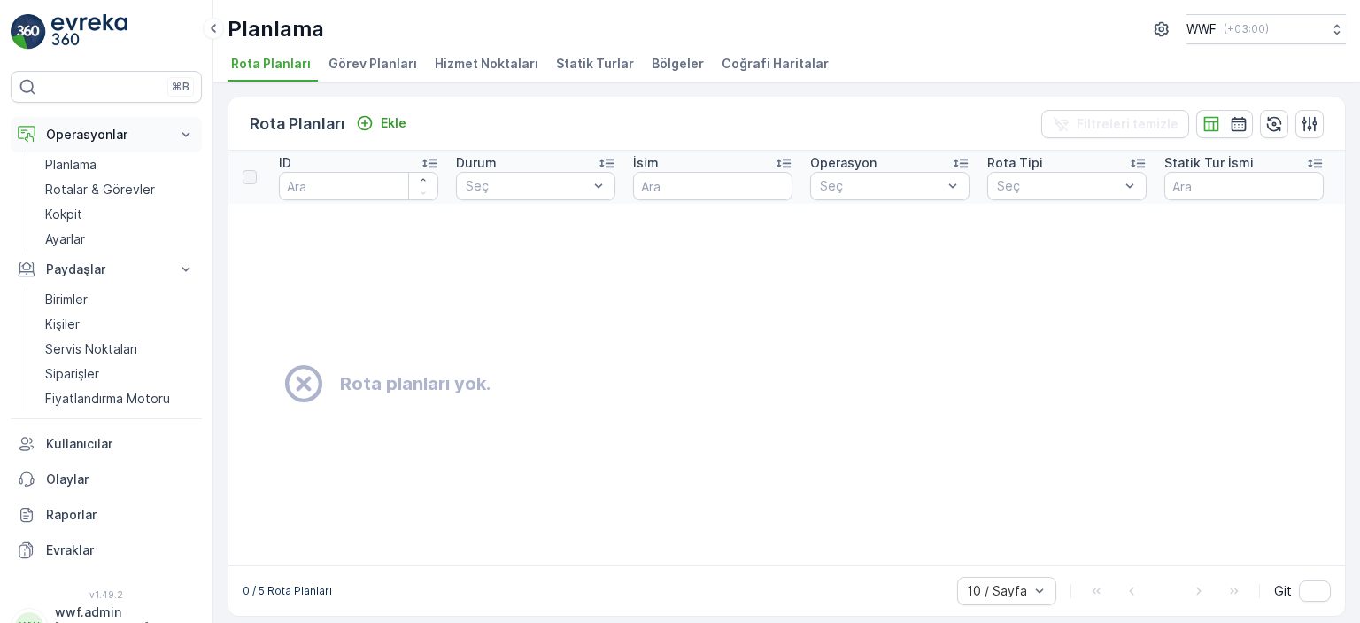
click at [116, 134] on p "Operasyonlar" at bounding box center [106, 135] width 120 height 18
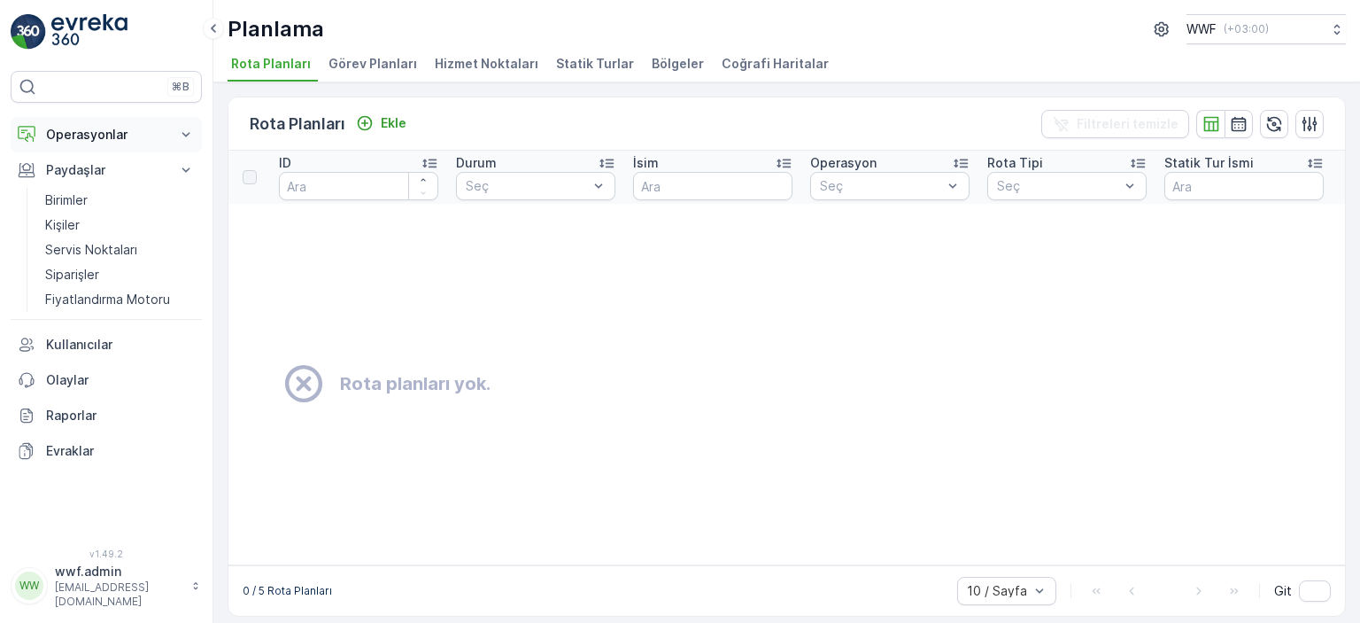
click at [116, 134] on p "Operasyonlar" at bounding box center [106, 135] width 120 height 18
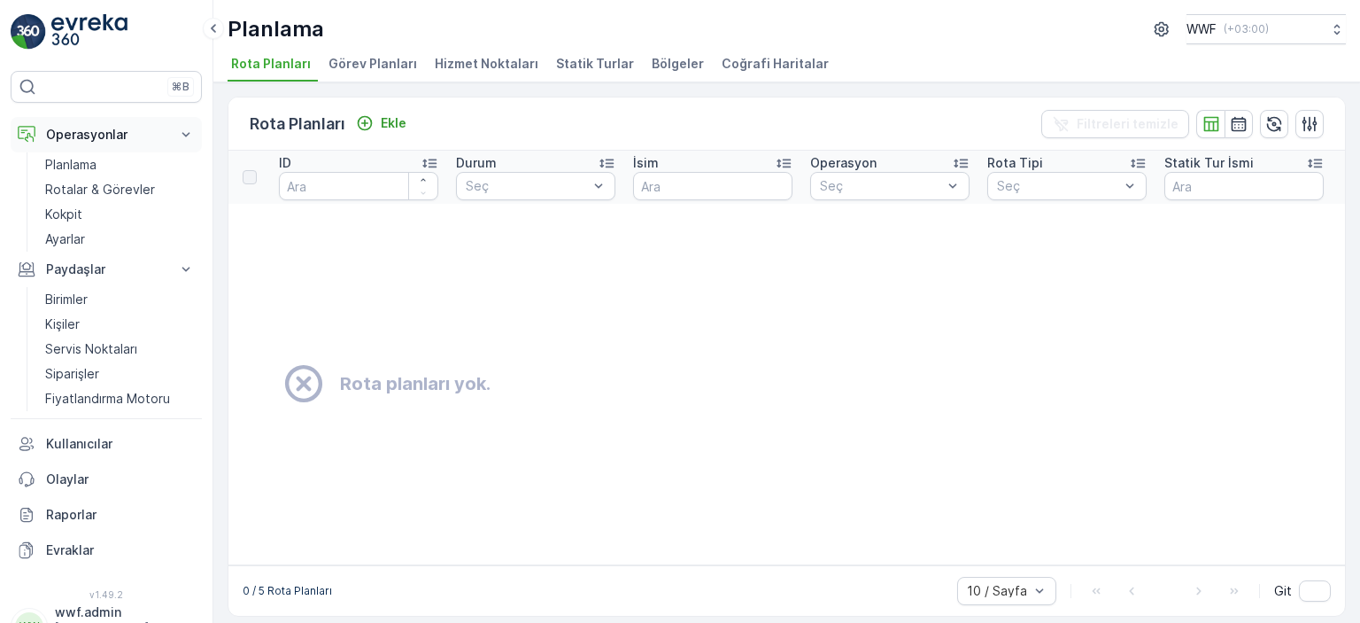
click at [116, 134] on p "Operasyonlar" at bounding box center [106, 135] width 120 height 18
